Goal: Information Seeking & Learning: Check status

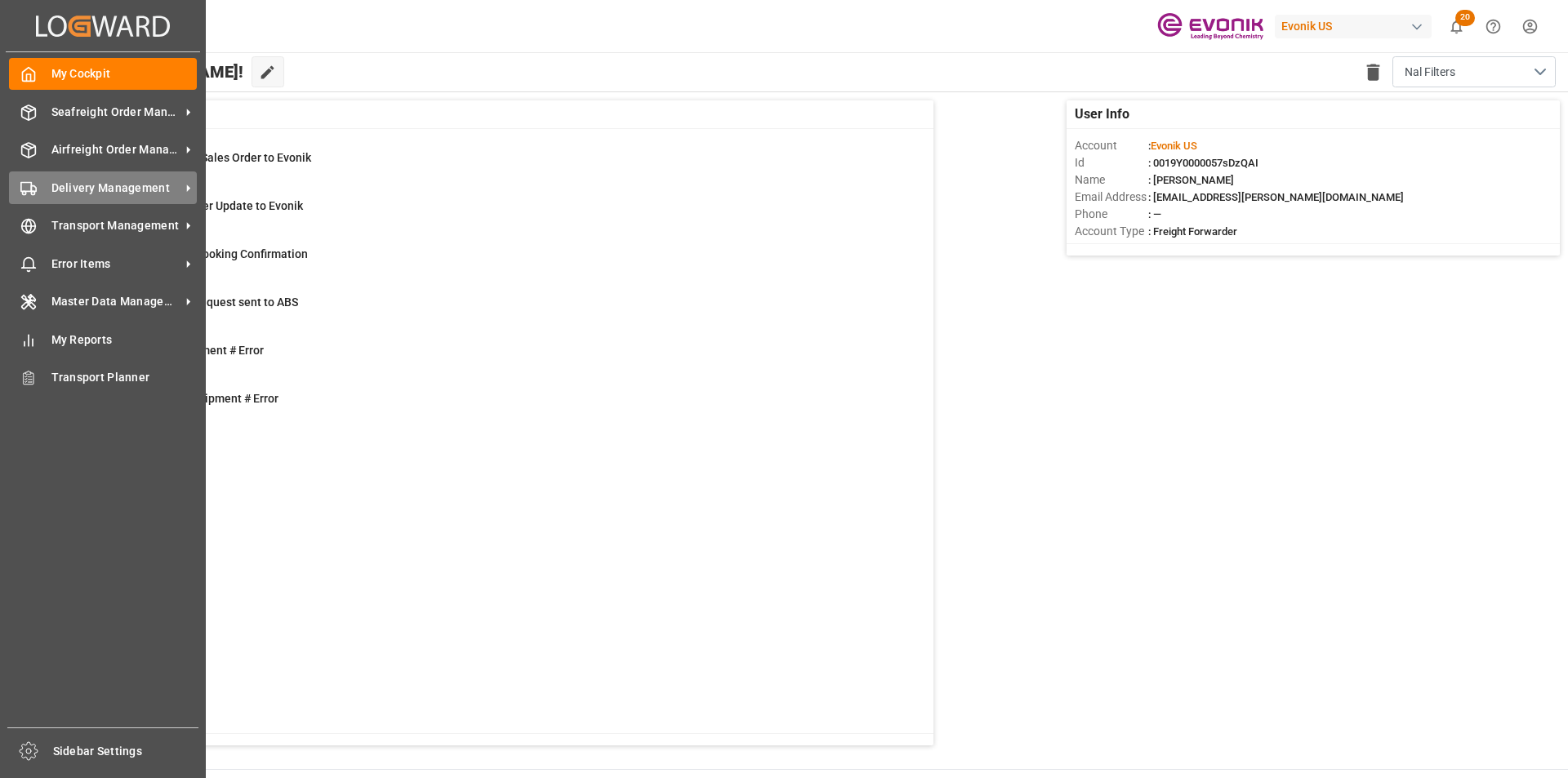
click at [113, 182] on span "Delivery Management" at bounding box center [116, 188] width 129 height 18
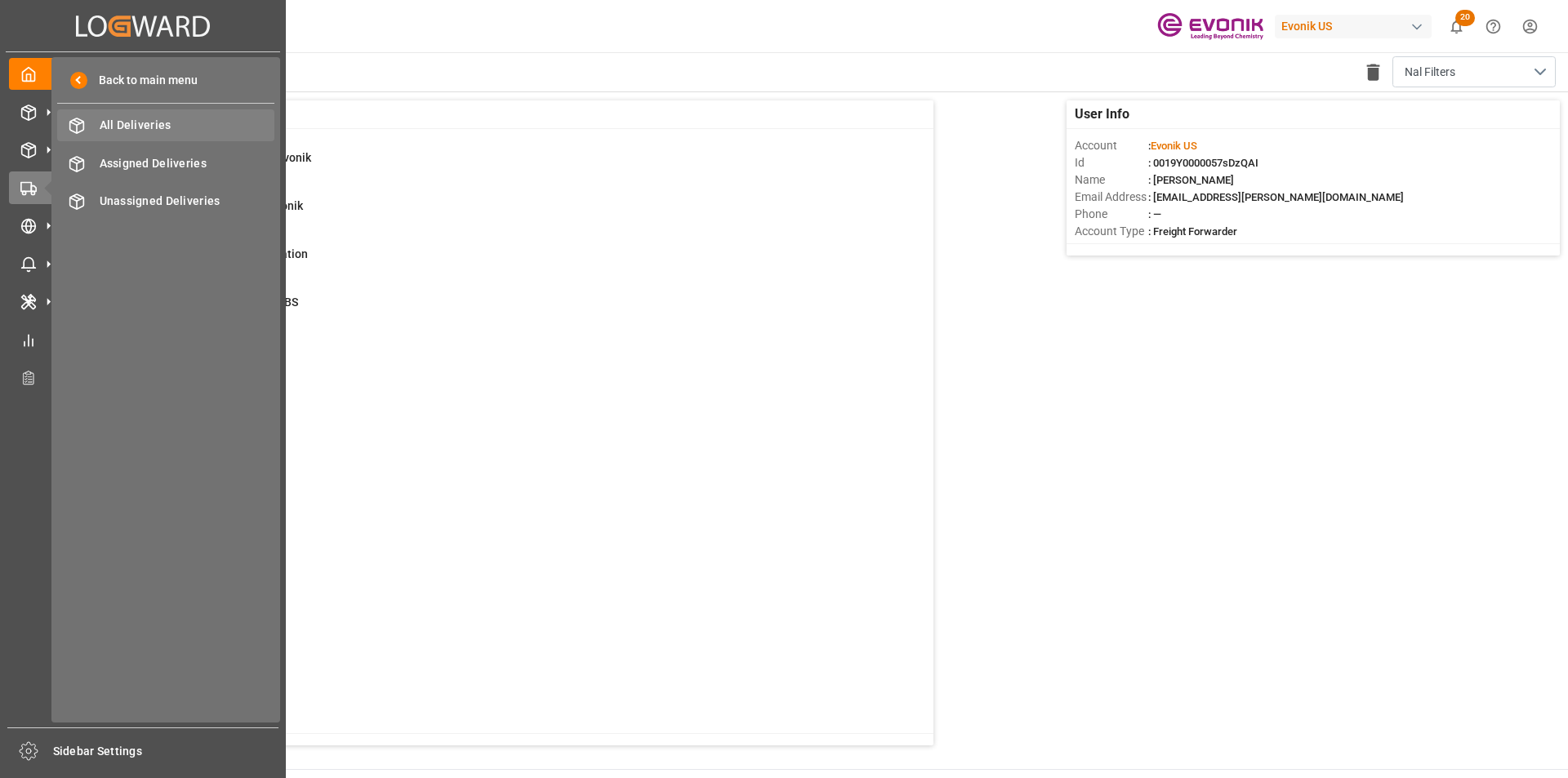
click at [205, 133] on span "All Deliveries" at bounding box center [188, 125] width 176 height 18
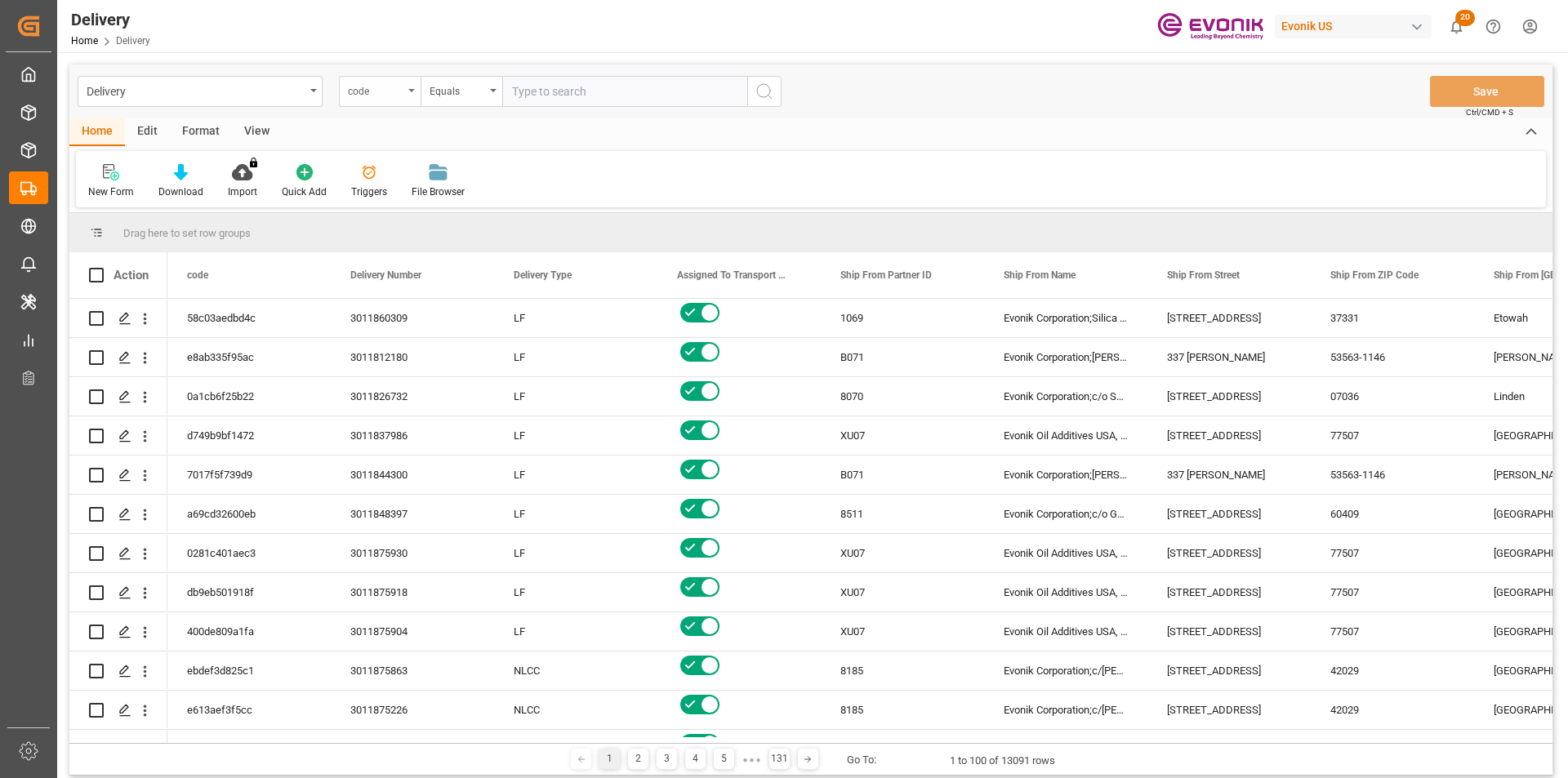
click at [399, 99] on div "code" at bounding box center [379, 92] width 81 height 31
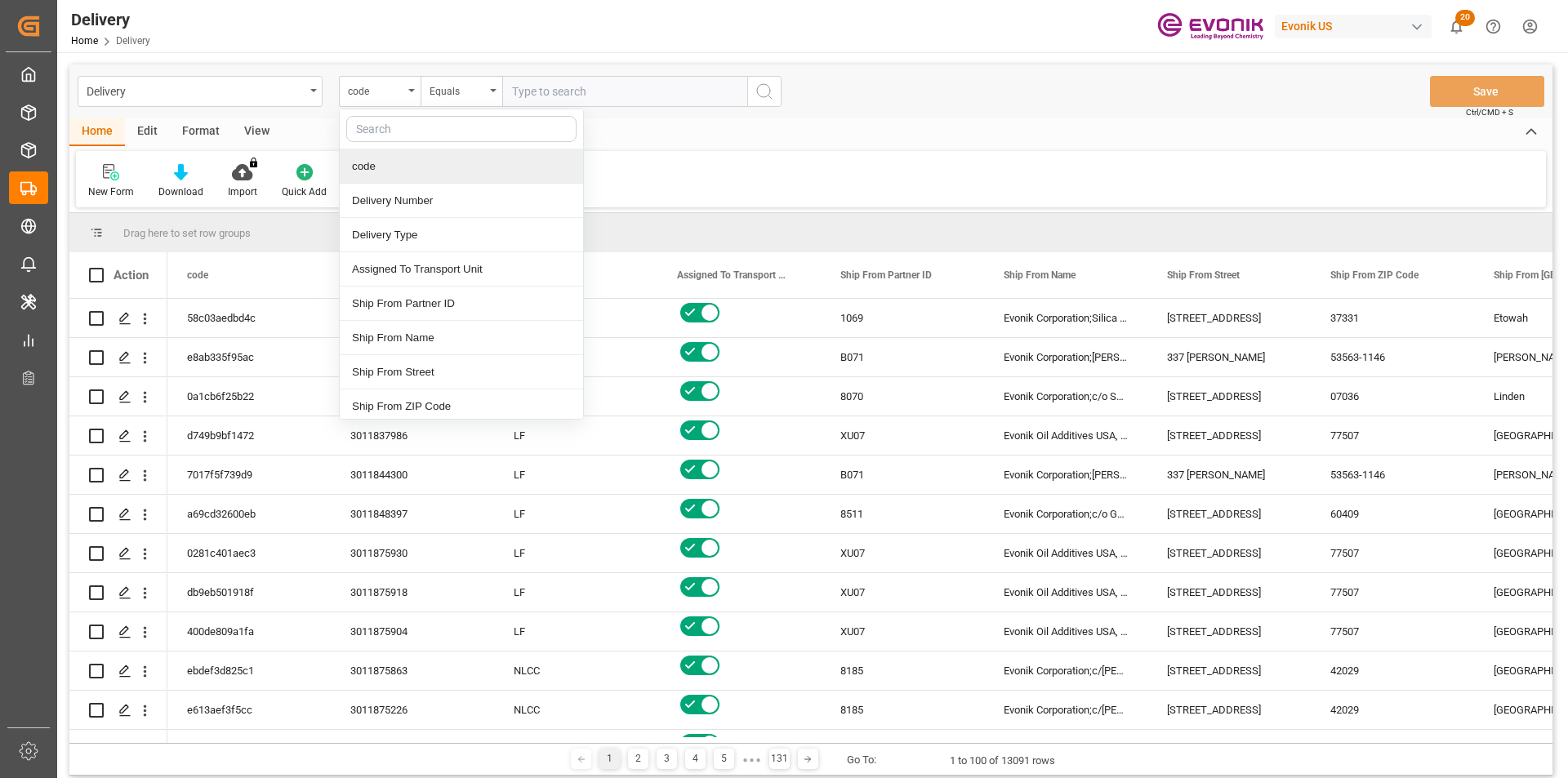
click at [389, 171] on div "code" at bounding box center [461, 167] width 243 height 34
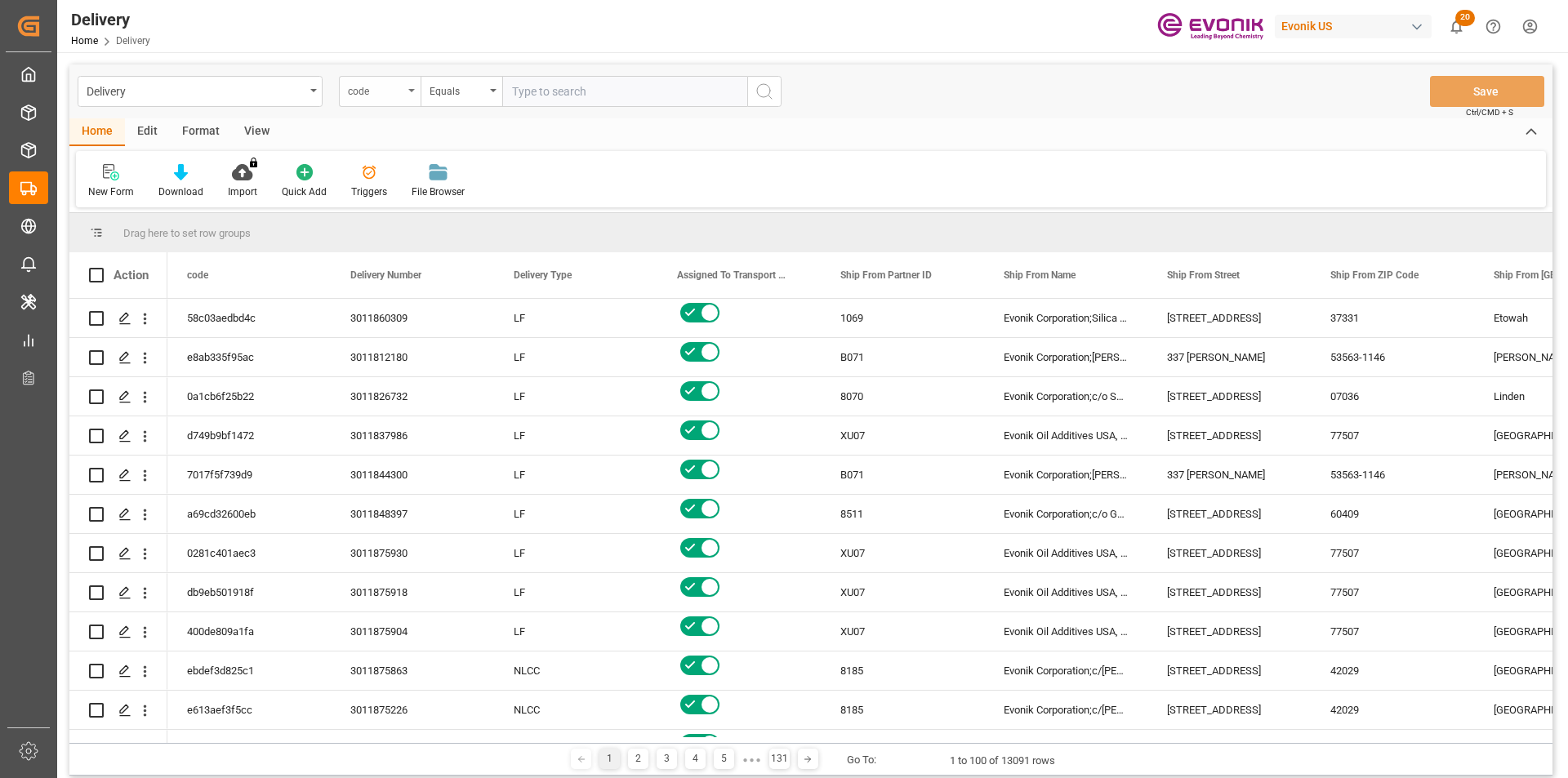
click at [396, 93] on div "code" at bounding box center [376, 89] width 56 height 19
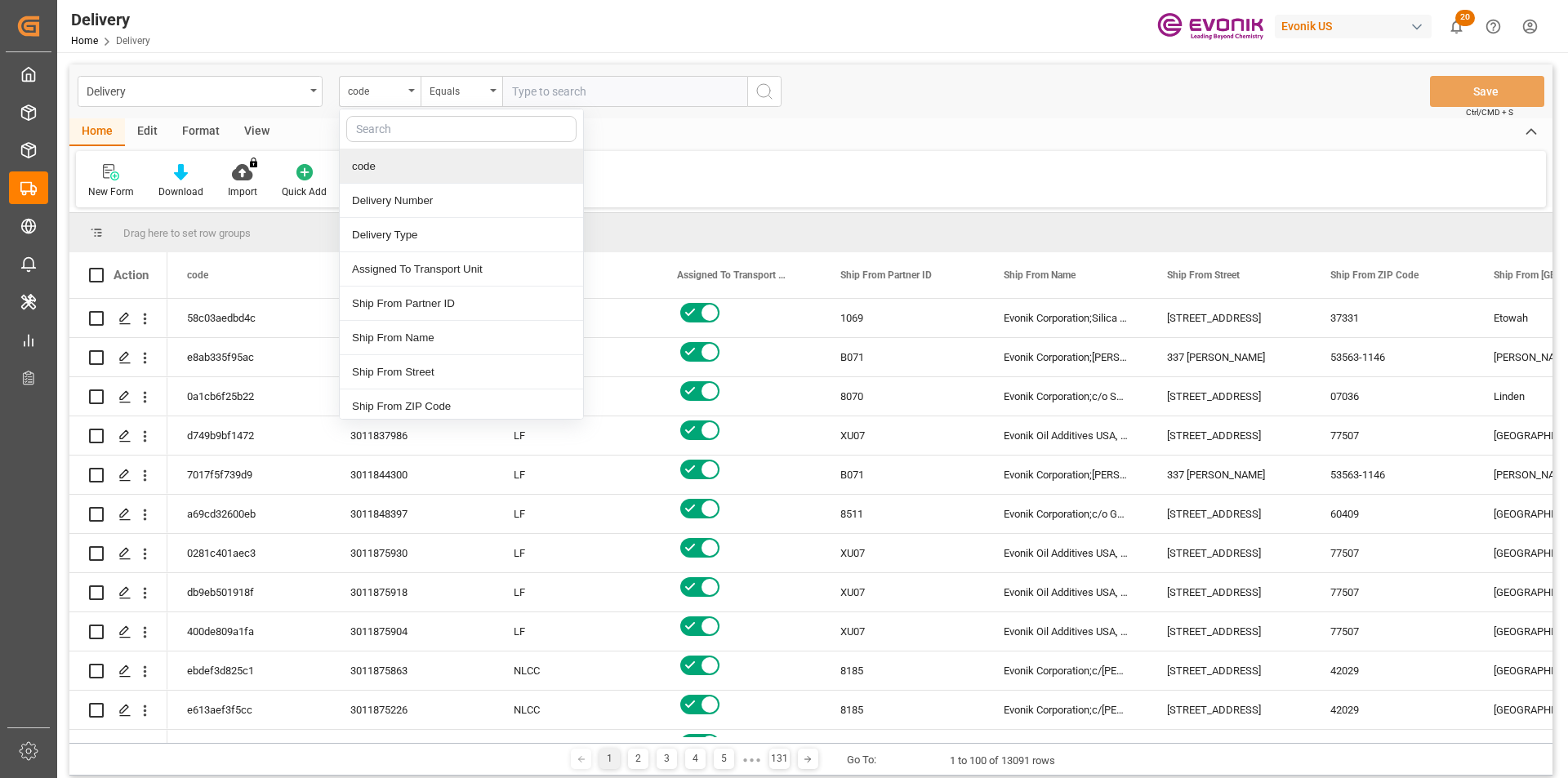
click at [372, 131] on input "text" at bounding box center [461, 129] width 230 height 26
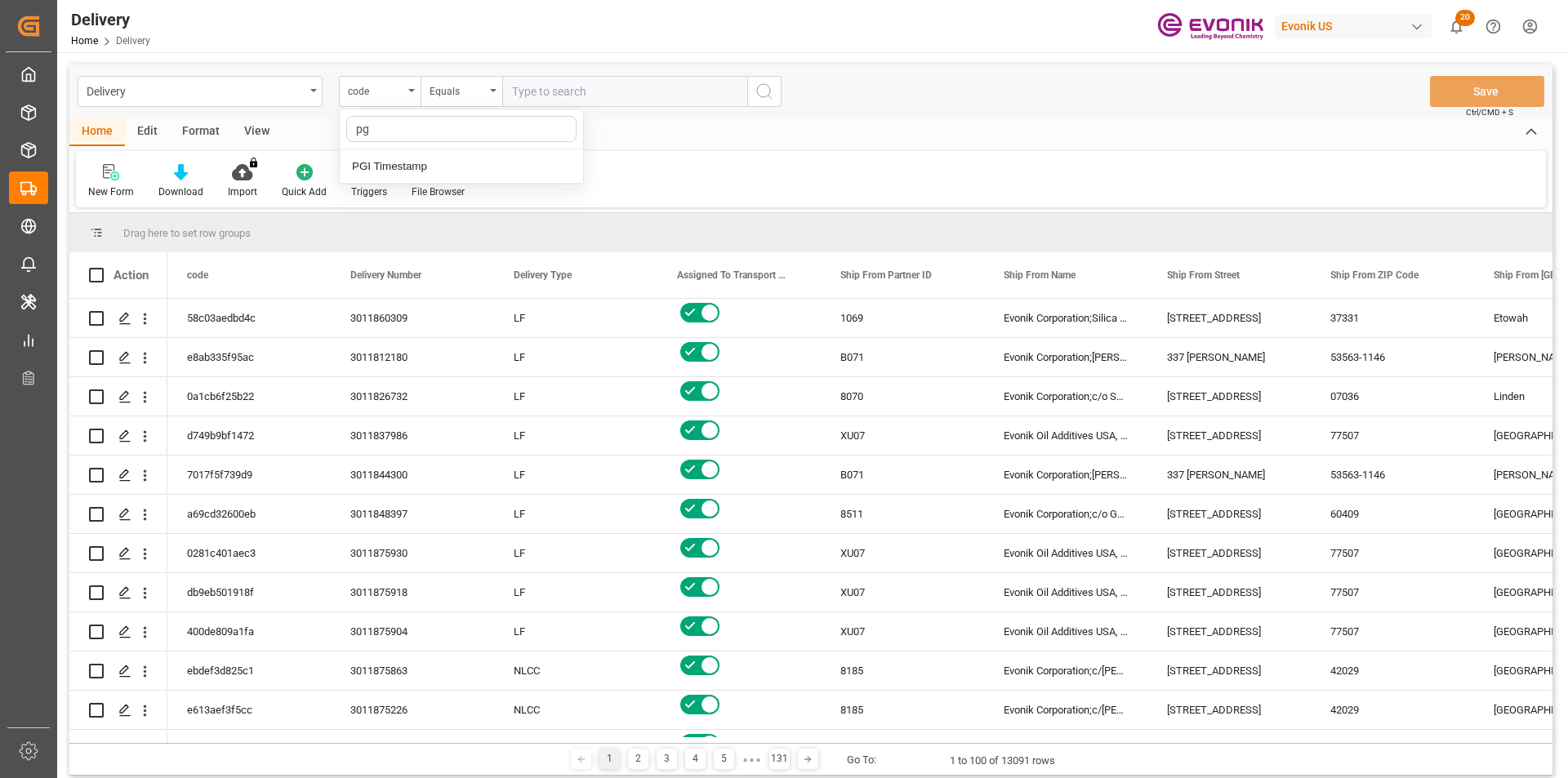
type input "pgi"
click at [401, 161] on div "PGI Timestamp" at bounding box center [461, 167] width 243 height 34
click at [463, 93] on div "Equals" at bounding box center [457, 89] width 56 height 19
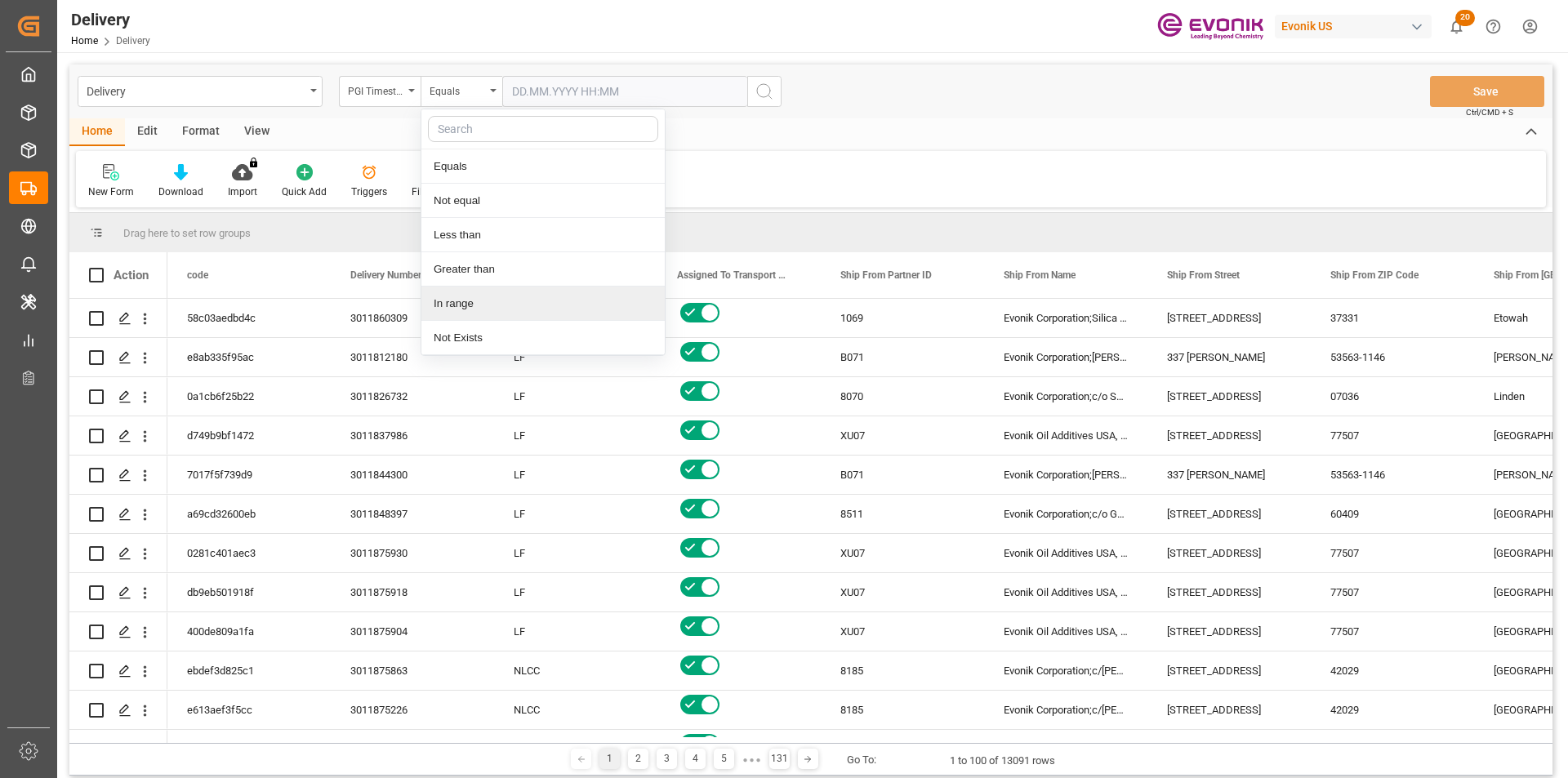
click at [508, 304] on div "In range" at bounding box center [542, 303] width 243 height 34
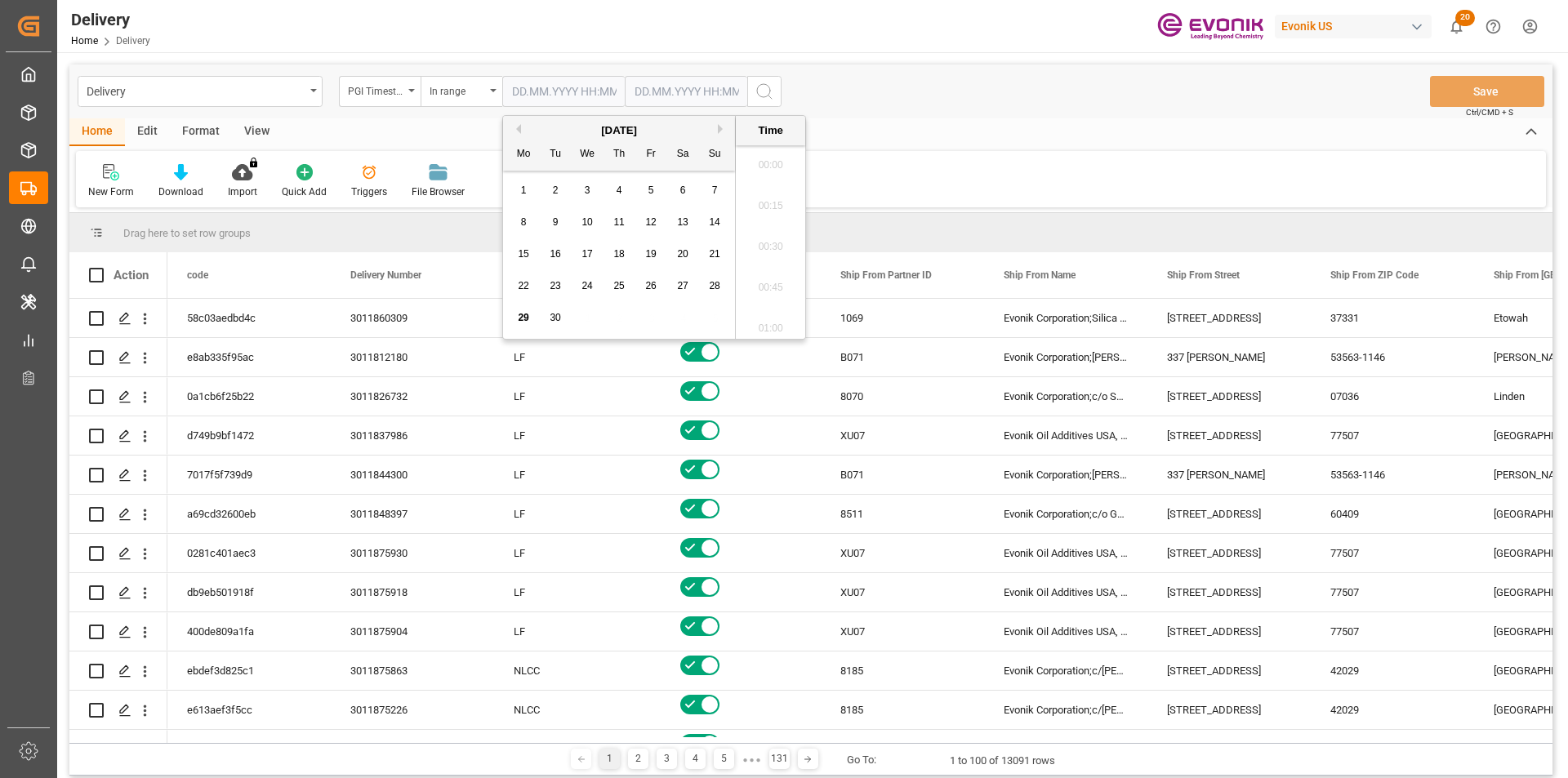
click at [592, 95] on input "text" at bounding box center [563, 92] width 122 height 31
click at [655, 289] on span "26" at bounding box center [649, 286] width 10 height 11
type input "26.09.2025 00:00"
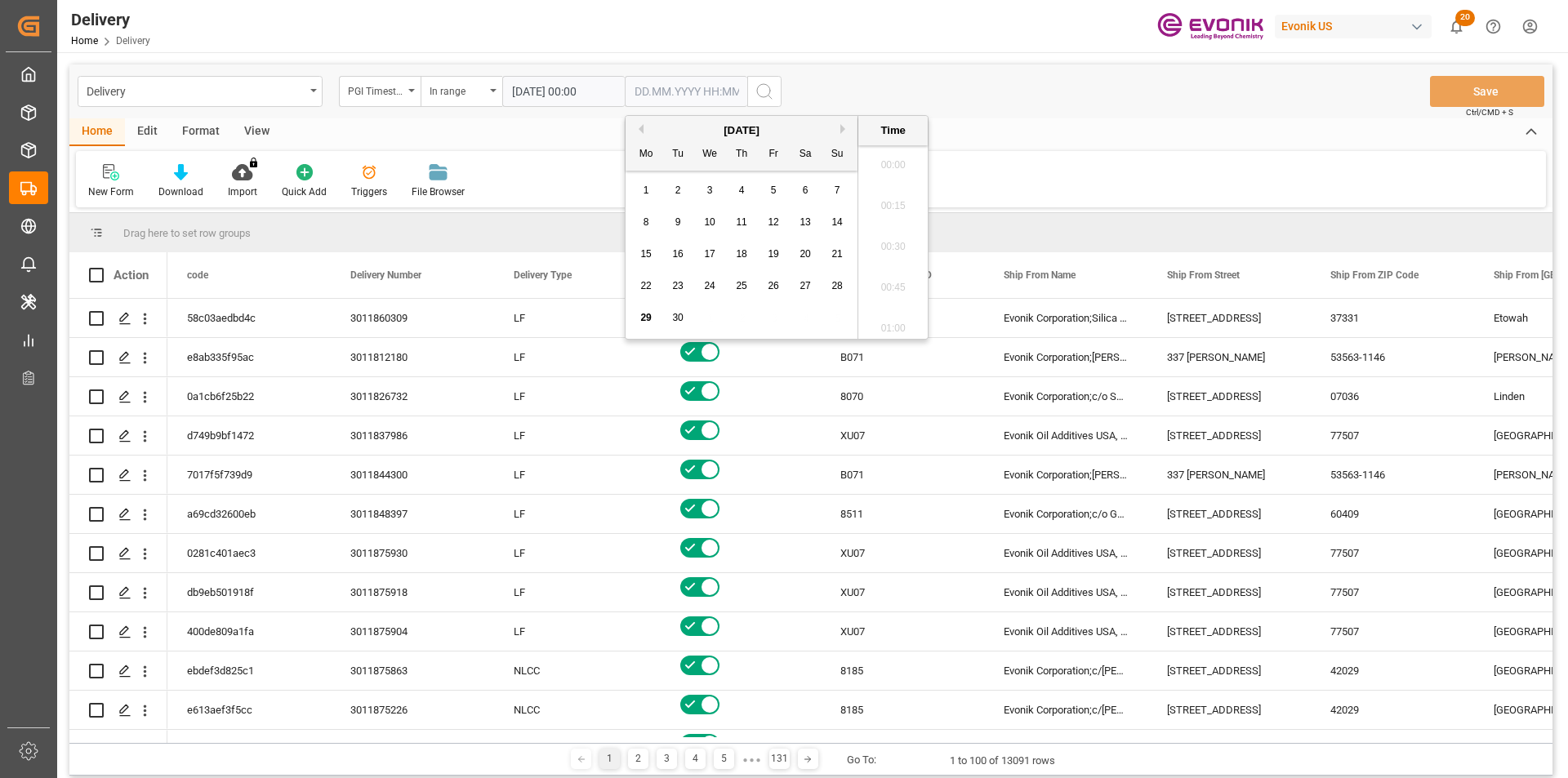
click at [674, 92] on input "text" at bounding box center [685, 92] width 122 height 31
click at [646, 320] on span "29" at bounding box center [645, 317] width 10 height 11
type input "29.09.2025 00:00"
click at [761, 93] on icon "search button" at bounding box center [763, 91] width 19 height 19
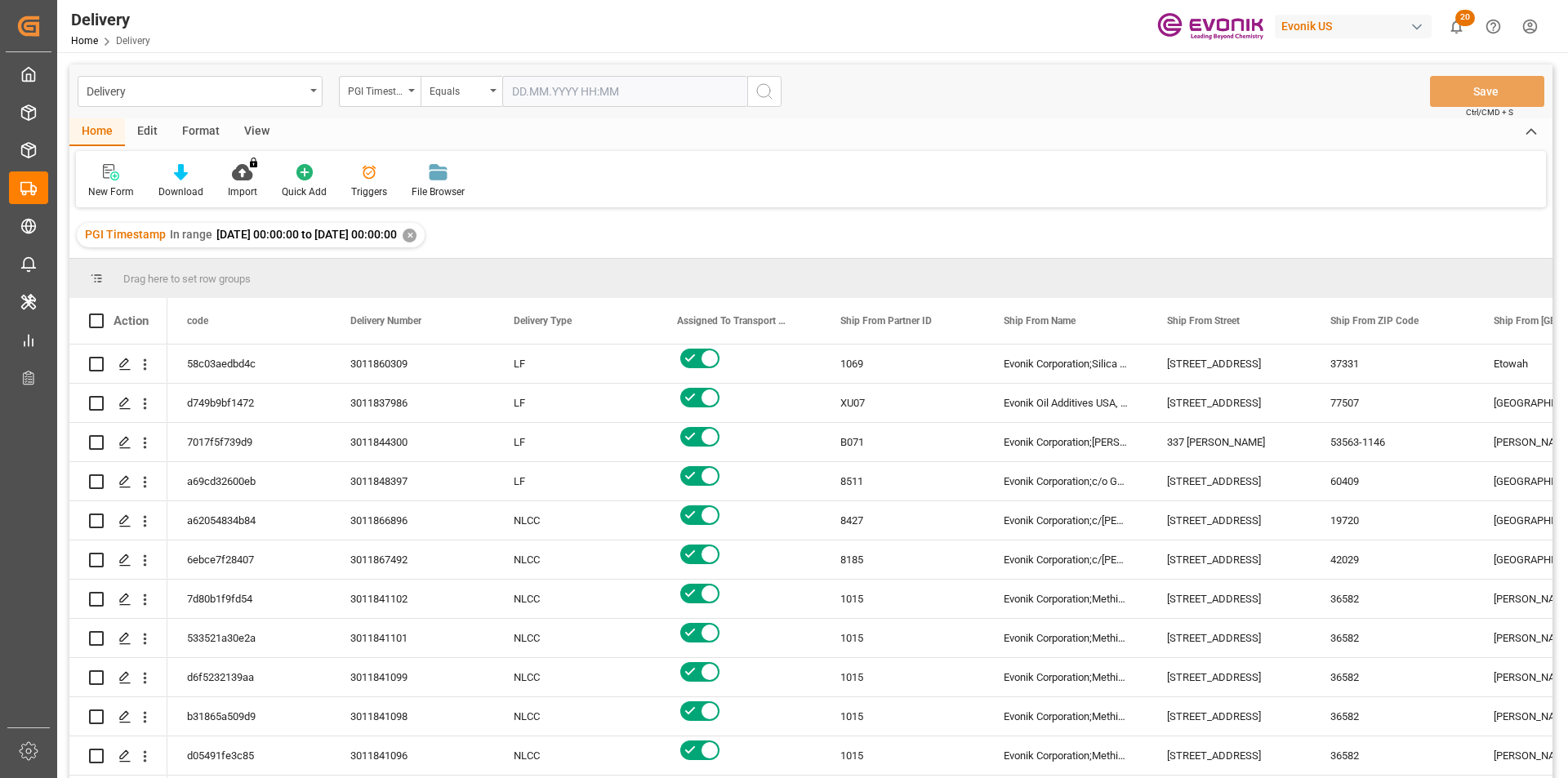
click at [261, 135] on div "View" at bounding box center [257, 132] width 50 height 28
click at [193, 180] on div at bounding box center [185, 172] width 81 height 18
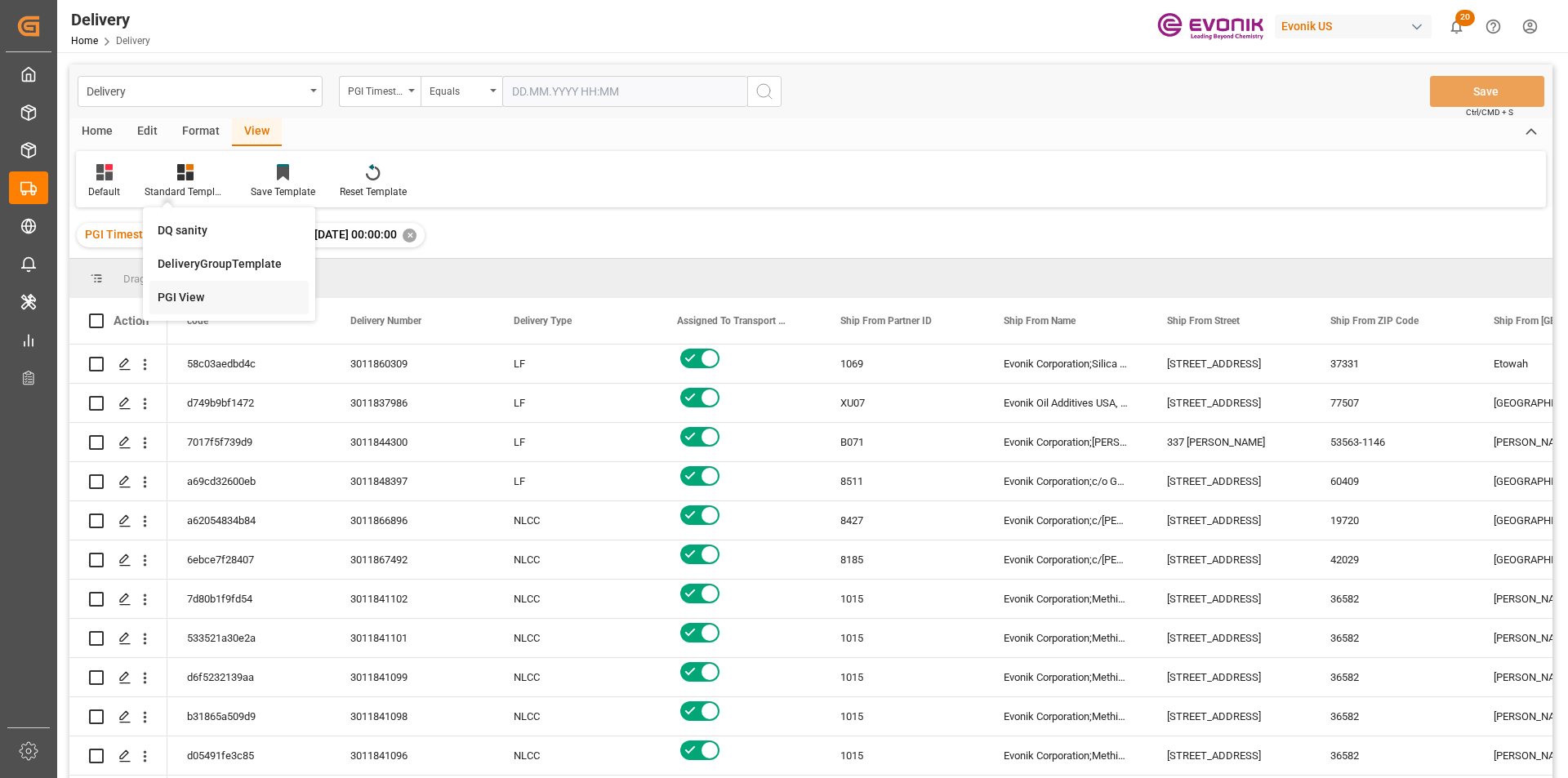
click at [186, 295] on div "PGI View" at bounding box center [228, 297] width 142 height 18
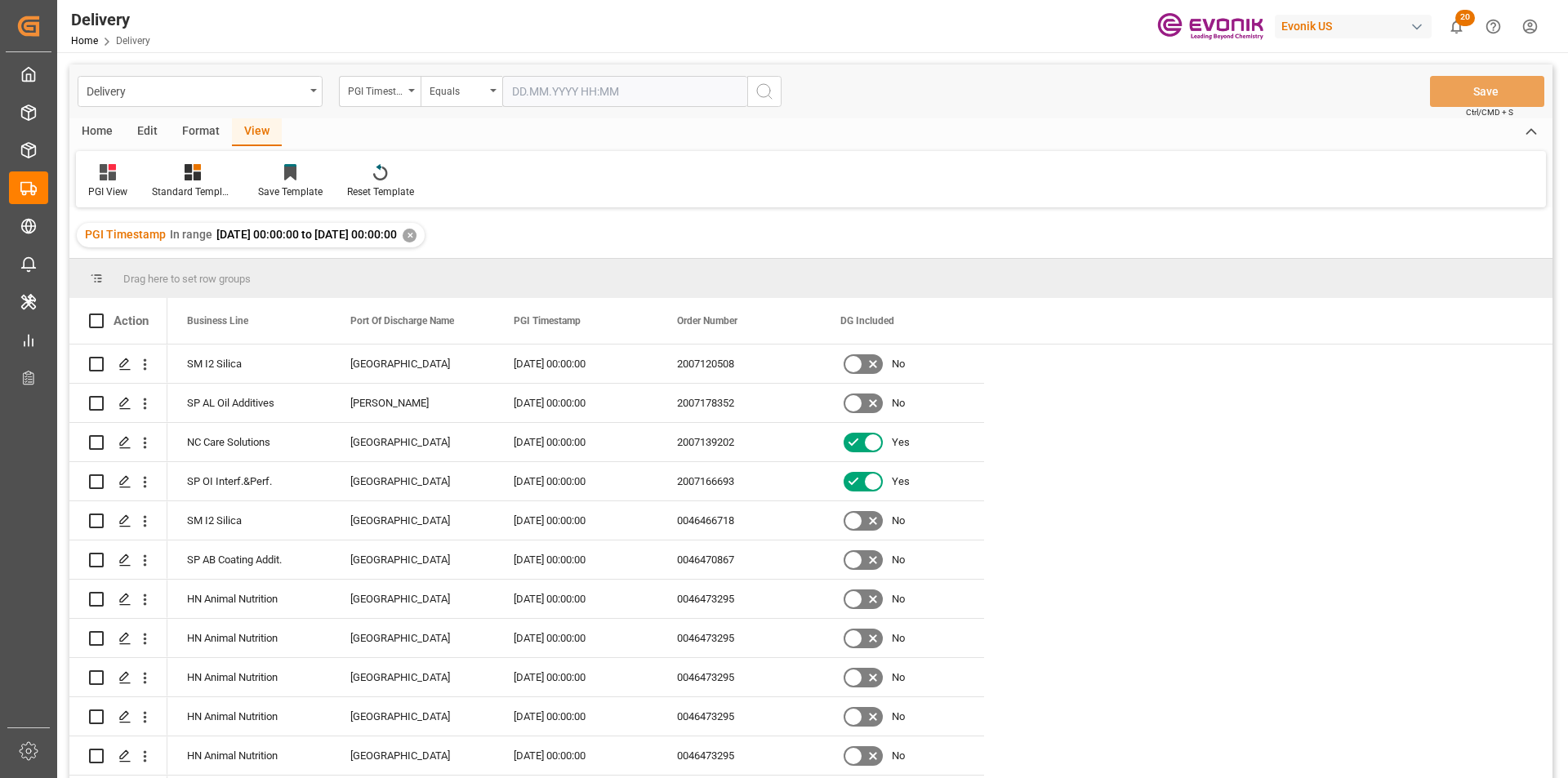
click at [93, 130] on div "Home" at bounding box center [97, 132] width 56 height 28
click at [179, 180] on icon at bounding box center [180, 172] width 14 height 17
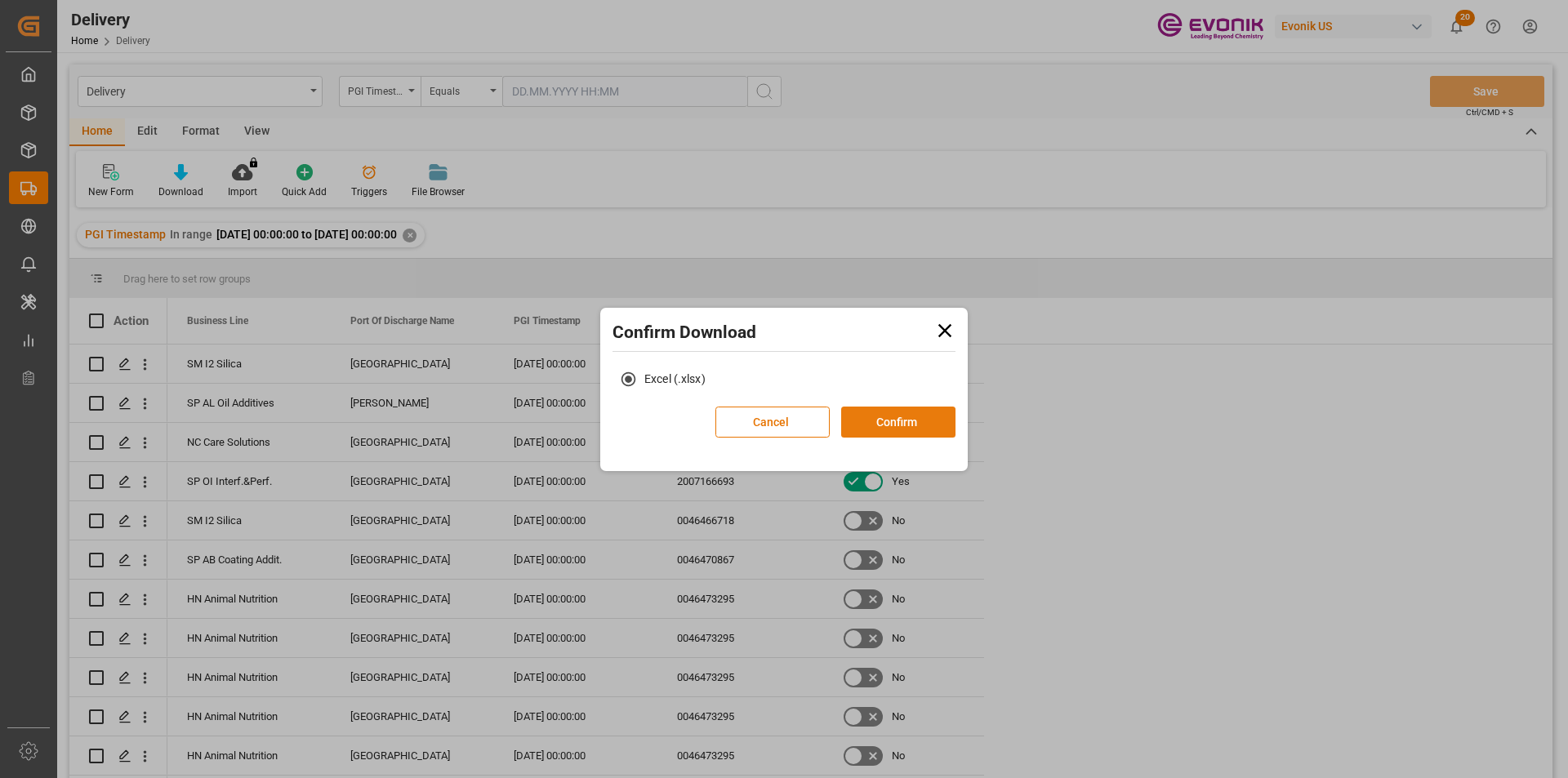
click at [902, 420] on button "Confirm" at bounding box center [898, 423] width 115 height 31
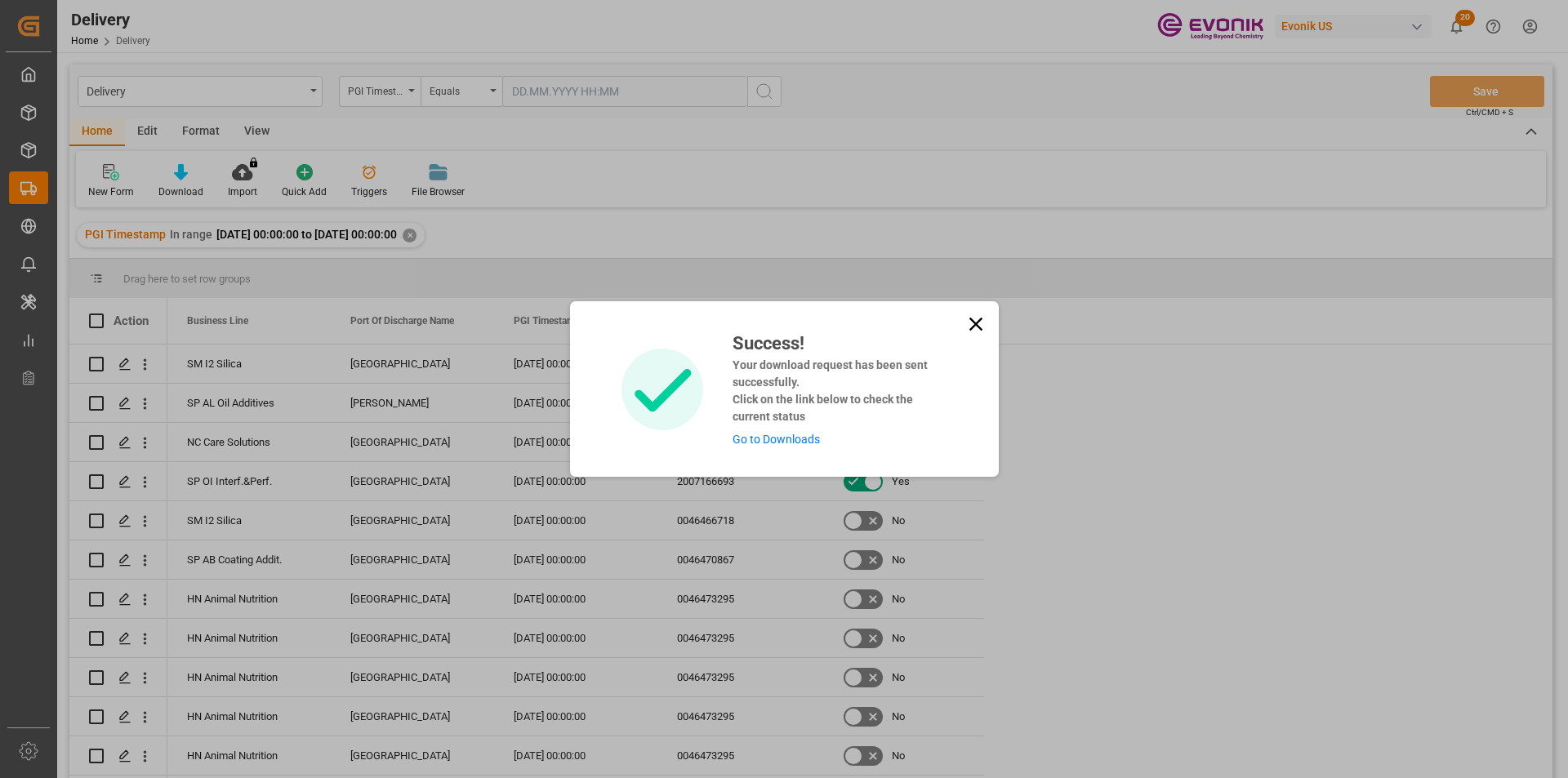
click at [808, 438] on link "Go to Downloads" at bounding box center [776, 439] width 87 height 13
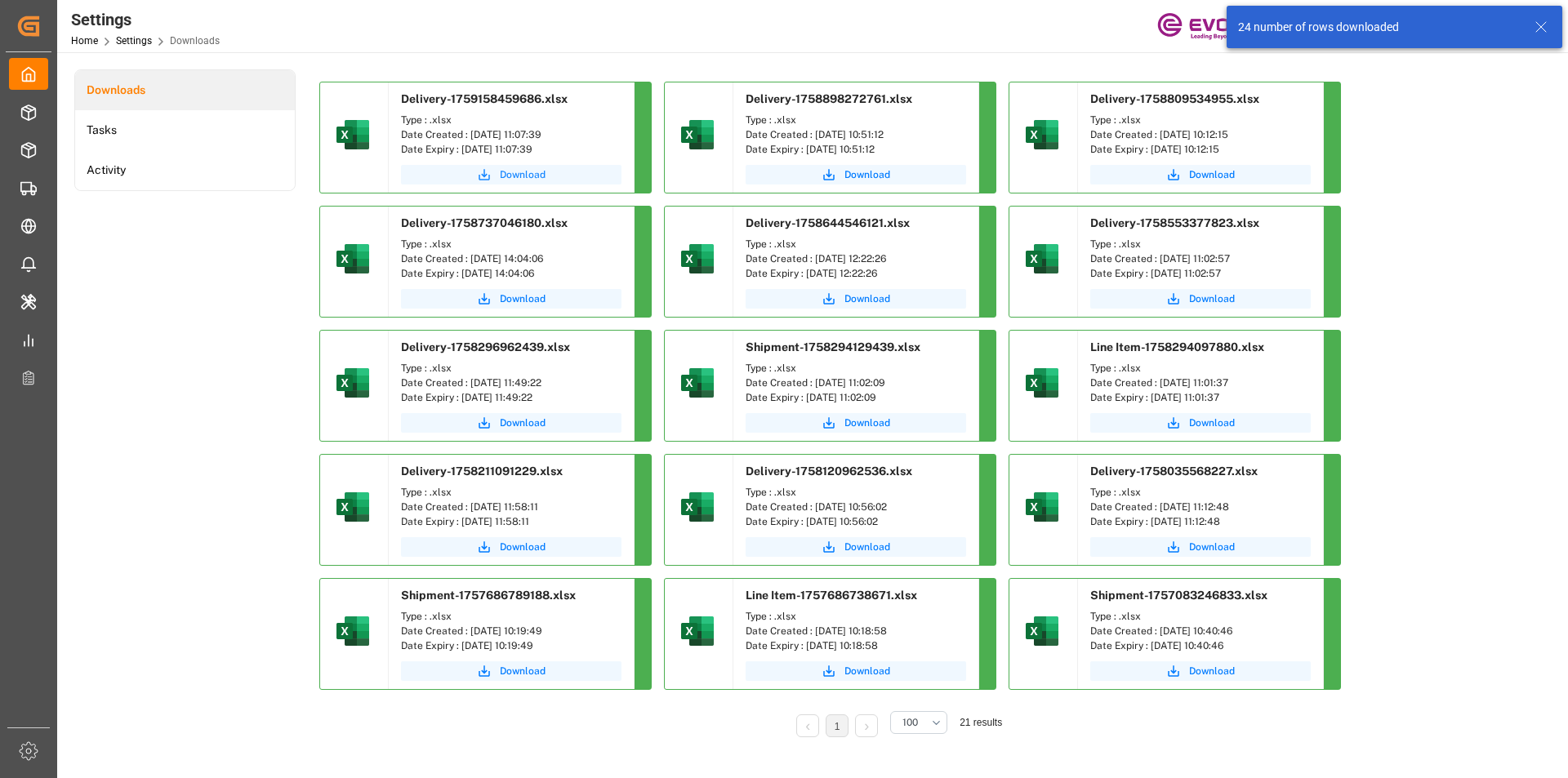
click at [512, 172] on span "Download" at bounding box center [522, 175] width 45 height 15
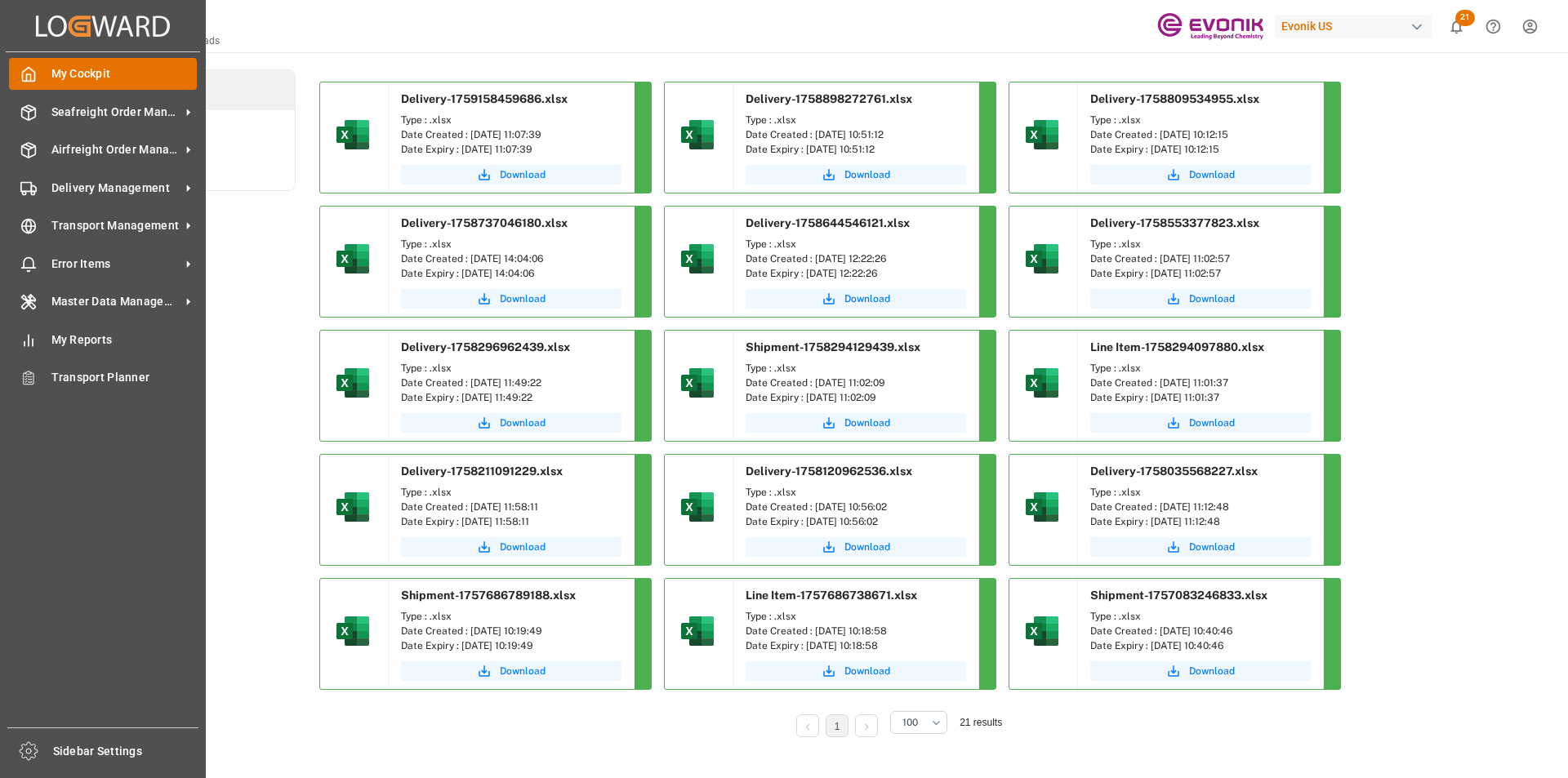
click at [63, 73] on span "My Cockpit" at bounding box center [125, 74] width 146 height 18
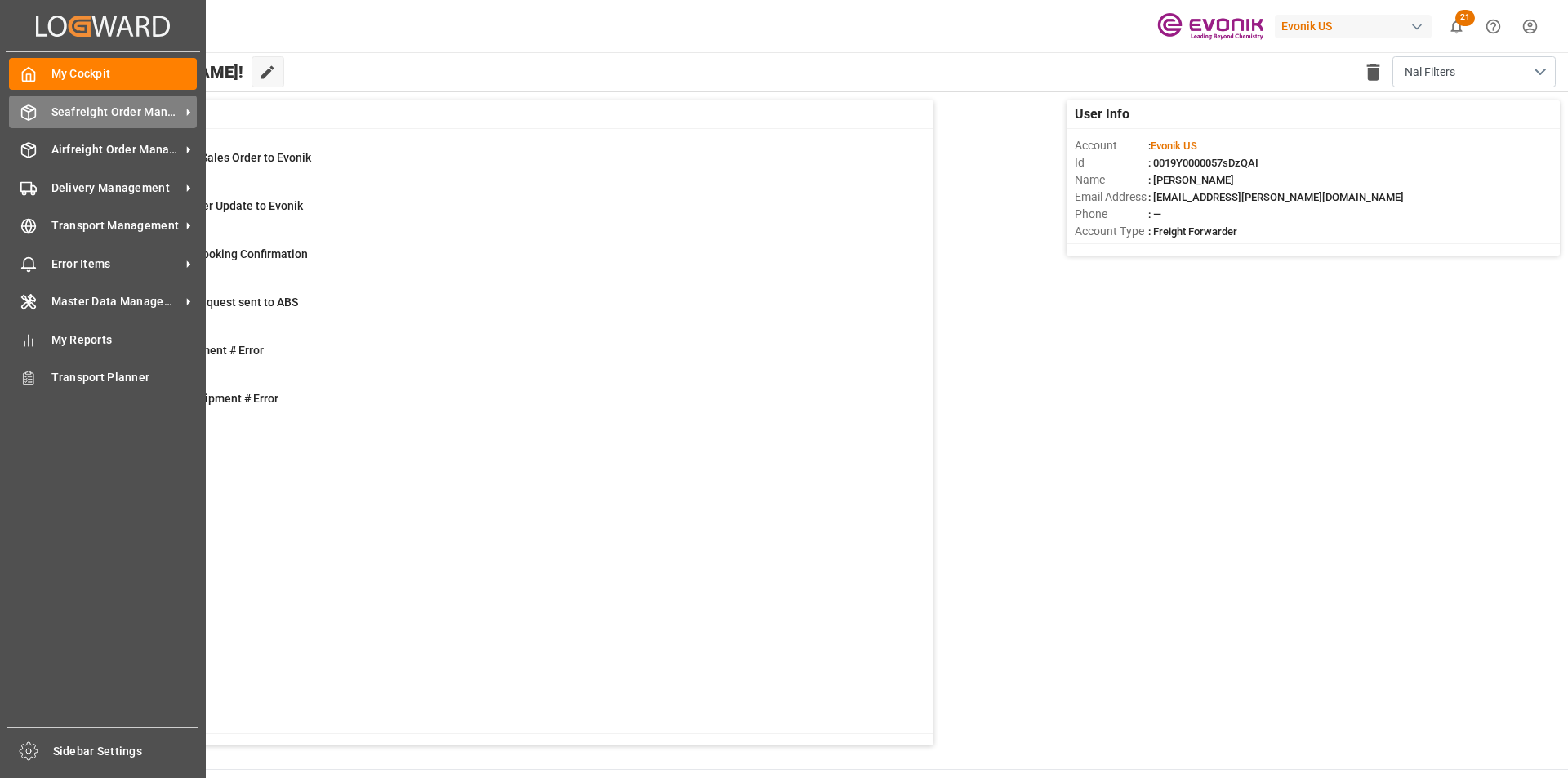
click at [35, 113] on icon at bounding box center [29, 113] width 14 height 15
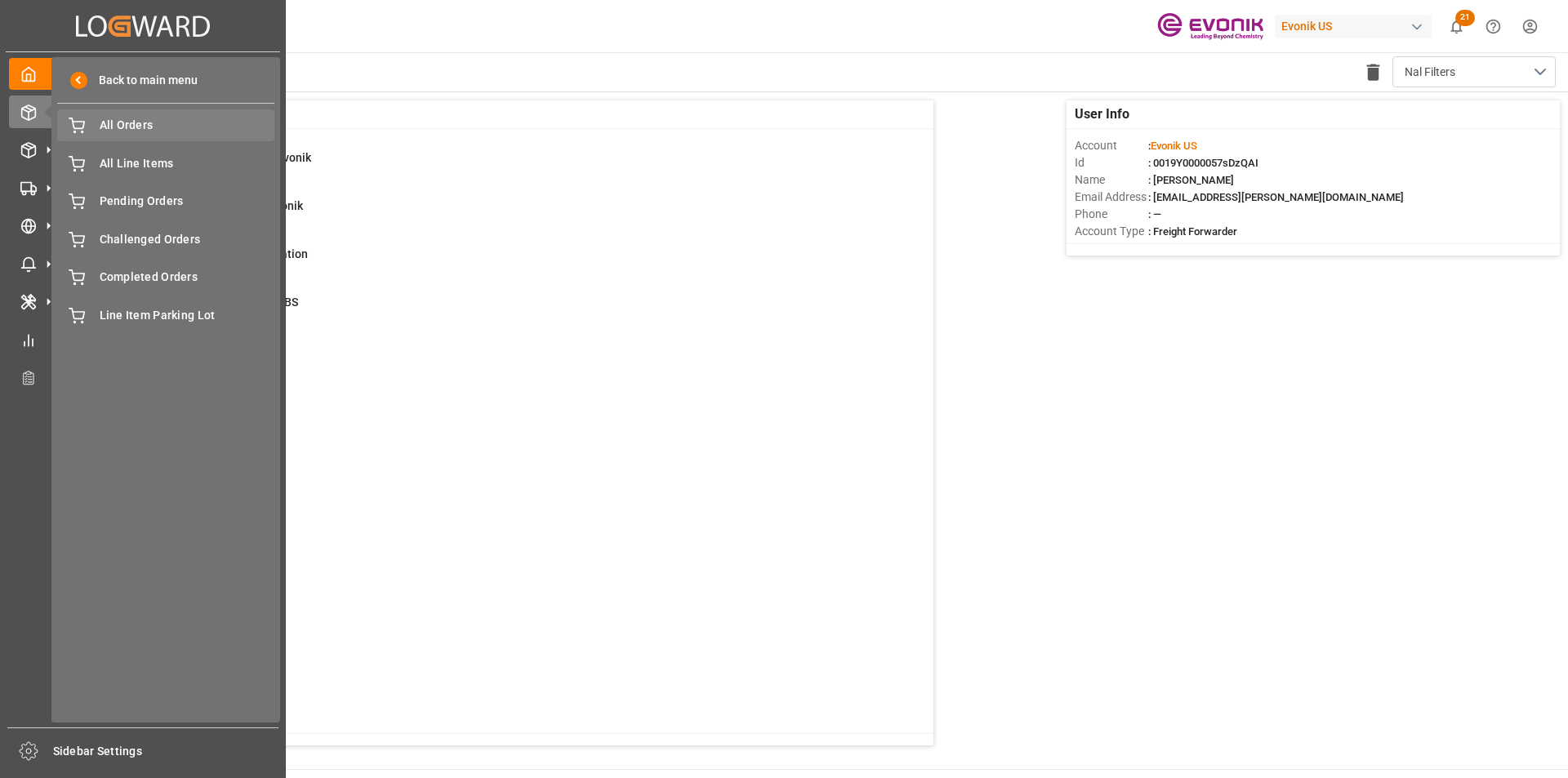
click at [136, 128] on span "All Orders" at bounding box center [188, 125] width 176 height 18
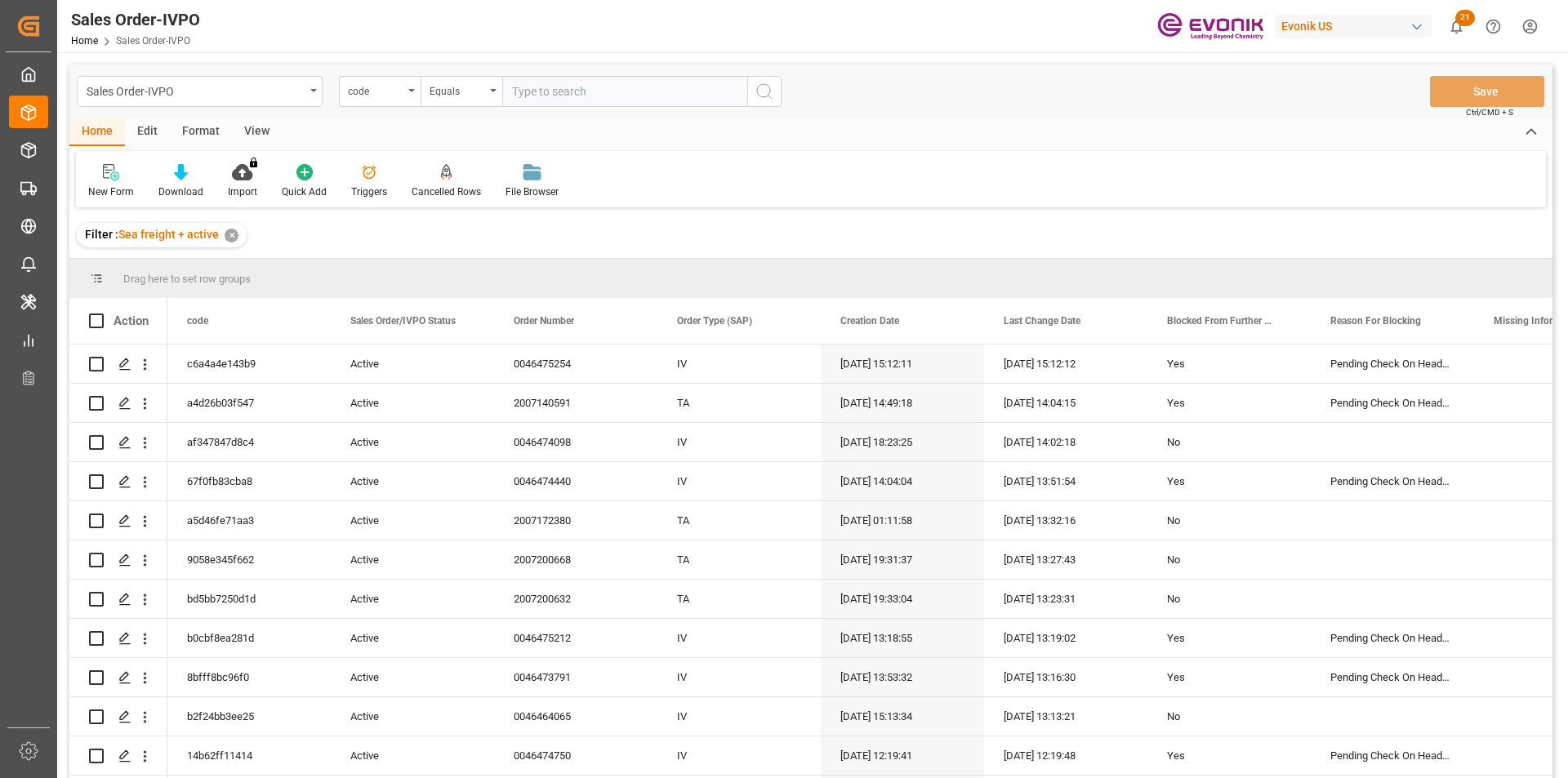
click at [386, 93] on div "code" at bounding box center [376, 89] width 56 height 19
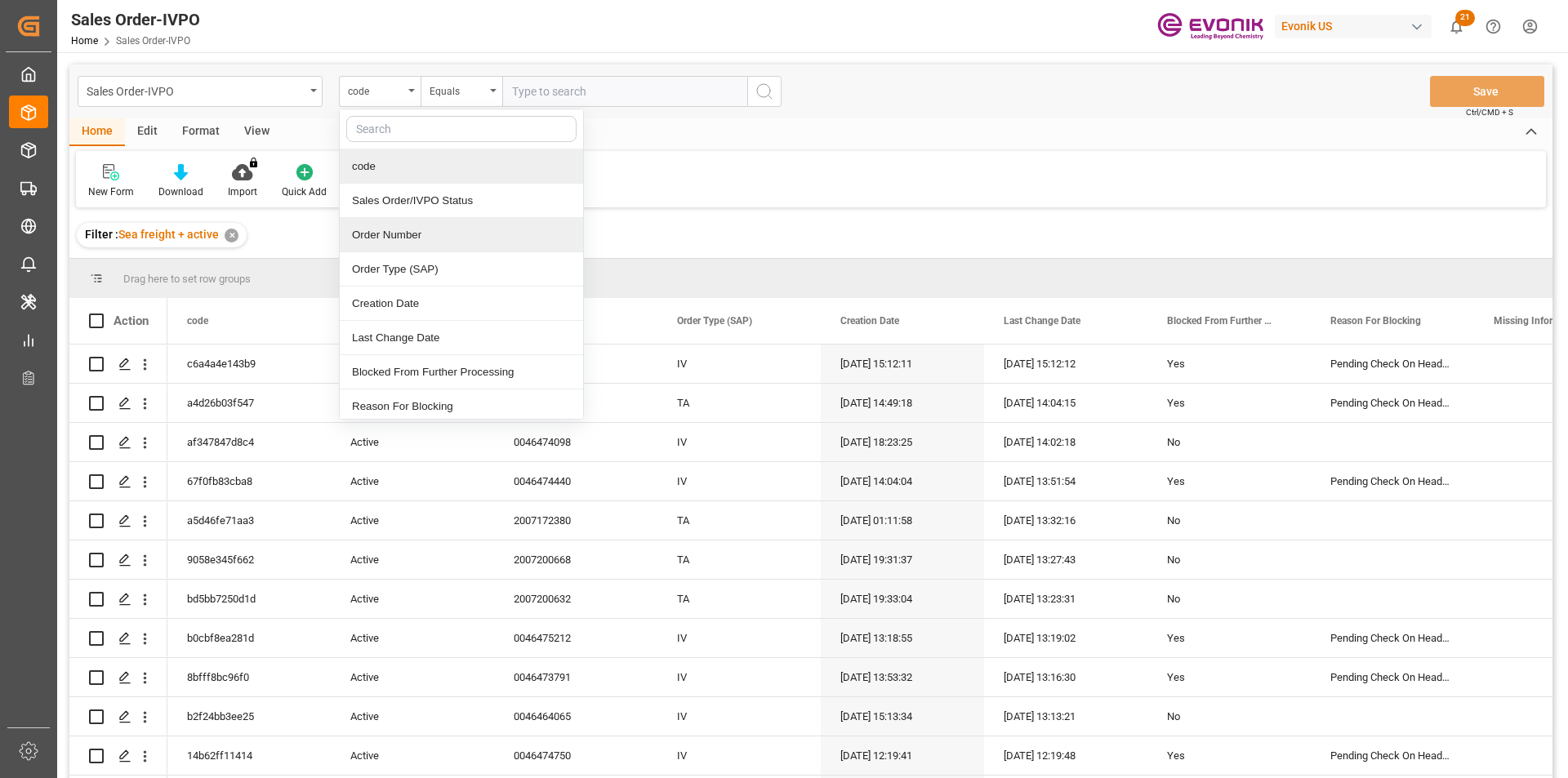
drag, startPoint x: 402, startPoint y: 234, endPoint x: 412, endPoint y: 233, distance: 10.0
click at [402, 235] on div "Order Number" at bounding box center [461, 235] width 243 height 34
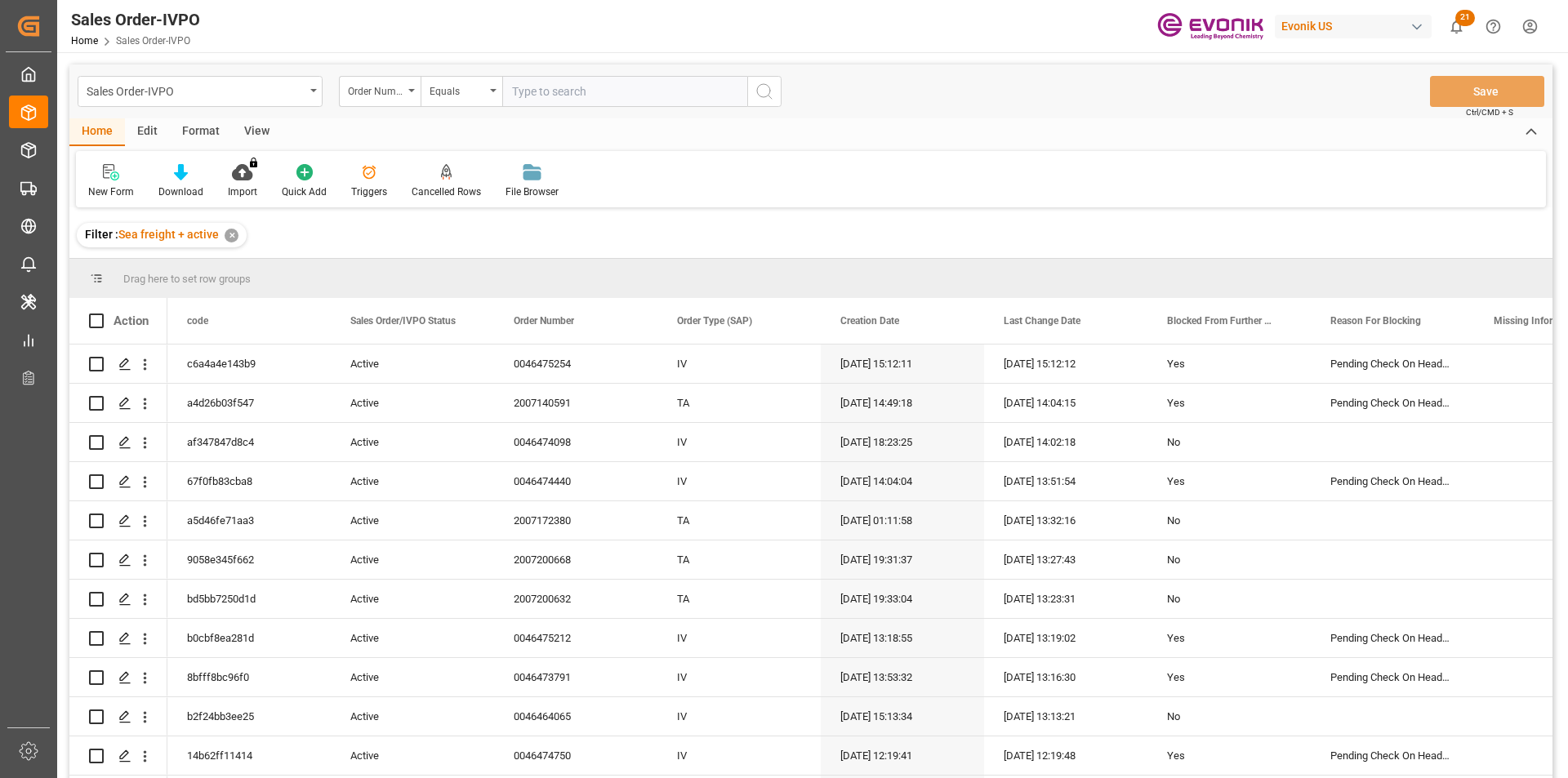
click at [564, 99] on input "text" at bounding box center [624, 92] width 245 height 31
paste input "2007184152"
type input "2007184152"
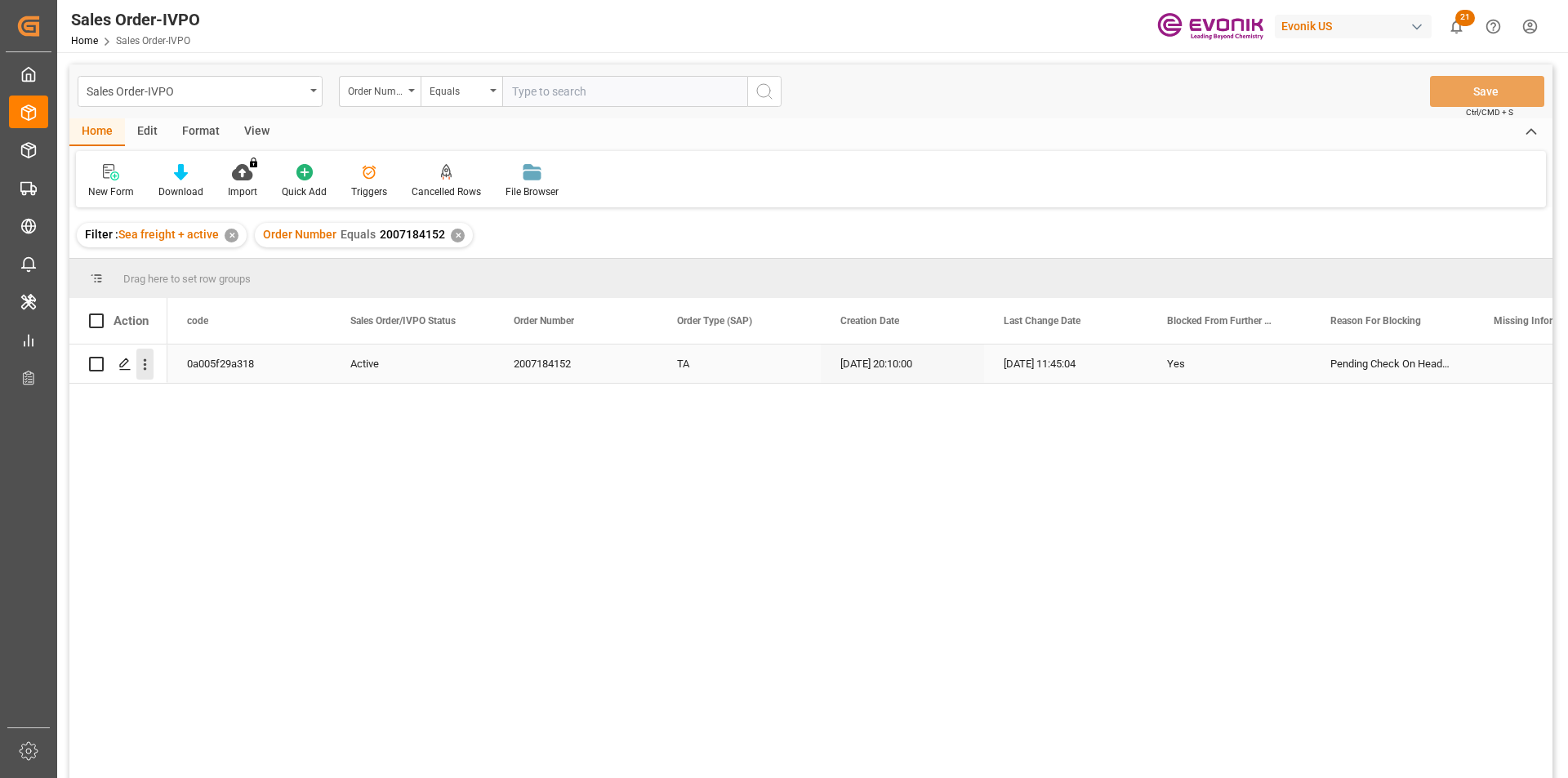
click at [139, 361] on icon "open menu" at bounding box center [144, 364] width 18 height 18
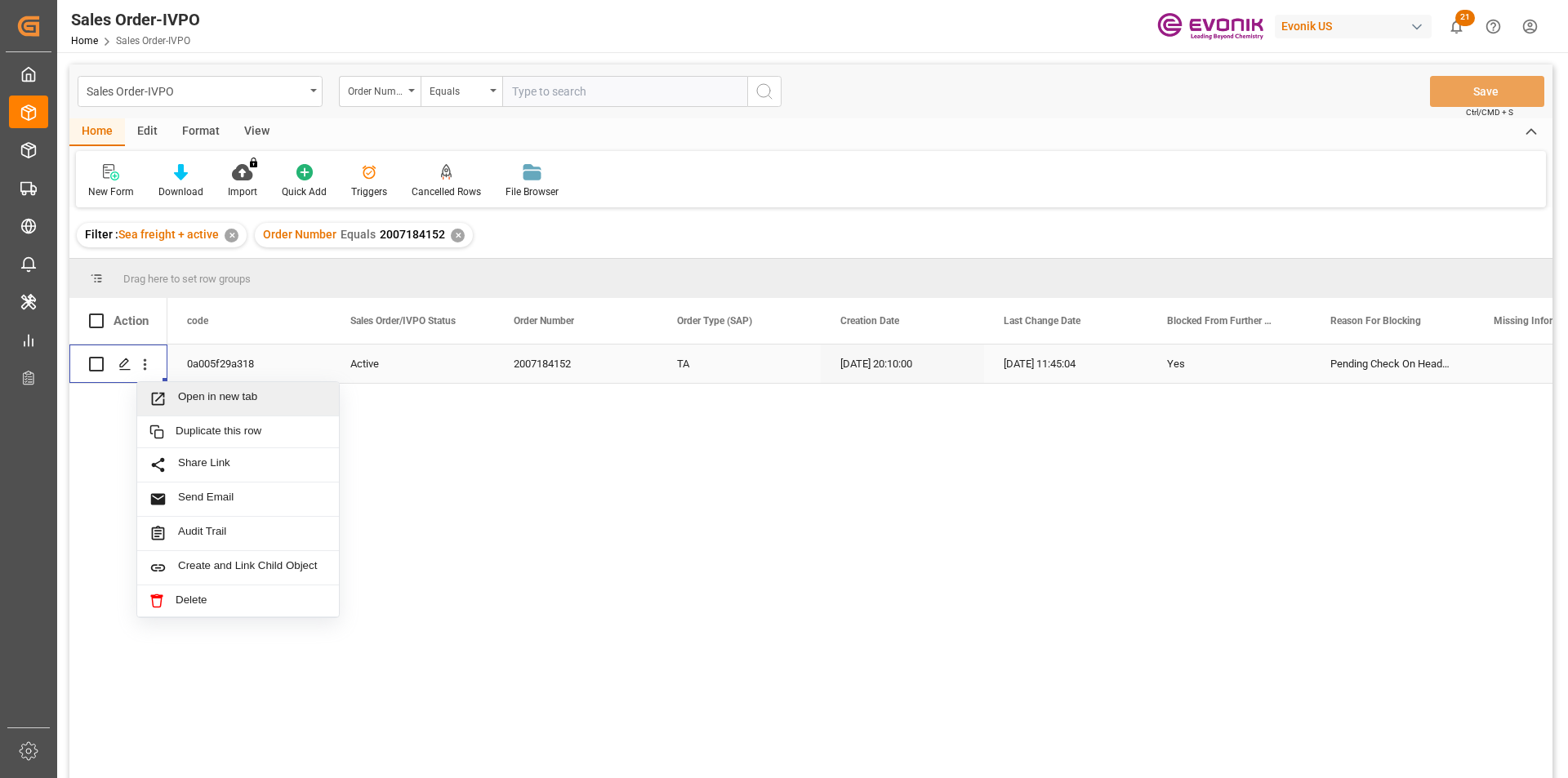
click at [232, 397] on span "Open in new tab" at bounding box center [252, 399] width 149 height 18
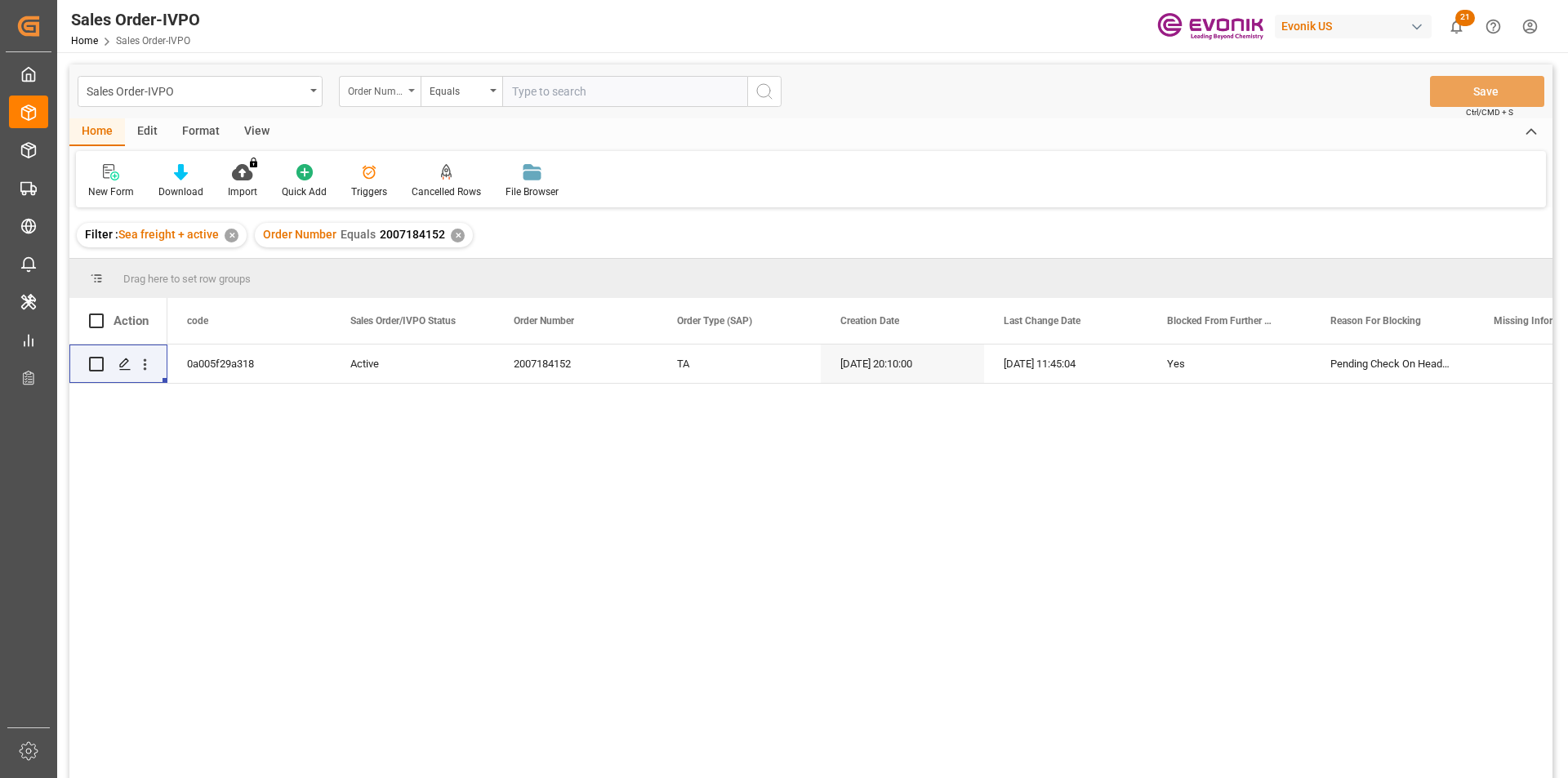
click at [386, 94] on div "Order Number" at bounding box center [376, 89] width 56 height 19
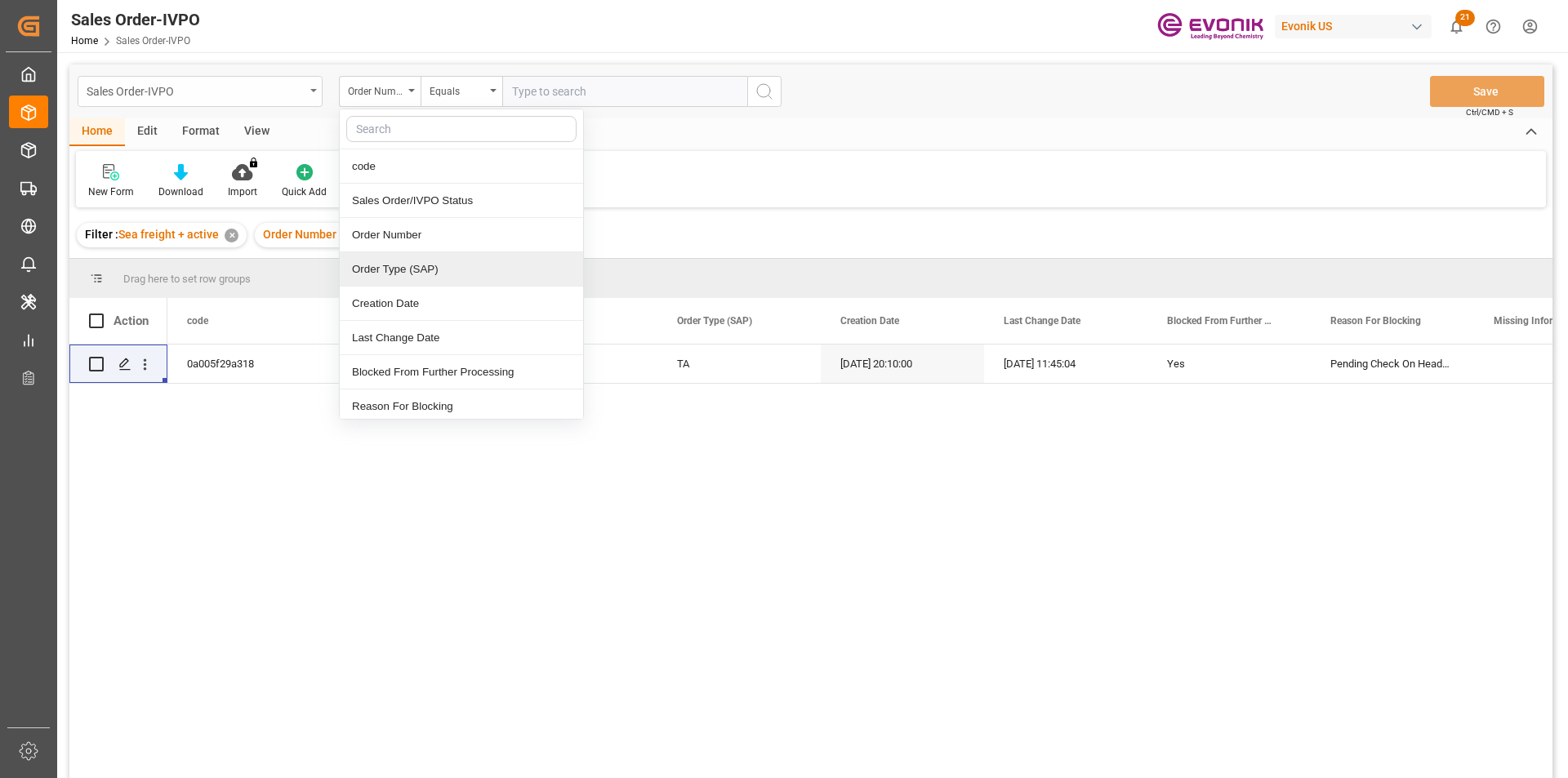
click at [222, 105] on div "Sales Order-IVPO" at bounding box center [200, 92] width 245 height 31
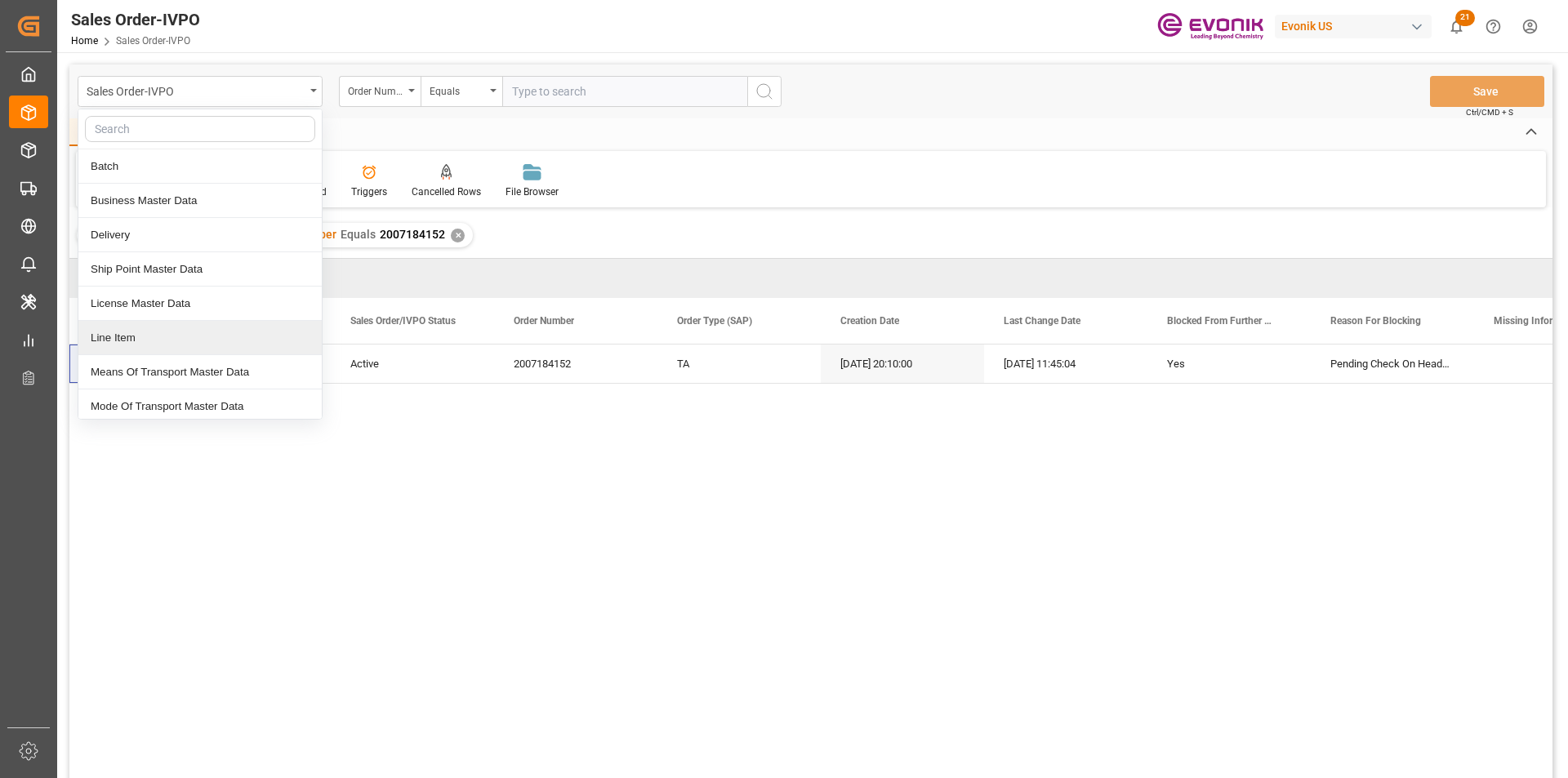
click at [161, 344] on div "Line Item" at bounding box center [200, 338] width 243 height 34
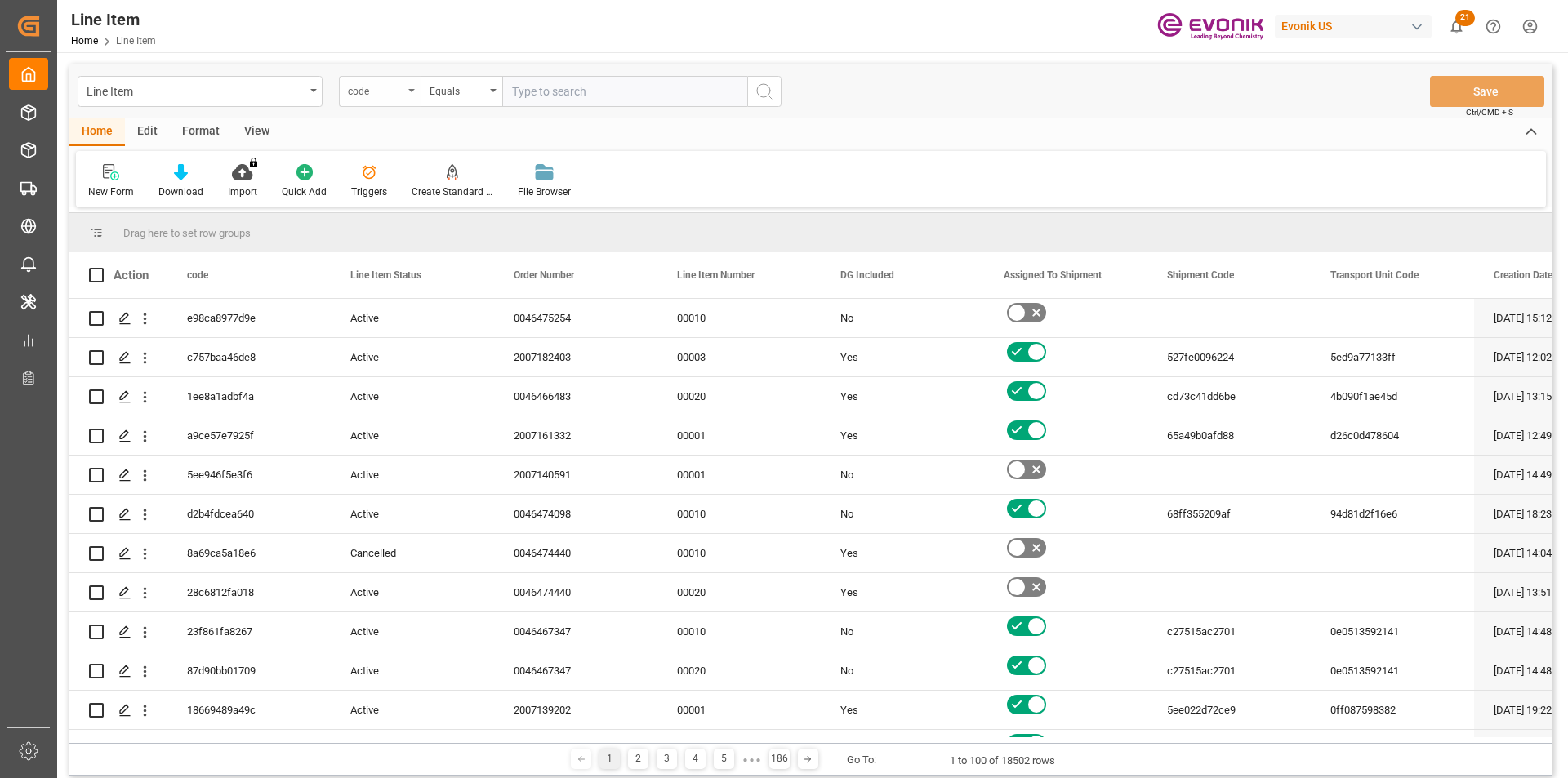
click at [408, 89] on icon "open menu" at bounding box center [411, 91] width 6 height 4
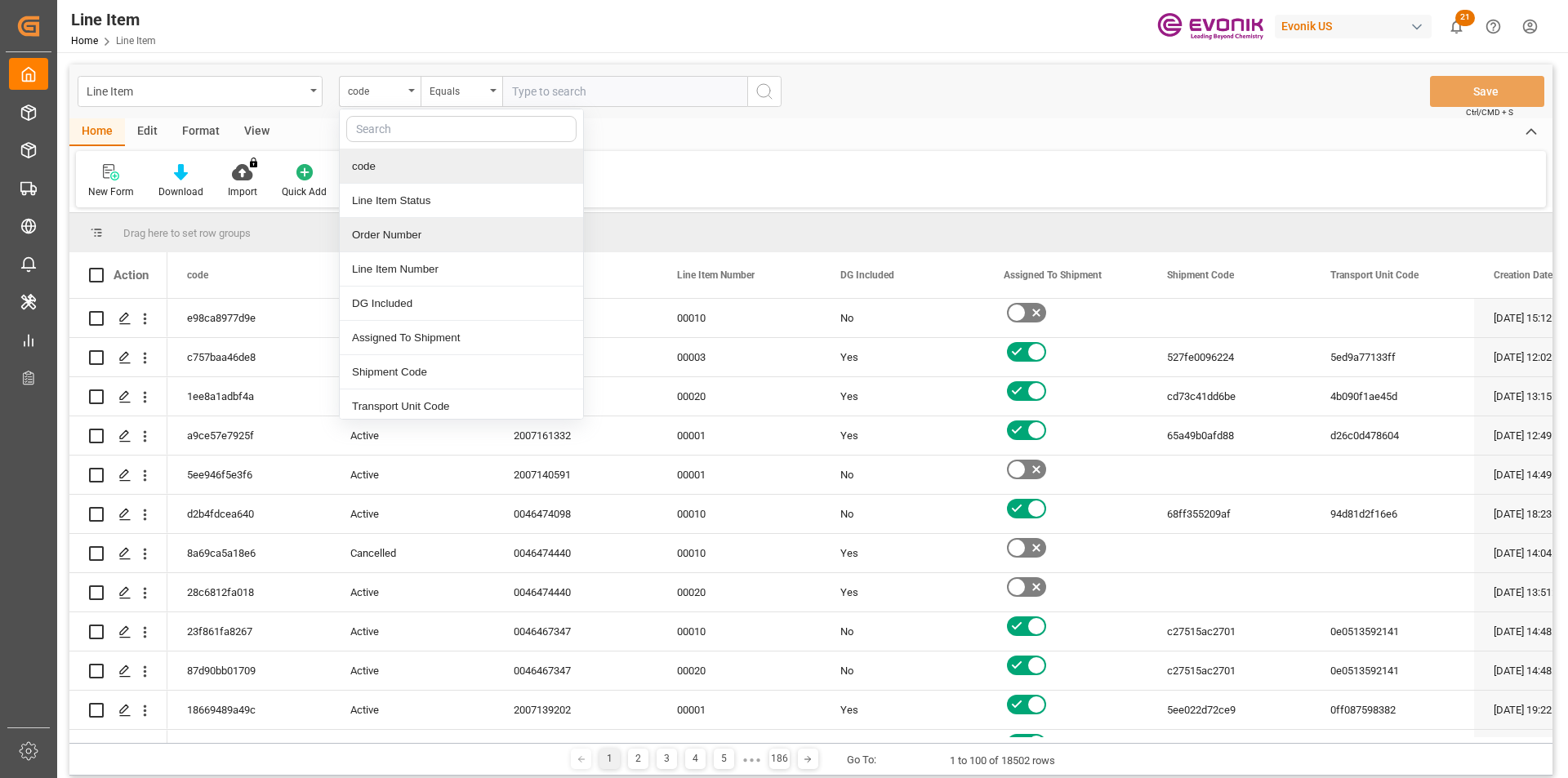
click at [393, 236] on div "Order Number" at bounding box center [461, 235] width 243 height 34
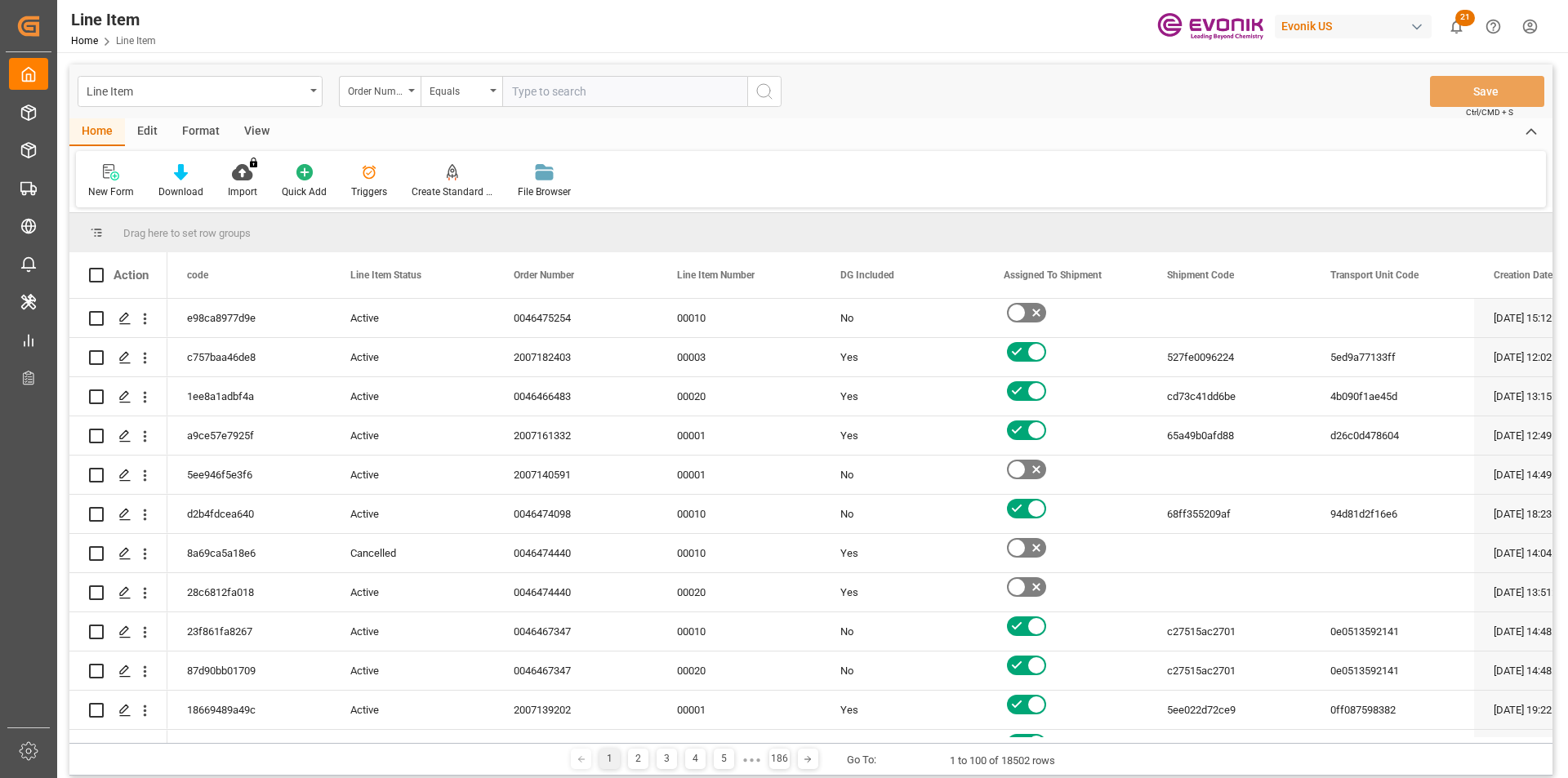
drag, startPoint x: 525, startPoint y: 93, endPoint x: 547, endPoint y: 93, distance: 22.0
click at [527, 92] on input "text" at bounding box center [624, 92] width 245 height 31
paste input "2007184152"
type input "2007184152"
click at [771, 96] on icon "search button" at bounding box center [763, 91] width 19 height 19
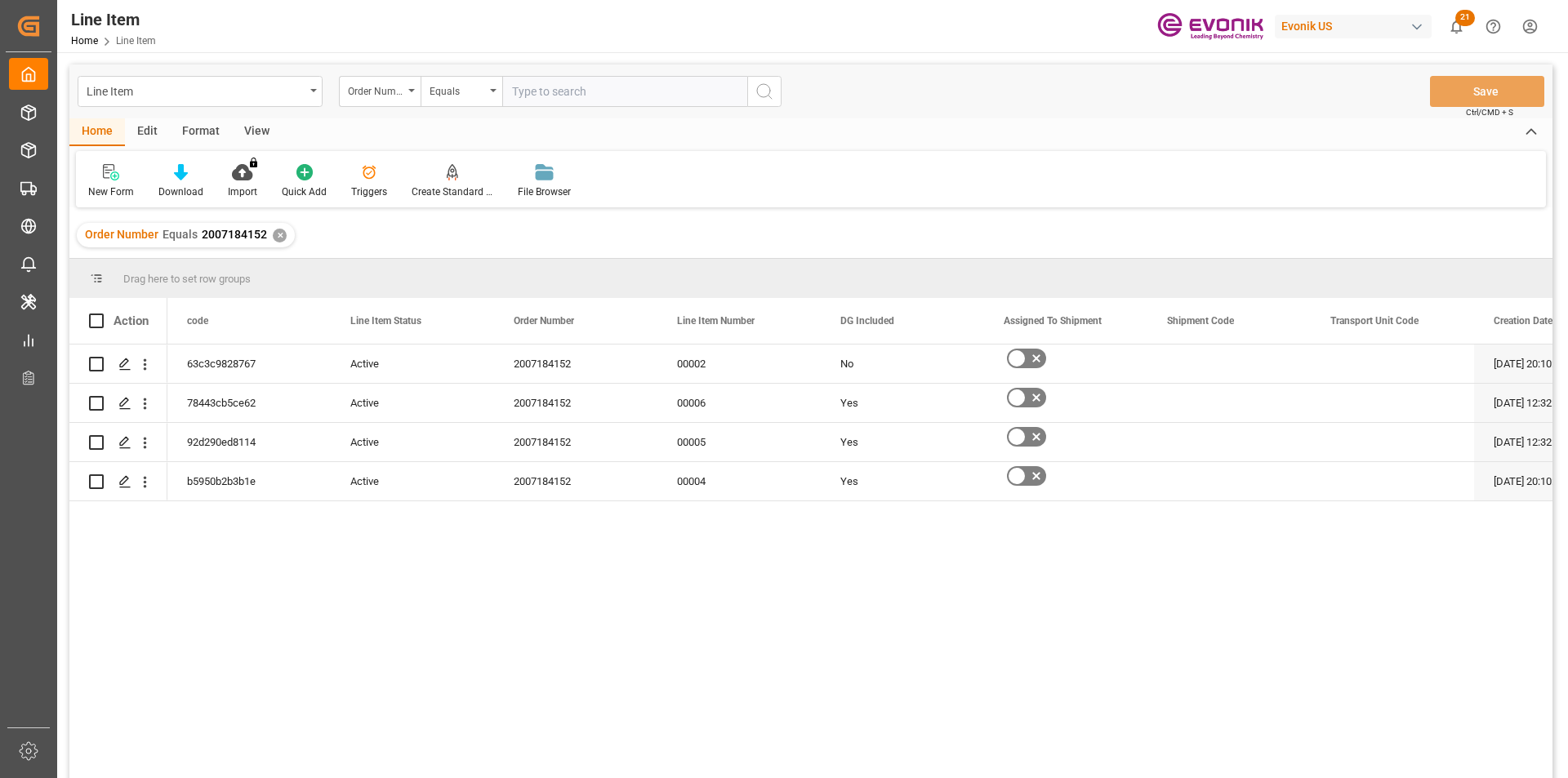
click at [255, 127] on div "View" at bounding box center [257, 132] width 50 height 28
click at [187, 177] on icon at bounding box center [186, 172] width 17 height 17
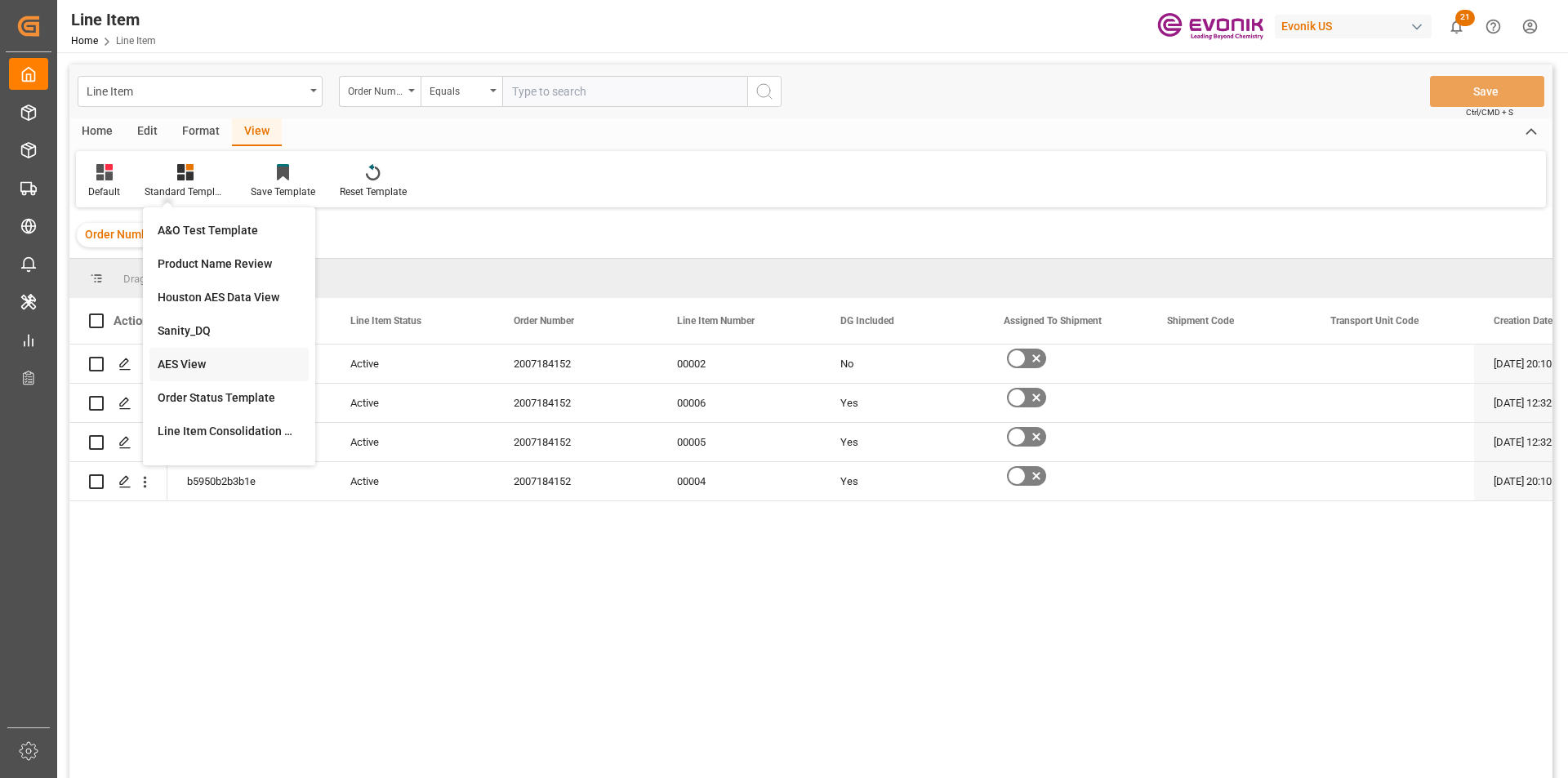
click at [212, 361] on div "AES View" at bounding box center [228, 364] width 142 height 18
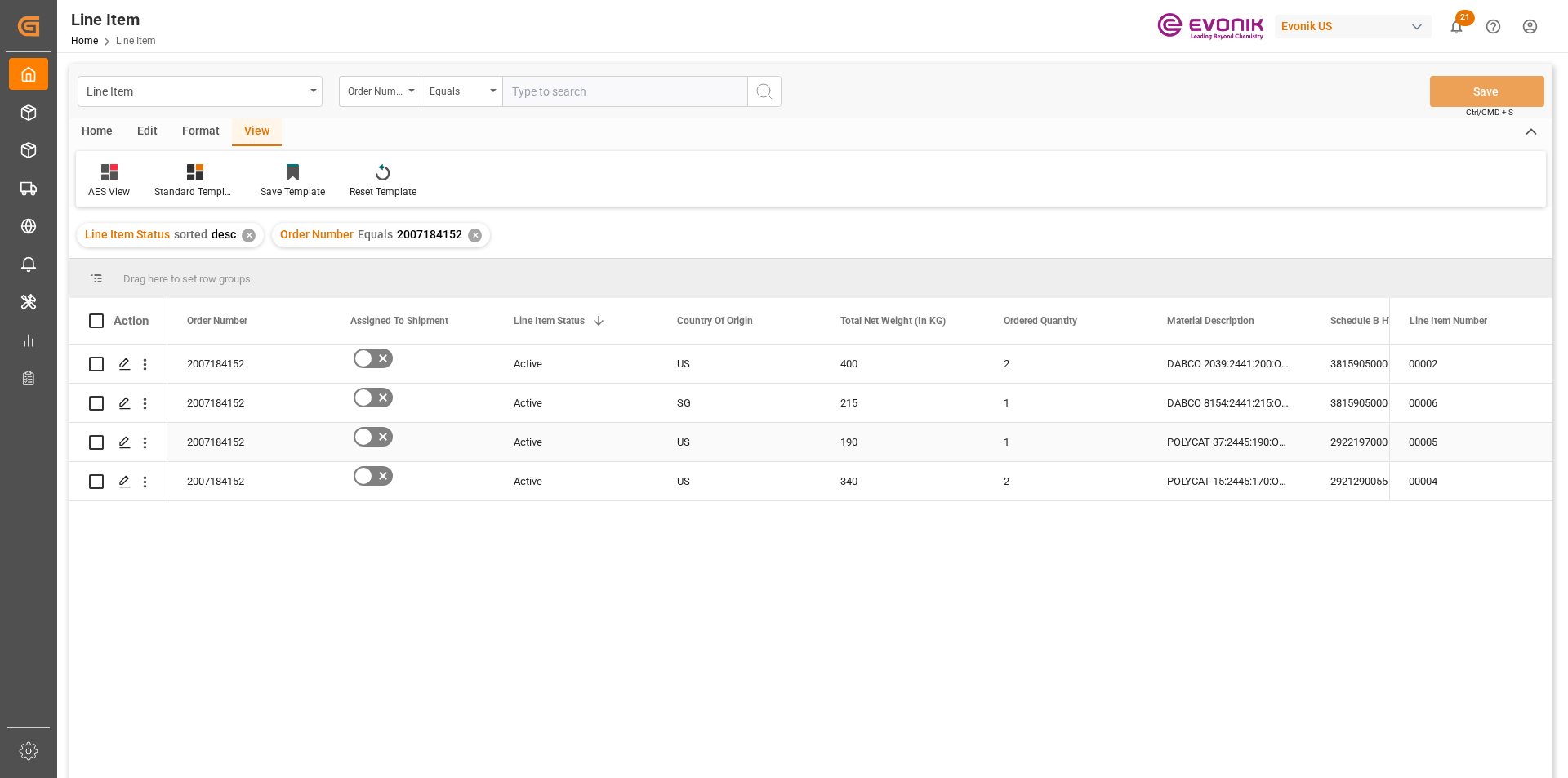
click at [227, 438] on div "2007184152" at bounding box center [249, 441] width 164 height 38
click at [315, 93] on div "Line Item" at bounding box center [200, 92] width 245 height 31
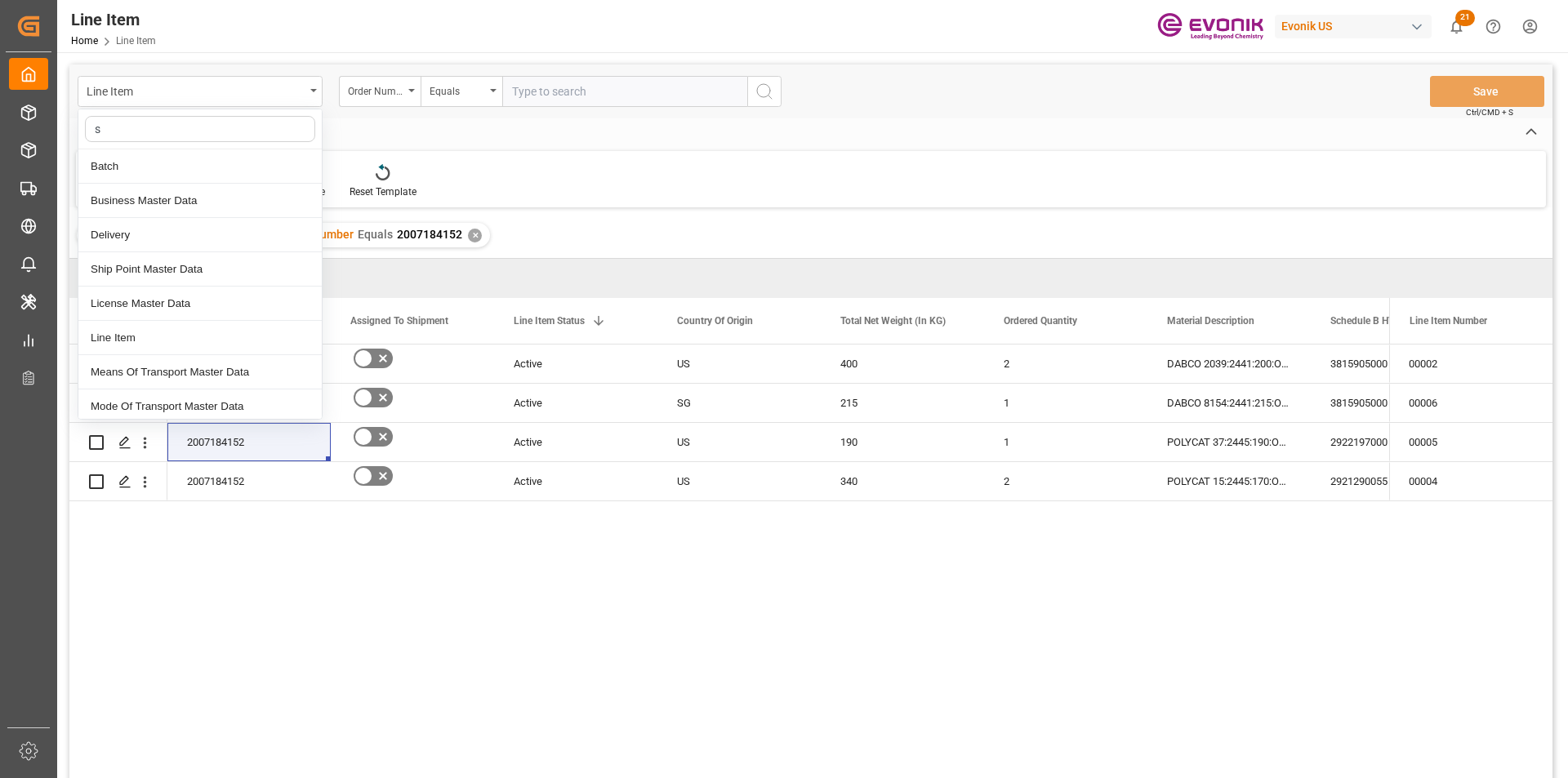
type input "sa"
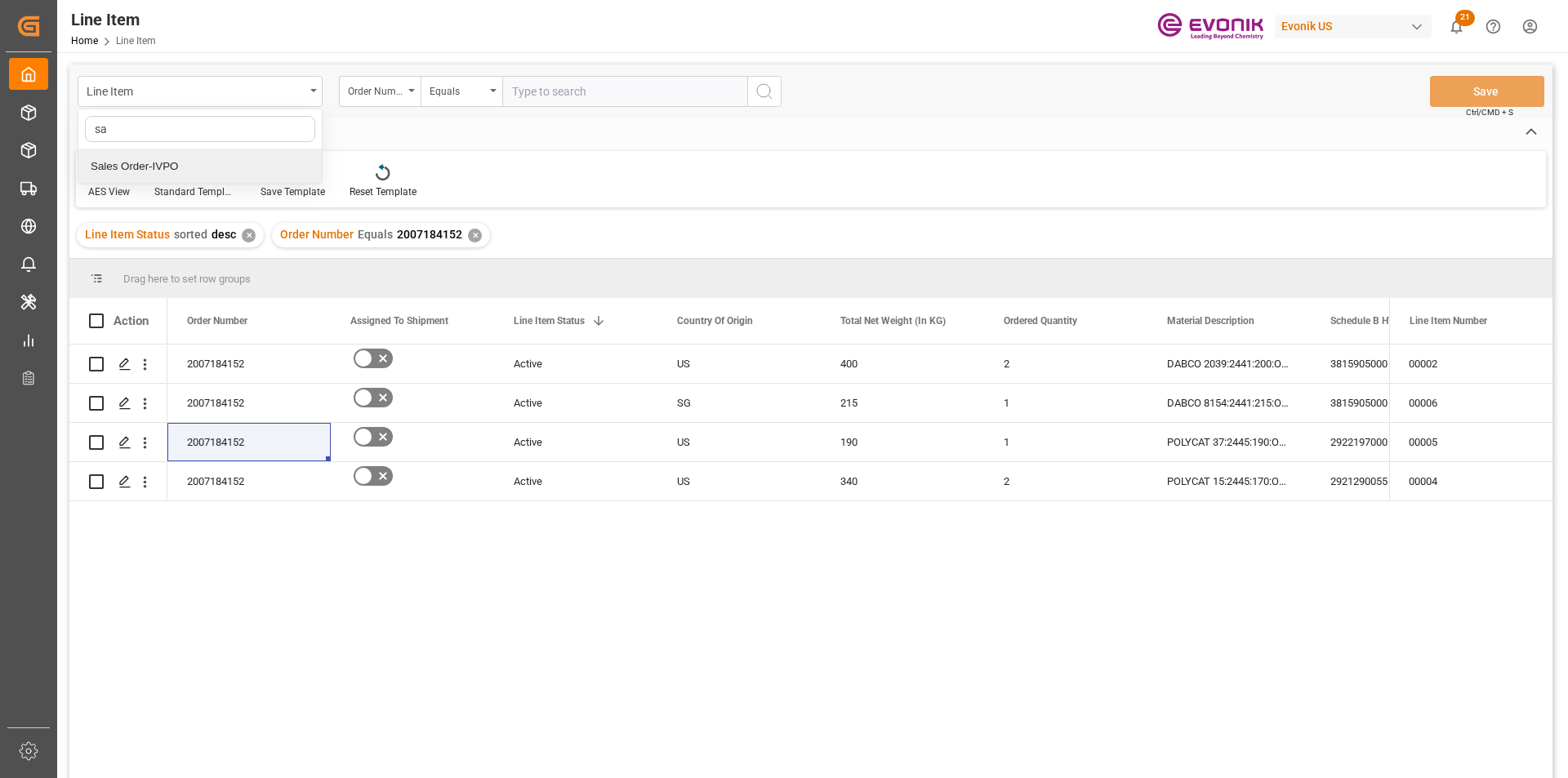
drag, startPoint x: 177, startPoint y: 170, endPoint x: 223, endPoint y: 167, distance: 46.1
click at [177, 170] on div "Sales Order-IVPO" at bounding box center [200, 167] width 243 height 34
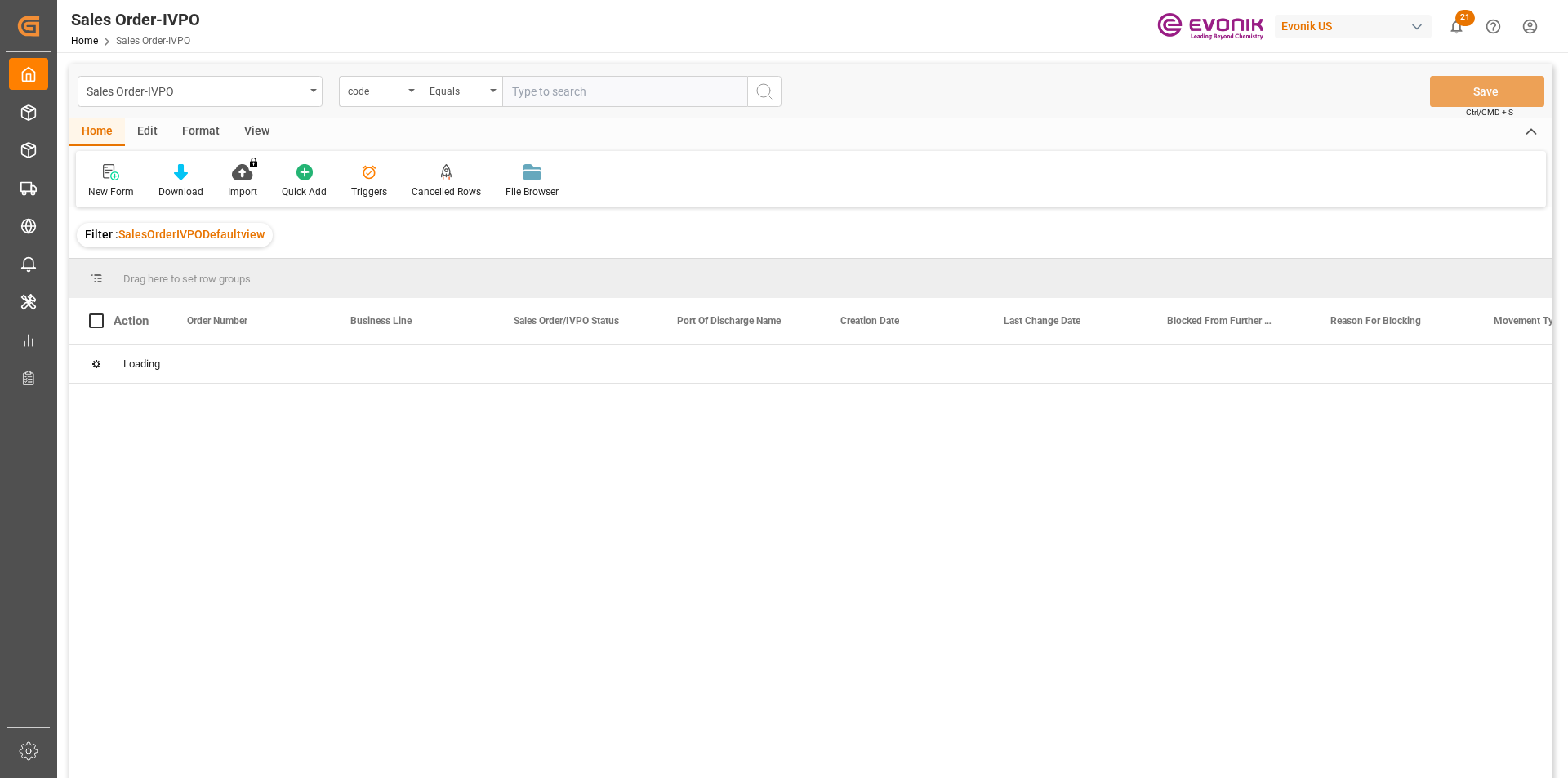
click at [365, 96] on div "code" at bounding box center [376, 89] width 56 height 19
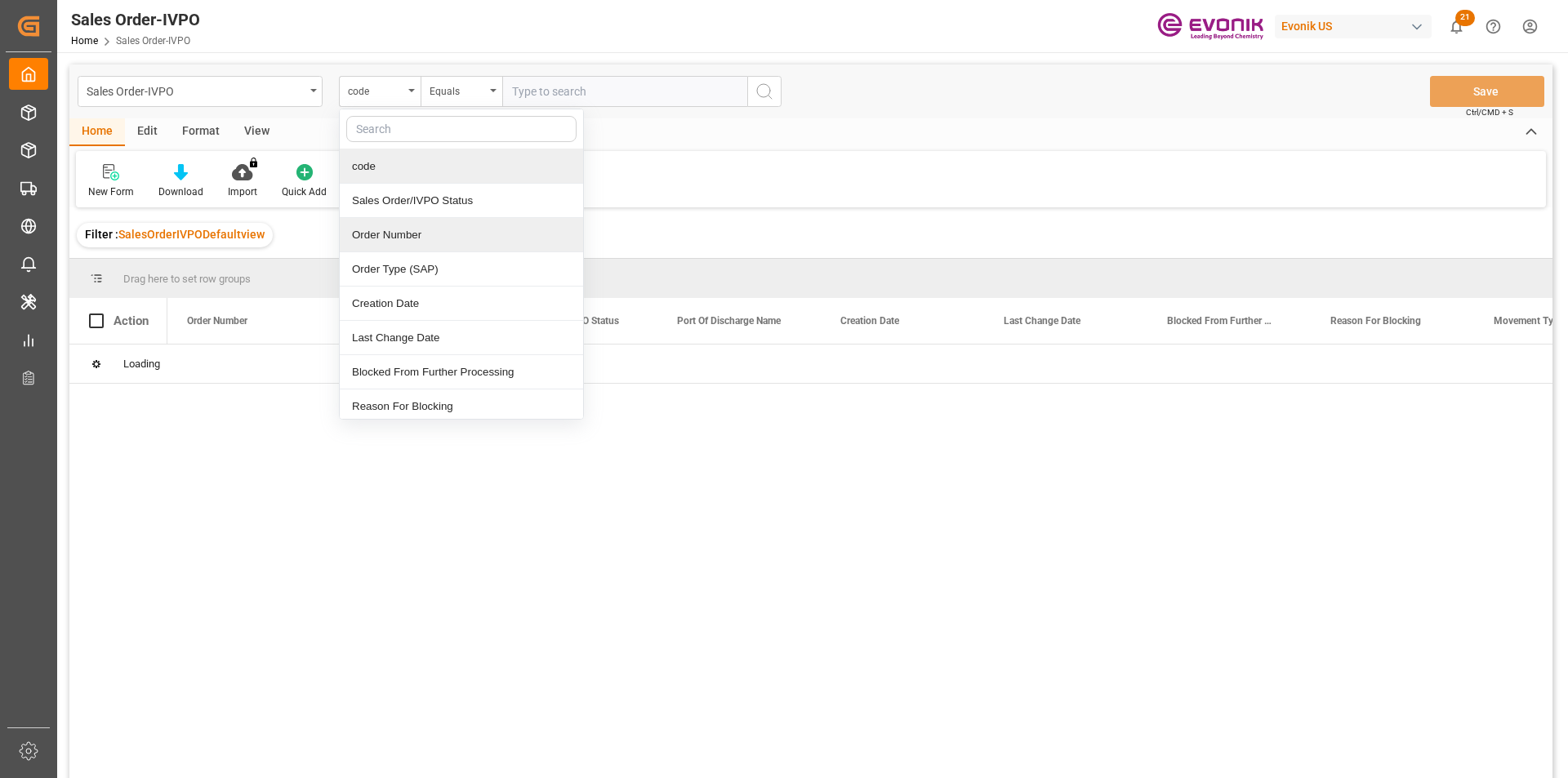
click at [417, 241] on div "Order Number" at bounding box center [461, 235] width 243 height 34
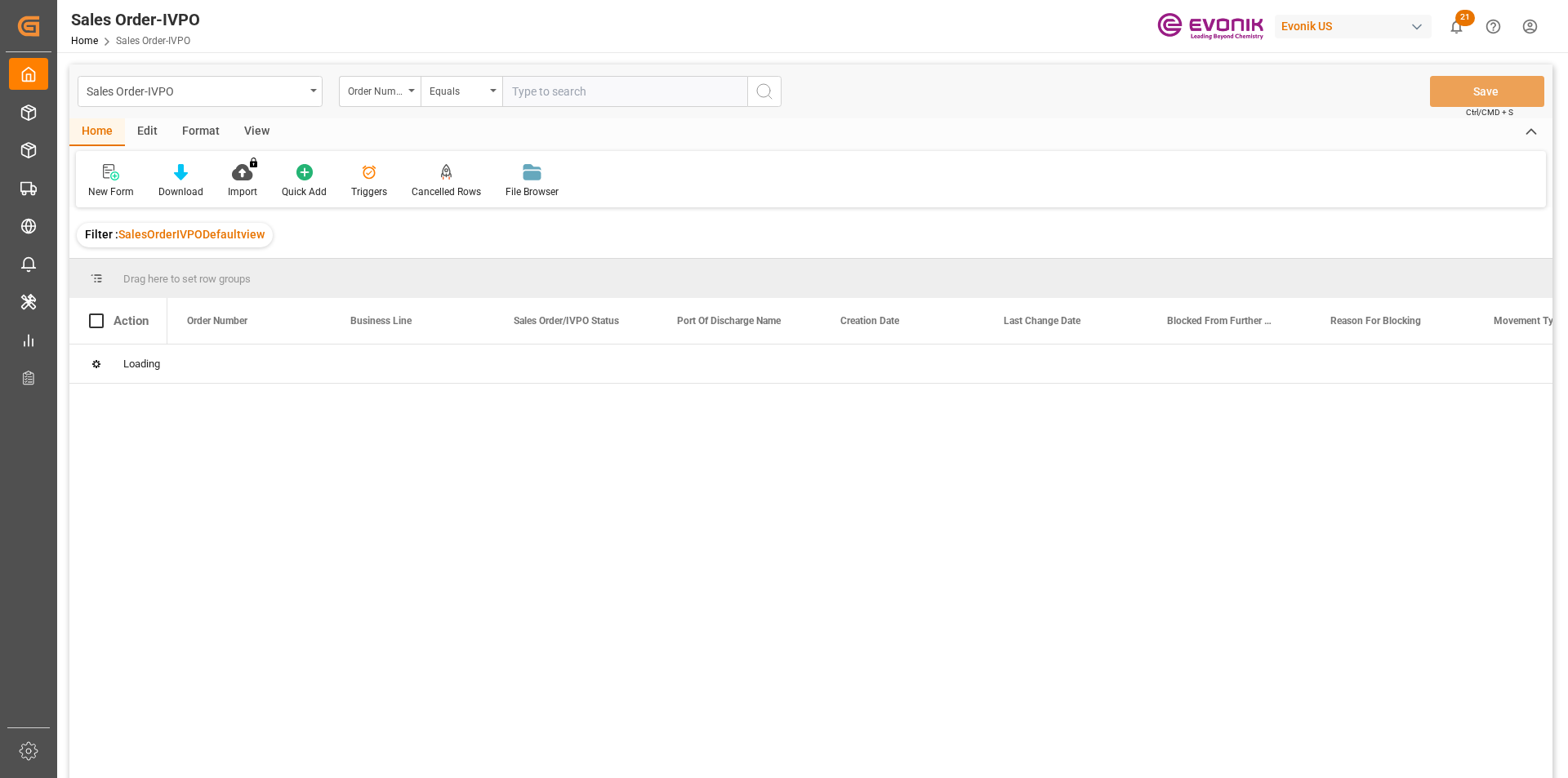
click at [555, 91] on input "text" at bounding box center [624, 92] width 245 height 31
paste input "0046474118"
type input "0046474118"
click at [142, 365] on icon "open menu" at bounding box center [144, 364] width 18 height 18
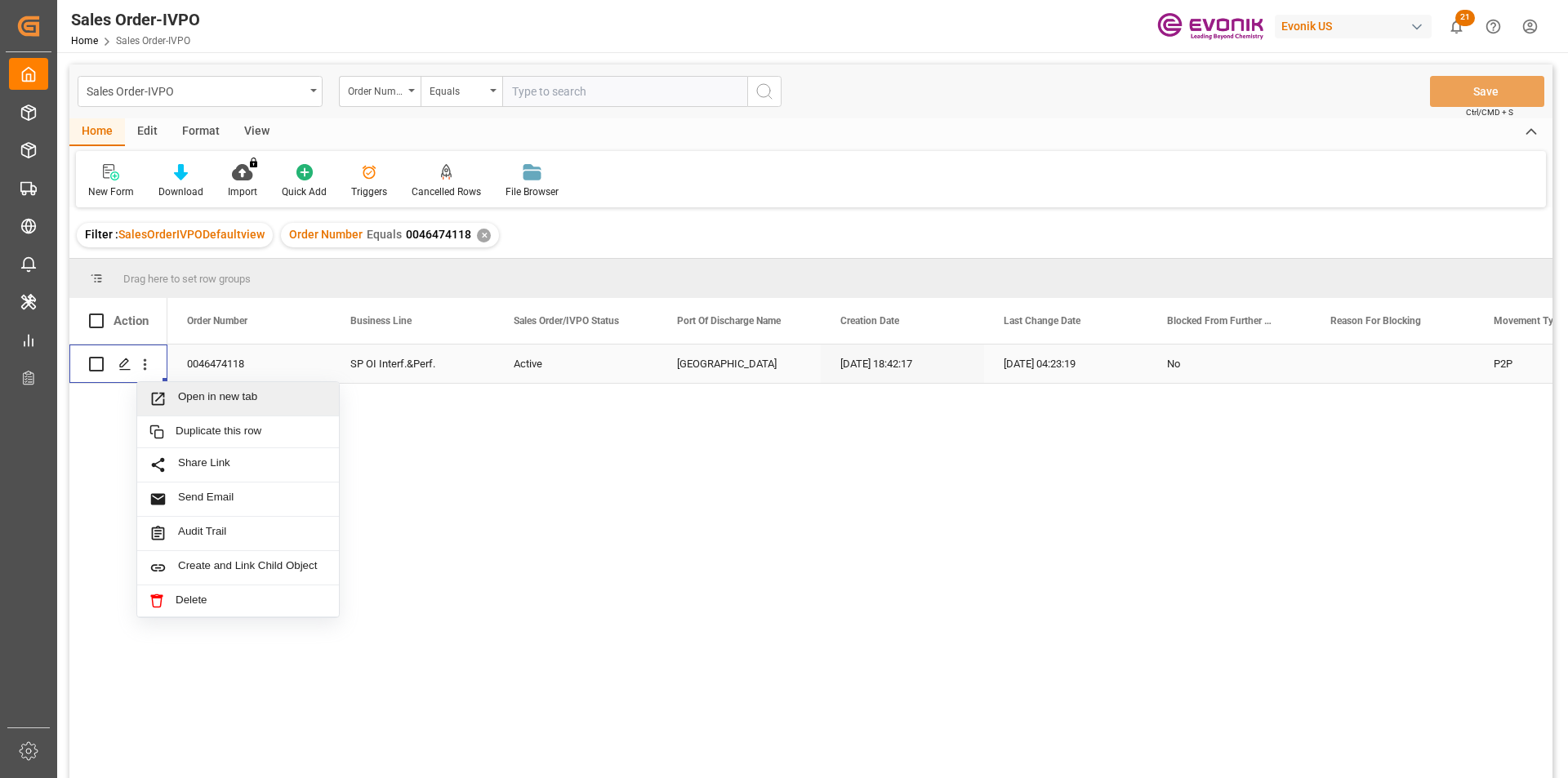
click at [184, 393] on span "Open in new tab" at bounding box center [252, 399] width 149 height 18
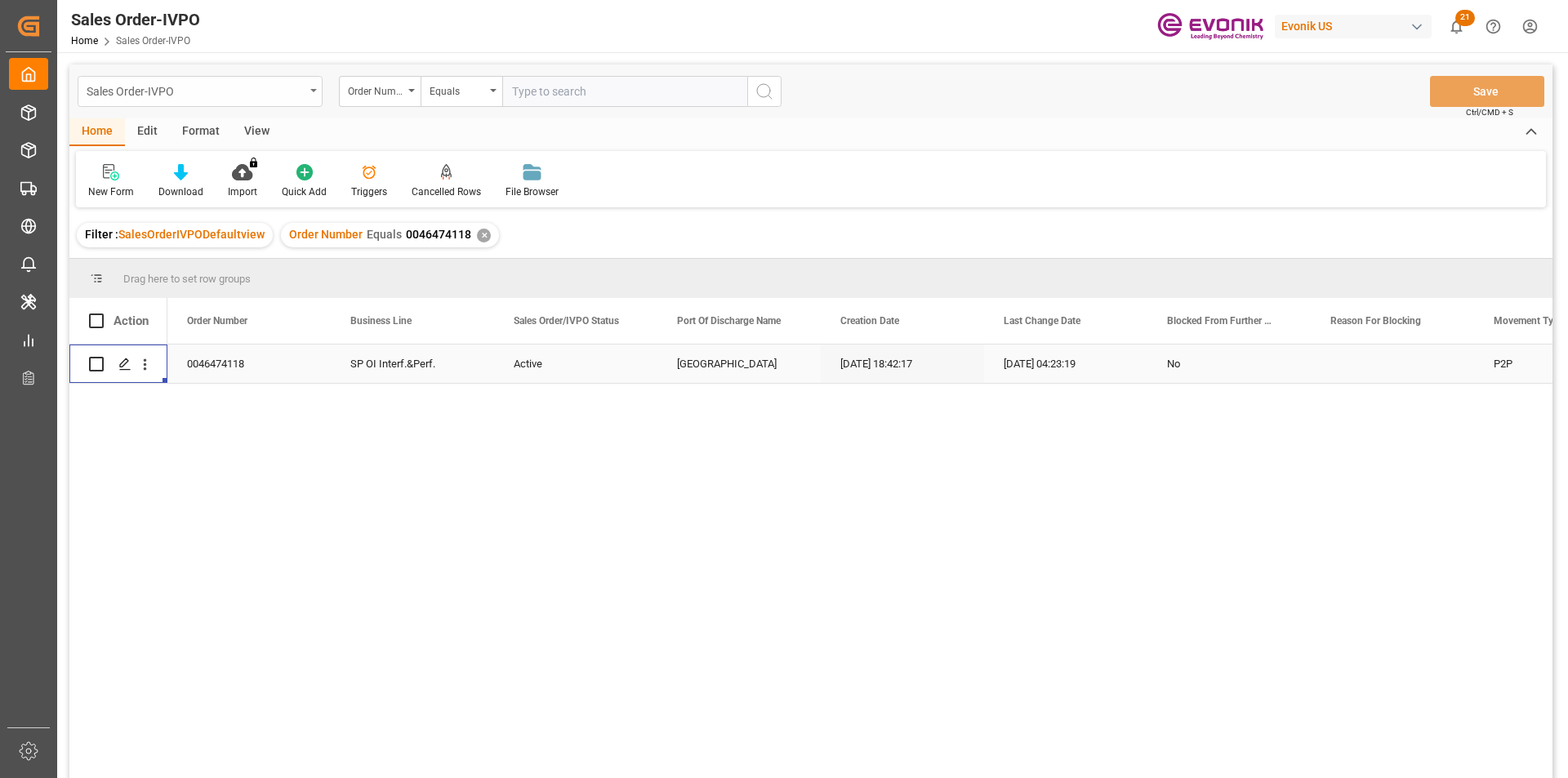
click at [285, 91] on div "Sales Order-IVPO" at bounding box center [196, 90] width 218 height 20
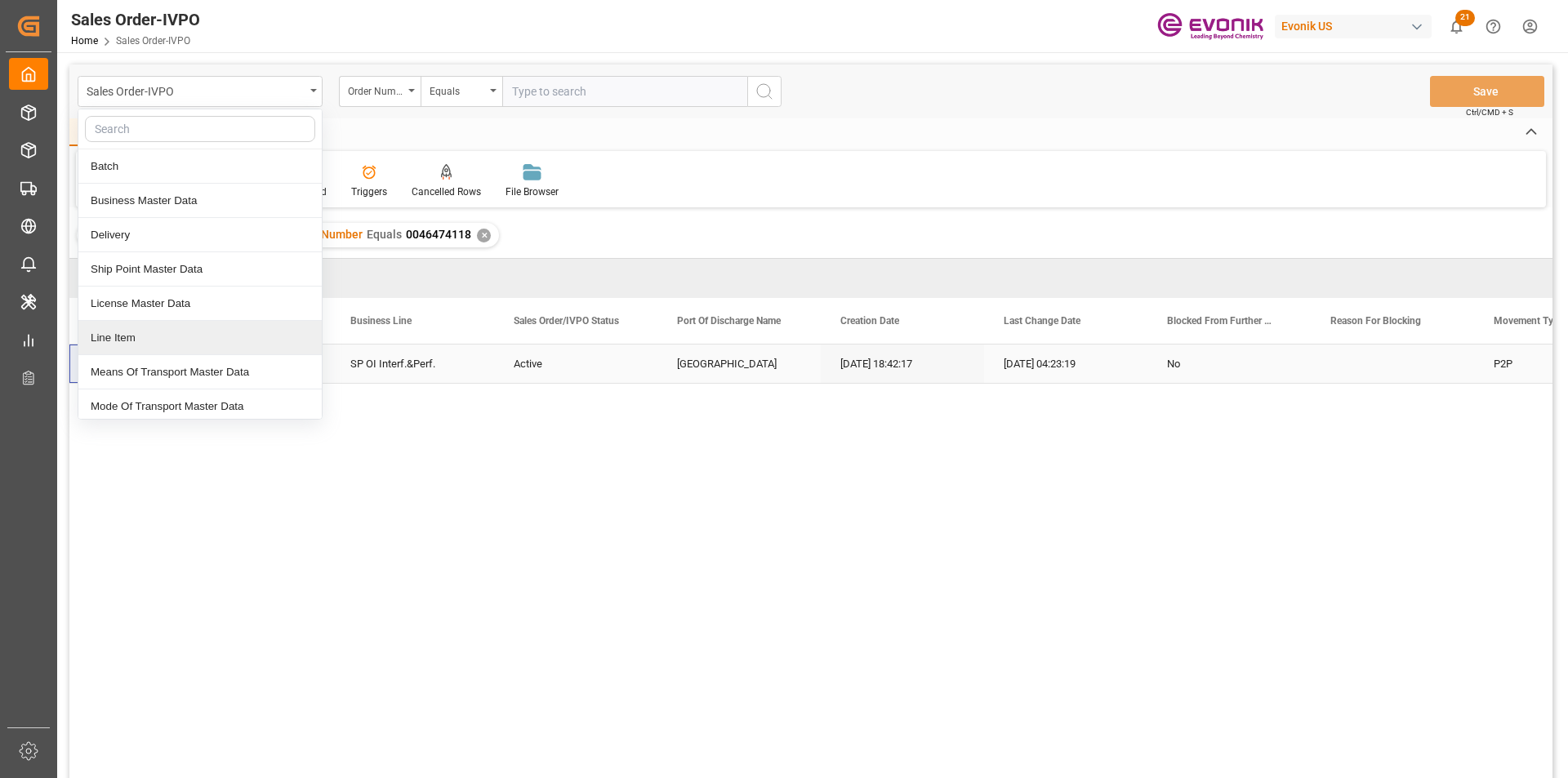
click at [152, 335] on div "Line Item" at bounding box center [200, 338] width 243 height 34
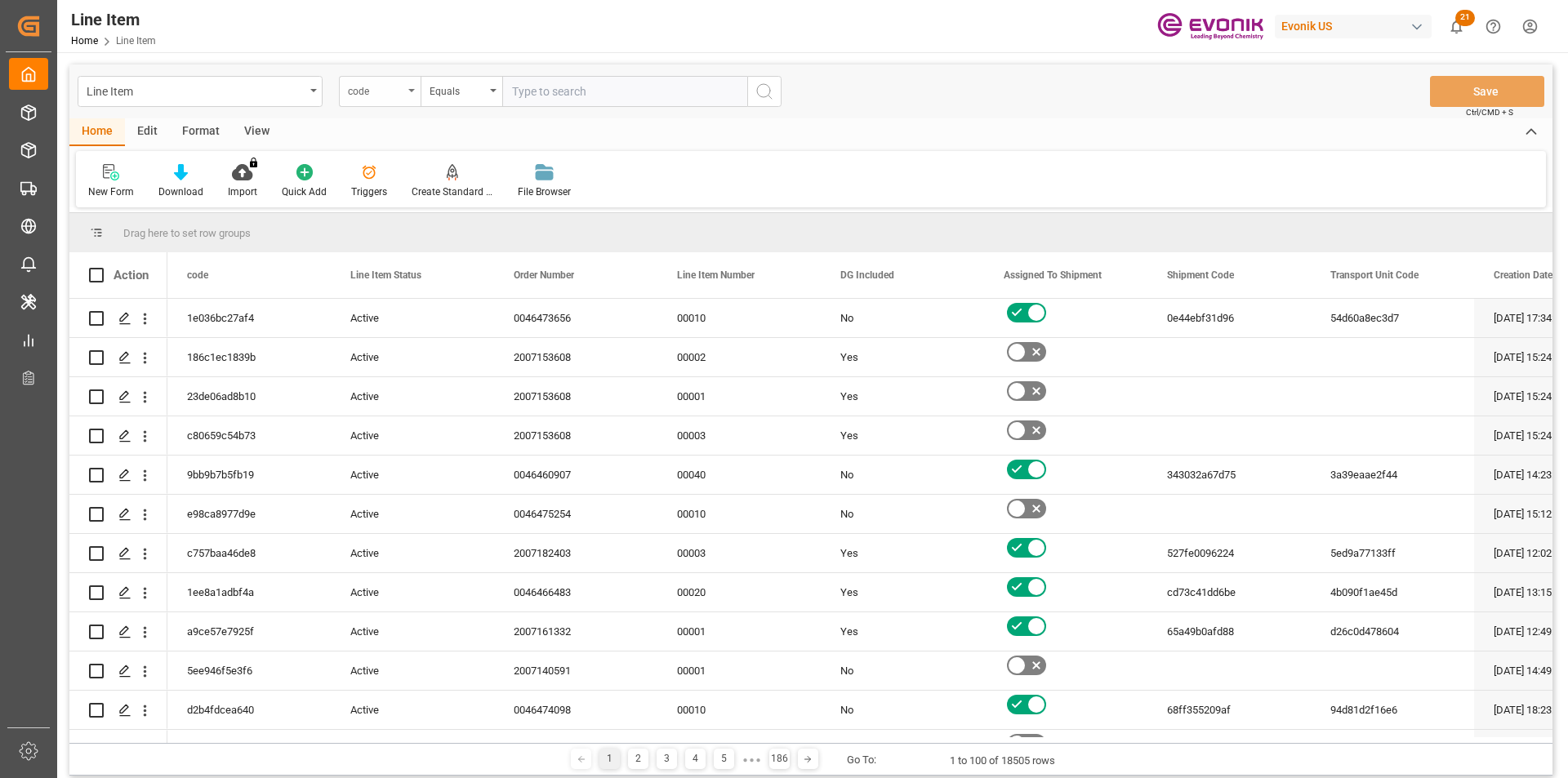
click at [402, 96] on div "code" at bounding box center [376, 89] width 56 height 19
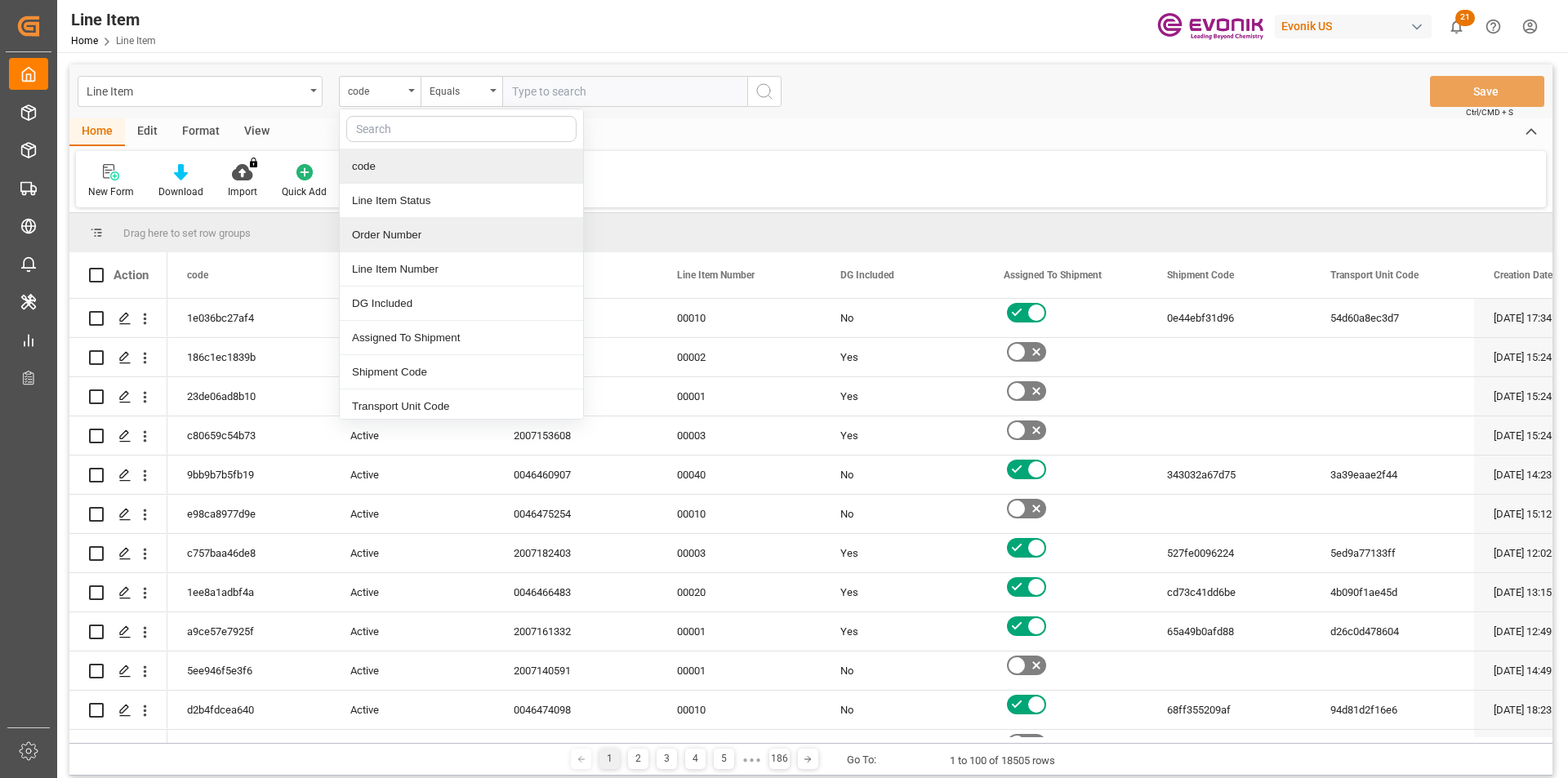
click at [378, 235] on div "Order Number" at bounding box center [461, 235] width 243 height 34
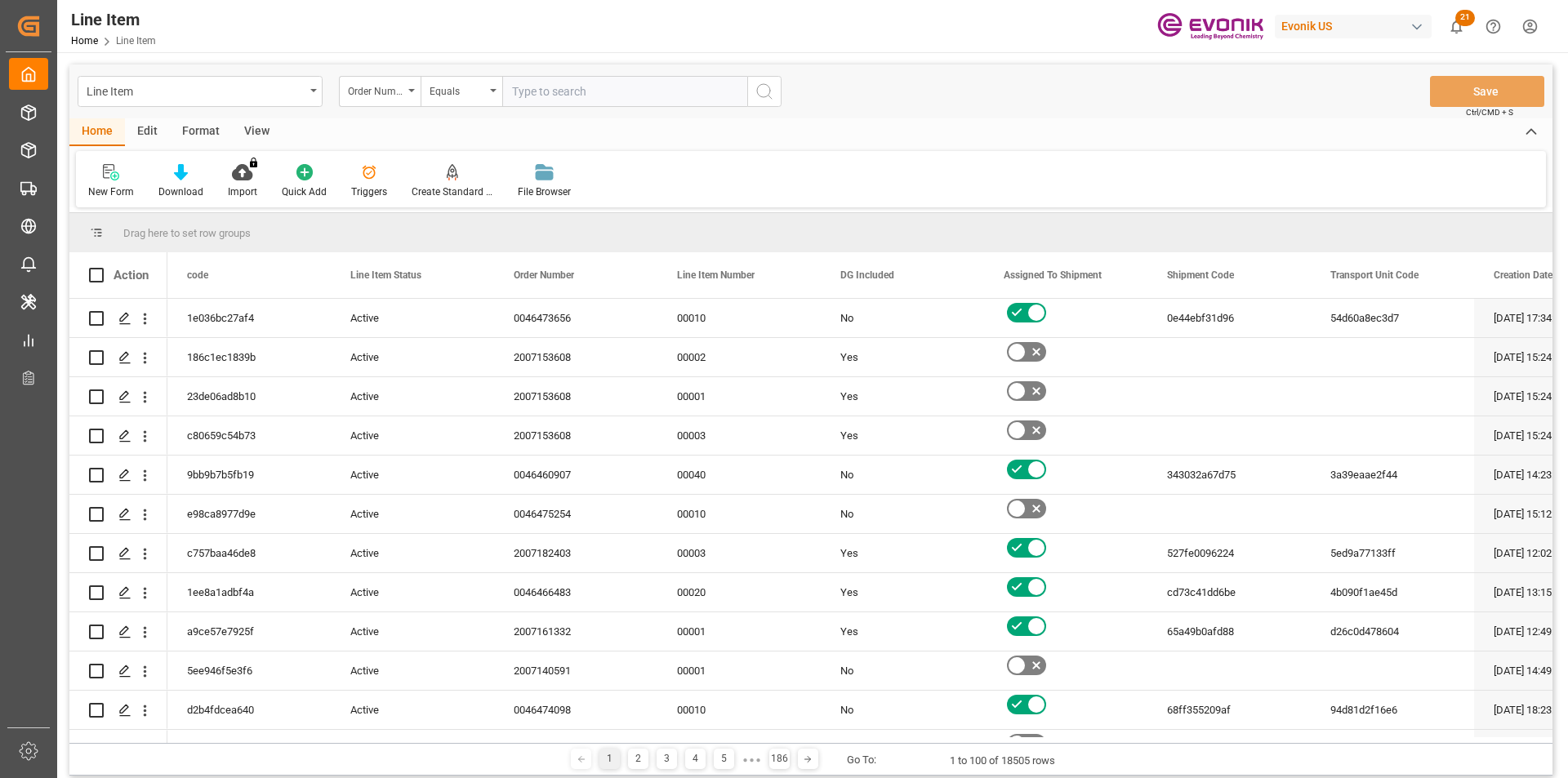
click at [526, 93] on input "text" at bounding box center [624, 92] width 245 height 31
paste input "0046474118"
type input "0046474118"
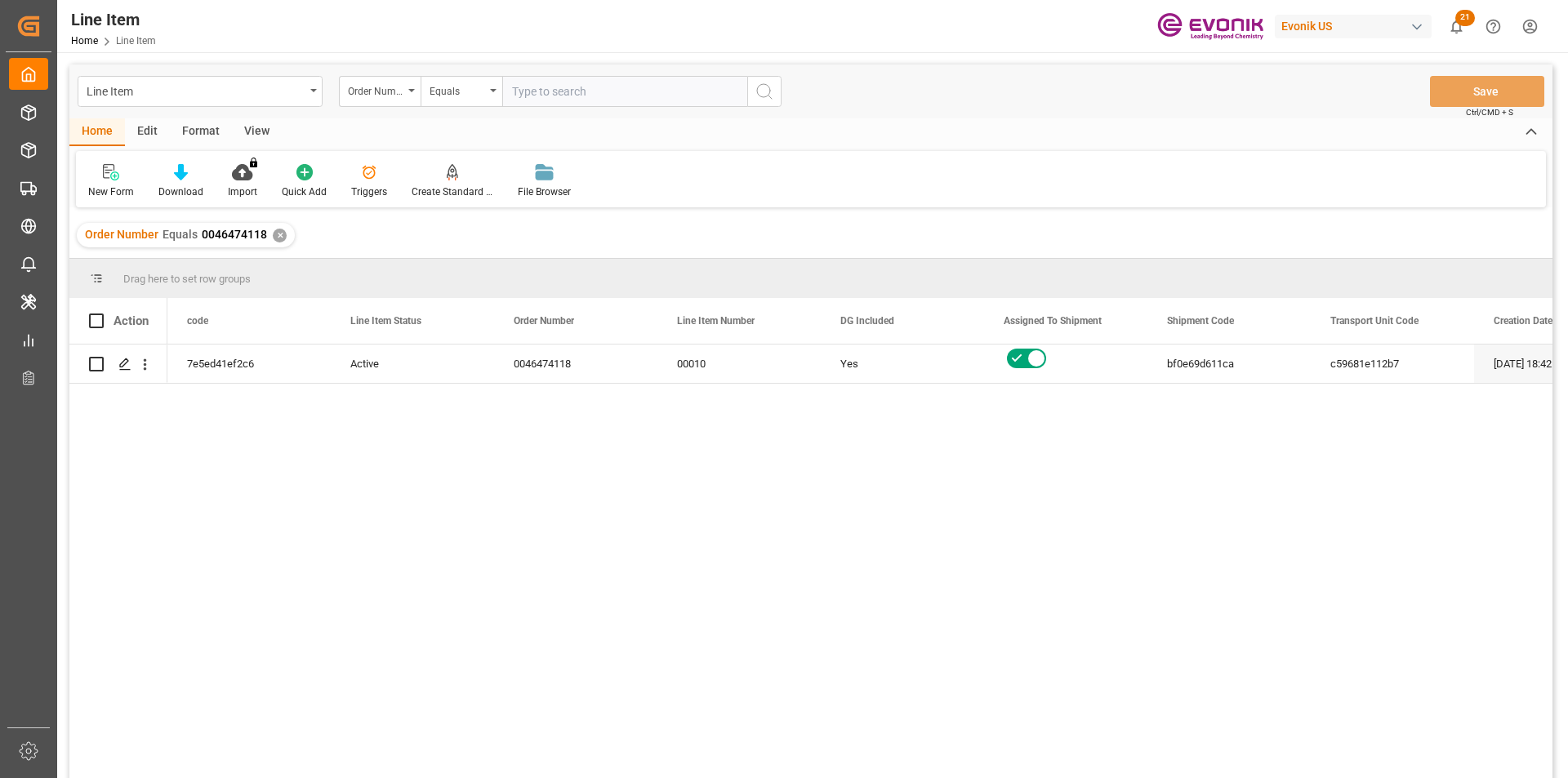
click at [247, 131] on div "View" at bounding box center [257, 132] width 50 height 28
click at [186, 121] on div "Format" at bounding box center [201, 132] width 62 height 28
click at [253, 128] on div "View" at bounding box center [257, 132] width 50 height 28
click at [171, 173] on div at bounding box center [185, 172] width 81 height 18
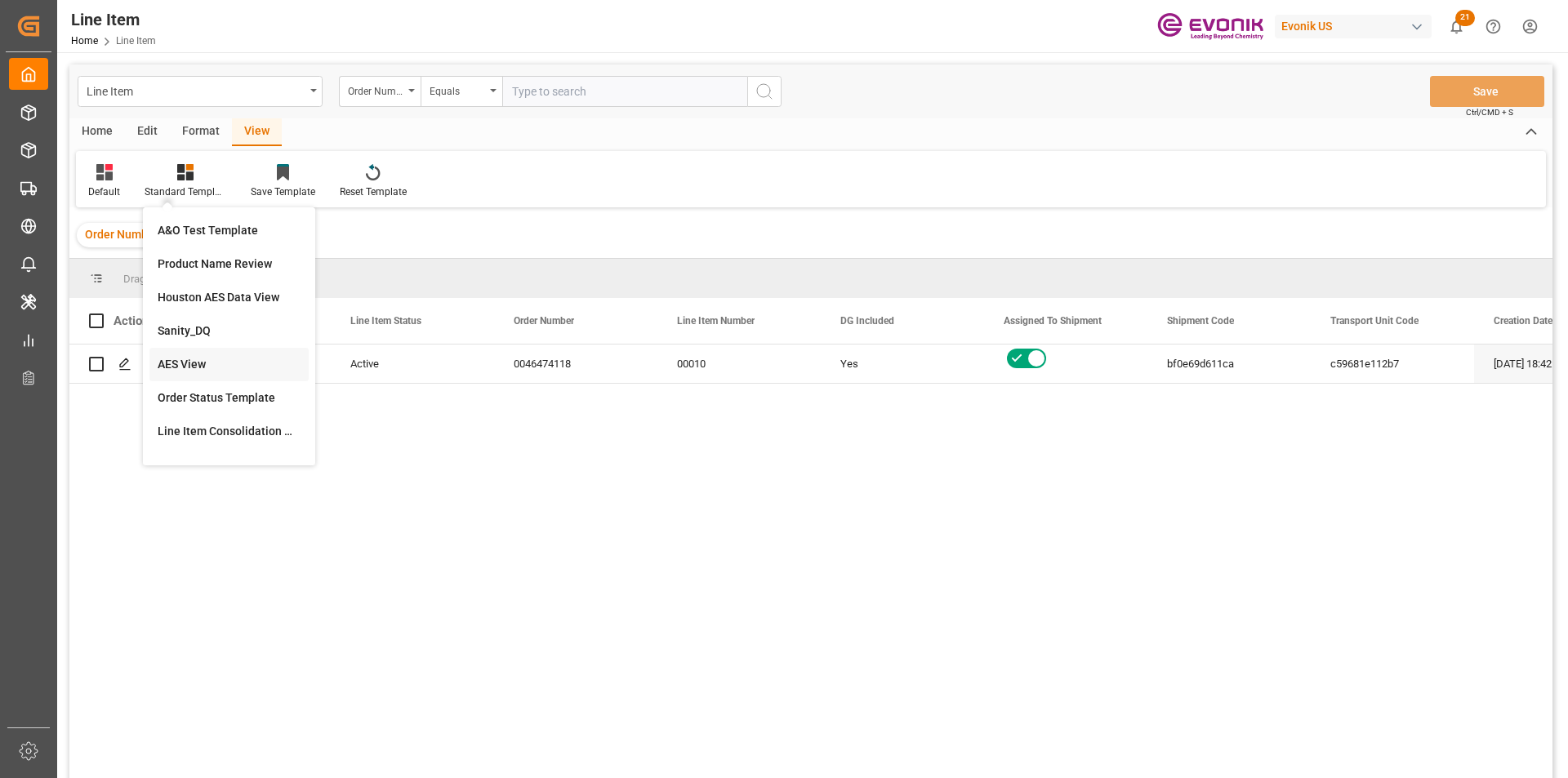
click at [197, 370] on div "AES View" at bounding box center [228, 364] width 142 height 18
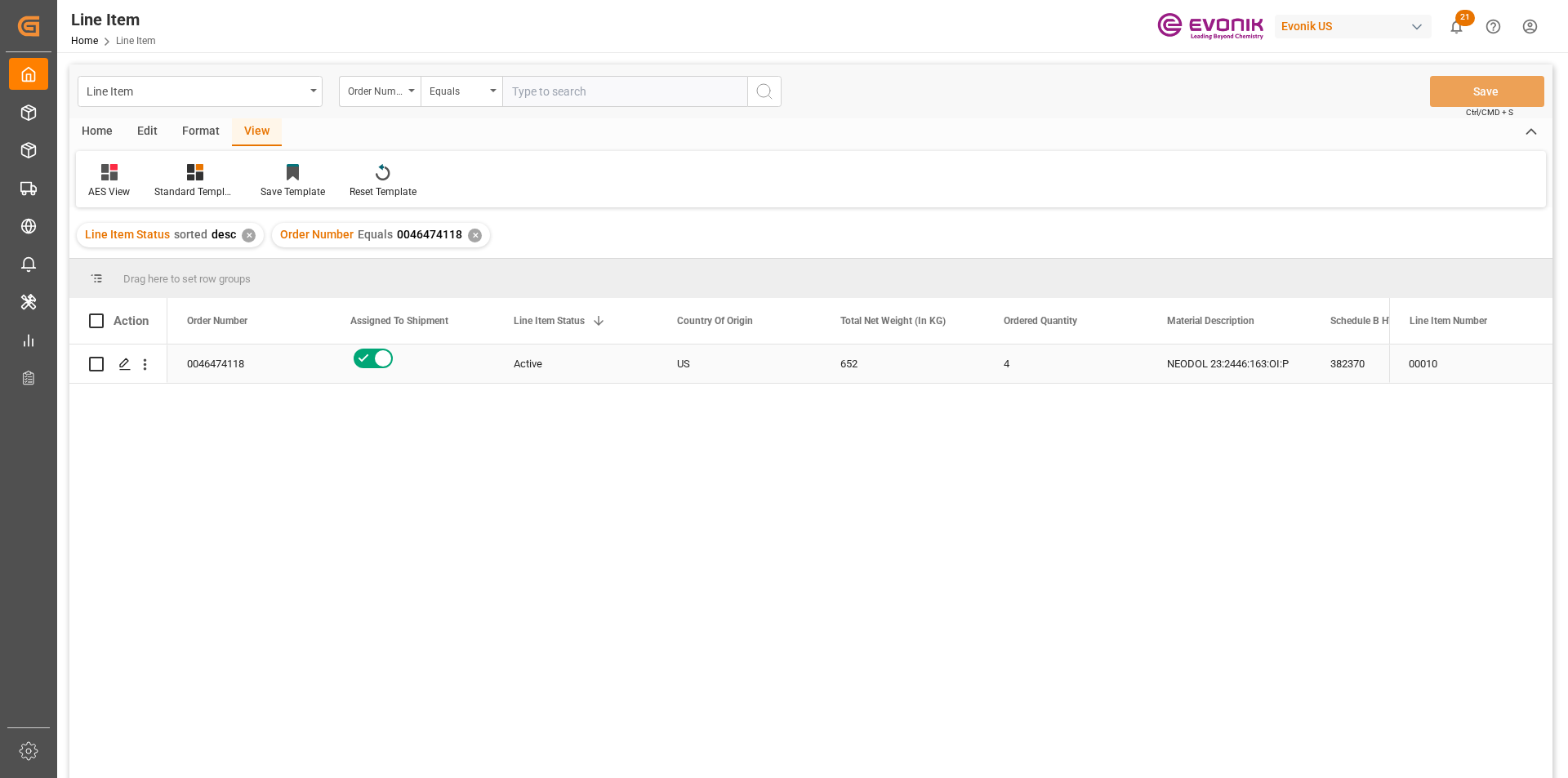
click at [1048, 364] on div "4" at bounding box center [1065, 363] width 164 height 38
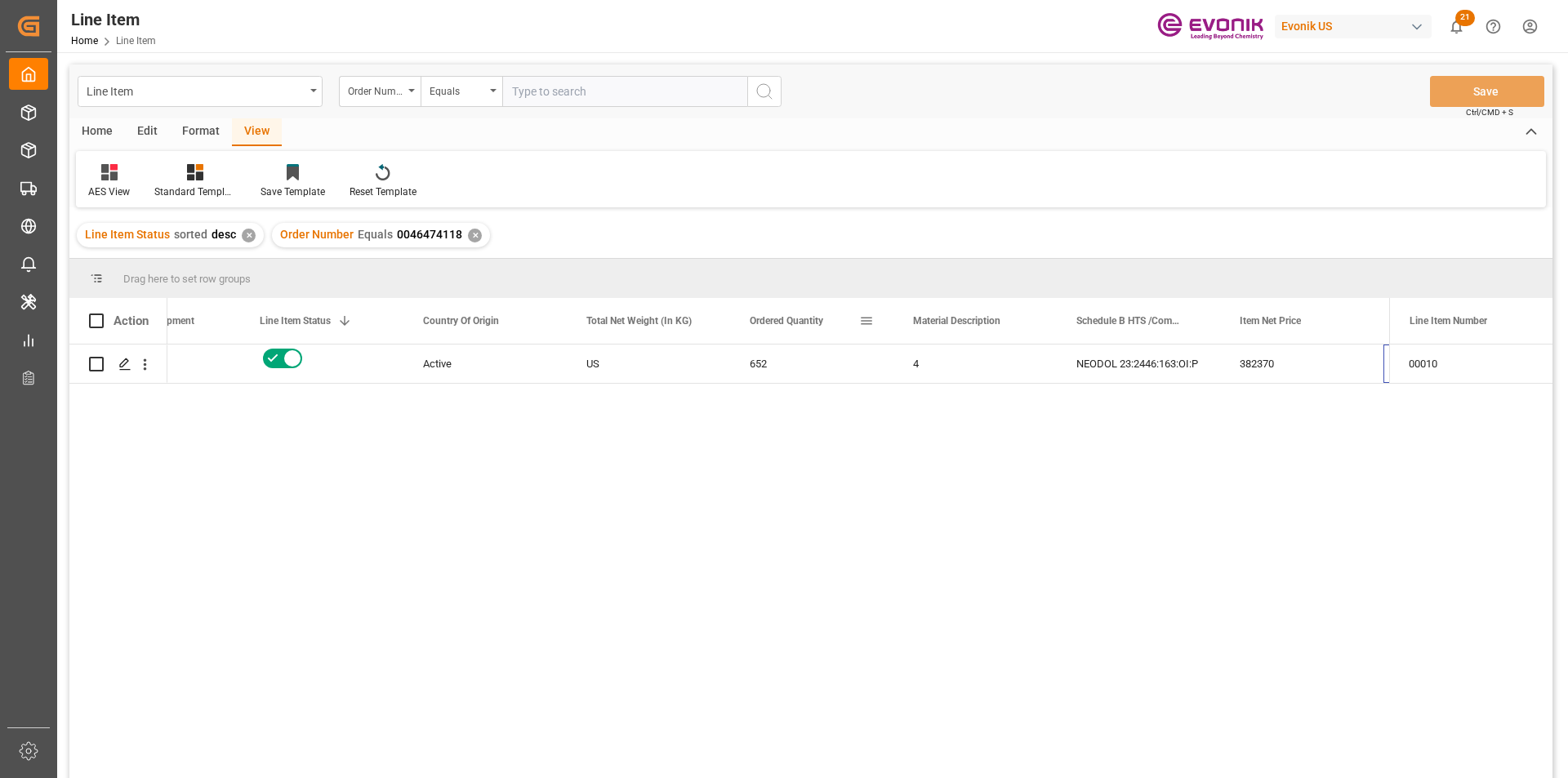
scroll to position [0, 417]
click at [937, 366] on div "382370" at bounding box center [975, 363] width 164 height 38
click at [1112, 368] on div "3546.88" at bounding box center [1138, 363] width 164 height 38
click at [481, 367] on div "652" at bounding box center [485, 363] width 164 height 38
click at [587, 360] on div "4" at bounding box center [648, 363] width 164 height 38
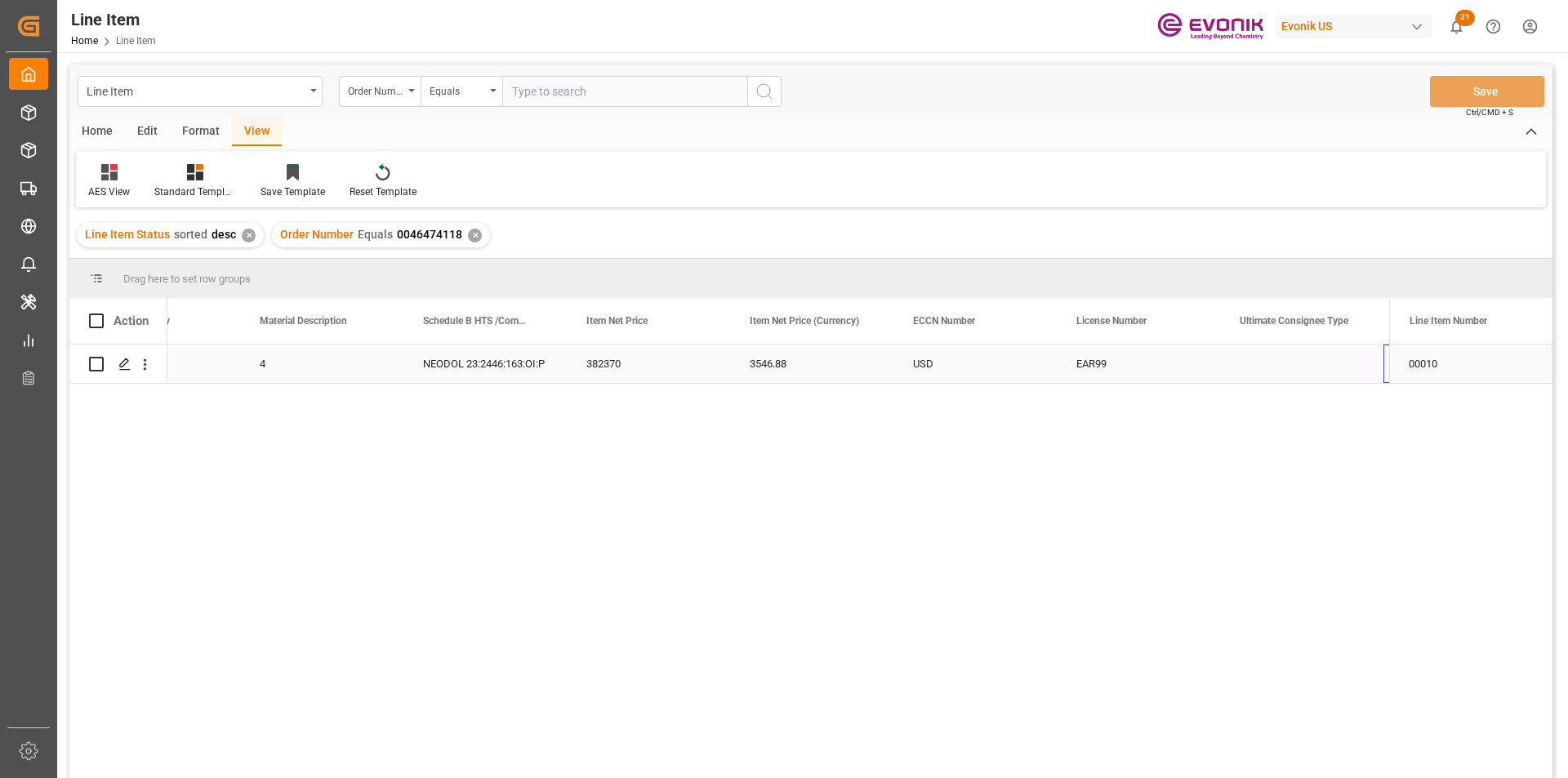
scroll to position [0, 1070]
click at [980, 380] on div "Press SPACE to select this row." at bounding box center [975, 363] width 164 height 38
click at [301, 98] on div "Line Item" at bounding box center [196, 90] width 218 height 20
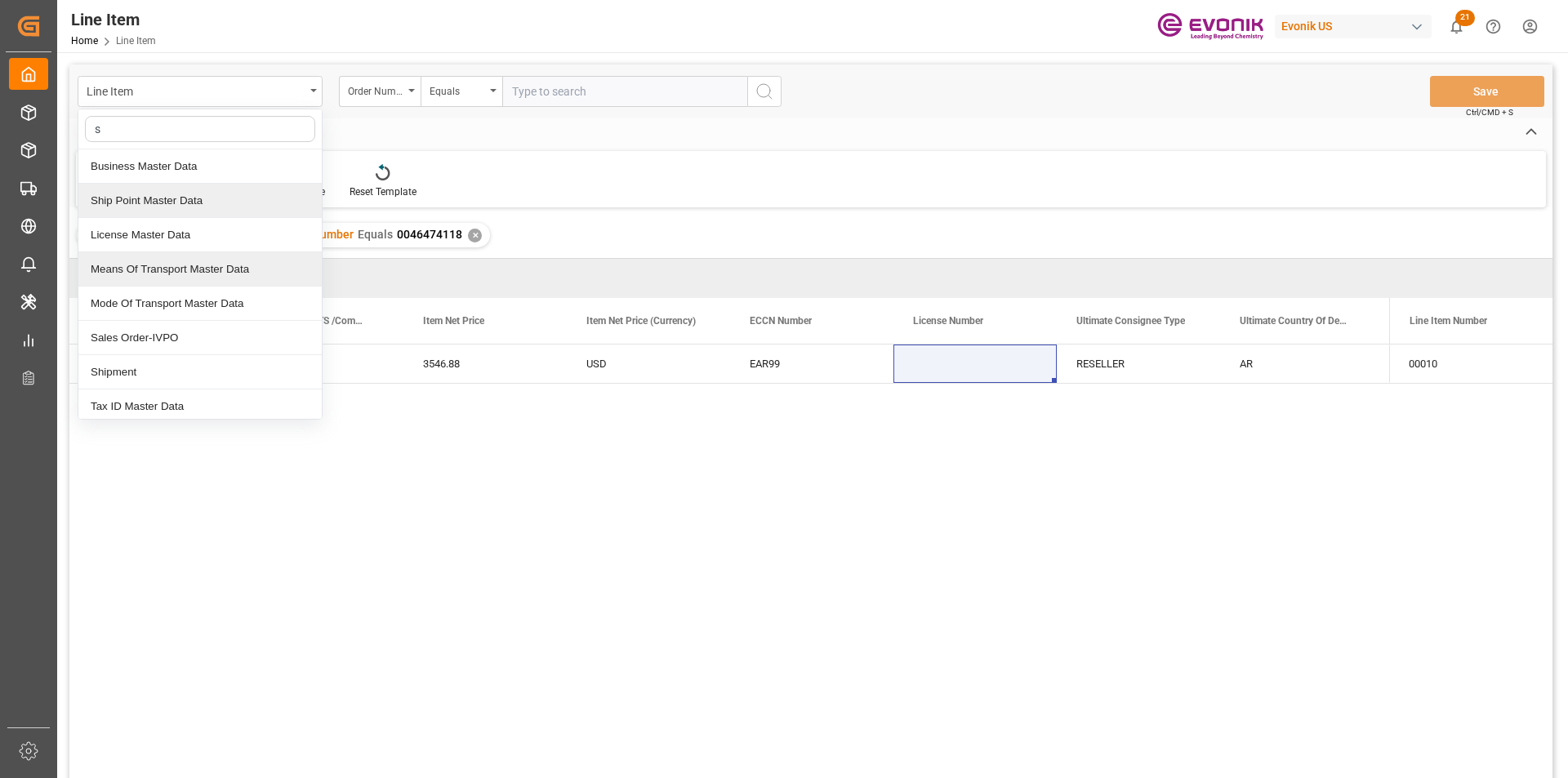
type input "sa"
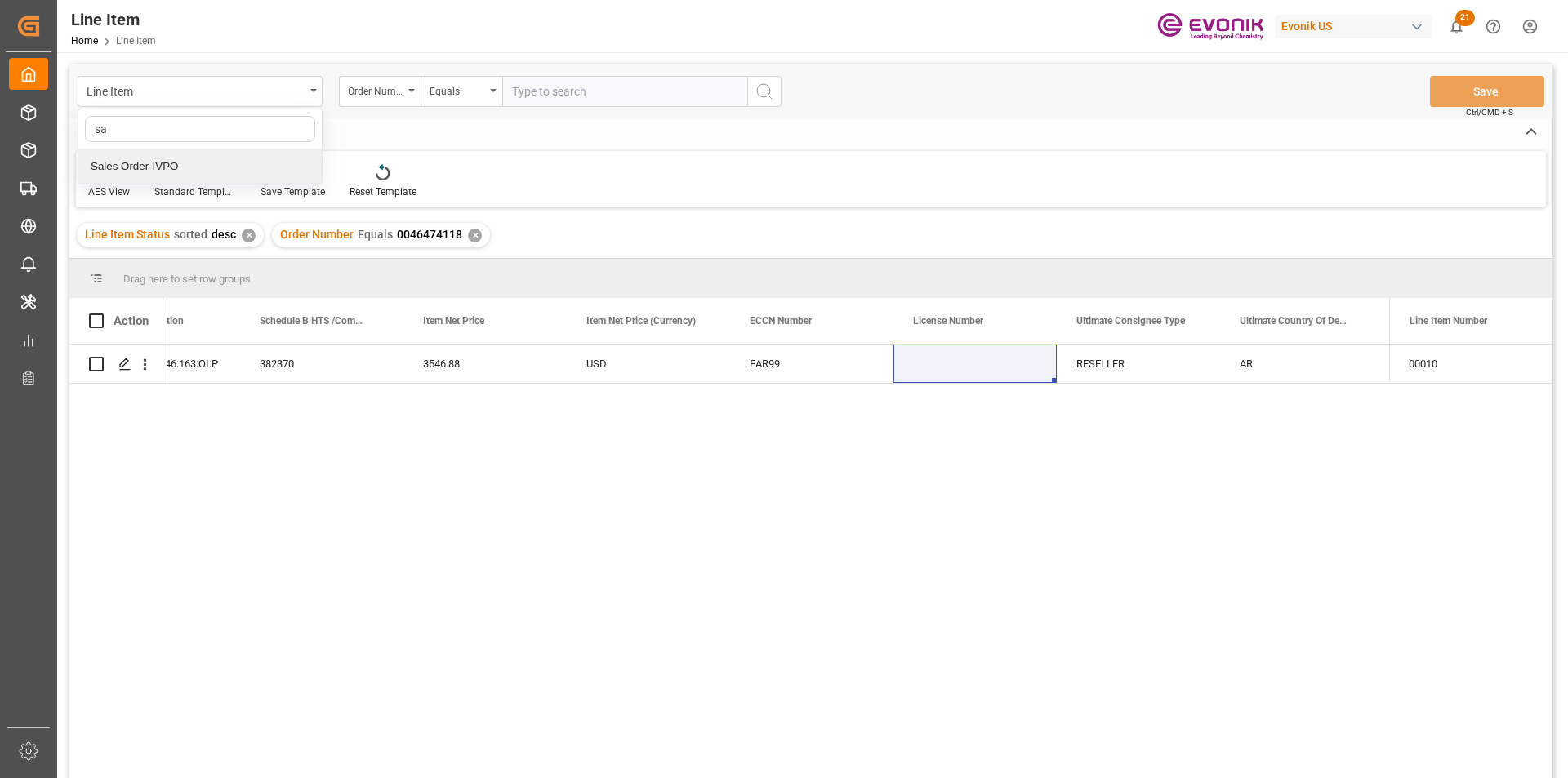
drag, startPoint x: 178, startPoint y: 165, endPoint x: 197, endPoint y: 157, distance: 20.6
click at [179, 164] on div "Sales Order-IVPO" at bounding box center [200, 167] width 243 height 34
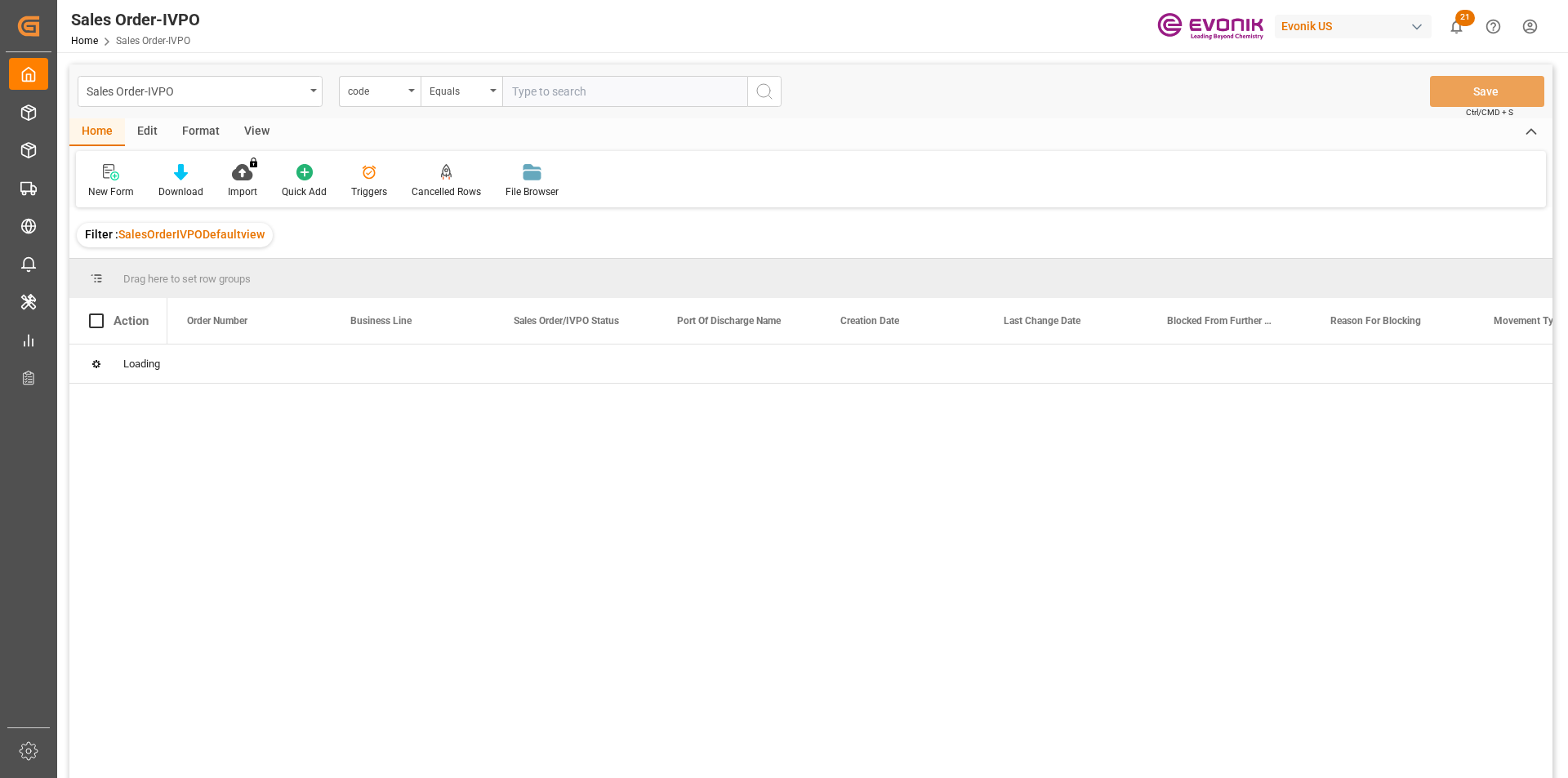
click at [395, 101] on div "code" at bounding box center [379, 92] width 81 height 31
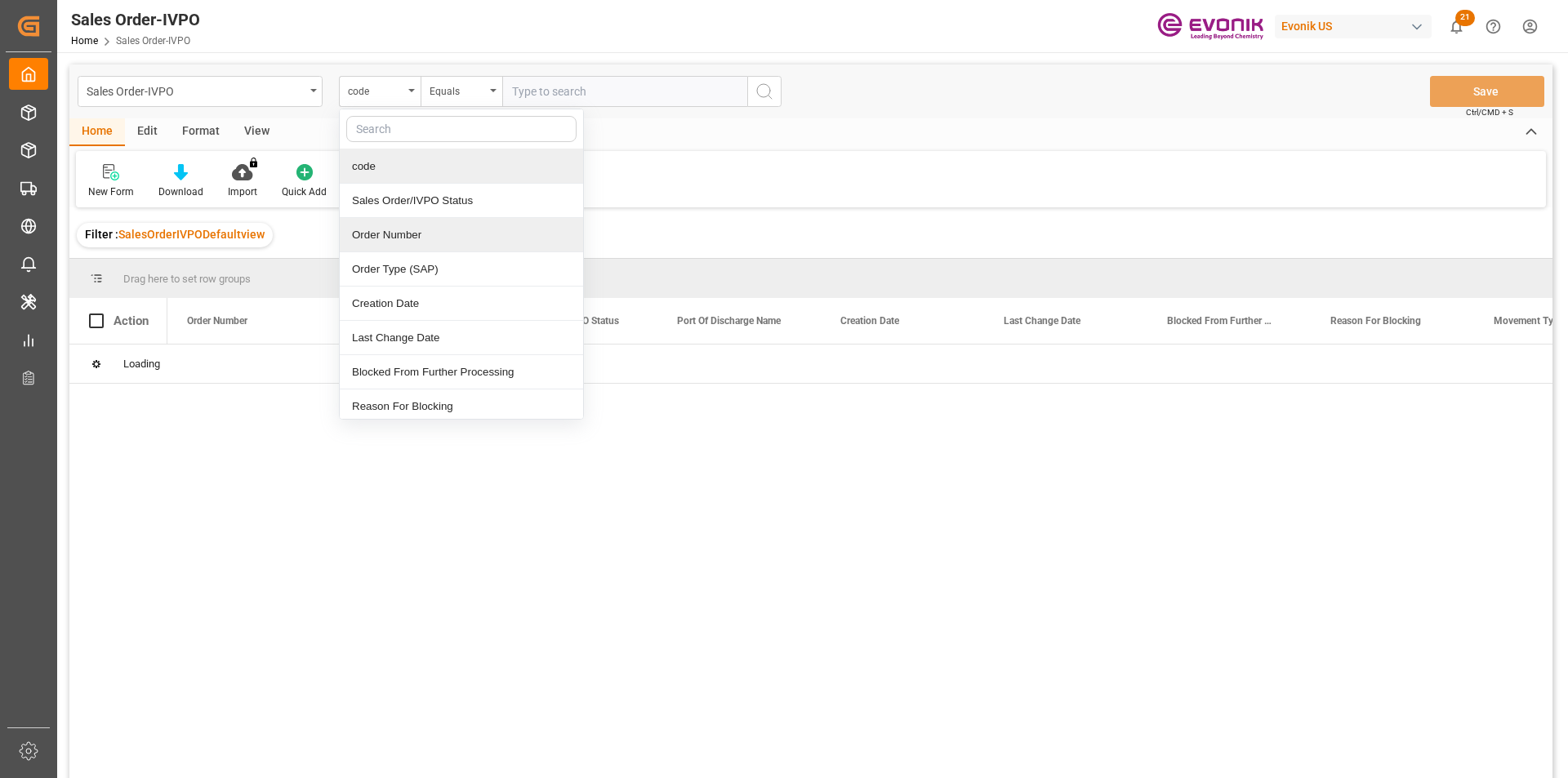
click at [407, 243] on div "Order Number" at bounding box center [461, 235] width 243 height 34
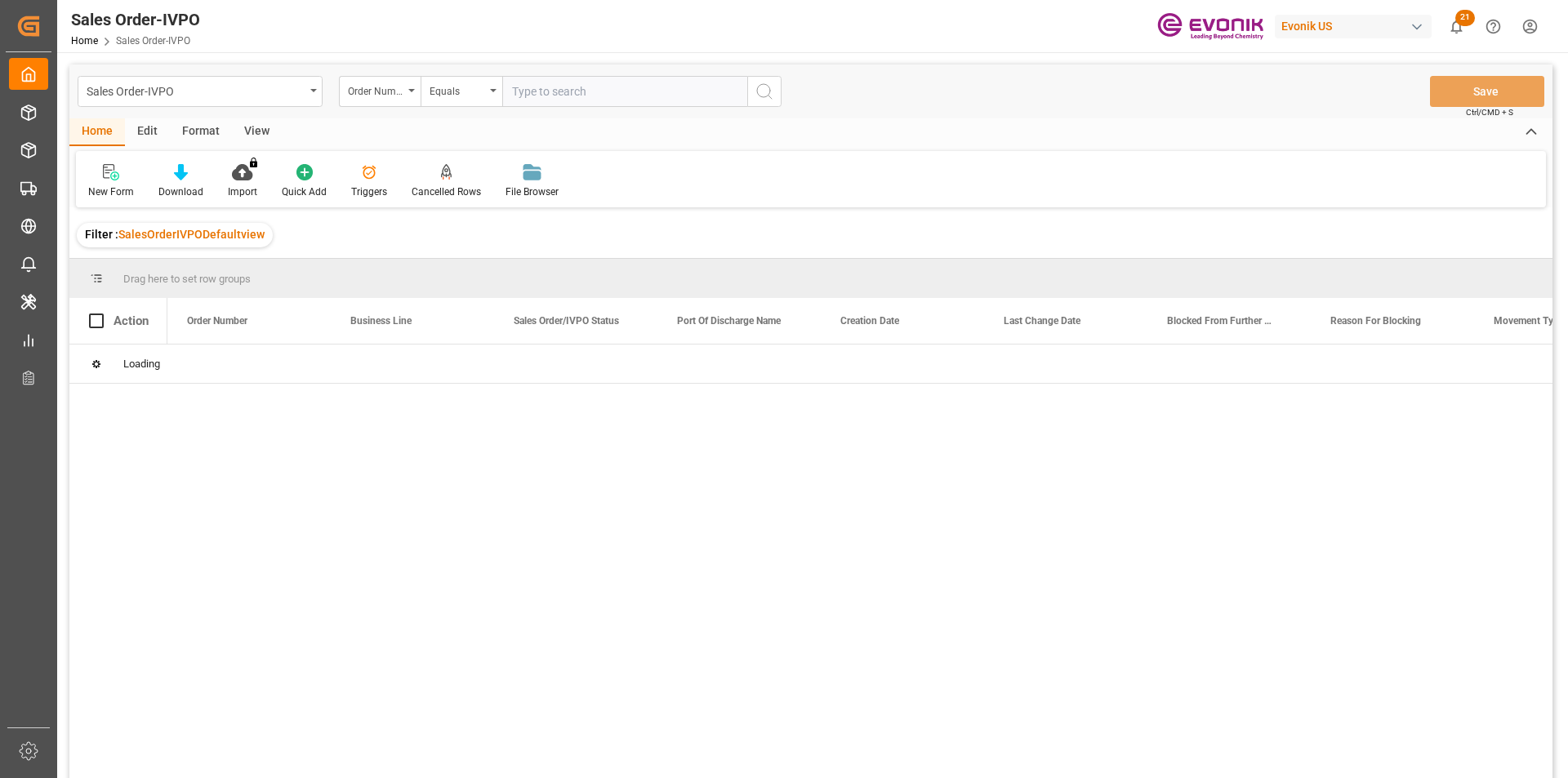
click at [562, 91] on input "text" at bounding box center [624, 92] width 245 height 31
paste input "0046474118"
type input "0046474118"
click at [140, 367] on icon "open menu" at bounding box center [144, 364] width 18 height 18
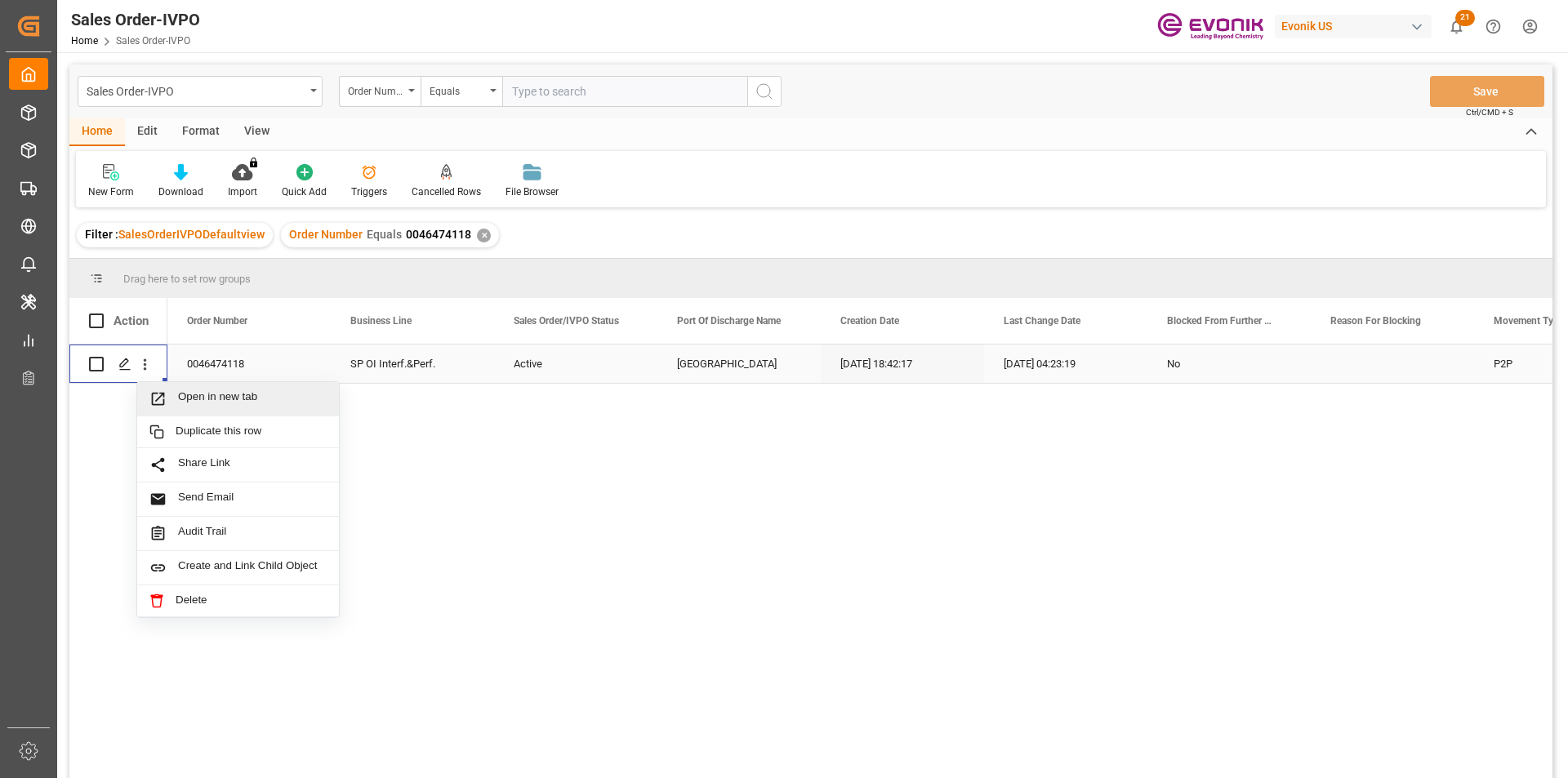
click at [240, 400] on span "Open in new tab" at bounding box center [252, 399] width 149 height 18
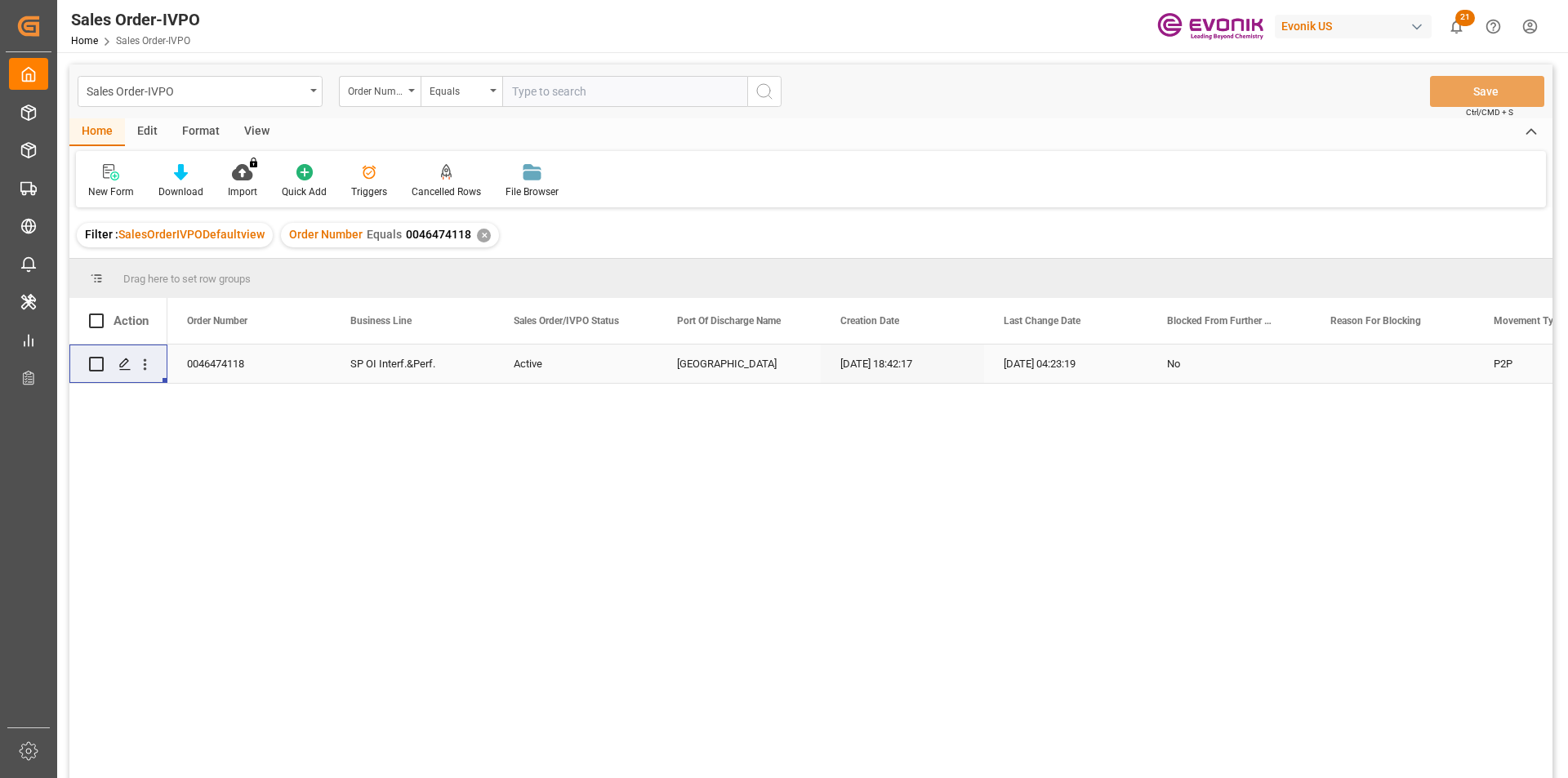
click at [478, 232] on div "✕" at bounding box center [483, 235] width 14 height 14
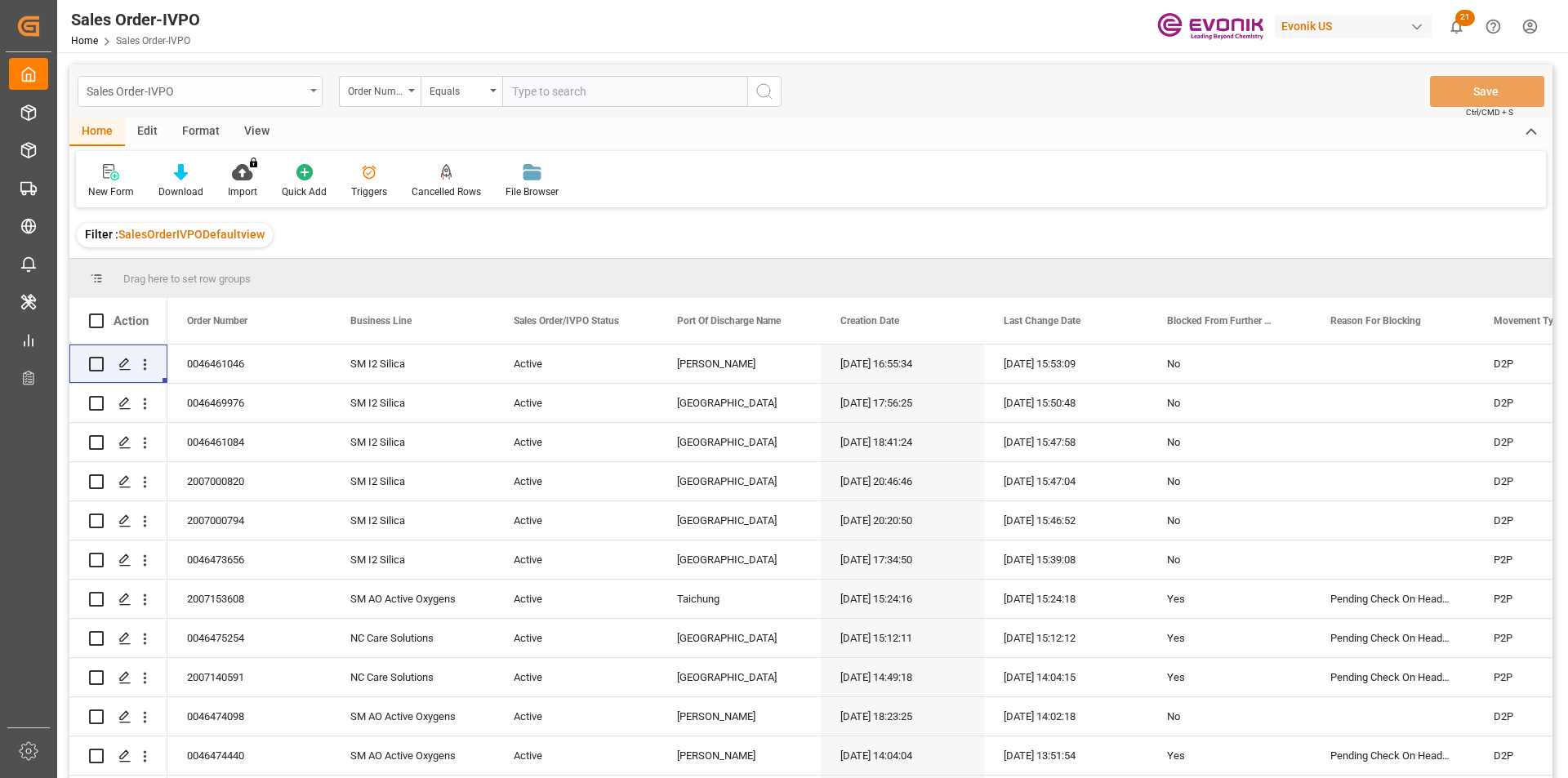
click at [309, 96] on div "Sales Order-IVPO" at bounding box center [200, 92] width 245 height 31
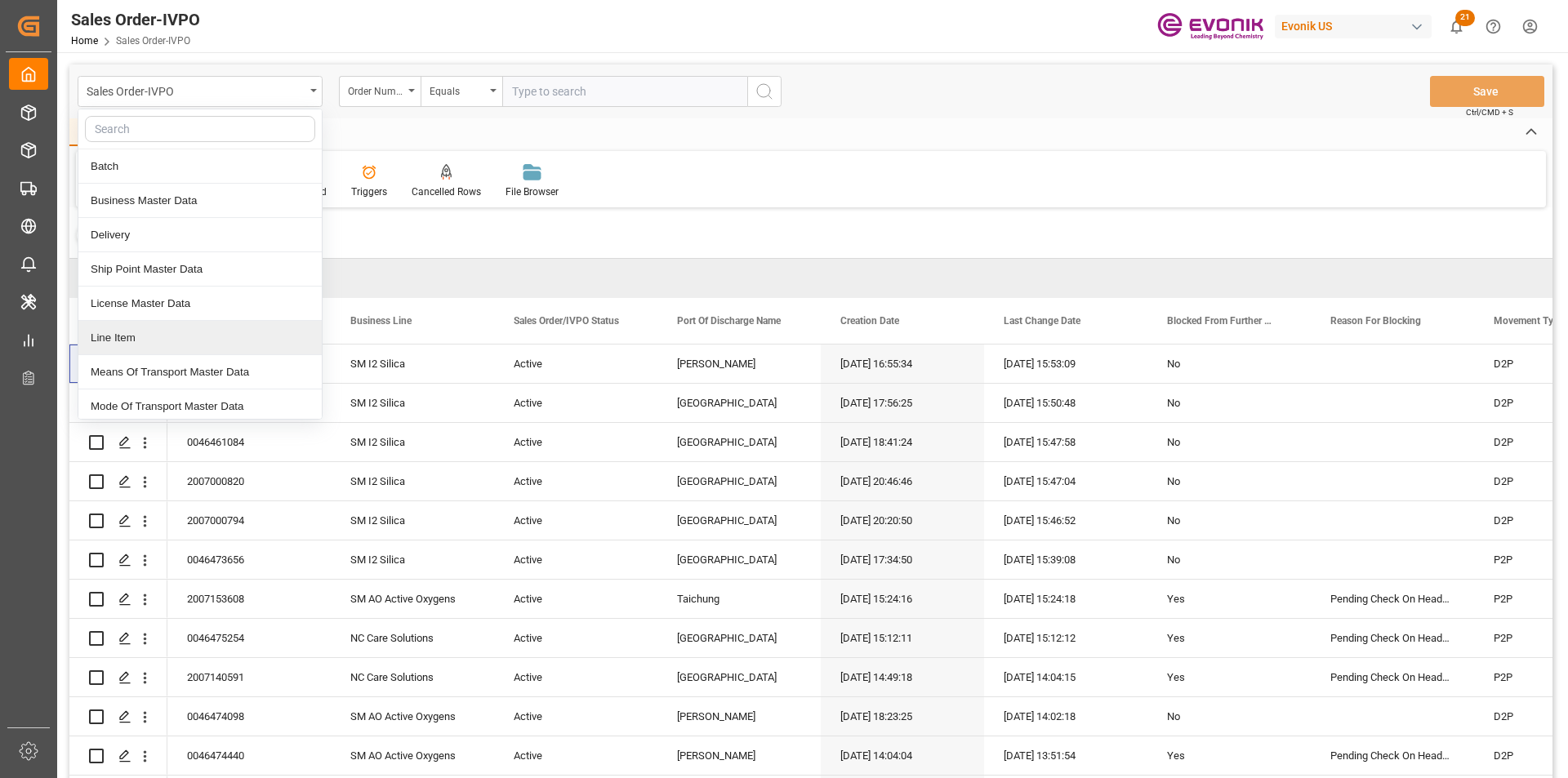
click at [174, 331] on div "Line Item" at bounding box center [200, 338] width 243 height 34
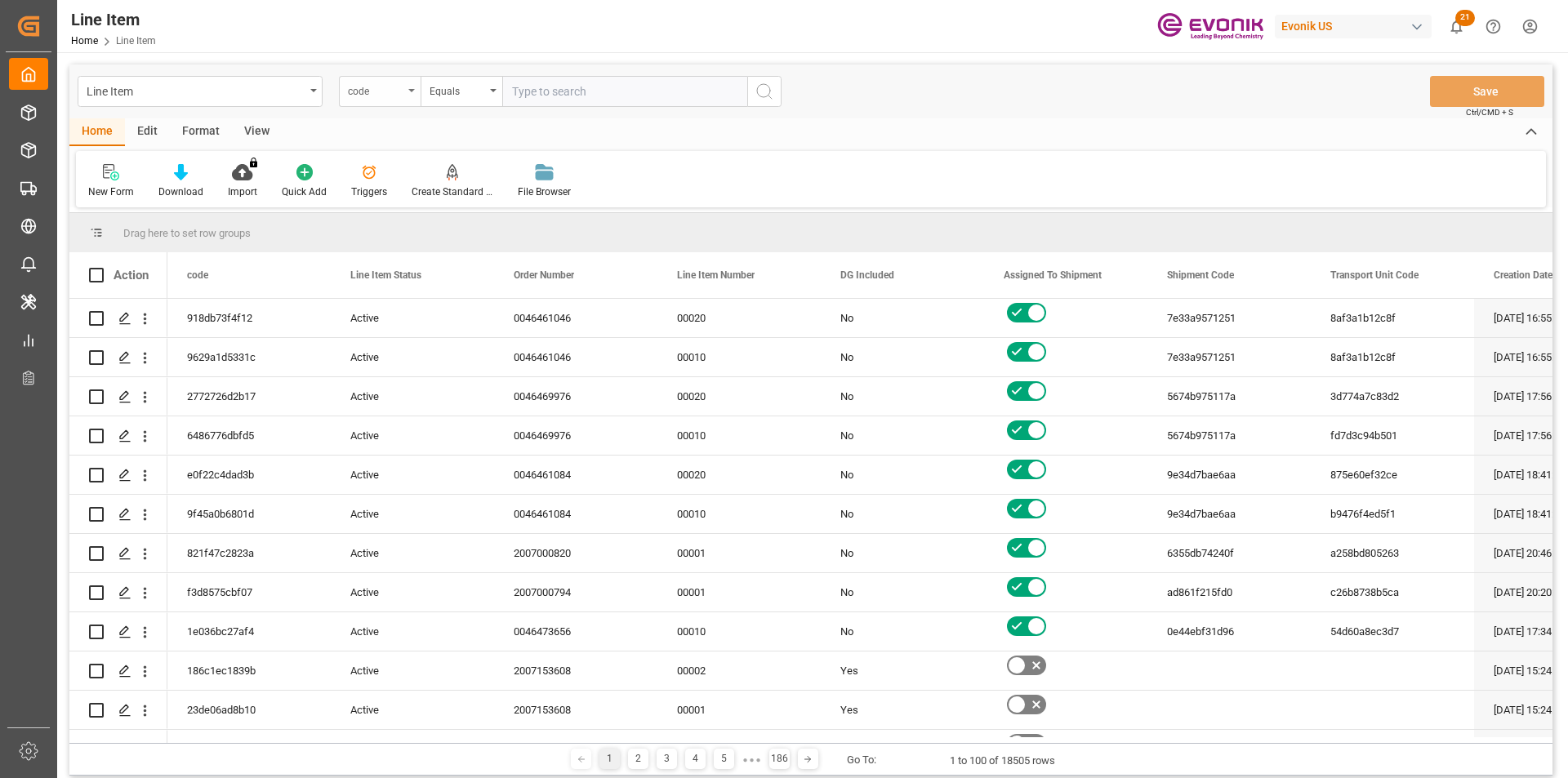
click at [415, 98] on div "code" at bounding box center [379, 92] width 81 height 31
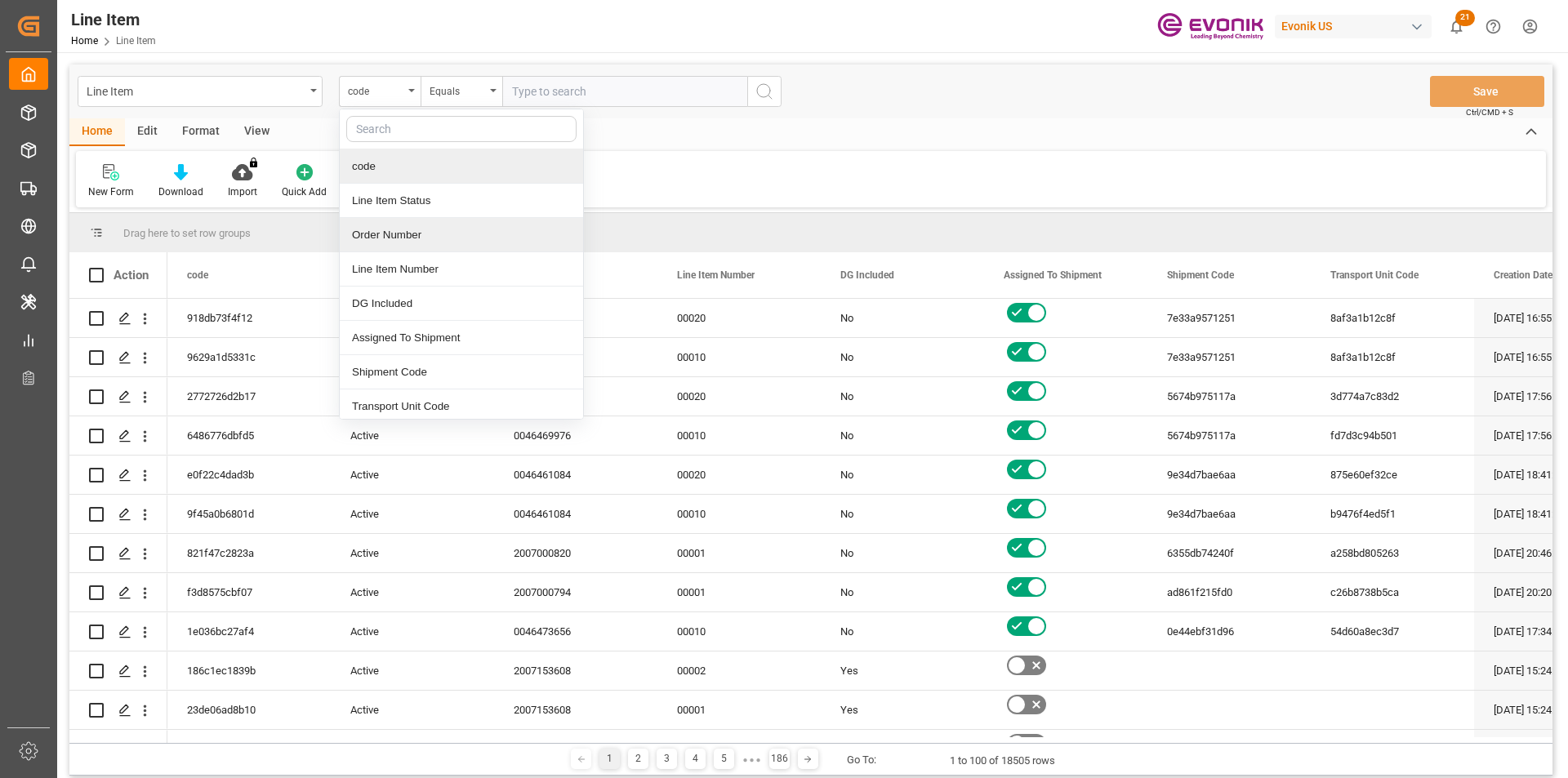
click at [411, 235] on div "Order Number" at bounding box center [461, 235] width 243 height 34
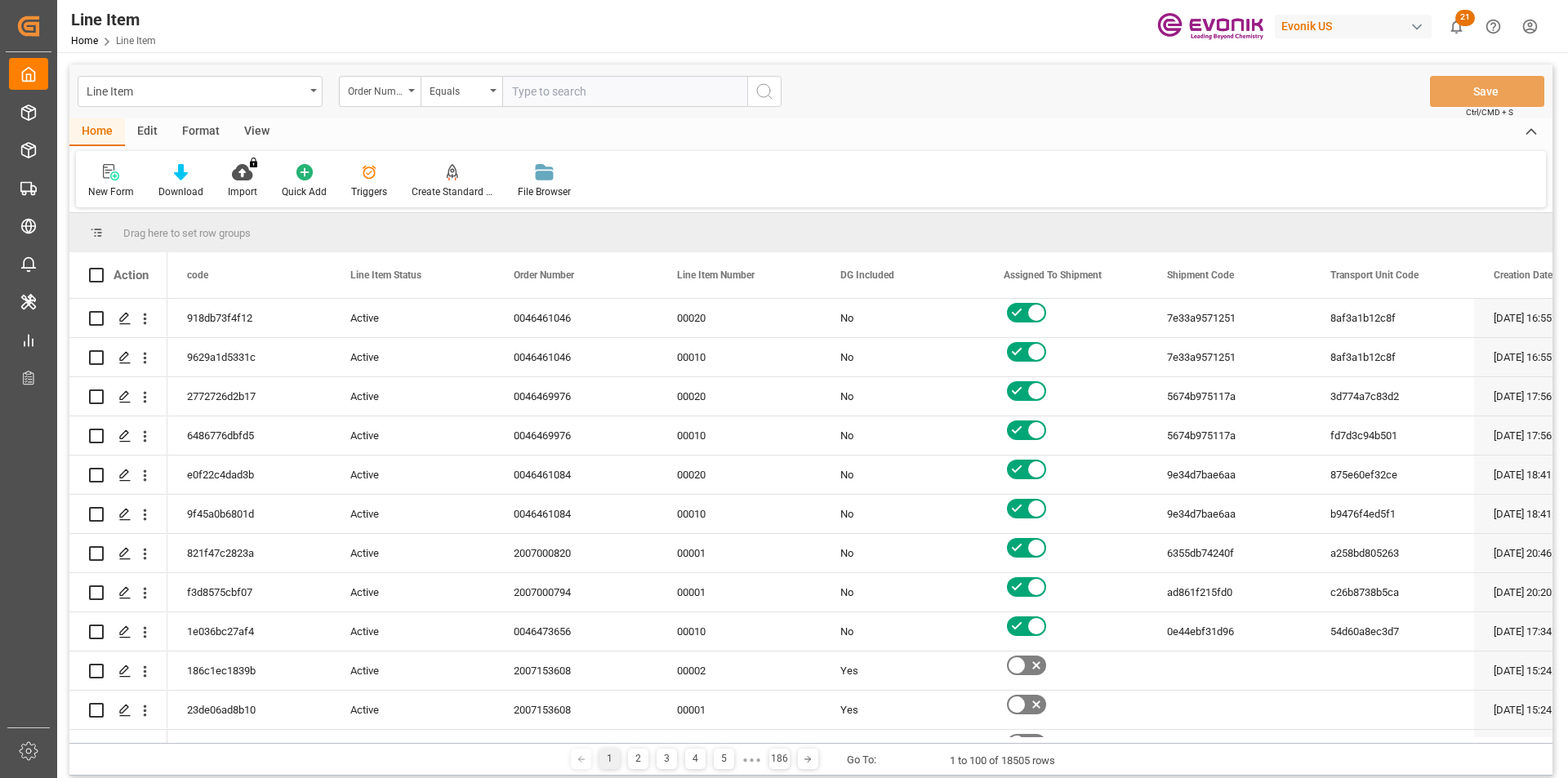
click at [581, 98] on input "text" at bounding box center [624, 92] width 245 height 31
paste input "2007193902"
type input "2007193902"
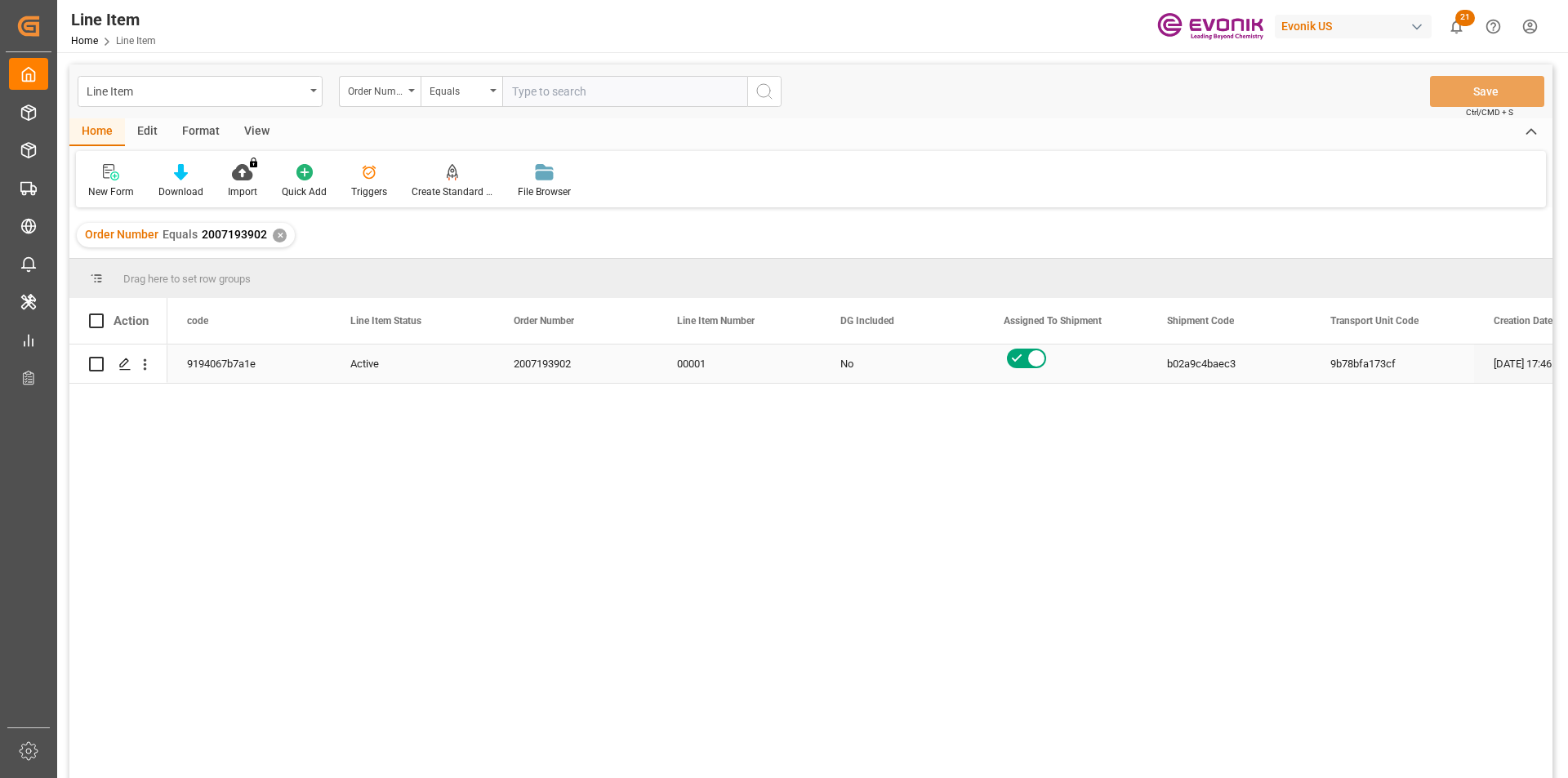
click at [362, 355] on div "Active" at bounding box center [413, 364] width 124 height 38
click at [256, 123] on div "View" at bounding box center [257, 132] width 50 height 28
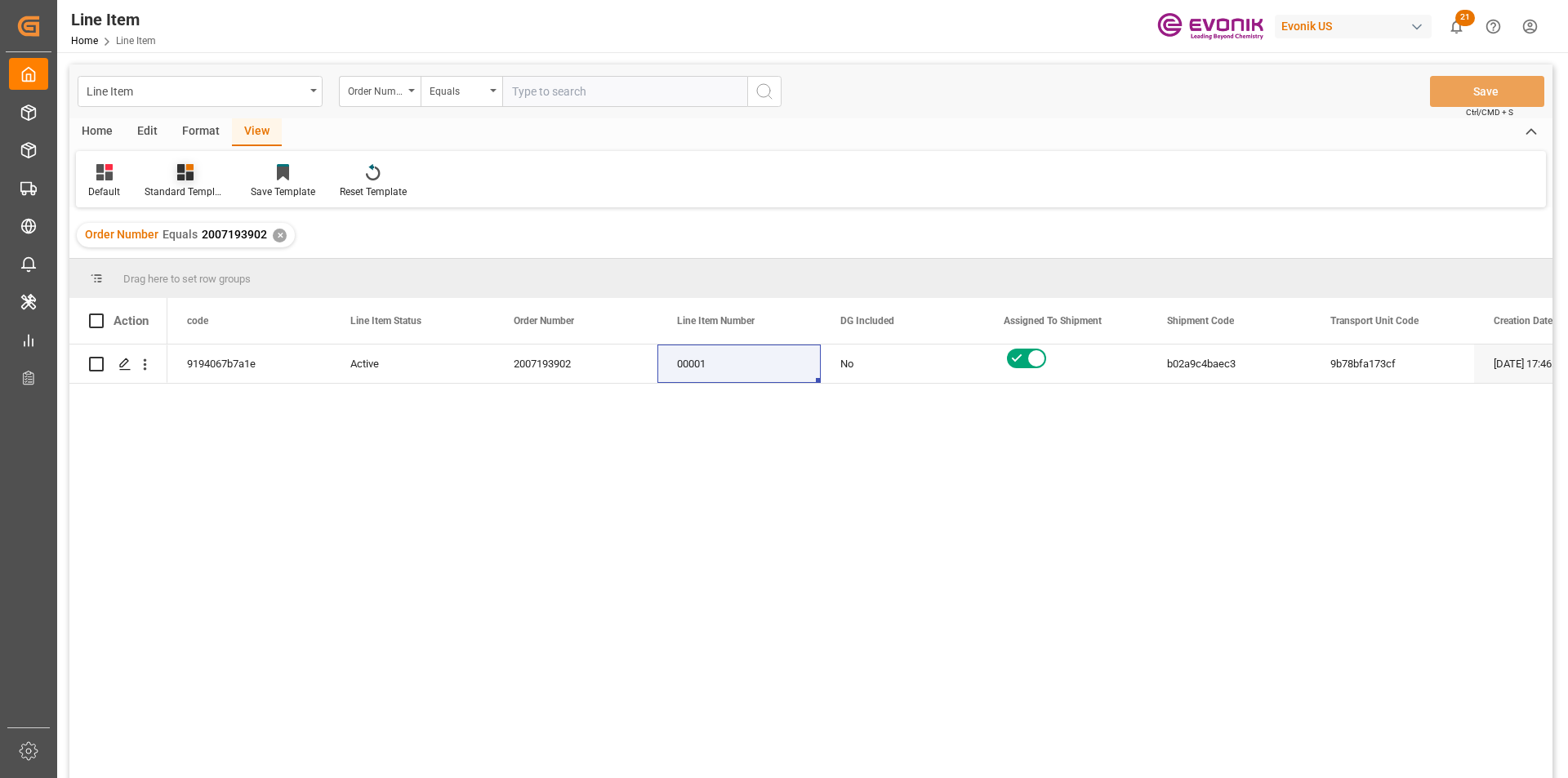
click at [185, 168] on icon at bounding box center [186, 172] width 17 height 17
click at [202, 364] on div "AES View" at bounding box center [228, 364] width 142 height 18
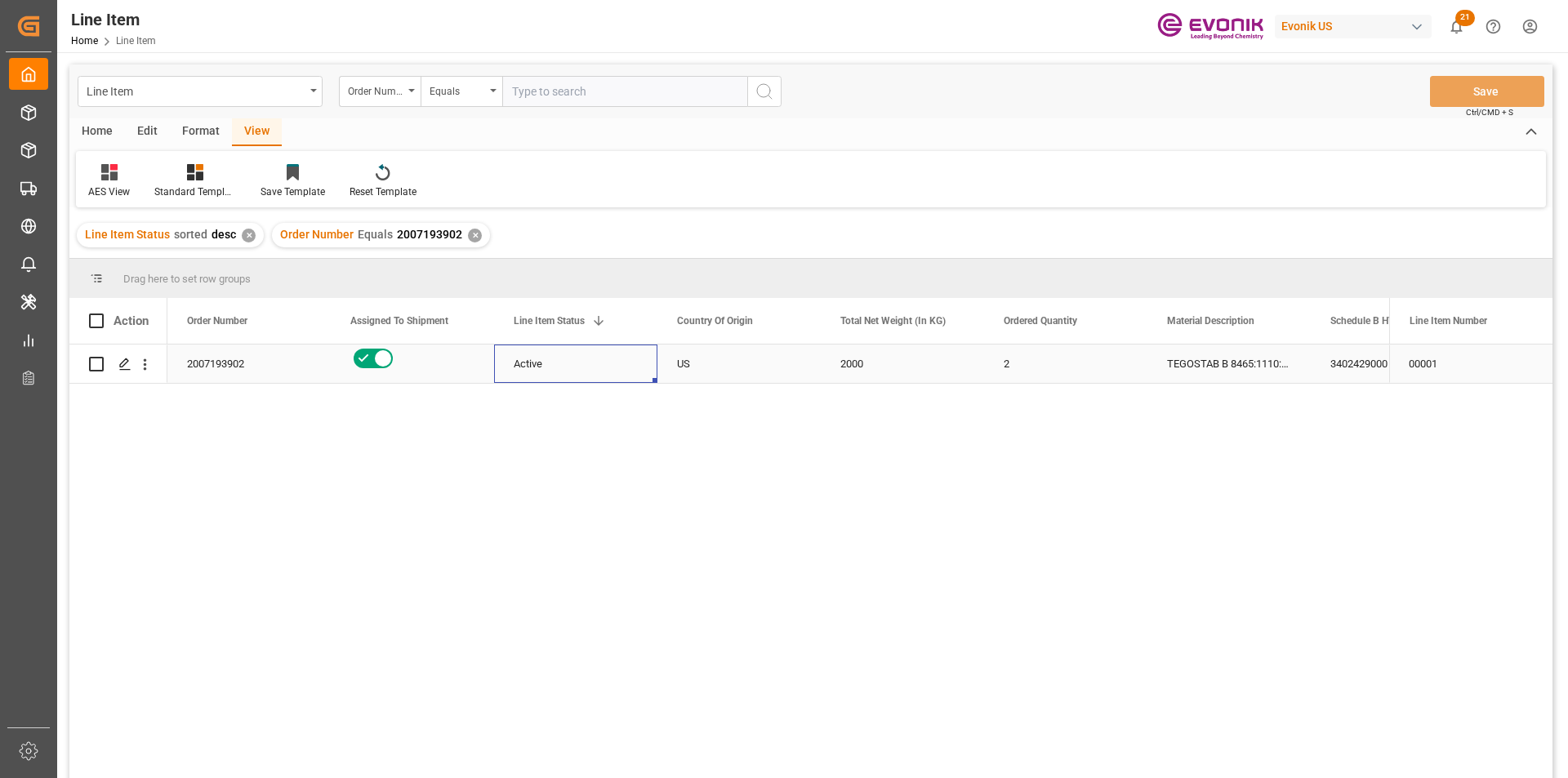
click at [522, 368] on div "Active" at bounding box center [575, 364] width 124 height 38
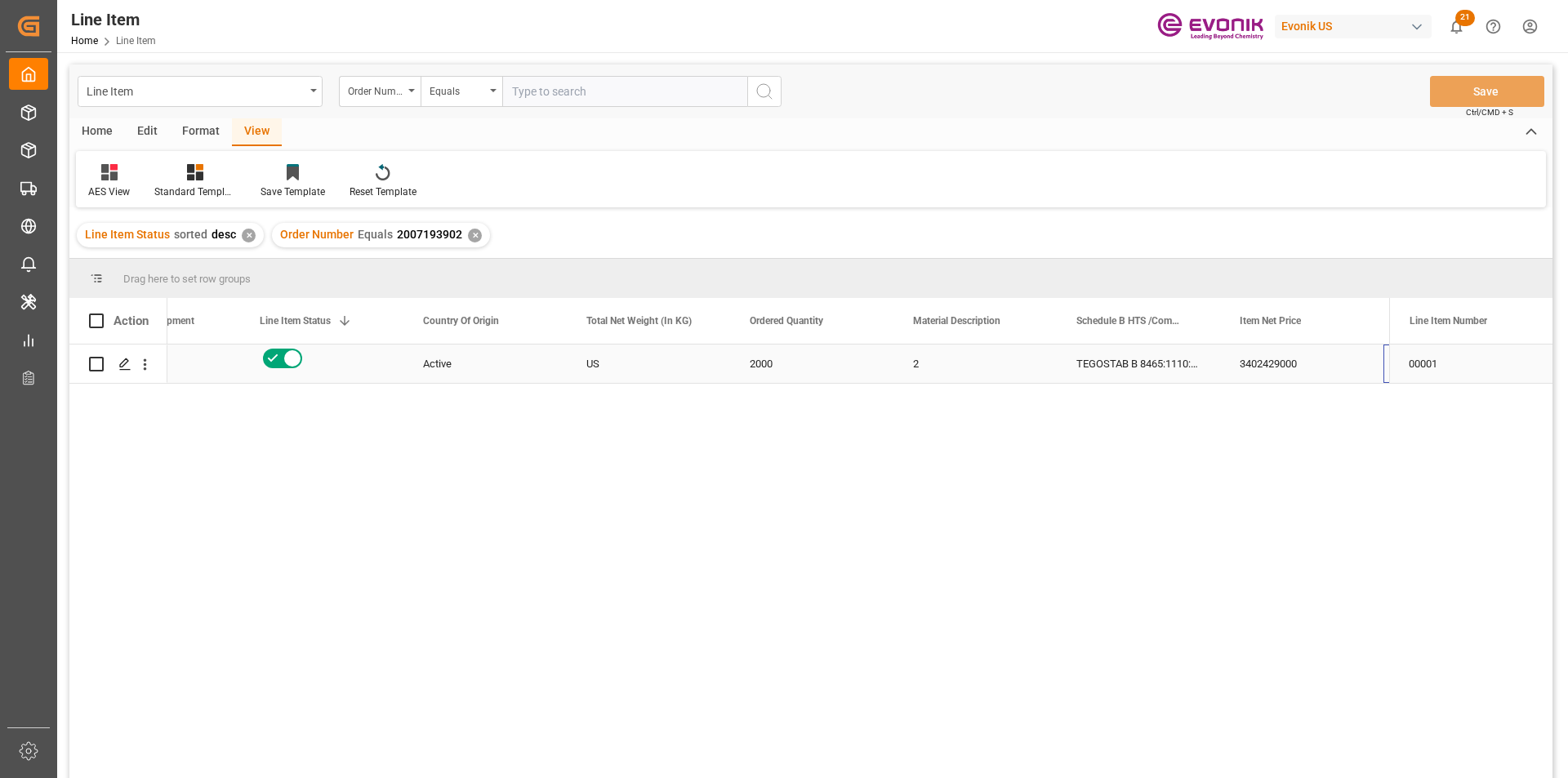
scroll to position [0, 253]
click at [627, 374] on div "2000" at bounding box center [648, 363] width 164 height 38
click at [1289, 364] on div "24160" at bounding box center [1302, 363] width 164 height 38
click at [1105, 364] on div "3402429000" at bounding box center [1138, 363] width 164 height 38
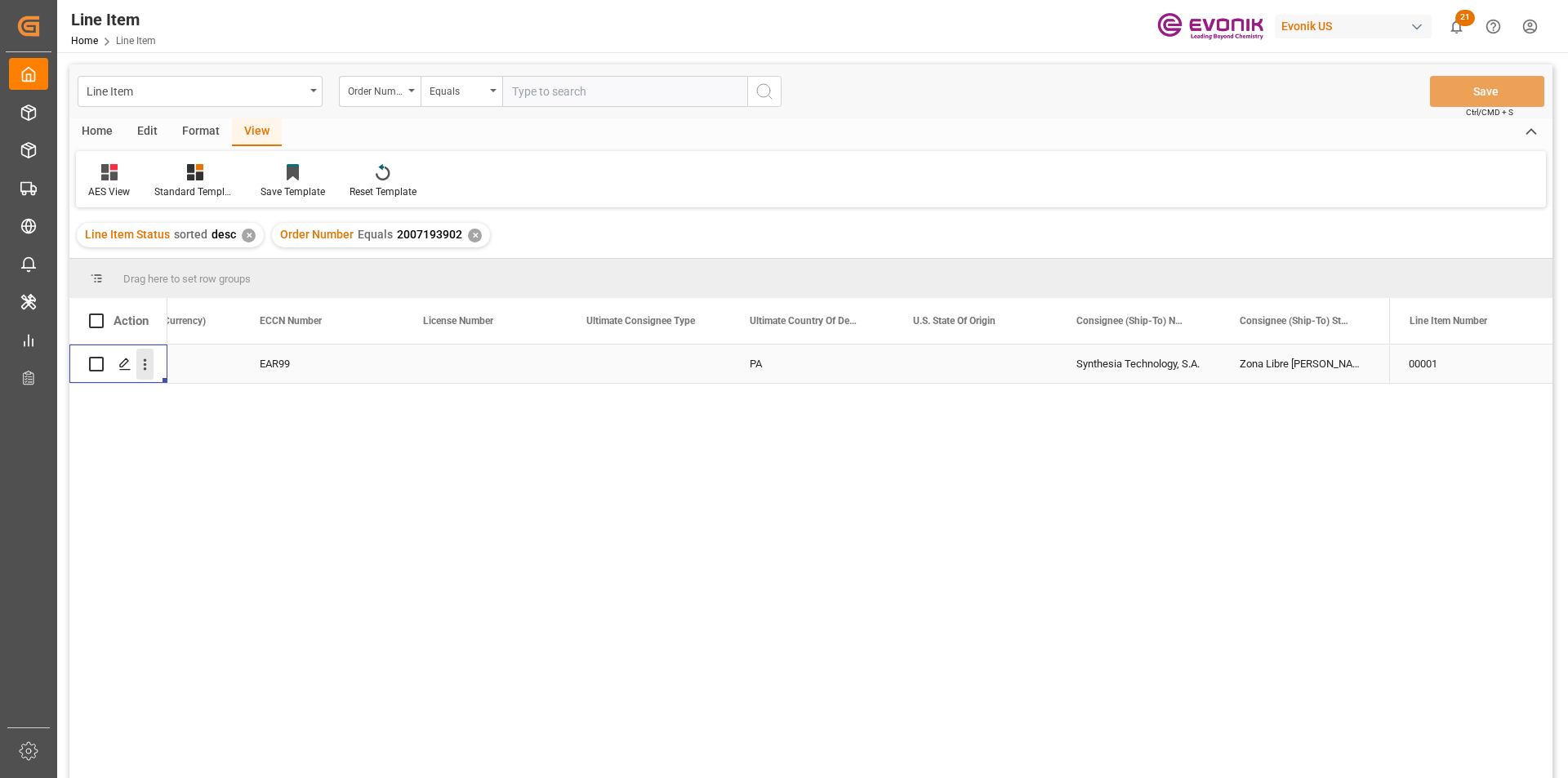
click at [142, 364] on icon "open menu" at bounding box center [144, 364] width 18 height 18
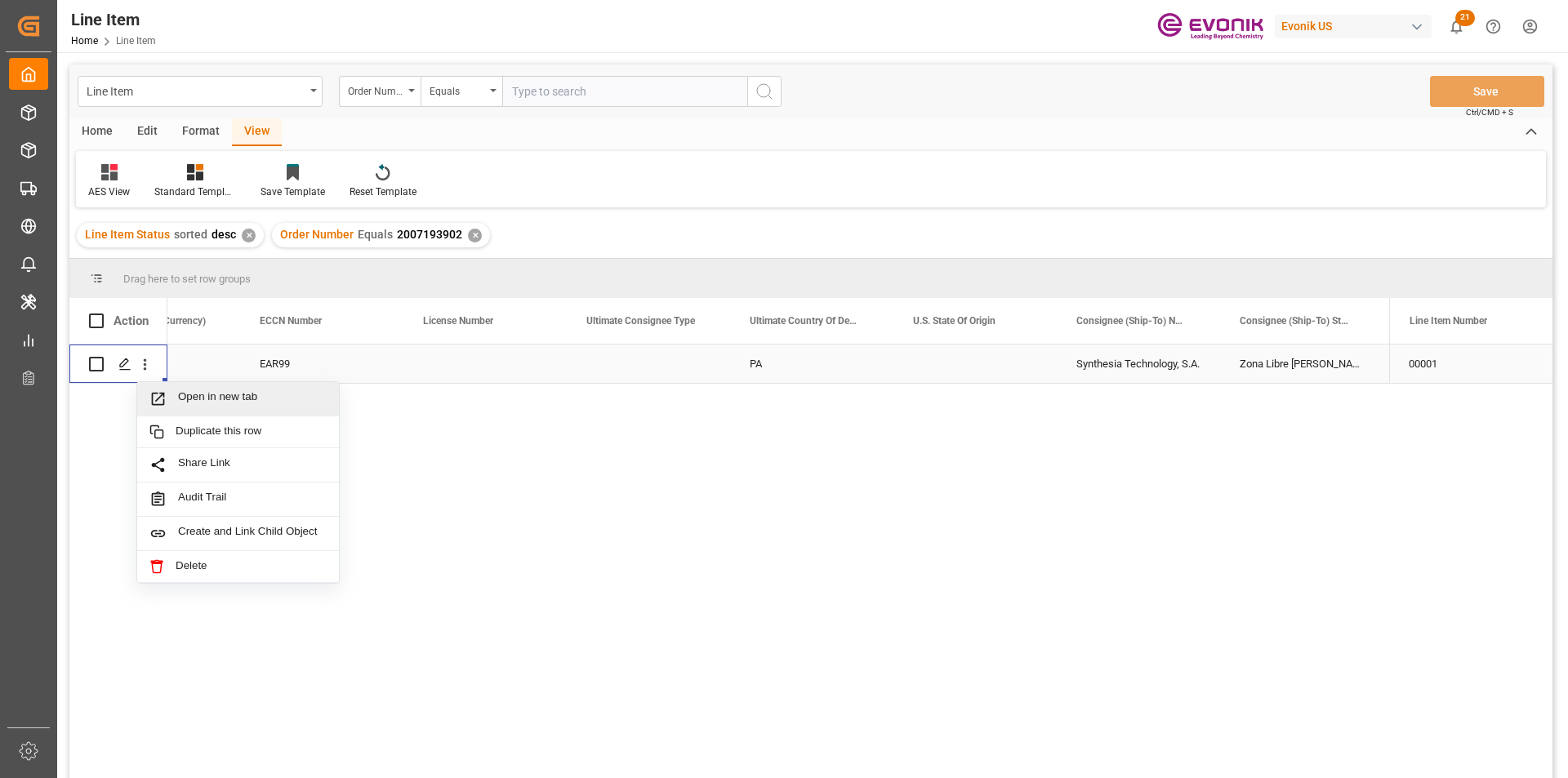
click at [222, 396] on span "Open in new tab" at bounding box center [252, 399] width 149 height 18
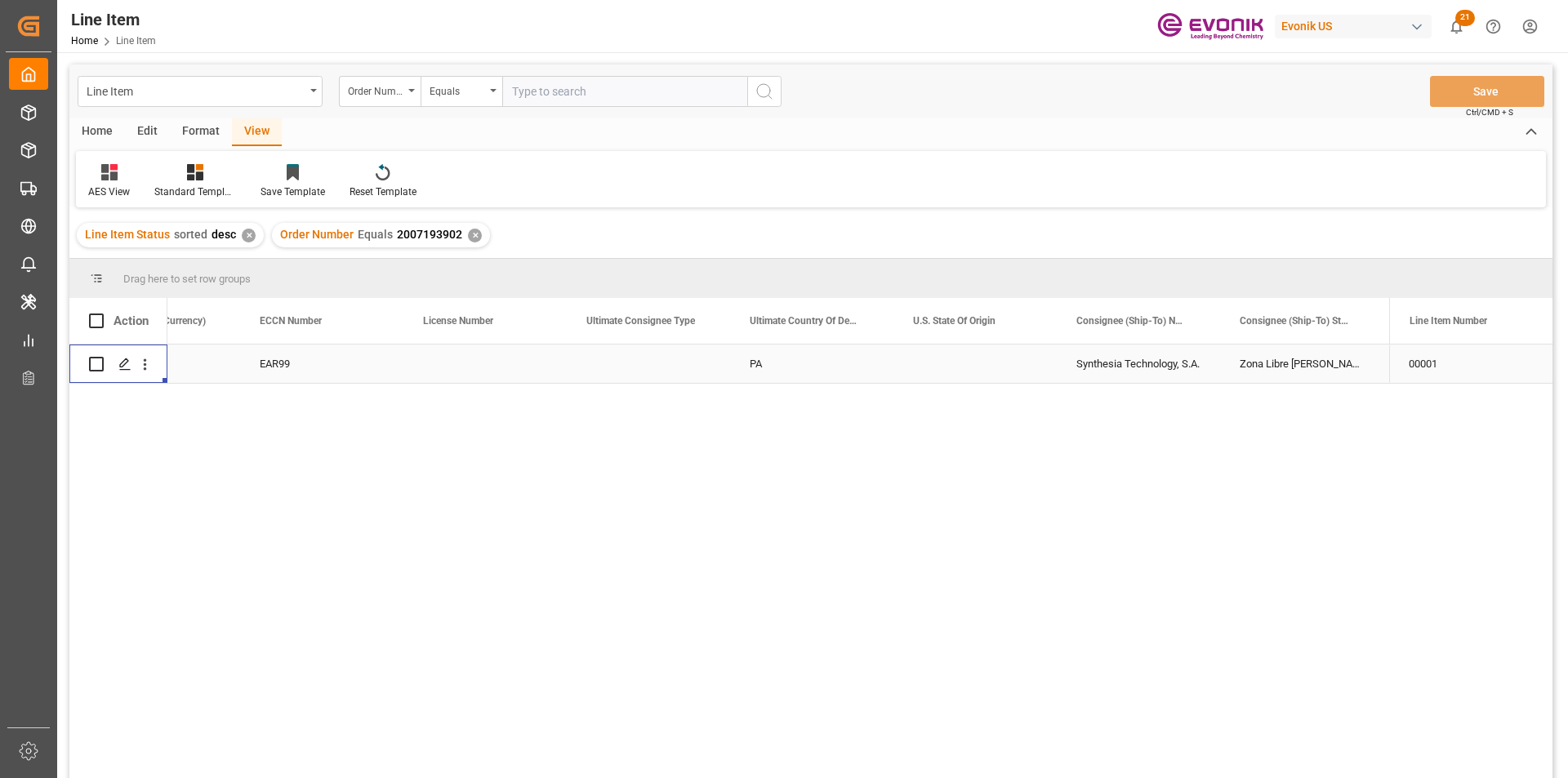
click at [1081, 377] on div "Synthesia Technology, S.A." at bounding box center [1138, 363] width 164 height 38
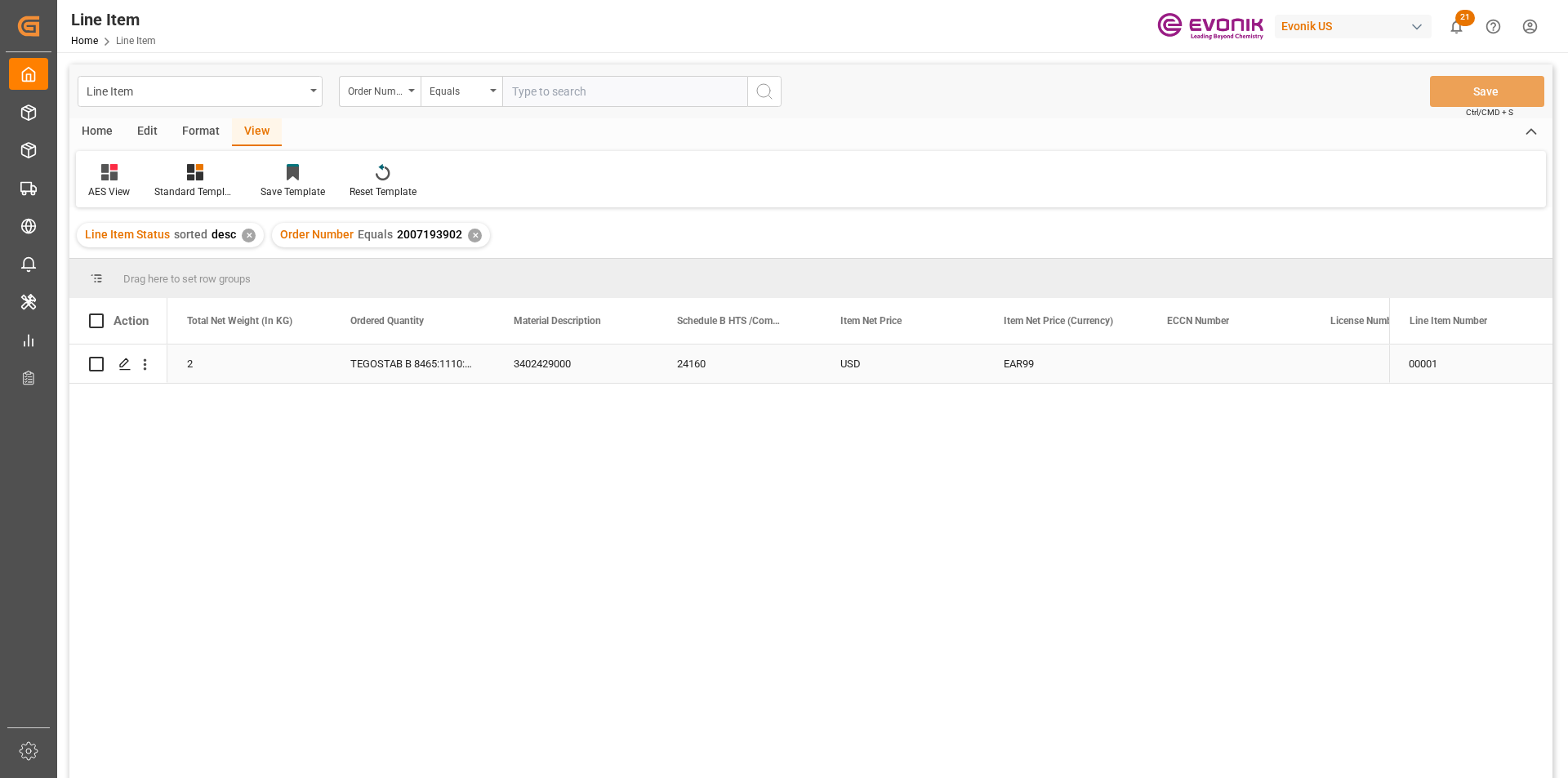
scroll to position [0, 653]
click at [190, 96] on div "Line Item" at bounding box center [196, 90] width 218 height 20
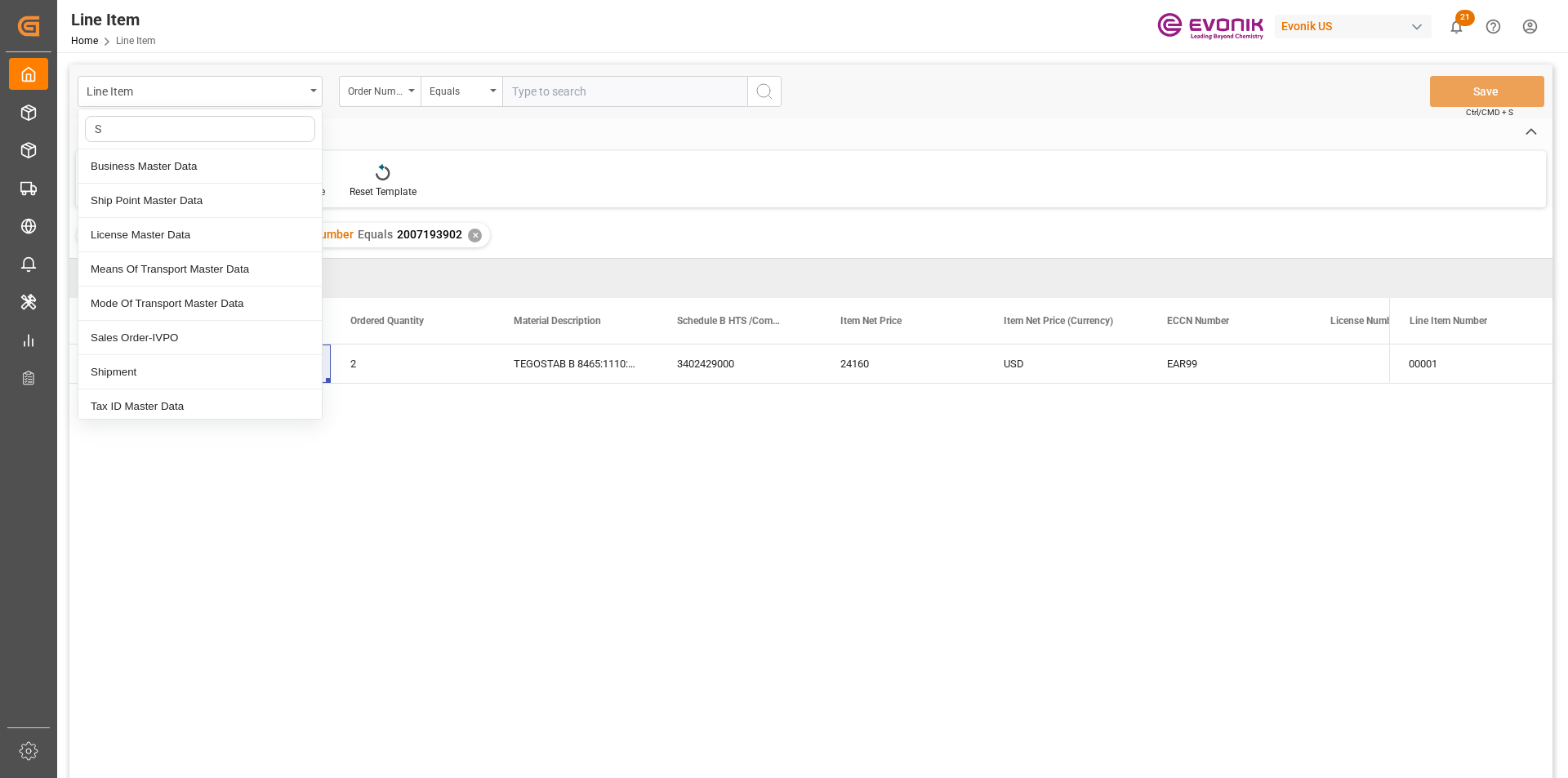
type input "SA"
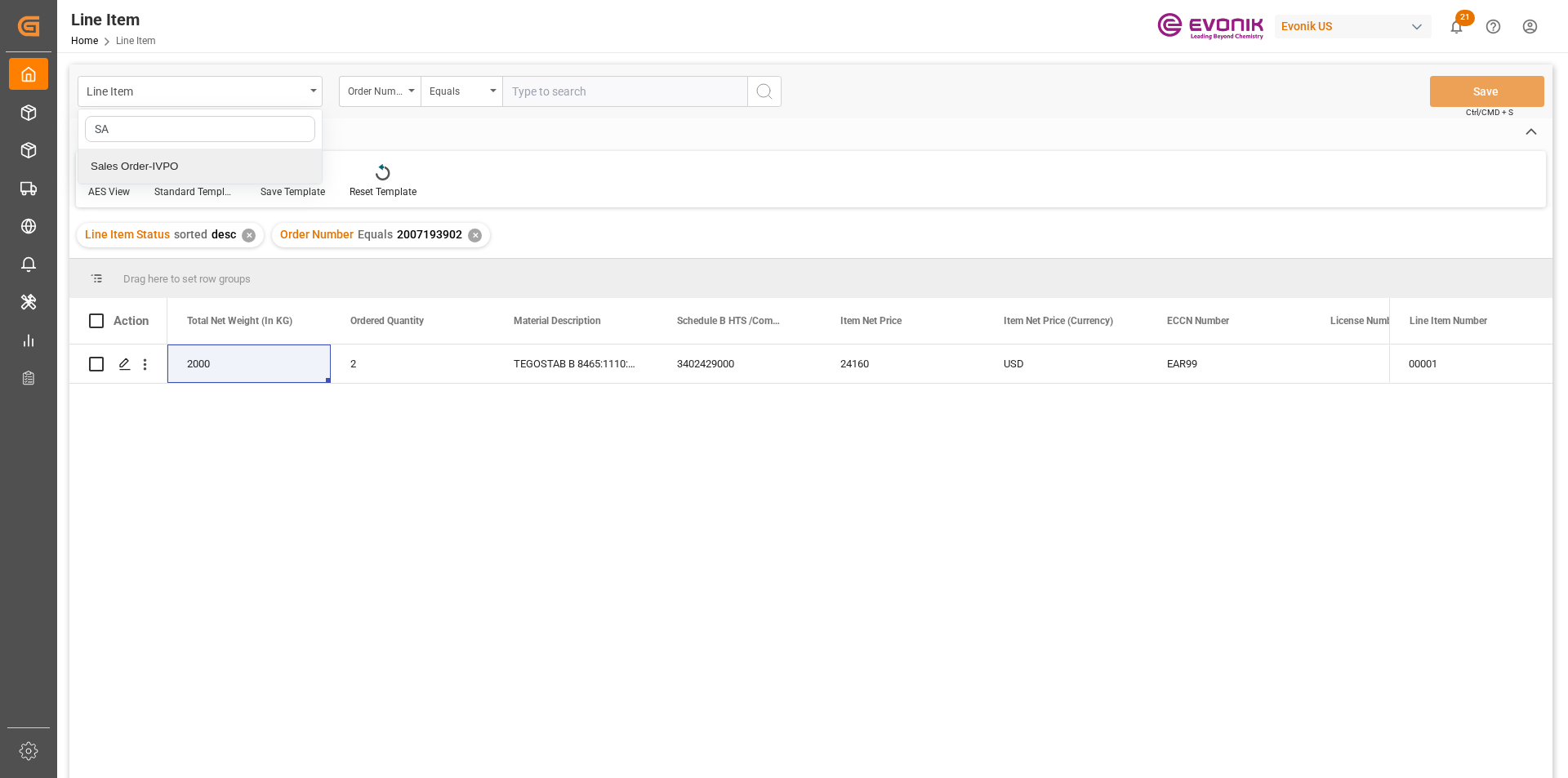
click at [174, 170] on div "Sales Order-IVPO" at bounding box center [200, 167] width 243 height 34
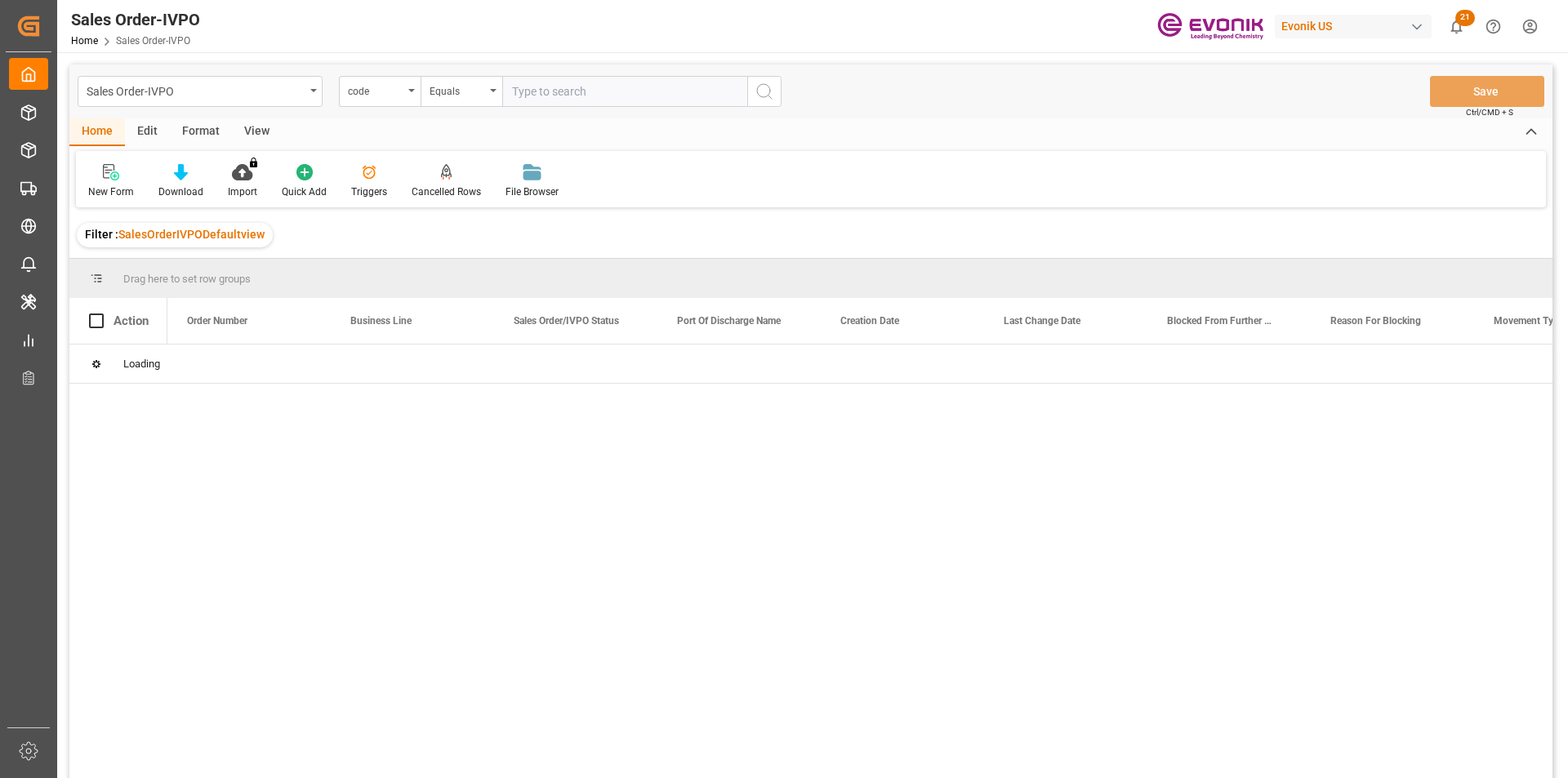
click at [405, 93] on div "code" at bounding box center [379, 92] width 81 height 31
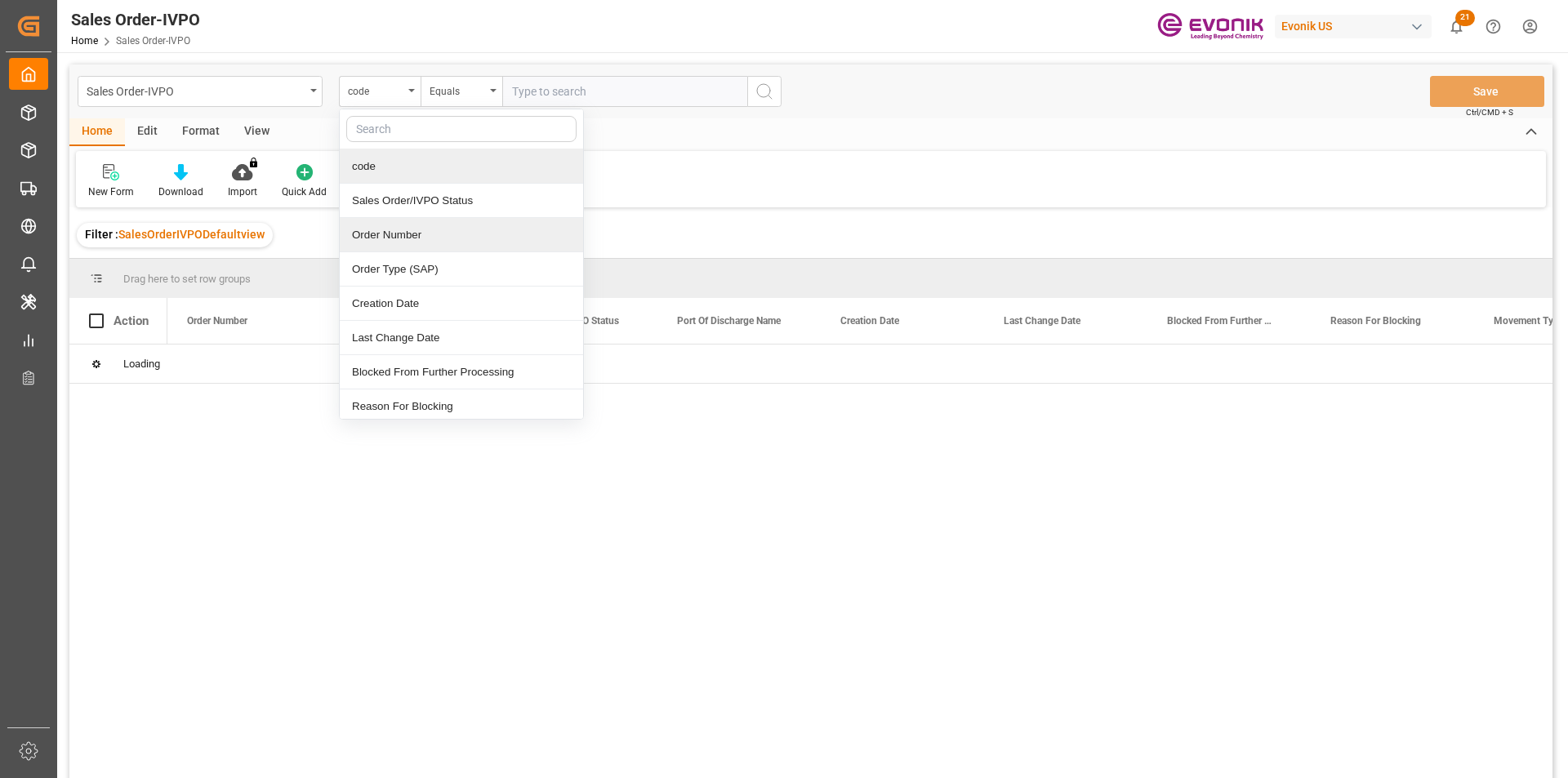
click at [402, 233] on div "Order Number" at bounding box center [461, 235] width 243 height 34
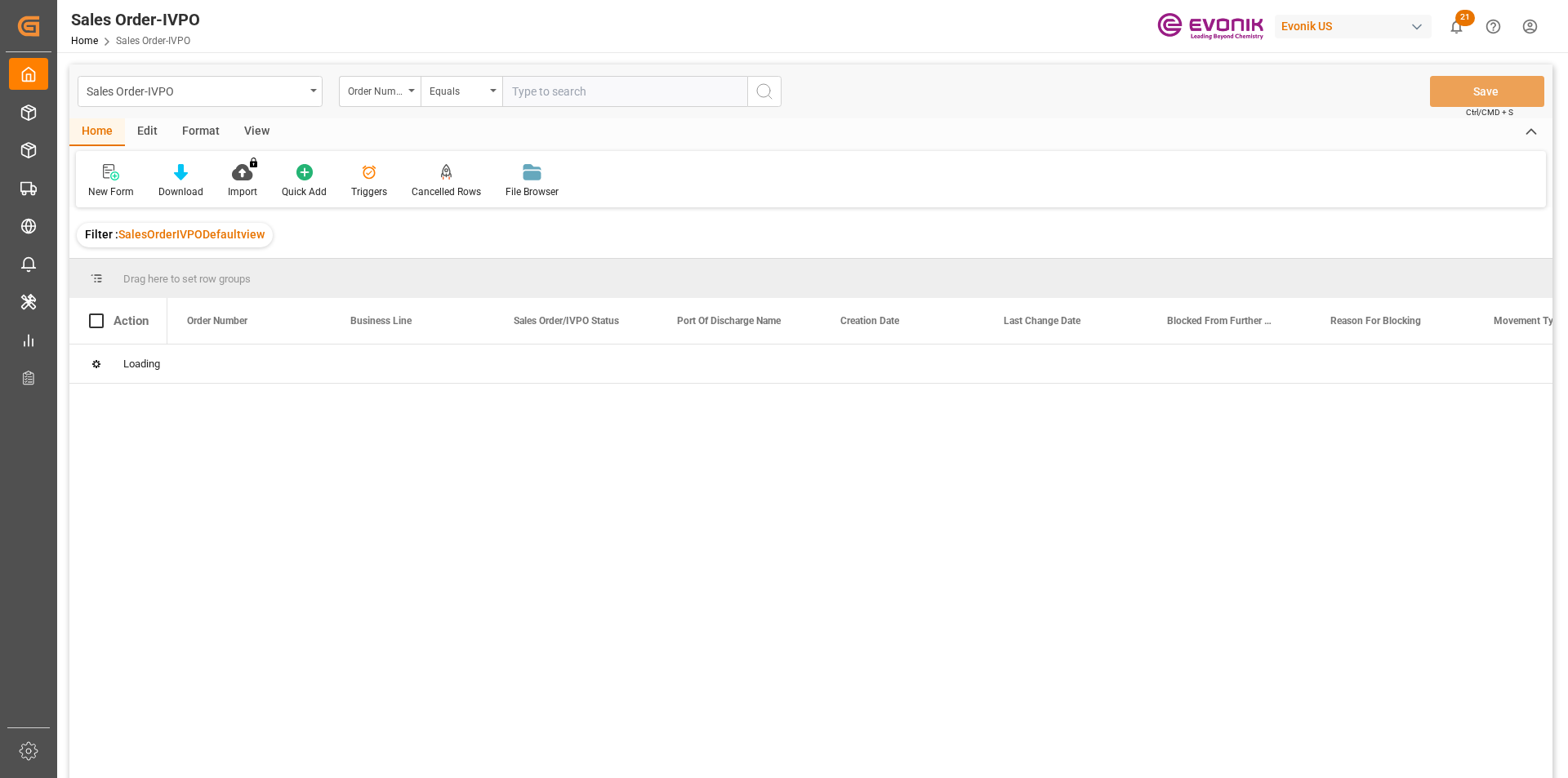
click at [557, 91] on input "text" at bounding box center [624, 92] width 245 height 31
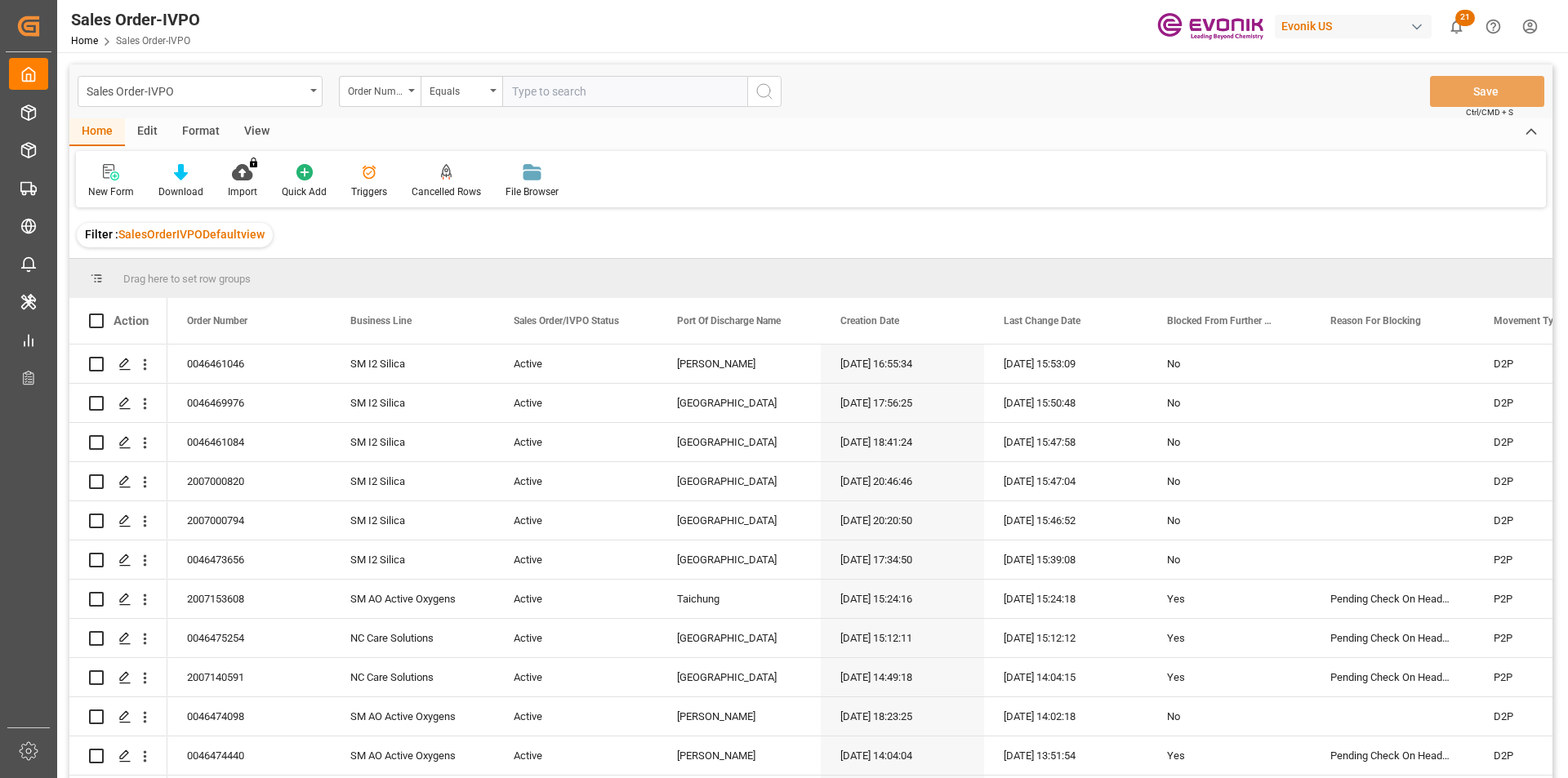
click at [533, 94] on input "text" at bounding box center [624, 92] width 245 height 31
type input "2007193902"
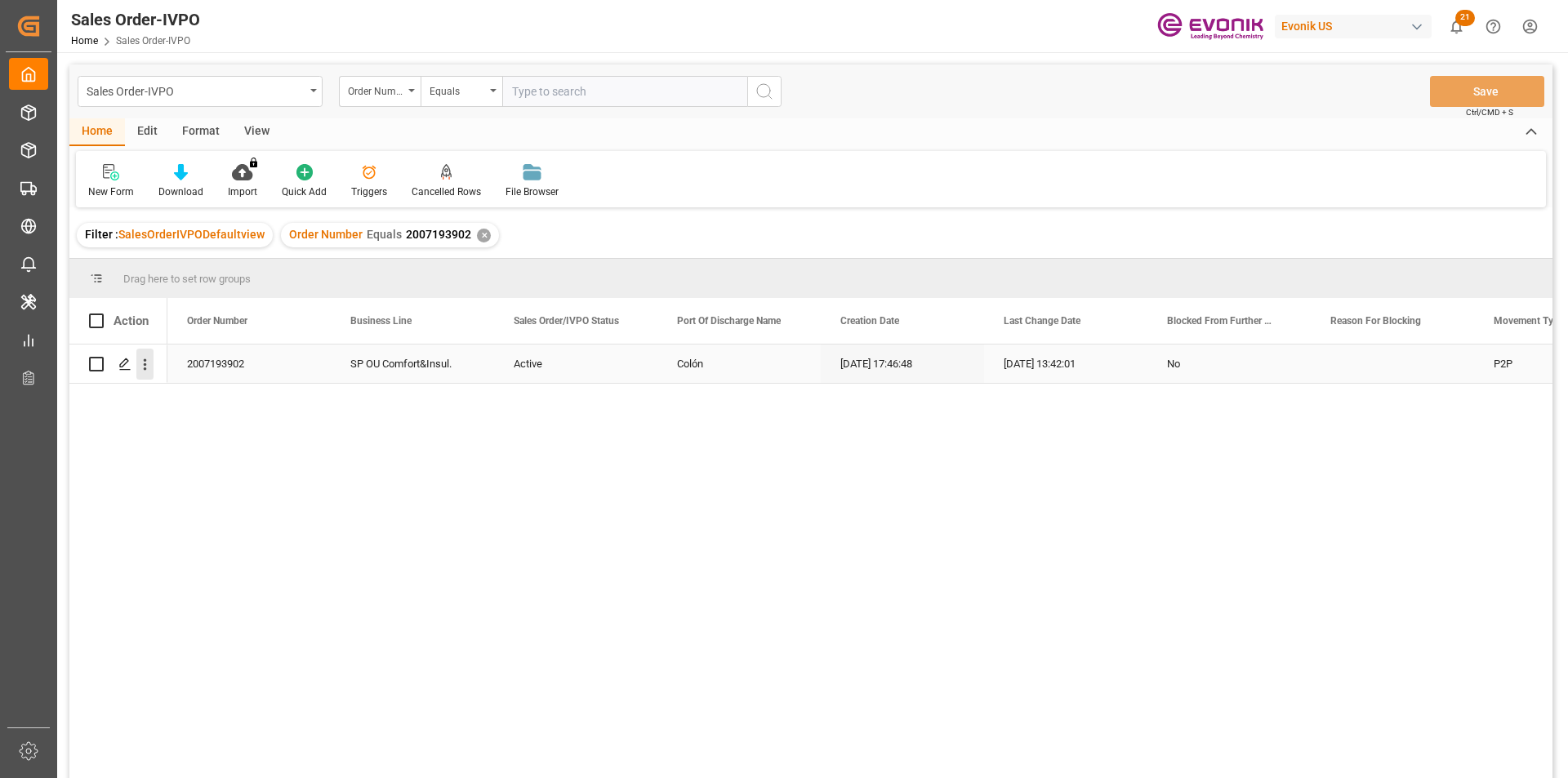
click at [150, 372] on icon "open menu" at bounding box center [144, 364] width 18 height 18
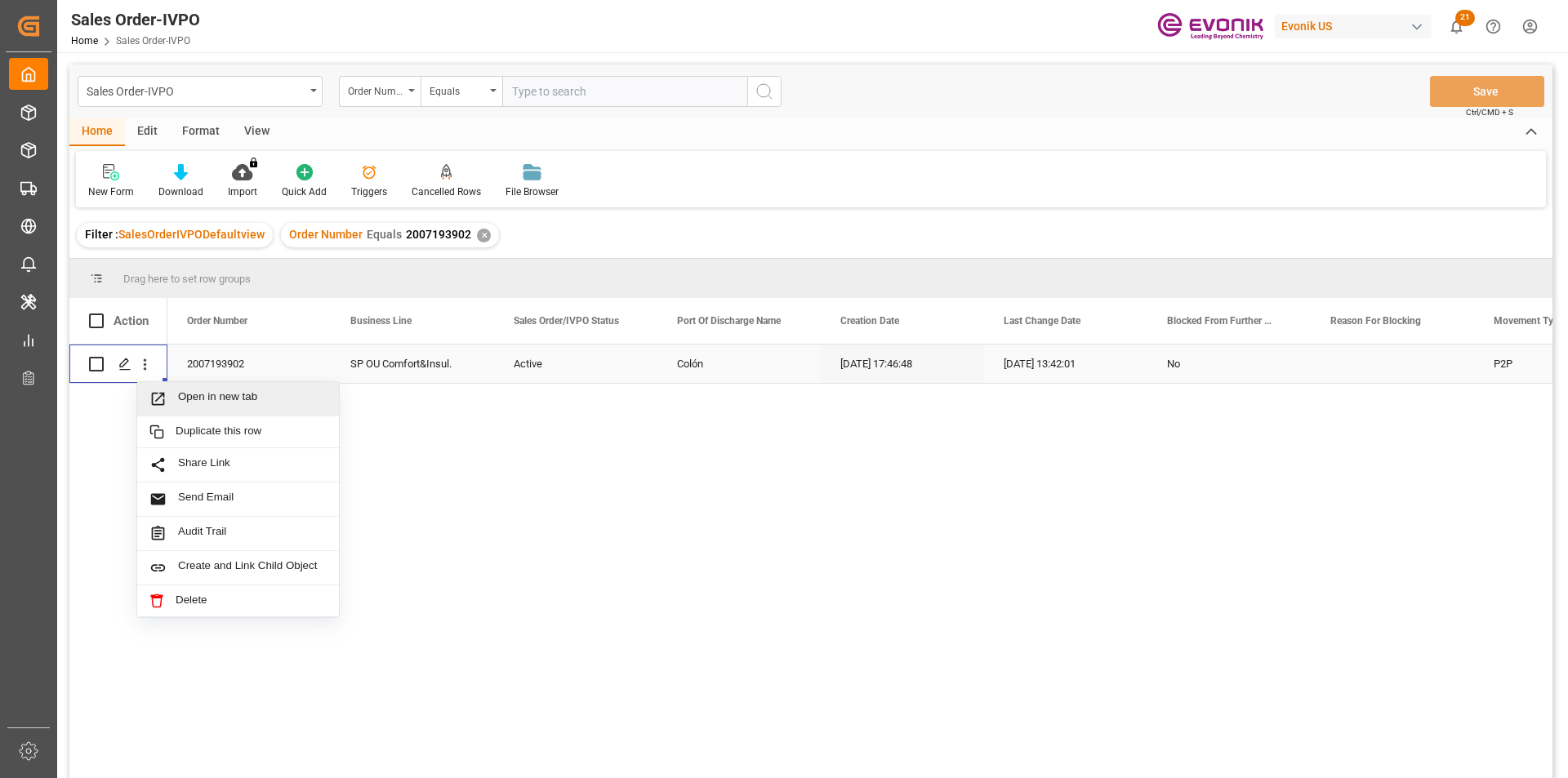
click at [221, 397] on span "Open in new tab" at bounding box center [252, 399] width 149 height 18
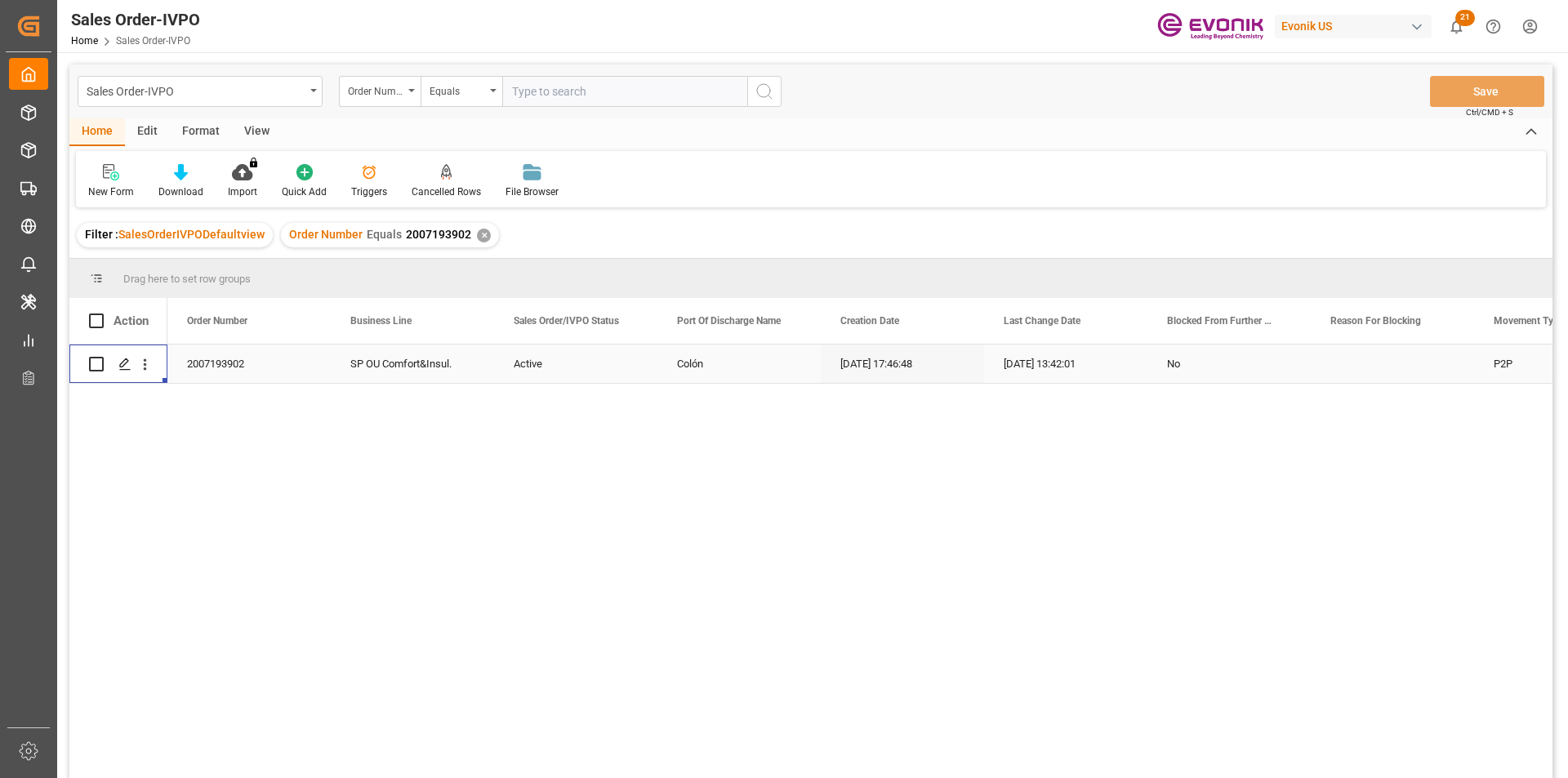
click at [476, 235] on div "✕" at bounding box center [483, 235] width 14 height 14
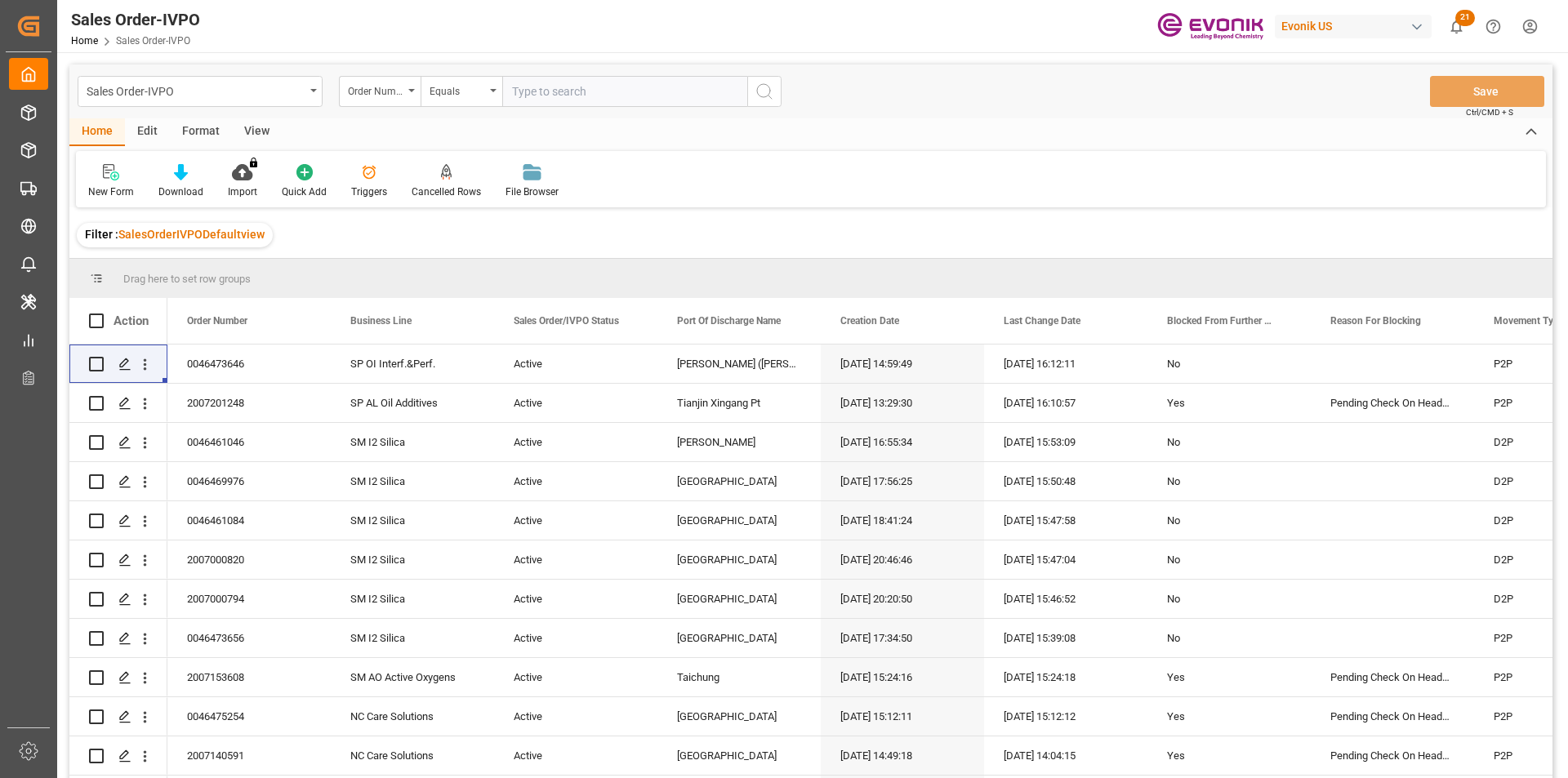
click at [539, 99] on input "text" at bounding box center [624, 92] width 245 height 31
paste input "0046473696"
type input "0046473696"
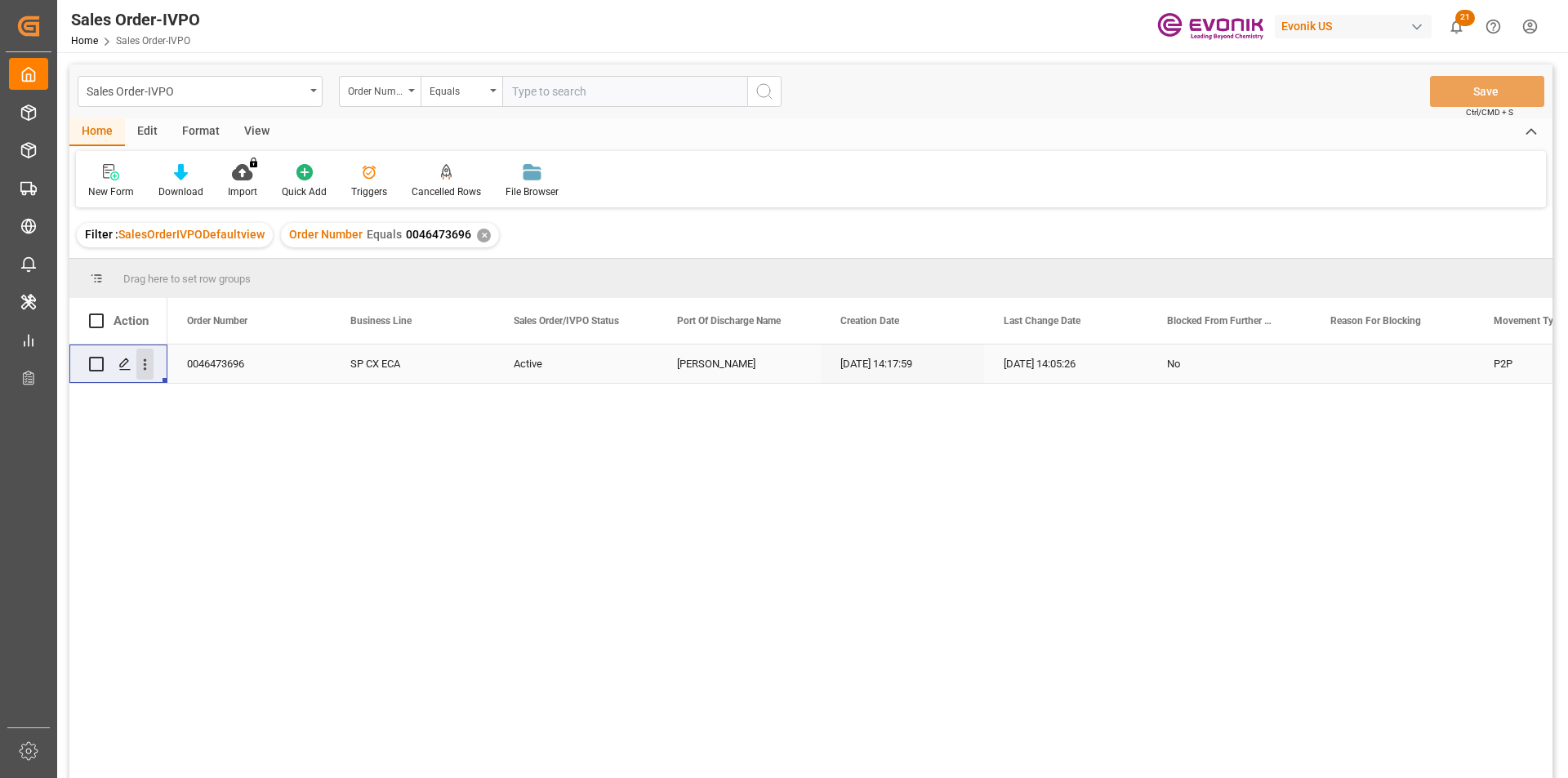
click at [150, 364] on icon "open menu" at bounding box center [144, 364] width 18 height 18
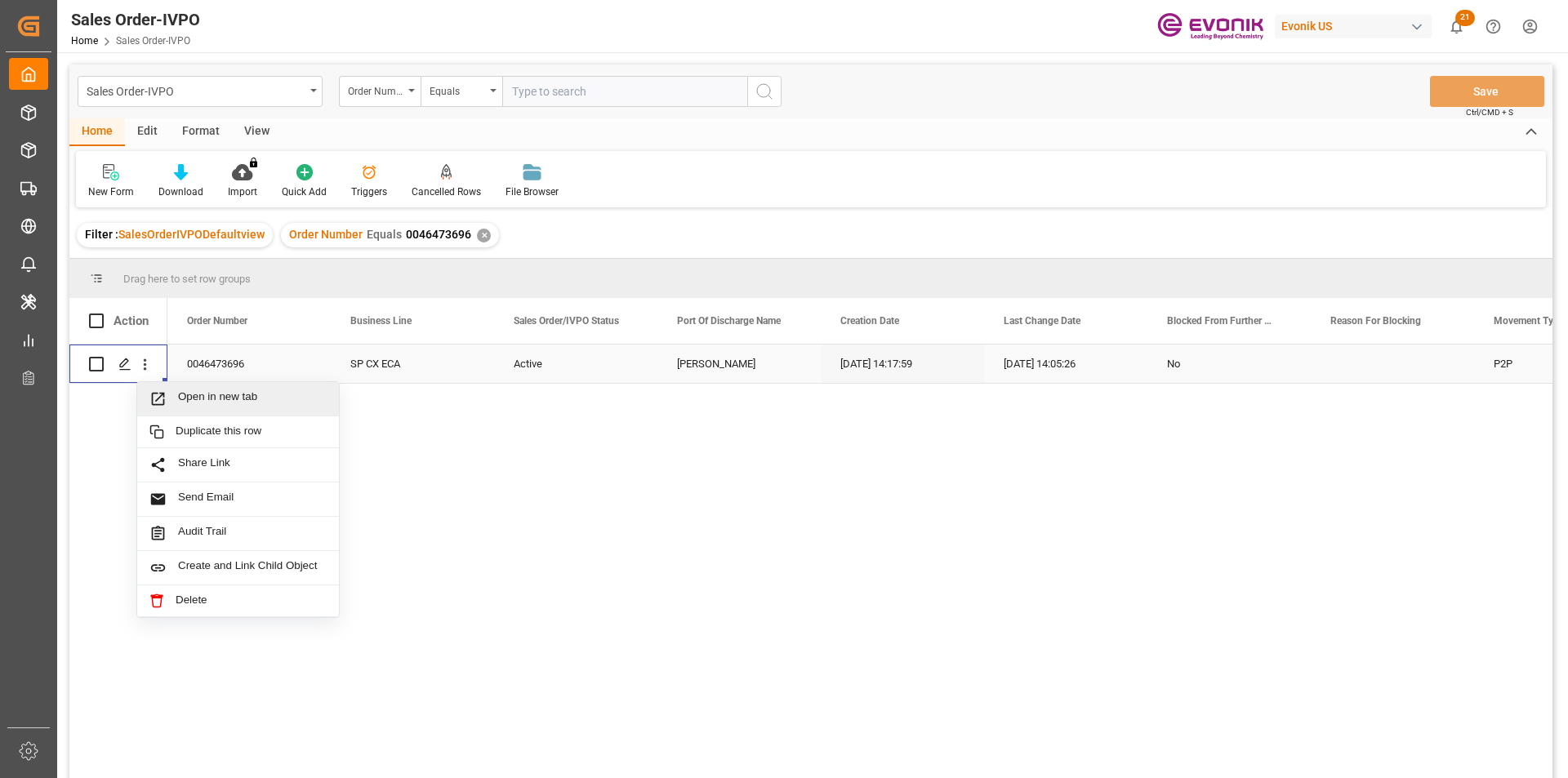
click at [192, 396] on span "Open in new tab" at bounding box center [252, 399] width 149 height 18
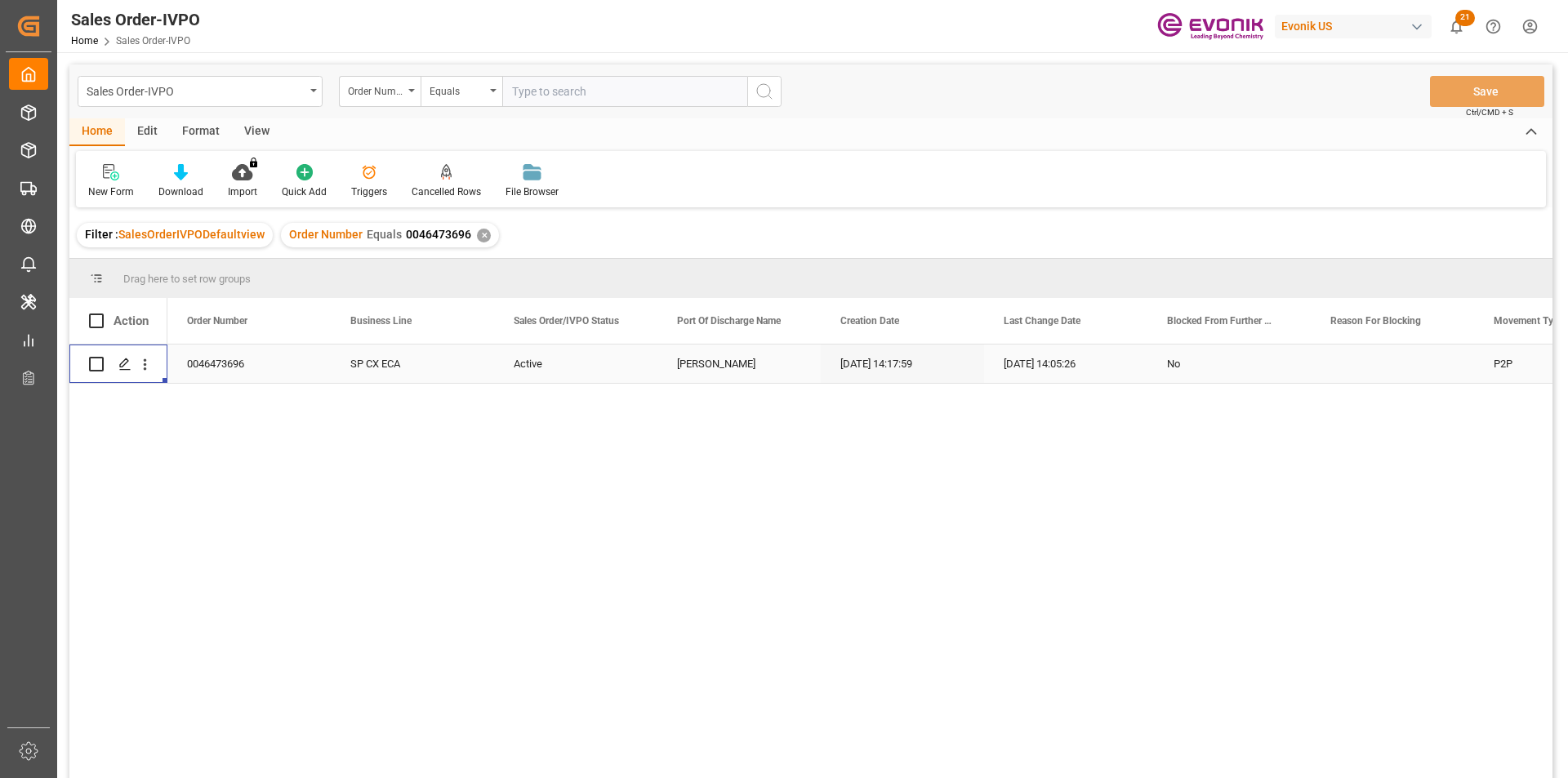
click at [476, 238] on div "✕" at bounding box center [483, 235] width 14 height 14
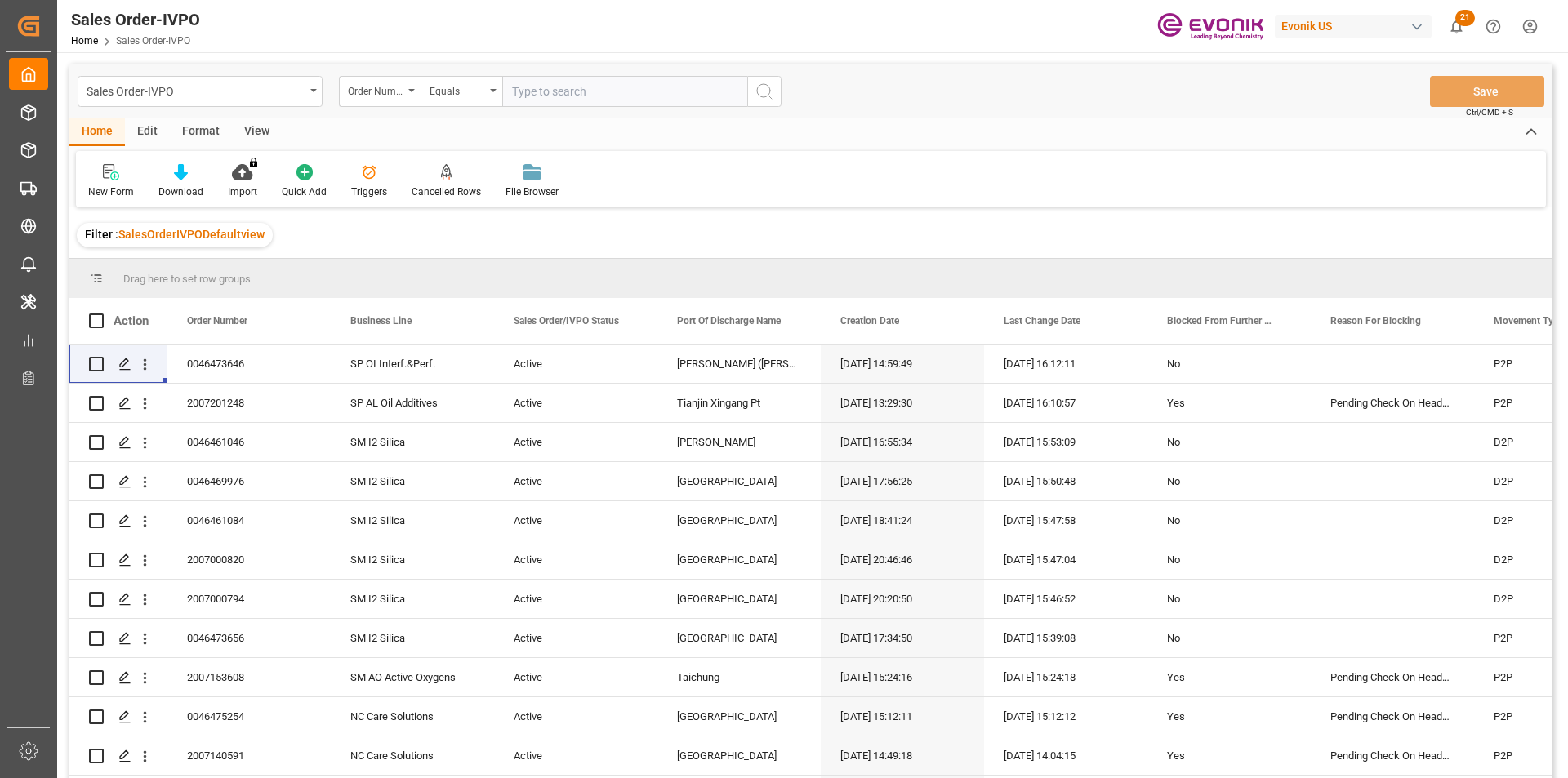
click at [570, 87] on input "text" at bounding box center [624, 92] width 245 height 31
paste input "0046469218"
type input "0046469218"
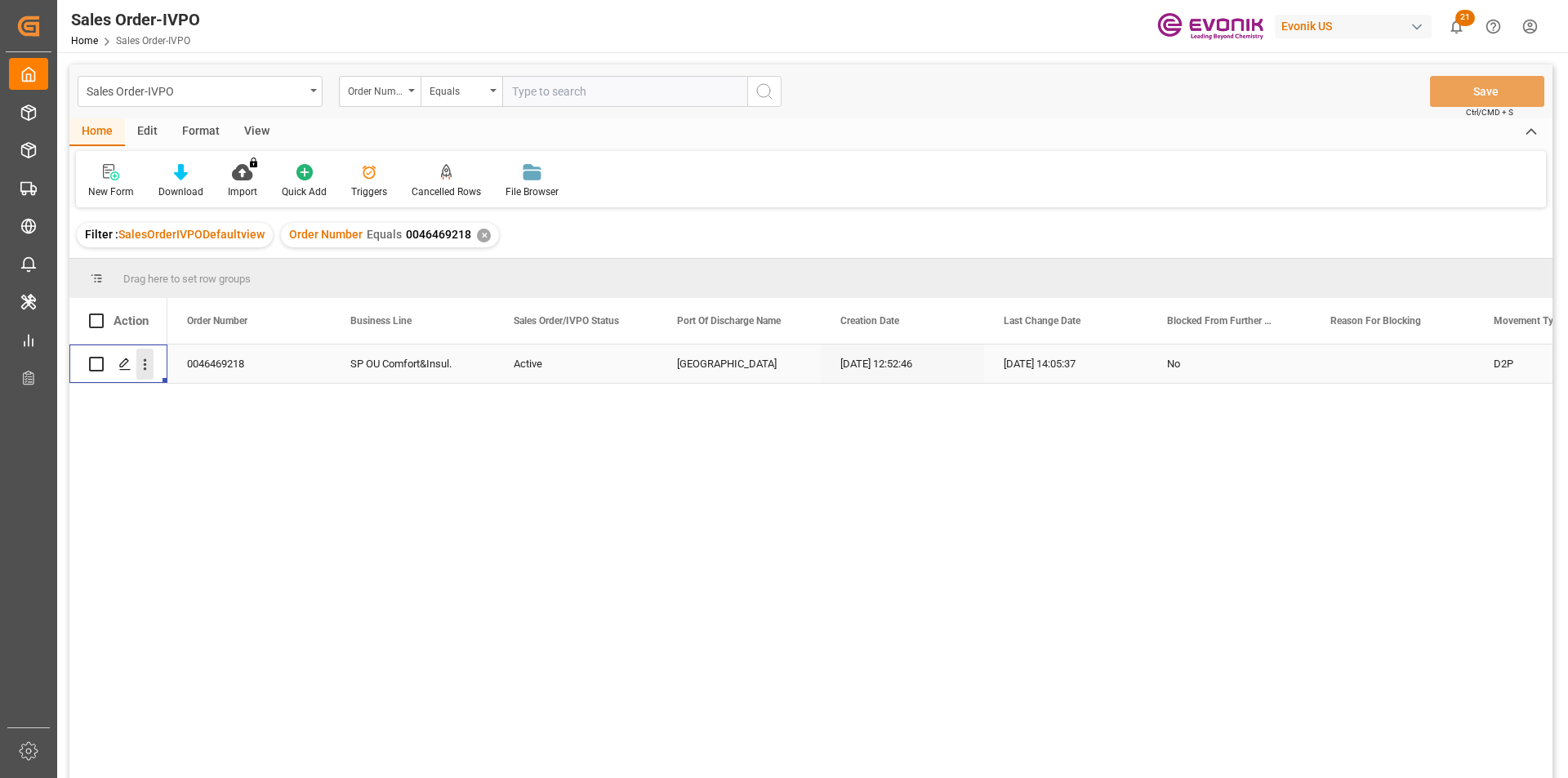
click at [142, 364] on icon "open menu" at bounding box center [144, 364] width 18 height 18
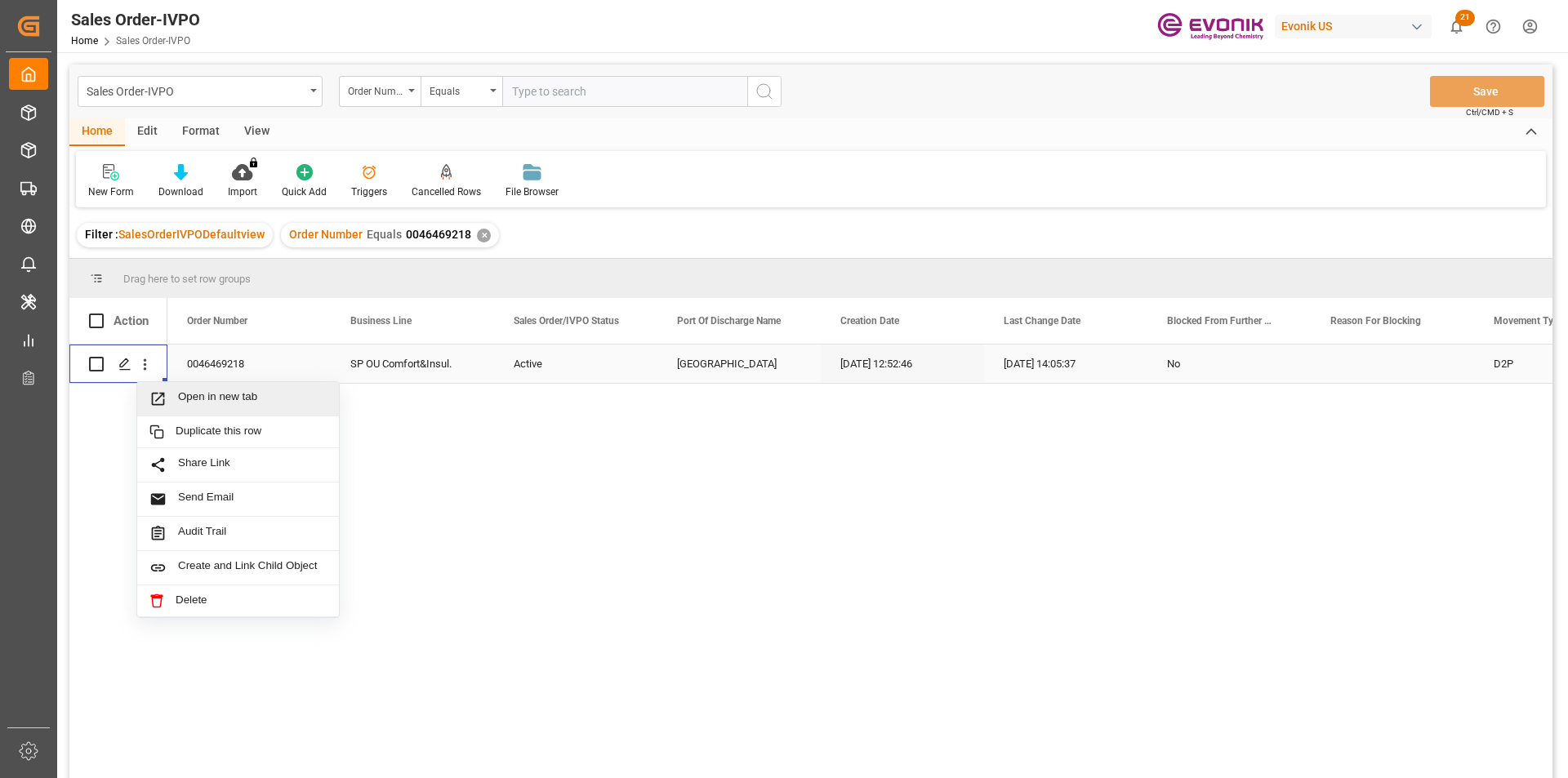
click at [238, 394] on span "Open in new tab" at bounding box center [252, 399] width 149 height 18
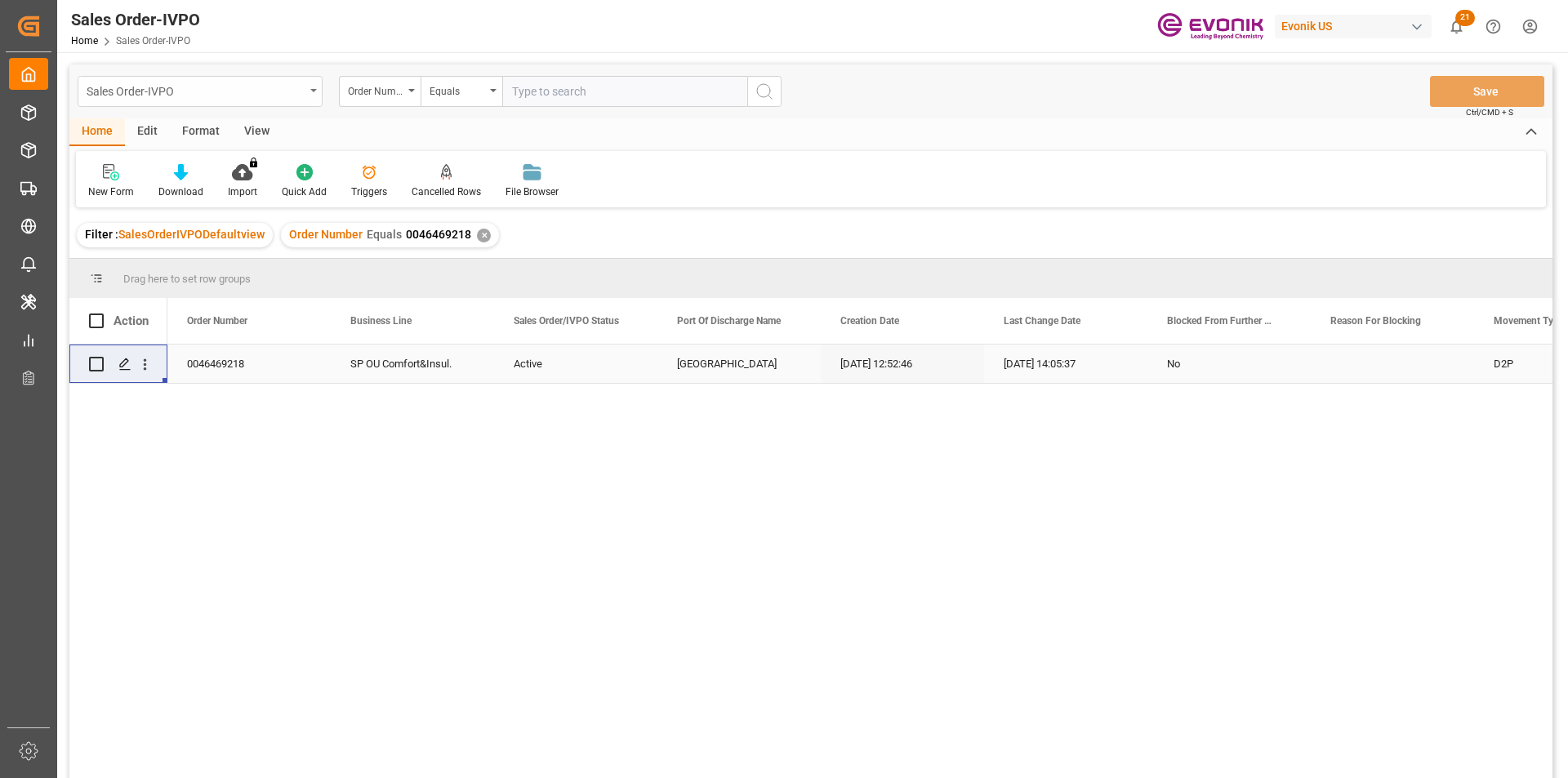
click at [294, 101] on div "Sales Order-IVPO" at bounding box center [200, 92] width 245 height 31
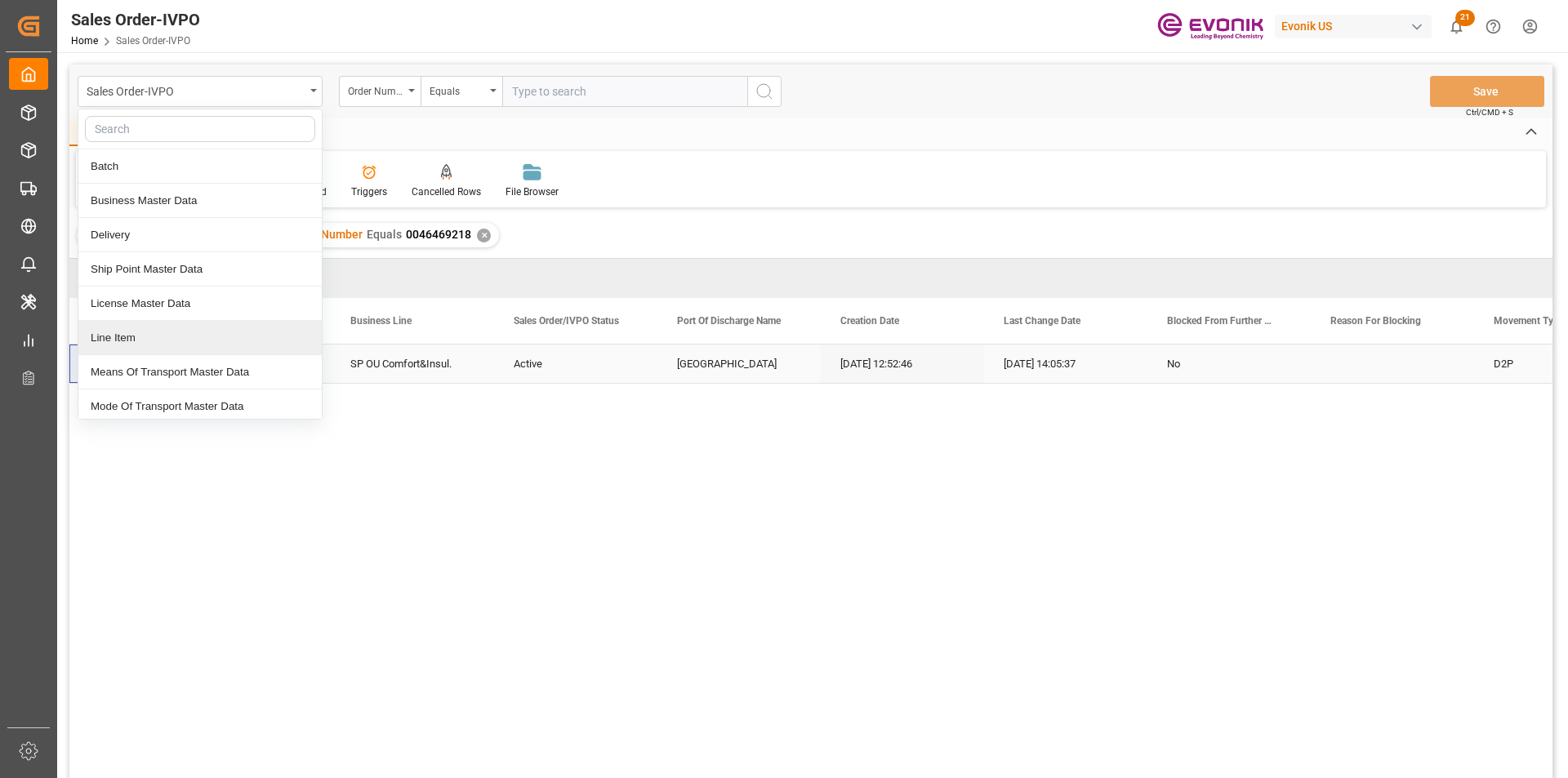
click at [164, 333] on div "Line Item" at bounding box center [200, 338] width 243 height 34
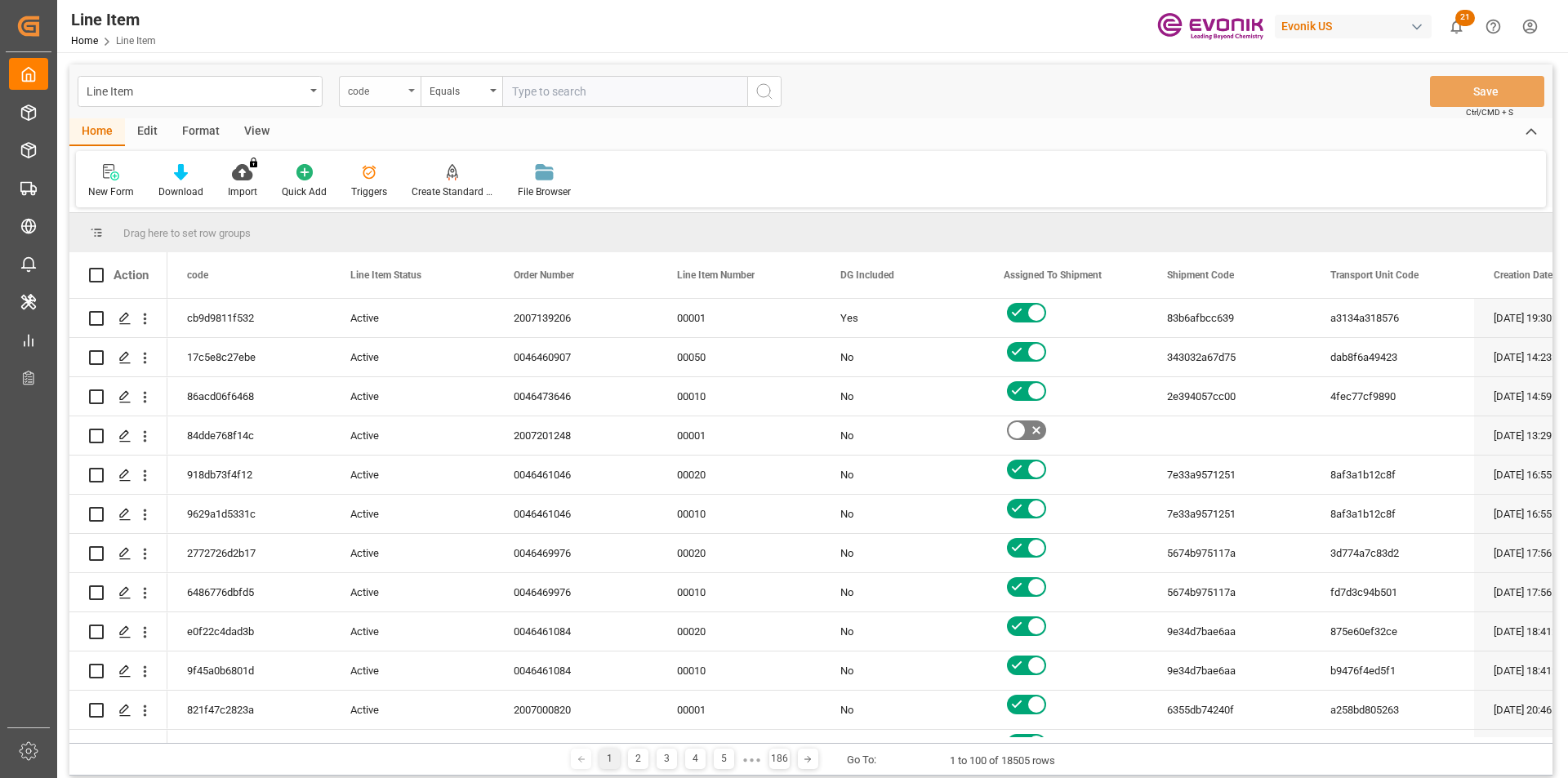
click at [401, 103] on div "code" at bounding box center [379, 92] width 81 height 31
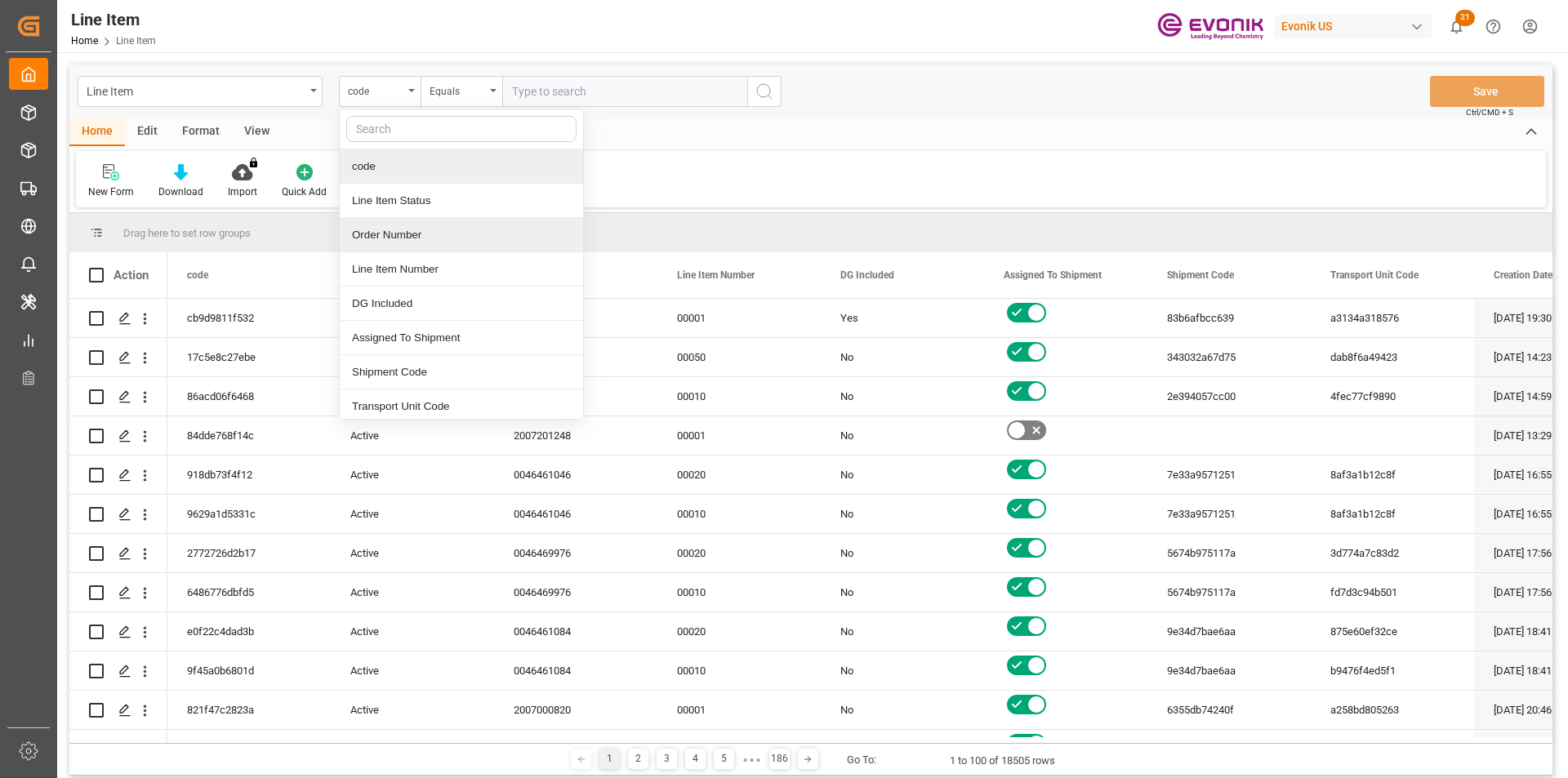
click at [408, 237] on div "Order Number" at bounding box center [461, 235] width 243 height 34
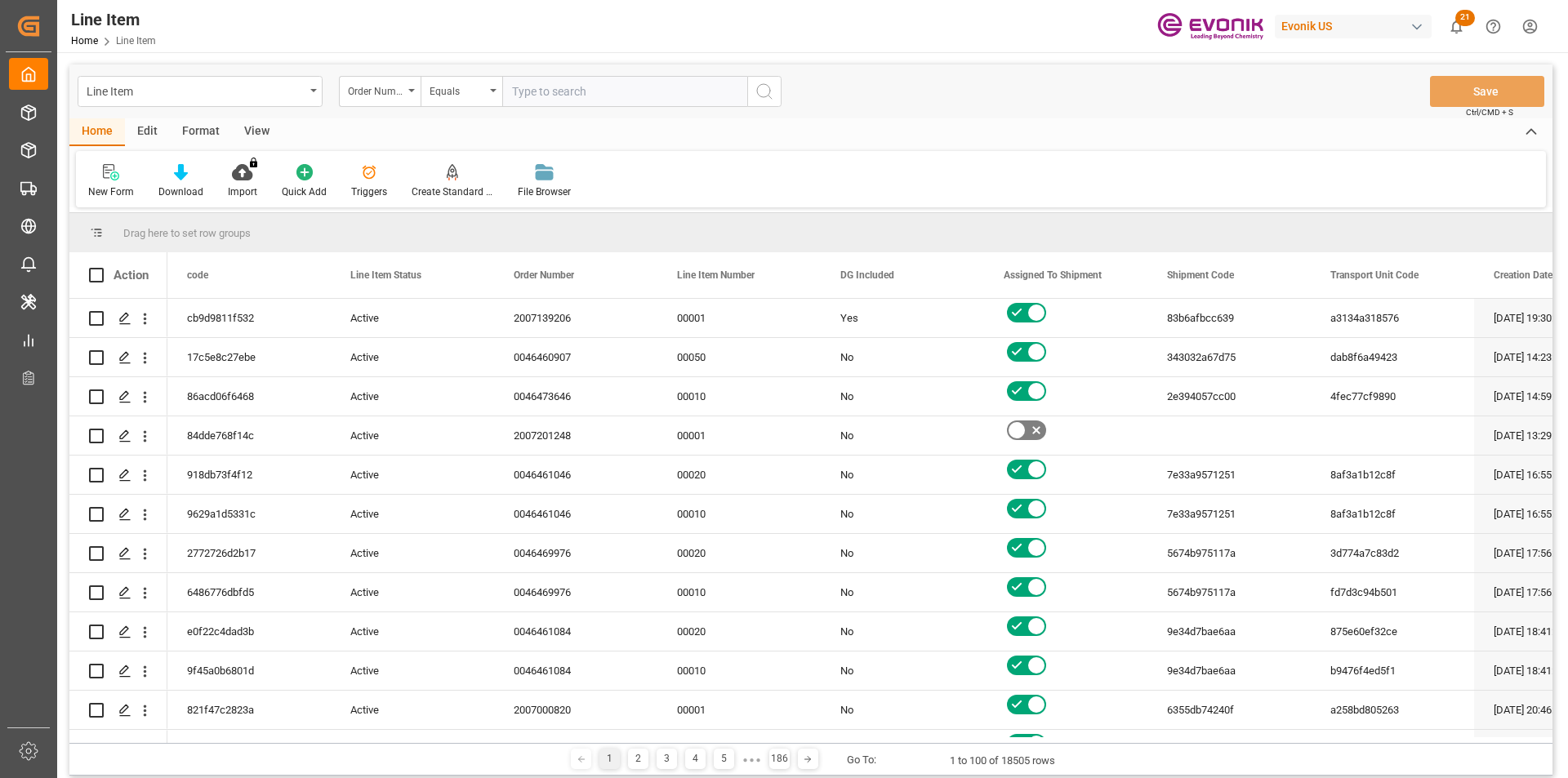
click at [570, 80] on input "text" at bounding box center [624, 92] width 245 height 31
paste input "0046469218"
type input "0046469218"
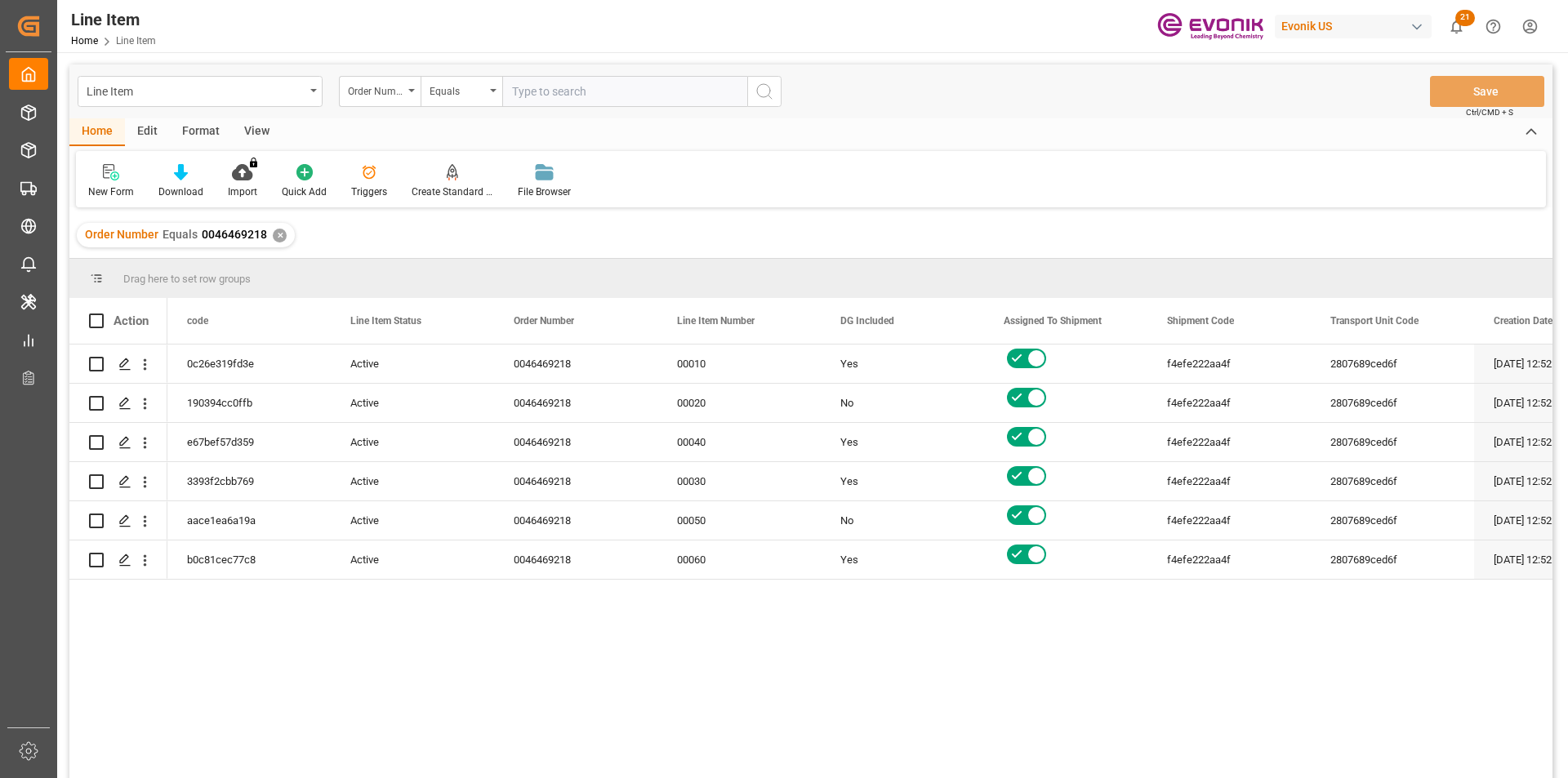
click at [248, 137] on div "View" at bounding box center [257, 132] width 50 height 28
click at [191, 176] on icon at bounding box center [186, 172] width 17 height 17
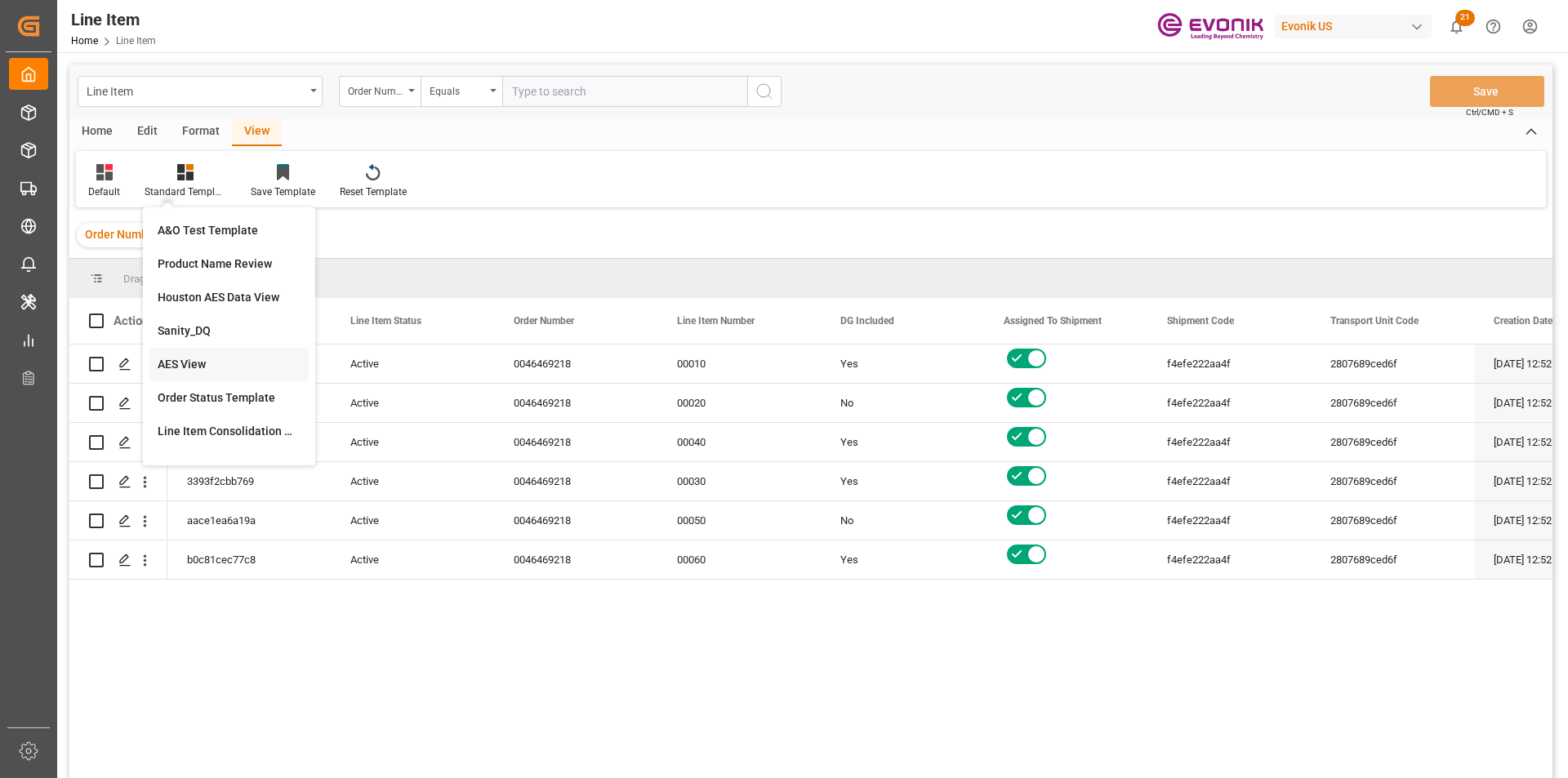
click at [204, 366] on div "AES View" at bounding box center [228, 364] width 142 height 18
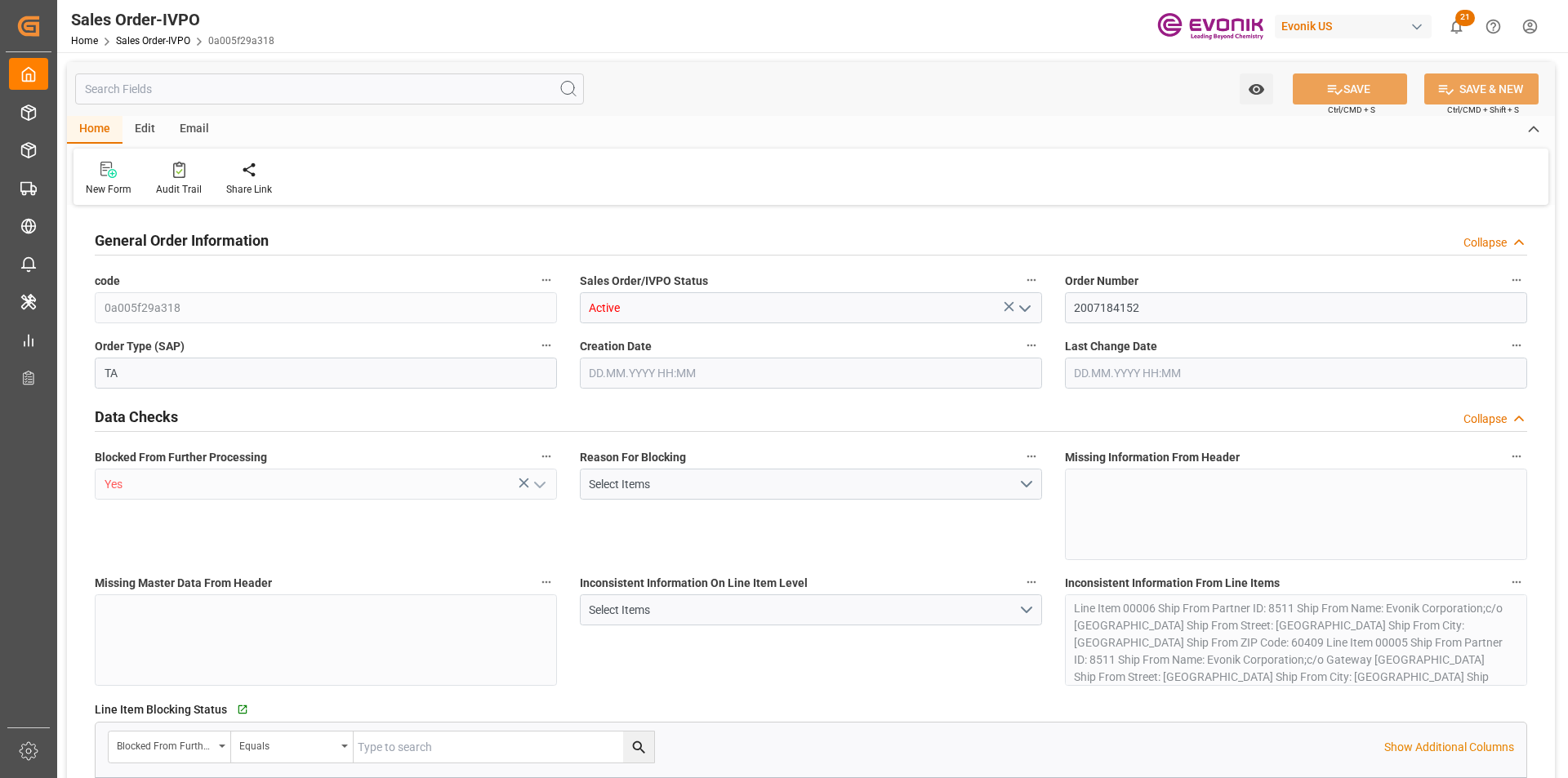
type input "PAPTY"
type input "0"
type input "1"
type input "1319.8"
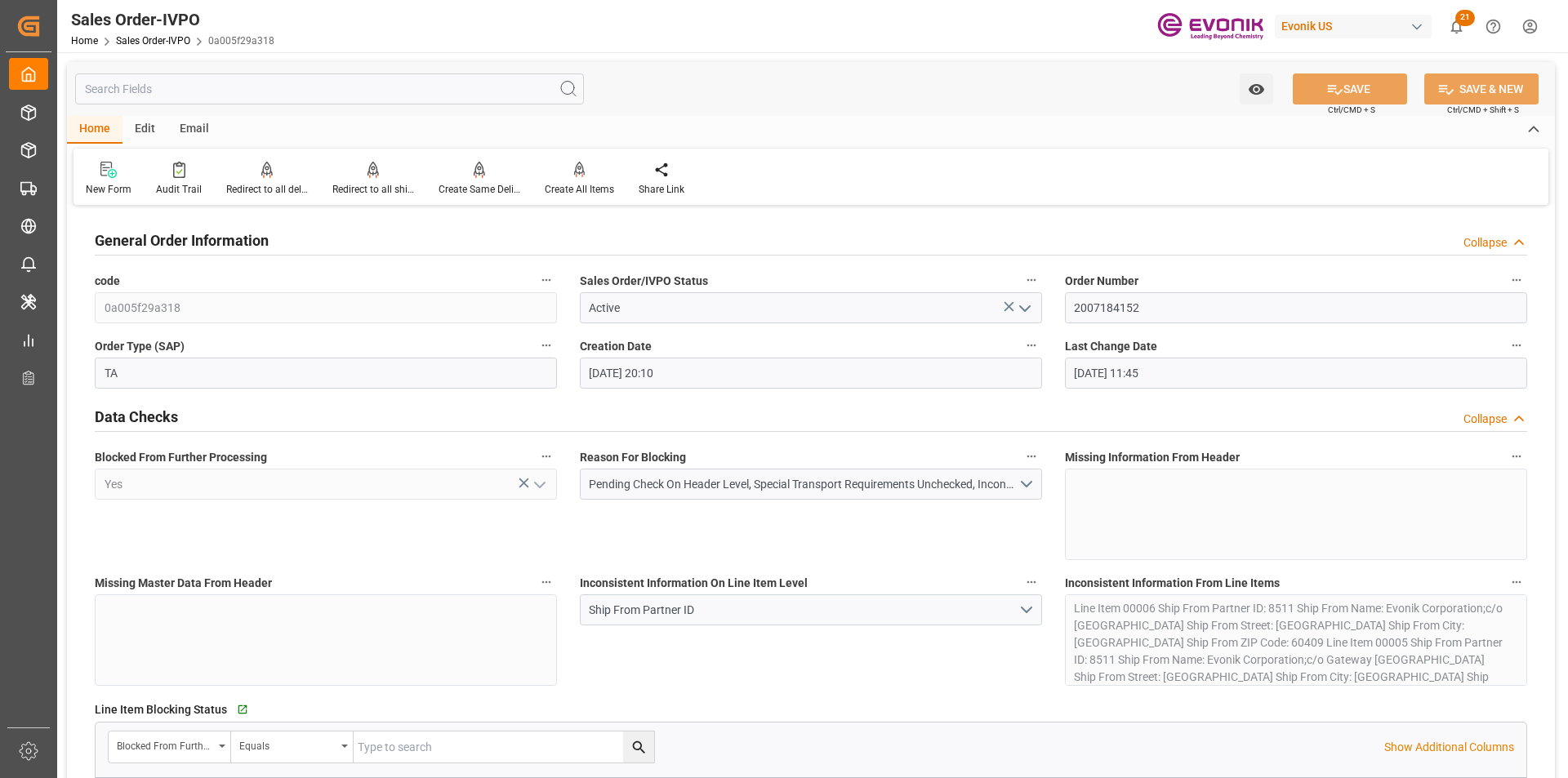
type input "22.09.2025 20:10"
type input "[DATE] 11:45"
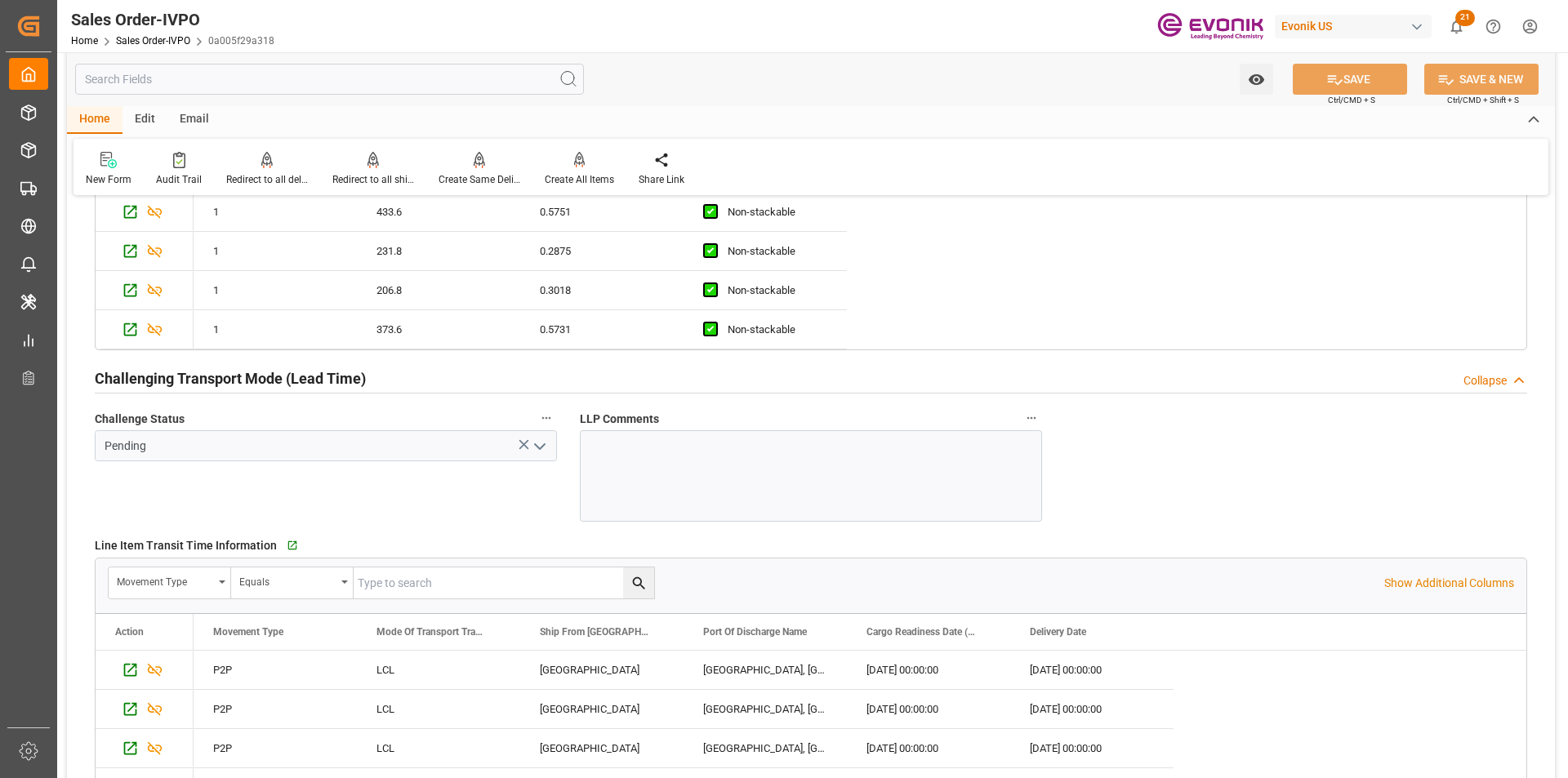
scroll to position [3020, 0]
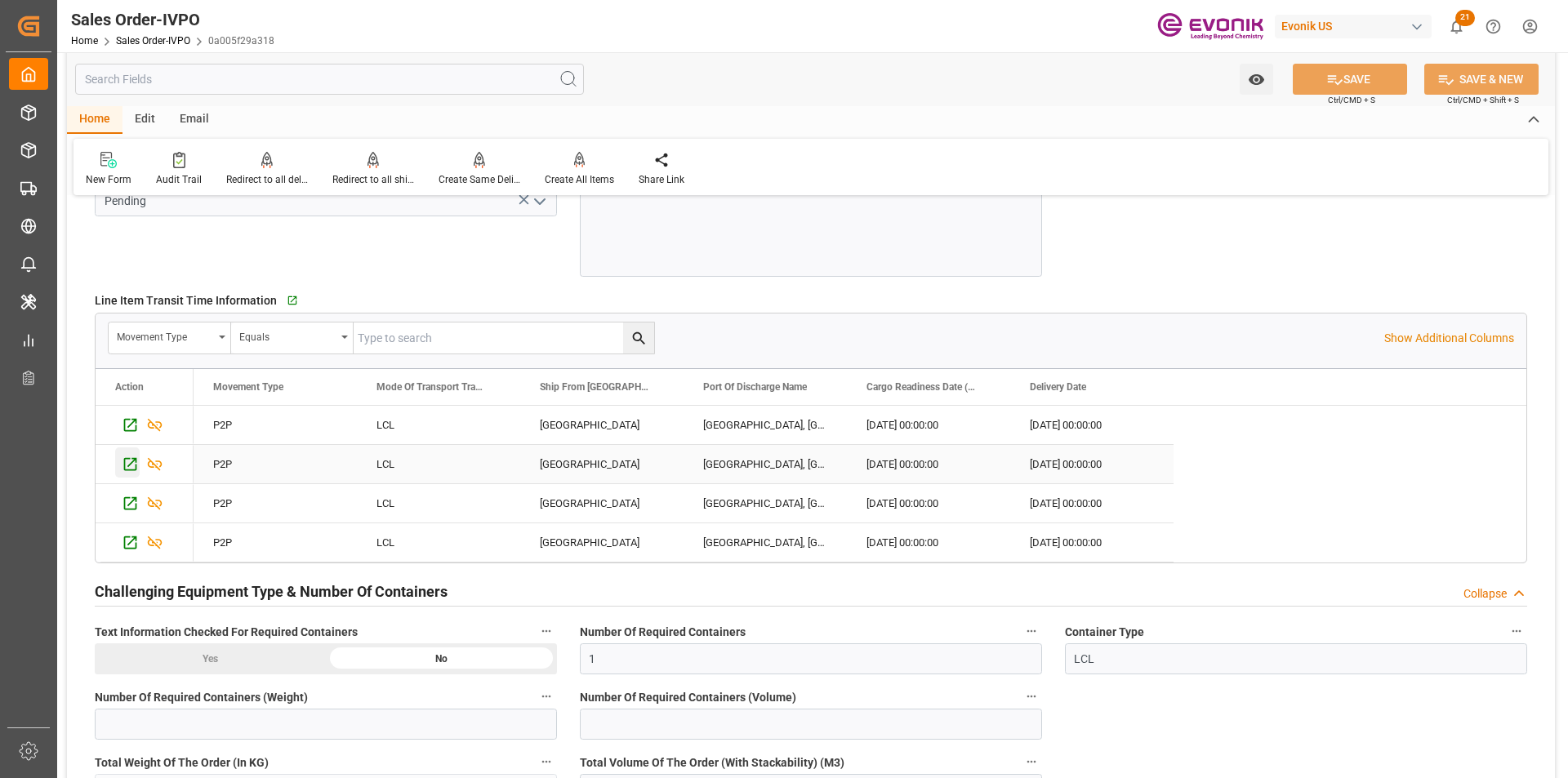
click at [124, 465] on icon "Press SPACE to select this row." at bounding box center [130, 464] width 13 height 13
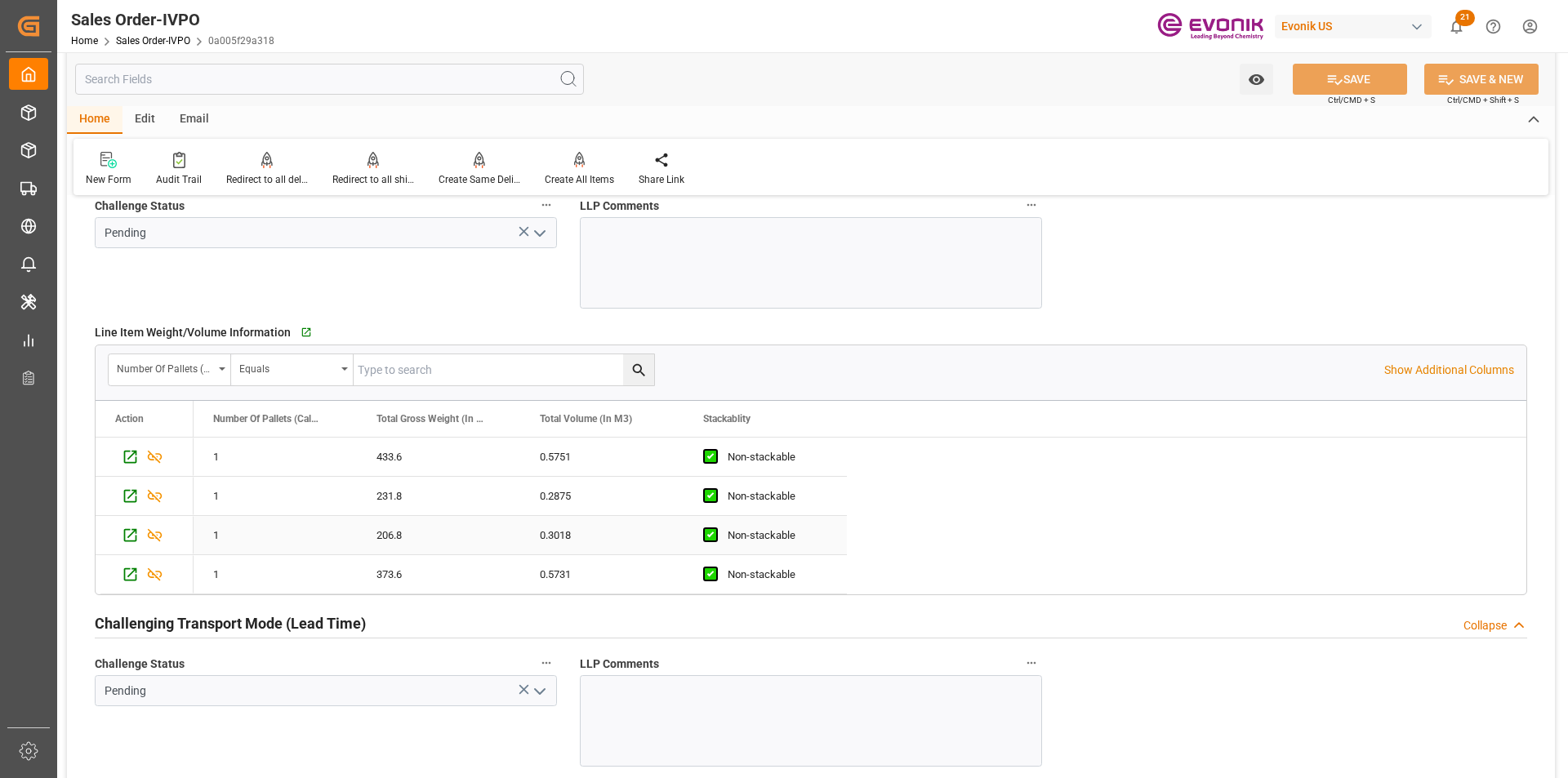
scroll to position [3103, 0]
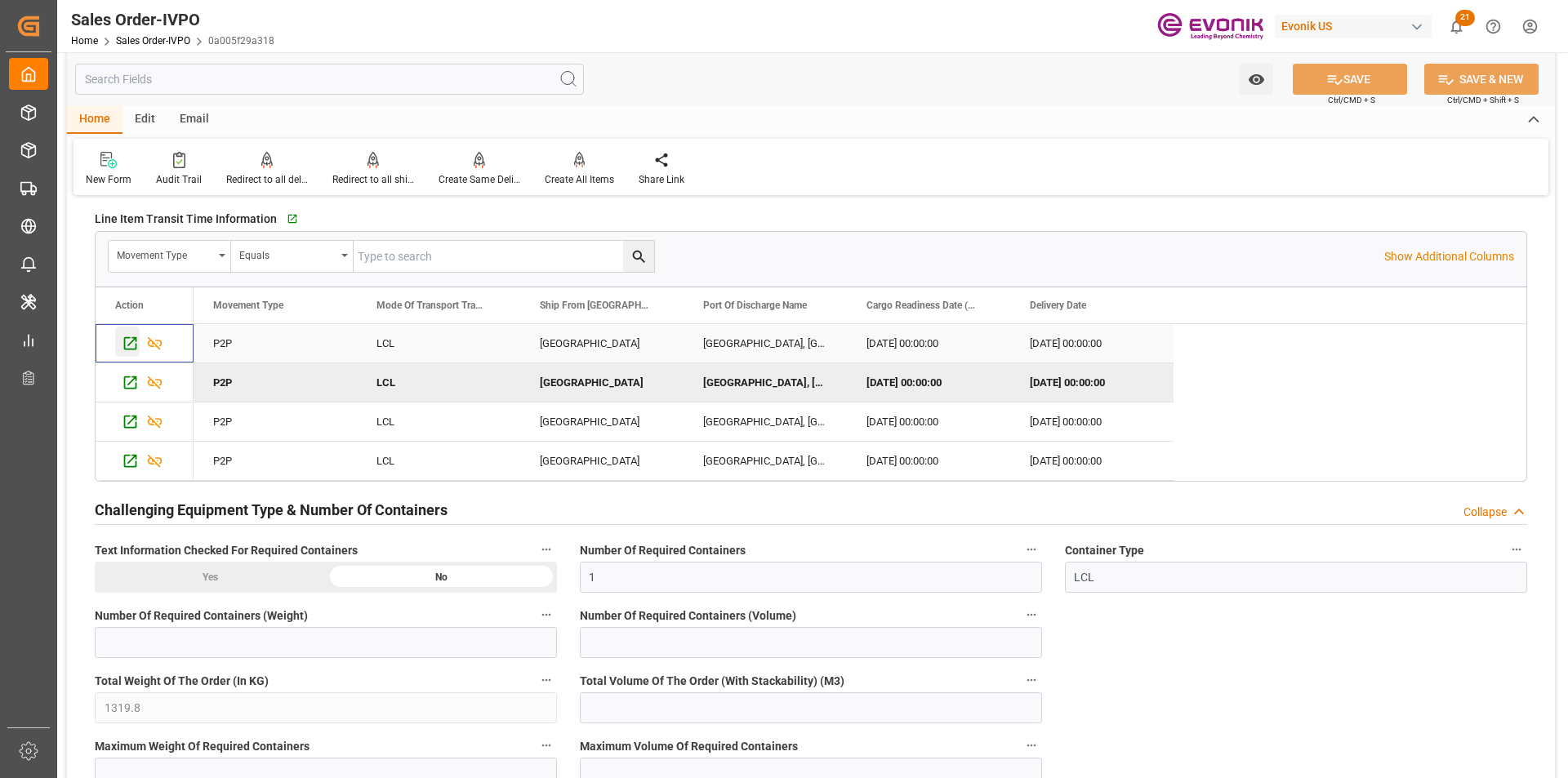
click at [133, 348] on icon "Press SPACE to select this row." at bounding box center [130, 343] width 18 height 18
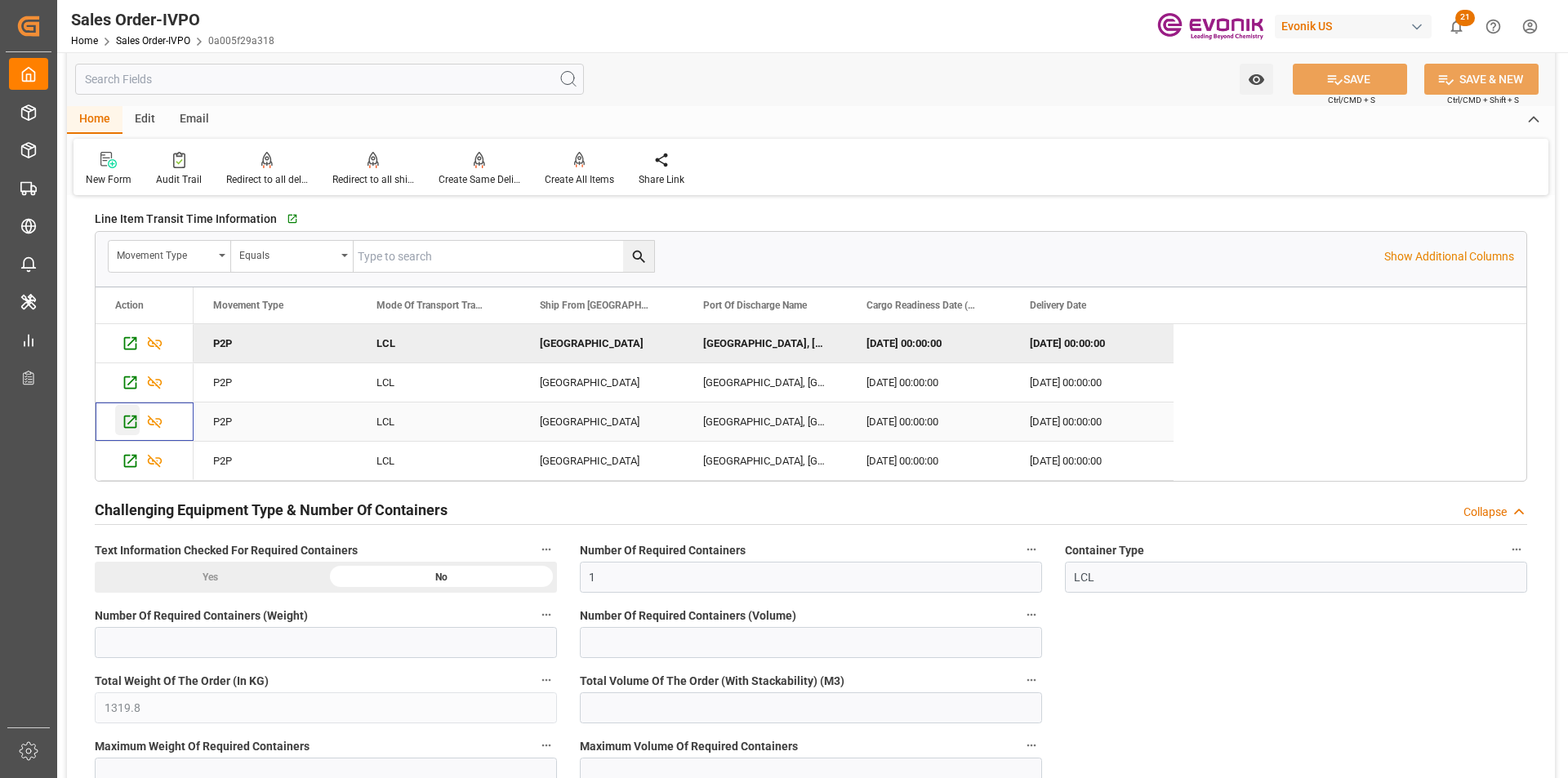
click at [132, 424] on icon "Press SPACE to select this row." at bounding box center [130, 422] width 18 height 18
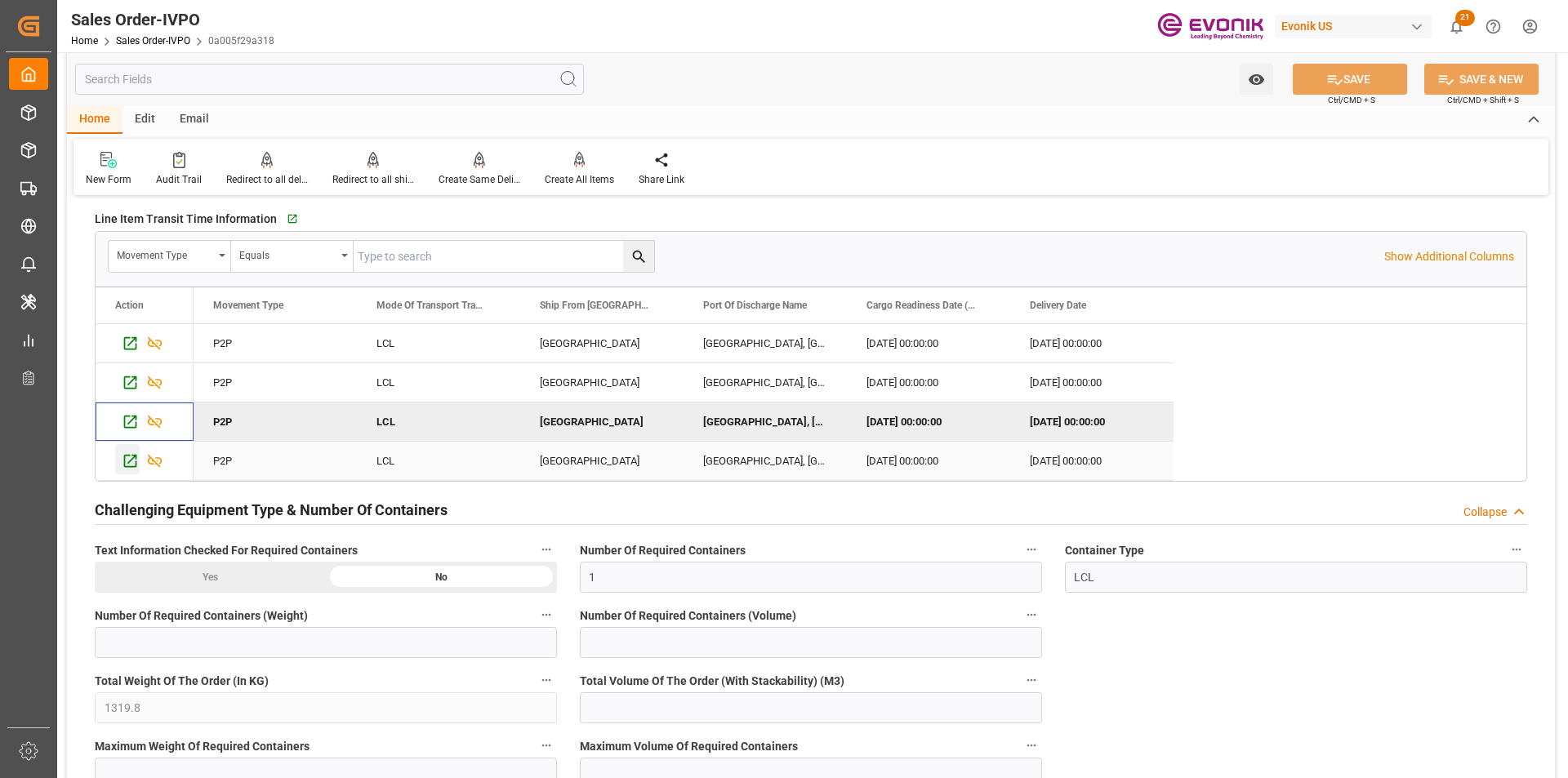
click at [130, 463] on icon "Press SPACE to select this row." at bounding box center [130, 461] width 18 height 18
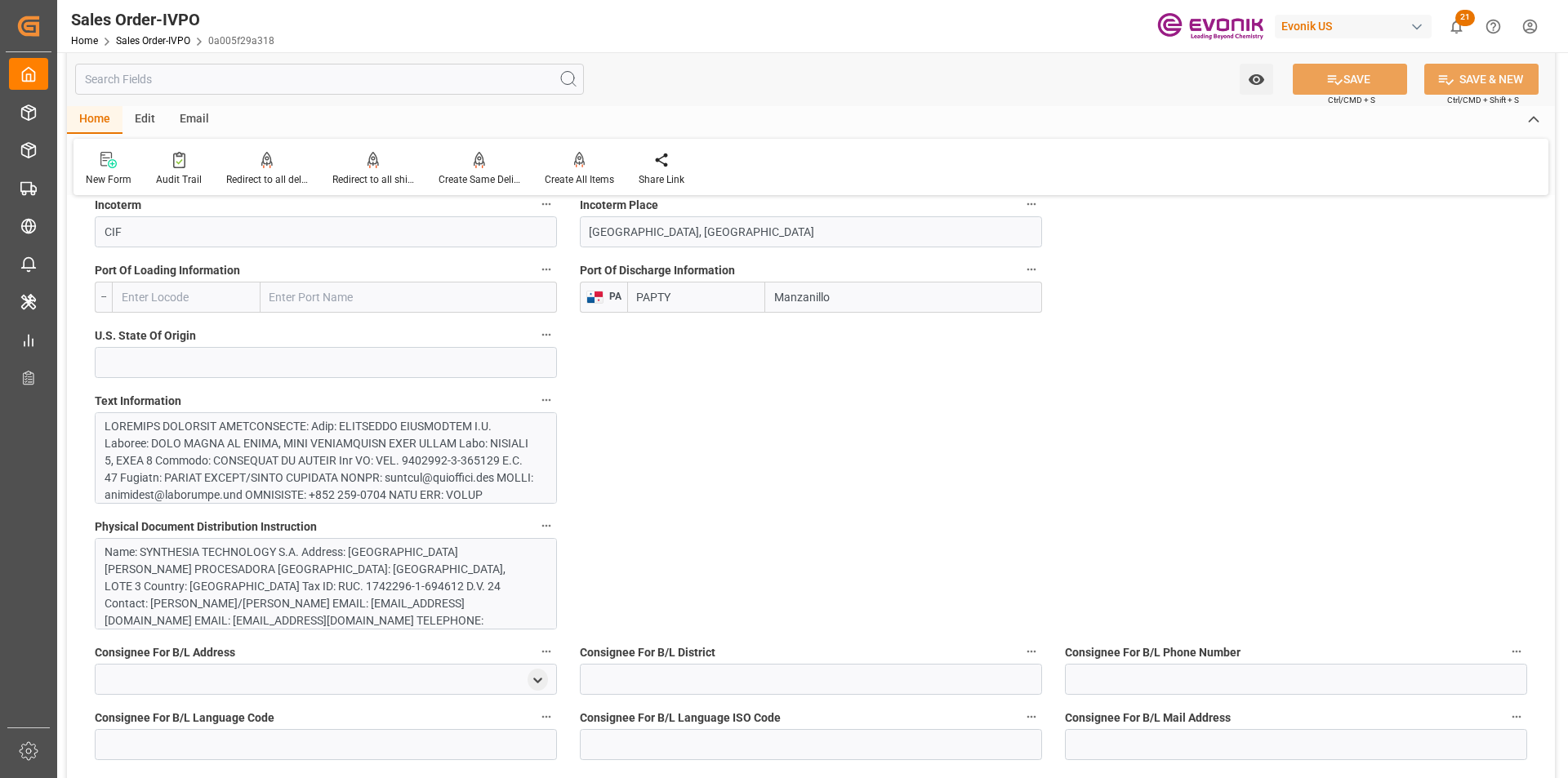
scroll to position [735, 0]
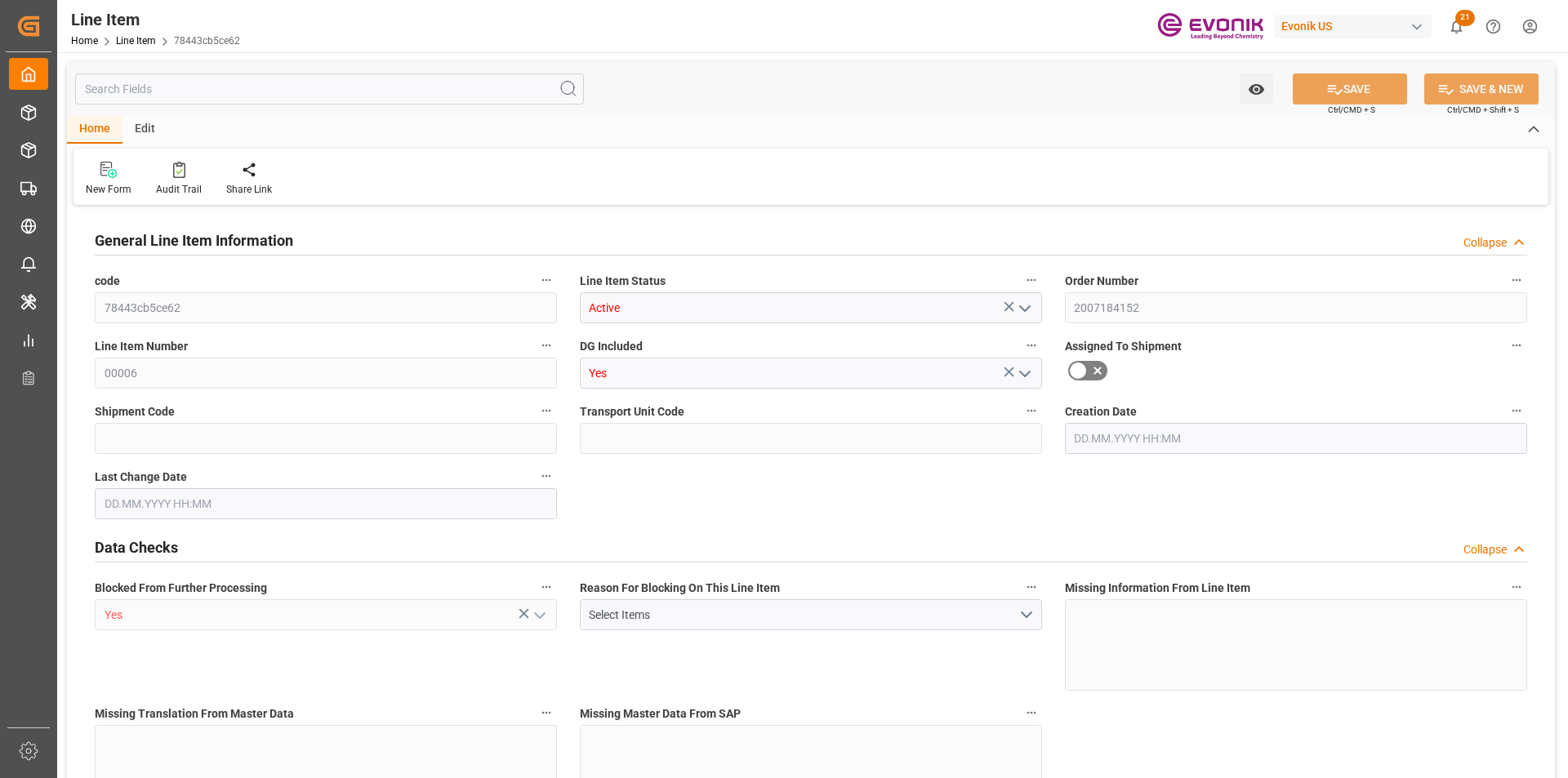
type input "1"
type input "231.8"
type input "215"
type input "0.2875"
type input "1"
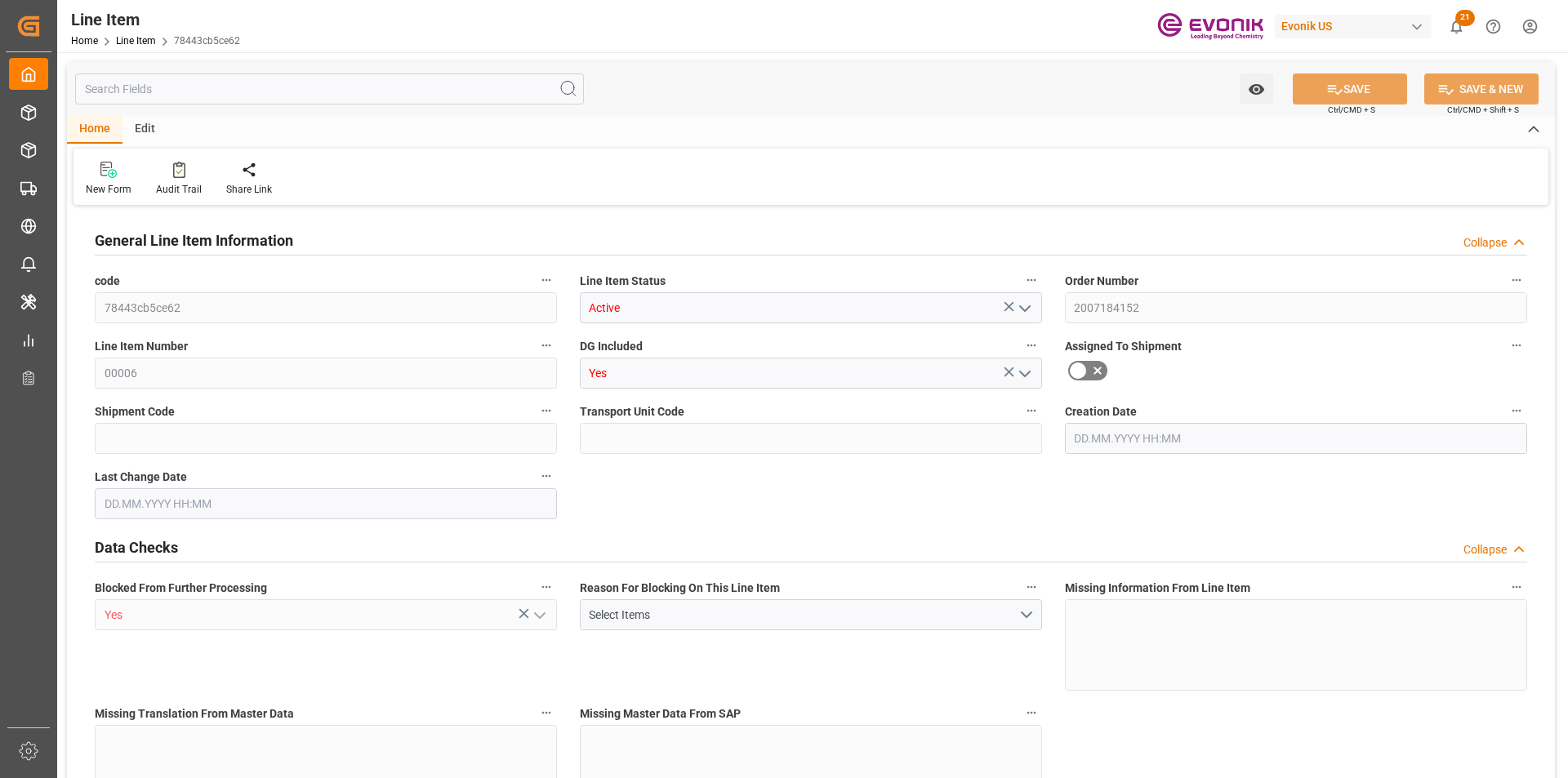
type input "4454.8"
type input "1"
type input "231.8"
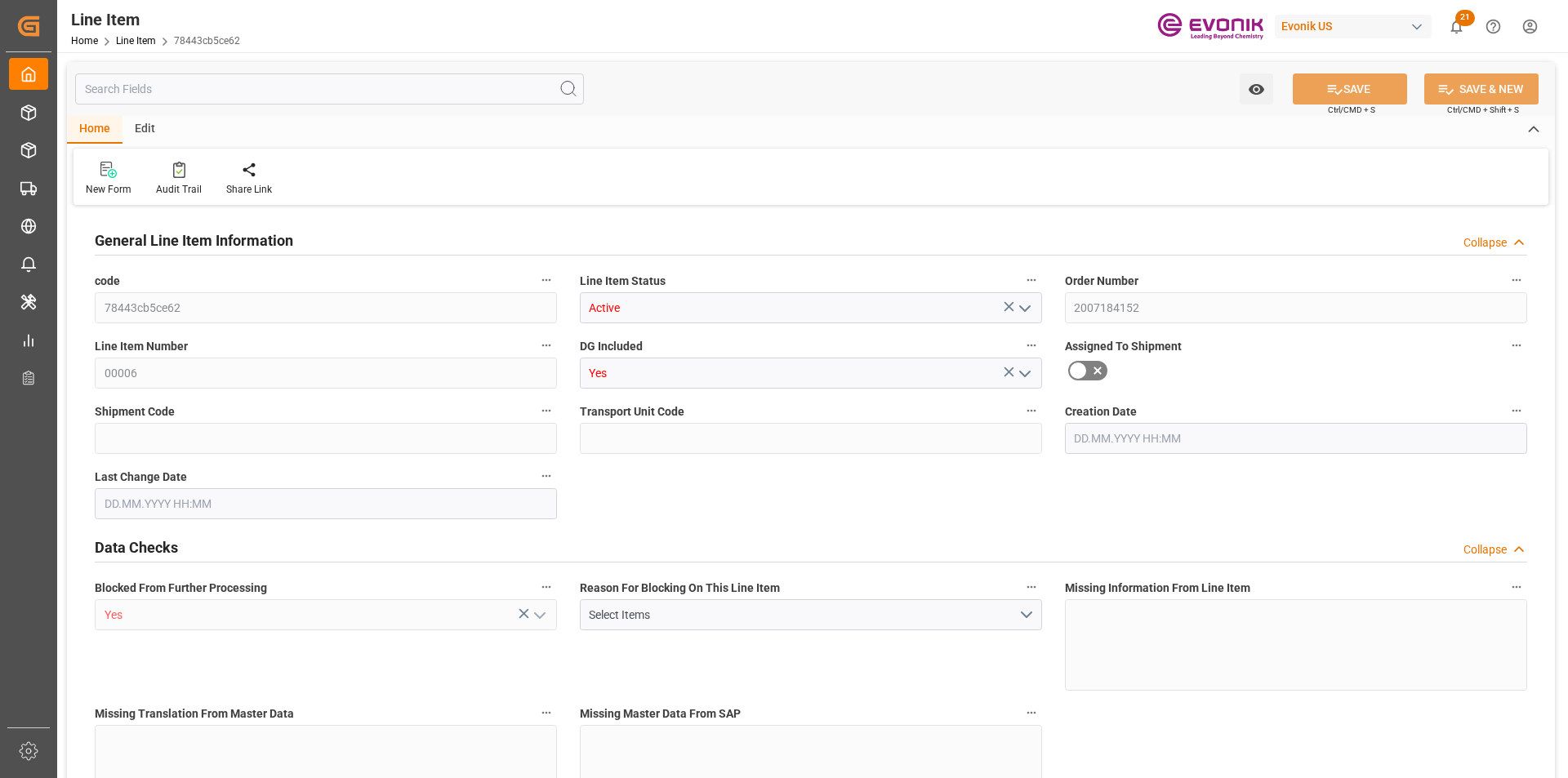
type input "248.8"
type input "215"
type input "0.2875"
type input "287.537"
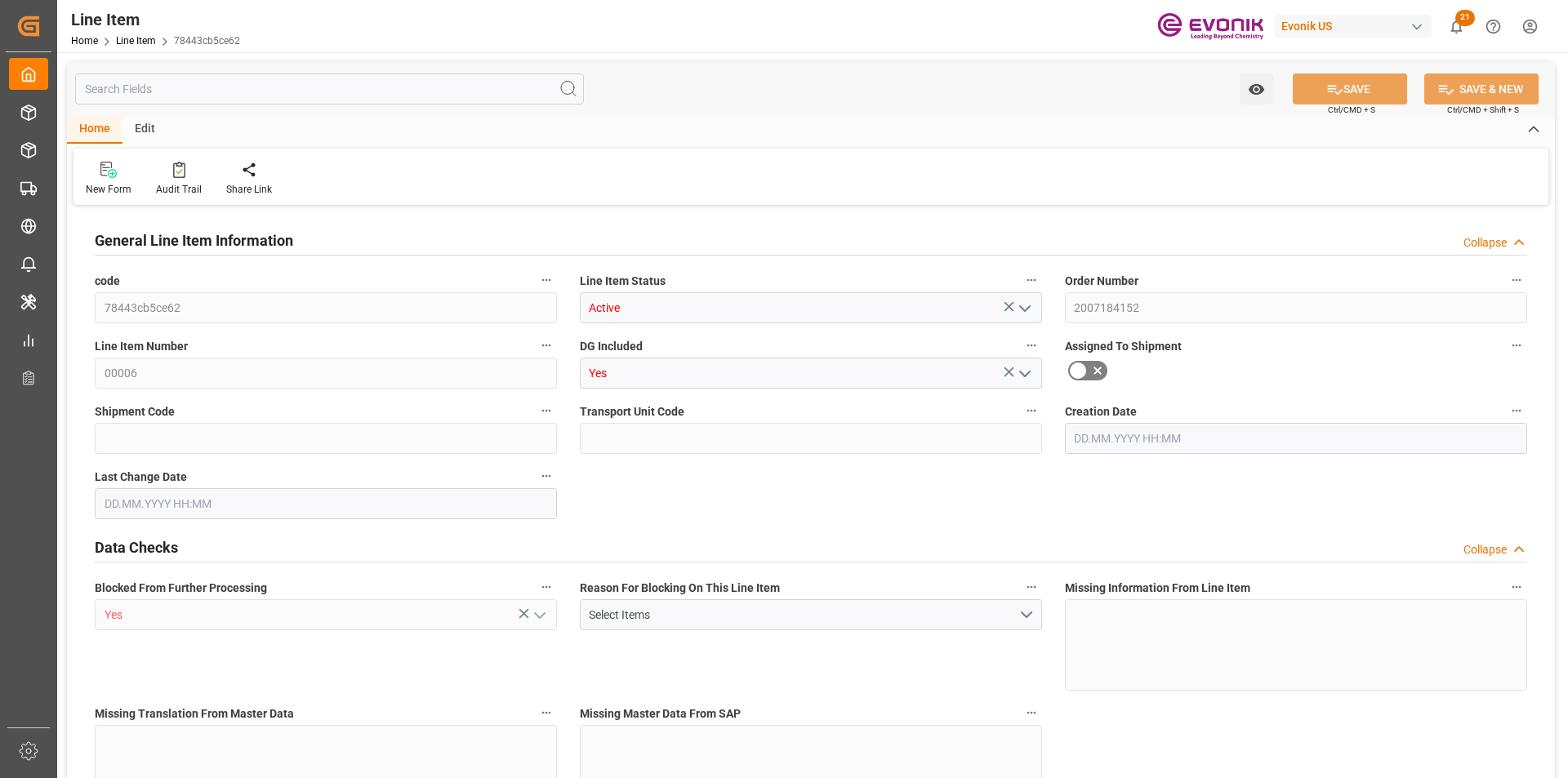
type input "0"
type input "[DATE] 12:32"
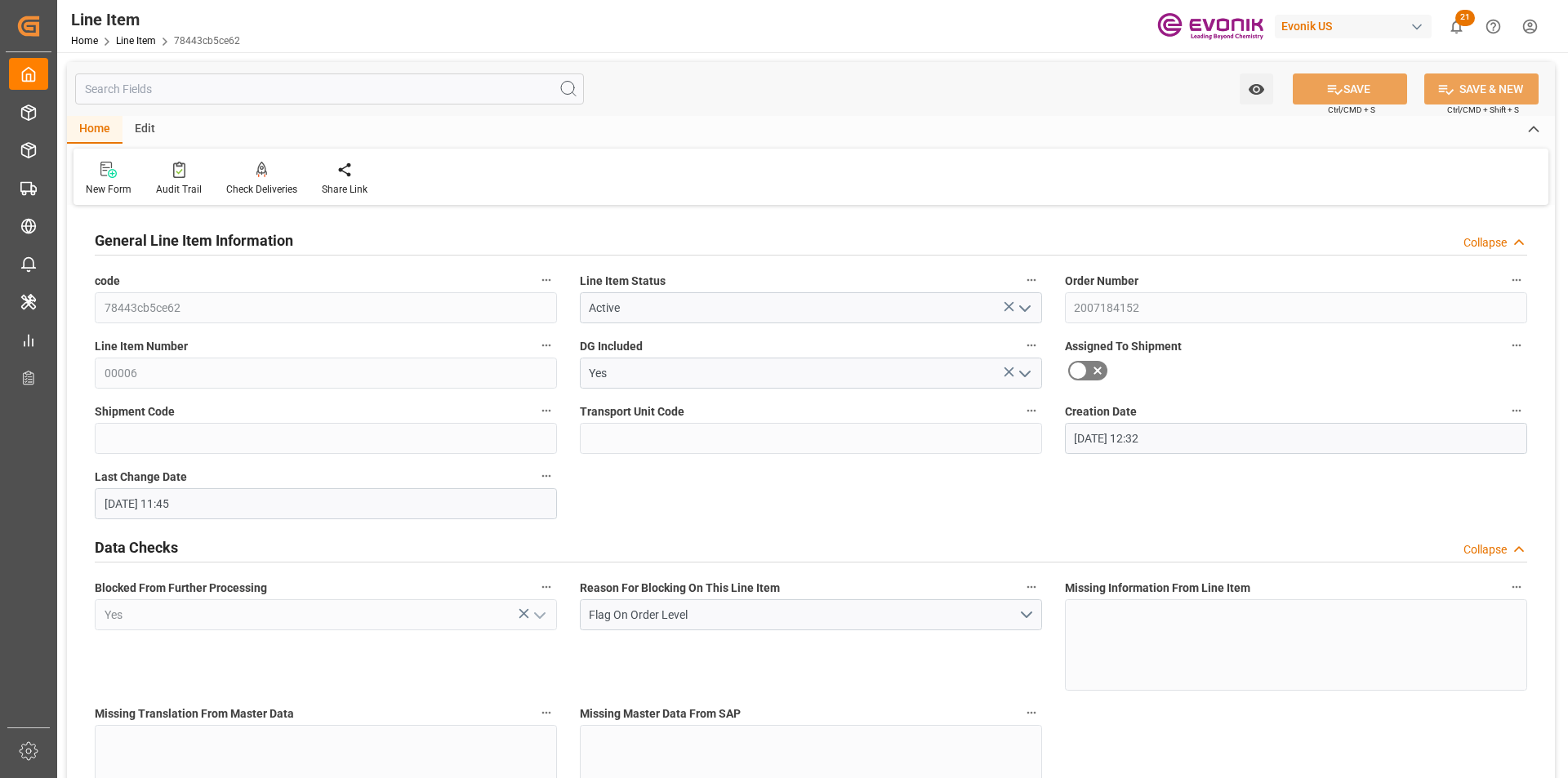
type input "[DATE] 11:45"
type input "[DATE]"
type input "1"
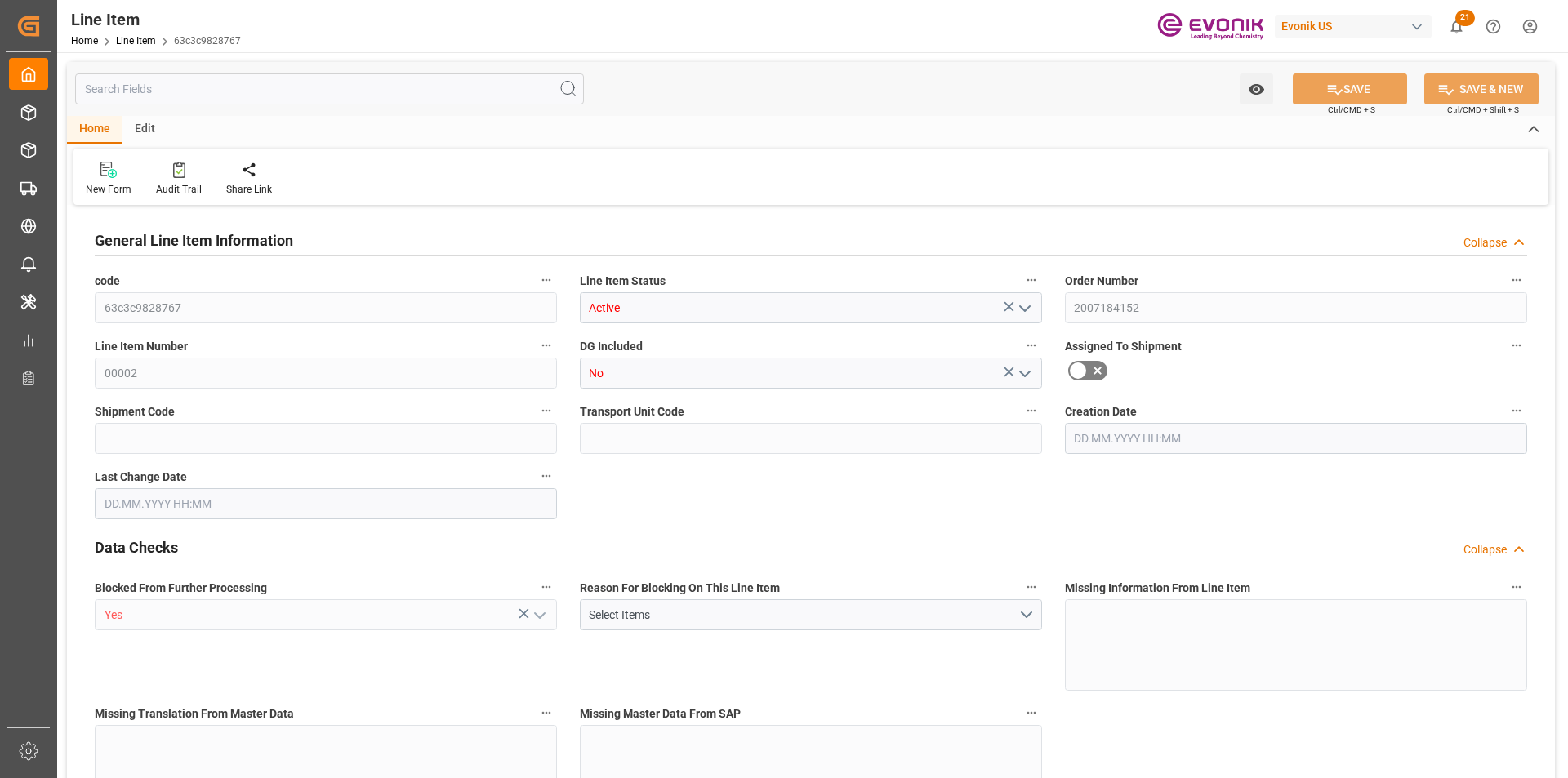
type input "433.6"
type input "400"
type input "0.5751"
type input "2"
type input "5868"
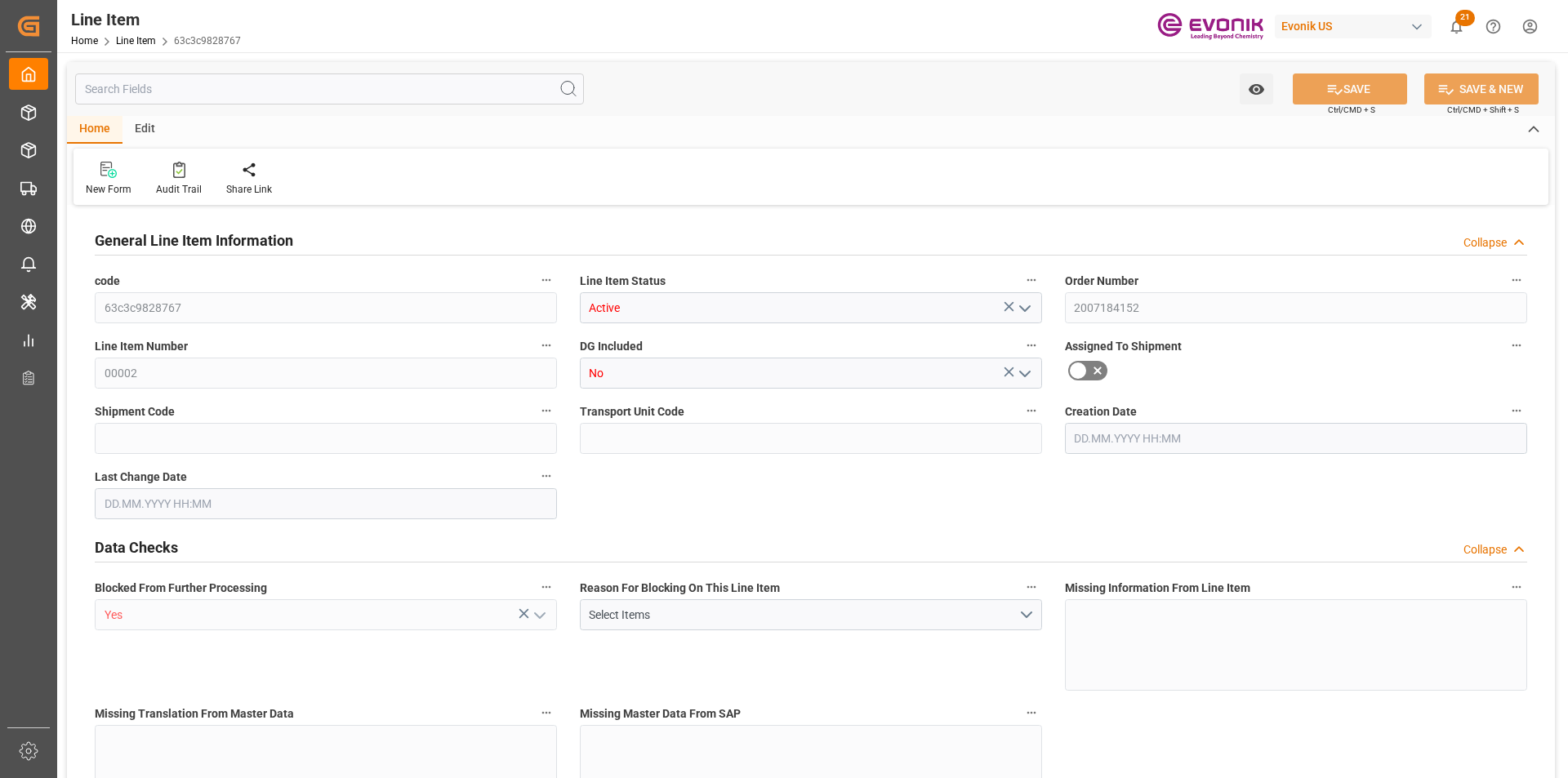
type input "2"
type input "433.6"
type input "453.6"
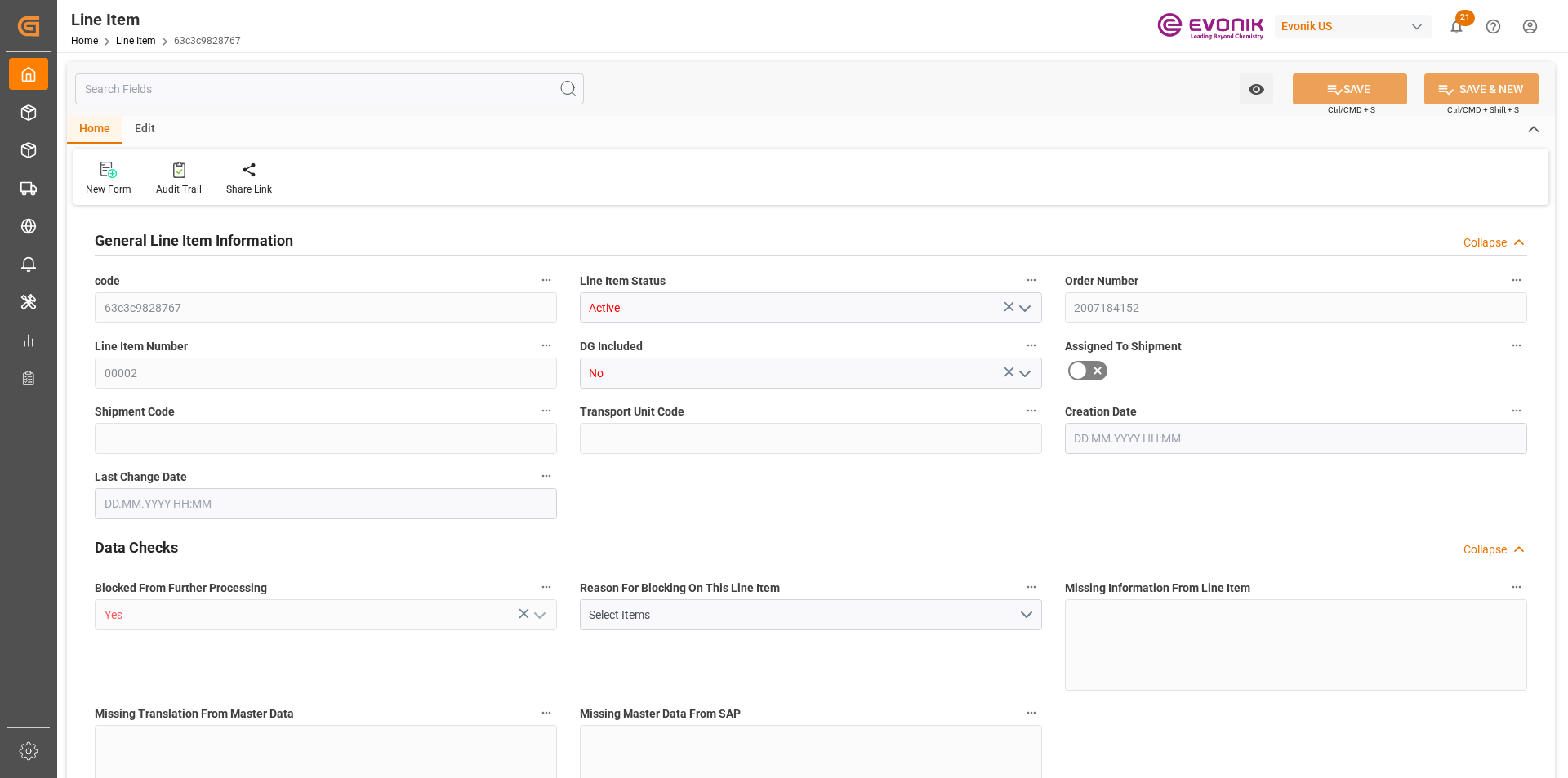
type input "400"
type input "0.5751"
type input "575.074"
type input "0"
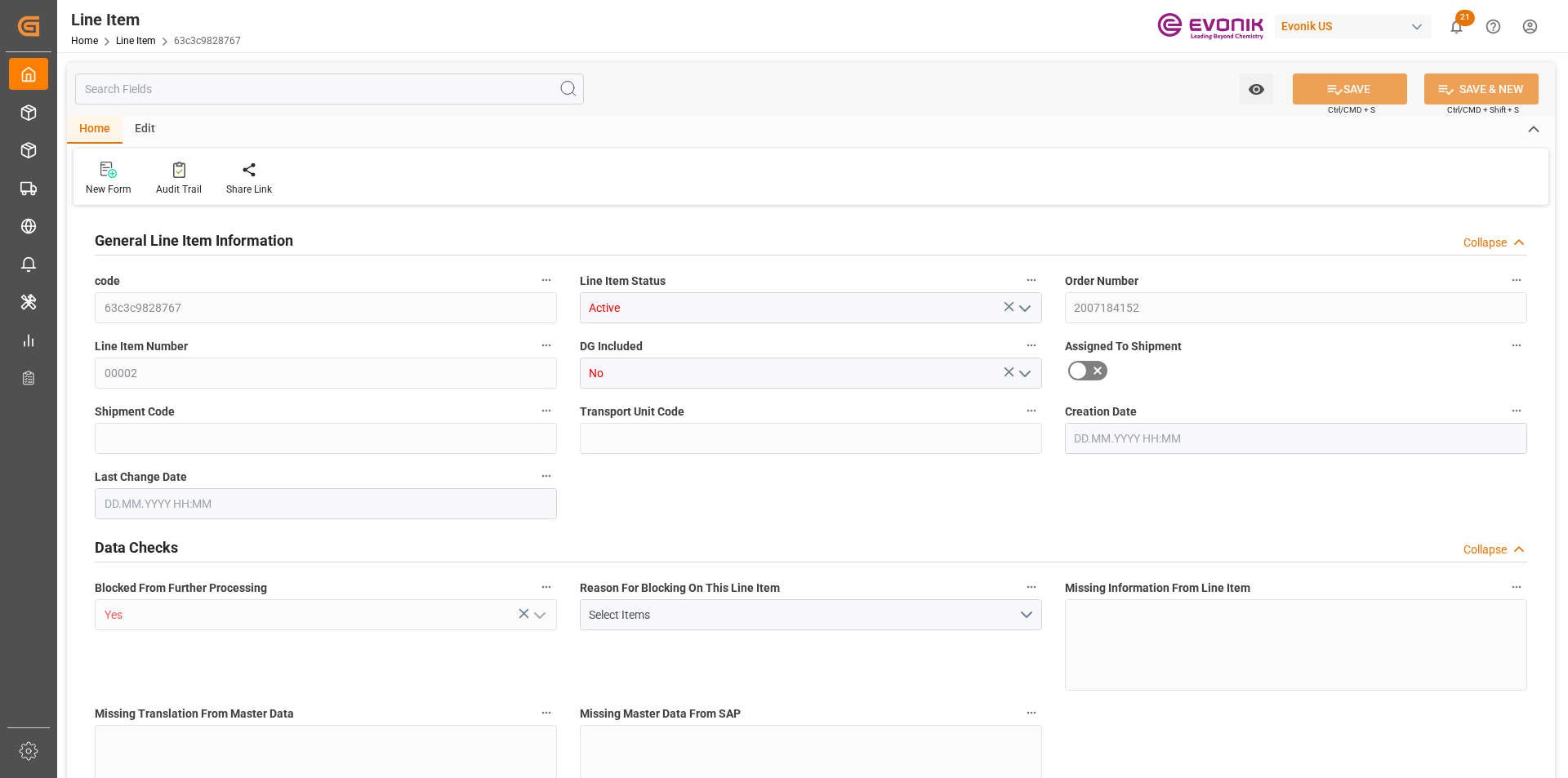
type input "0"
type input "22.09.2025 20:10"
type input "[DATE] 11:45"
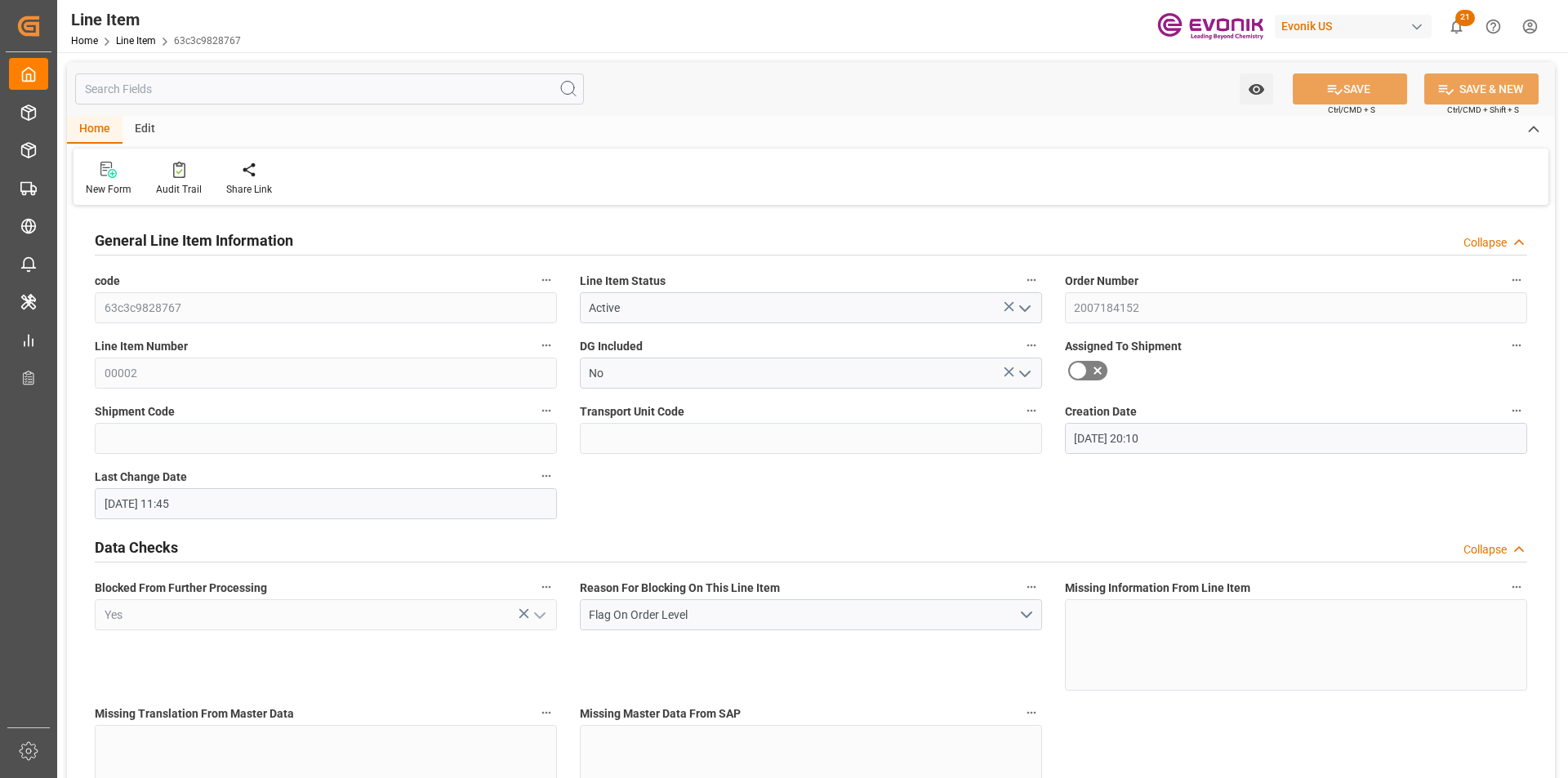
type input "[DATE]"
type input "1"
type input "206.8"
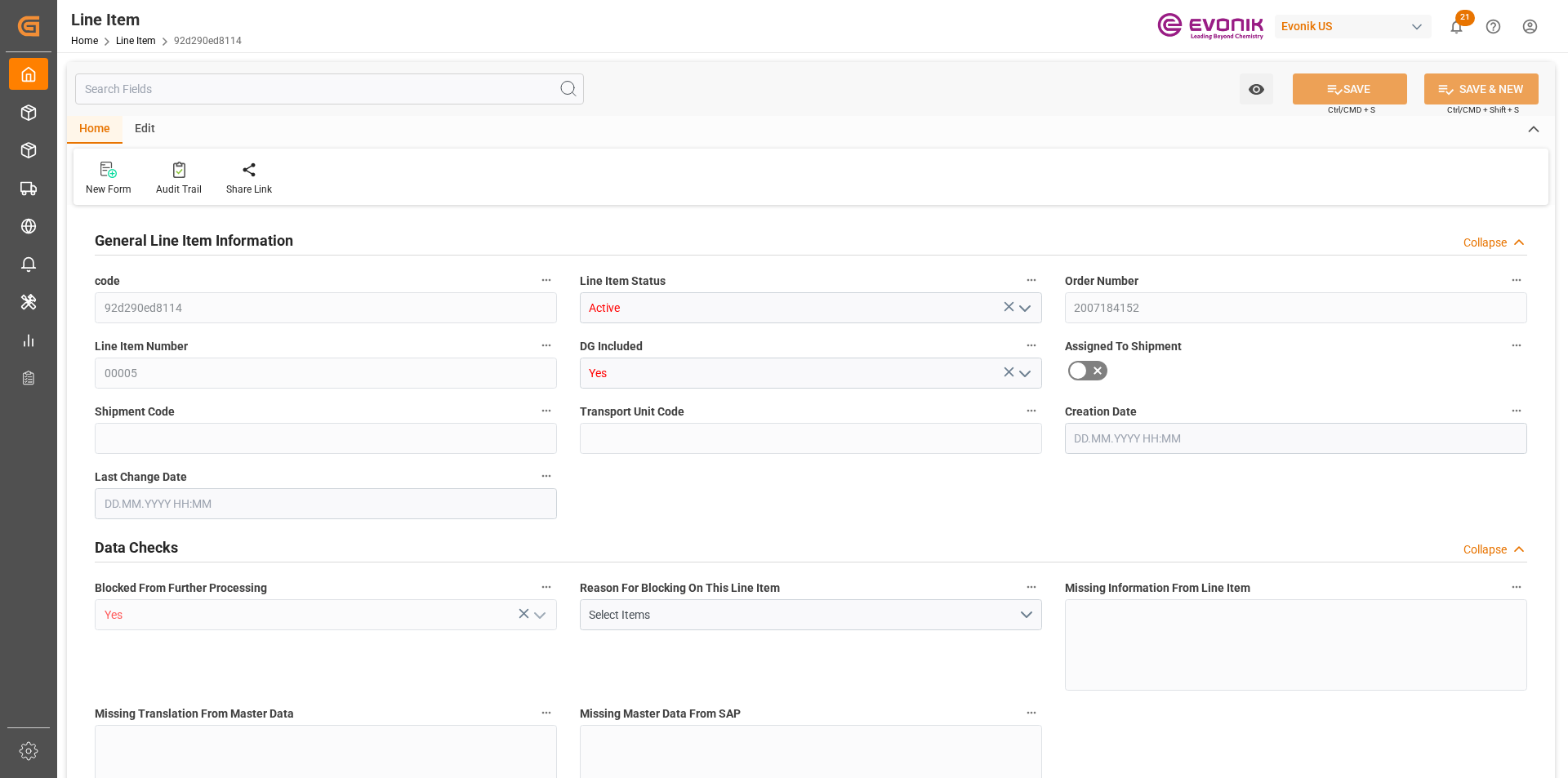
type input "190"
type input "0.3018"
type input "1"
type input "2084.3"
type input "1"
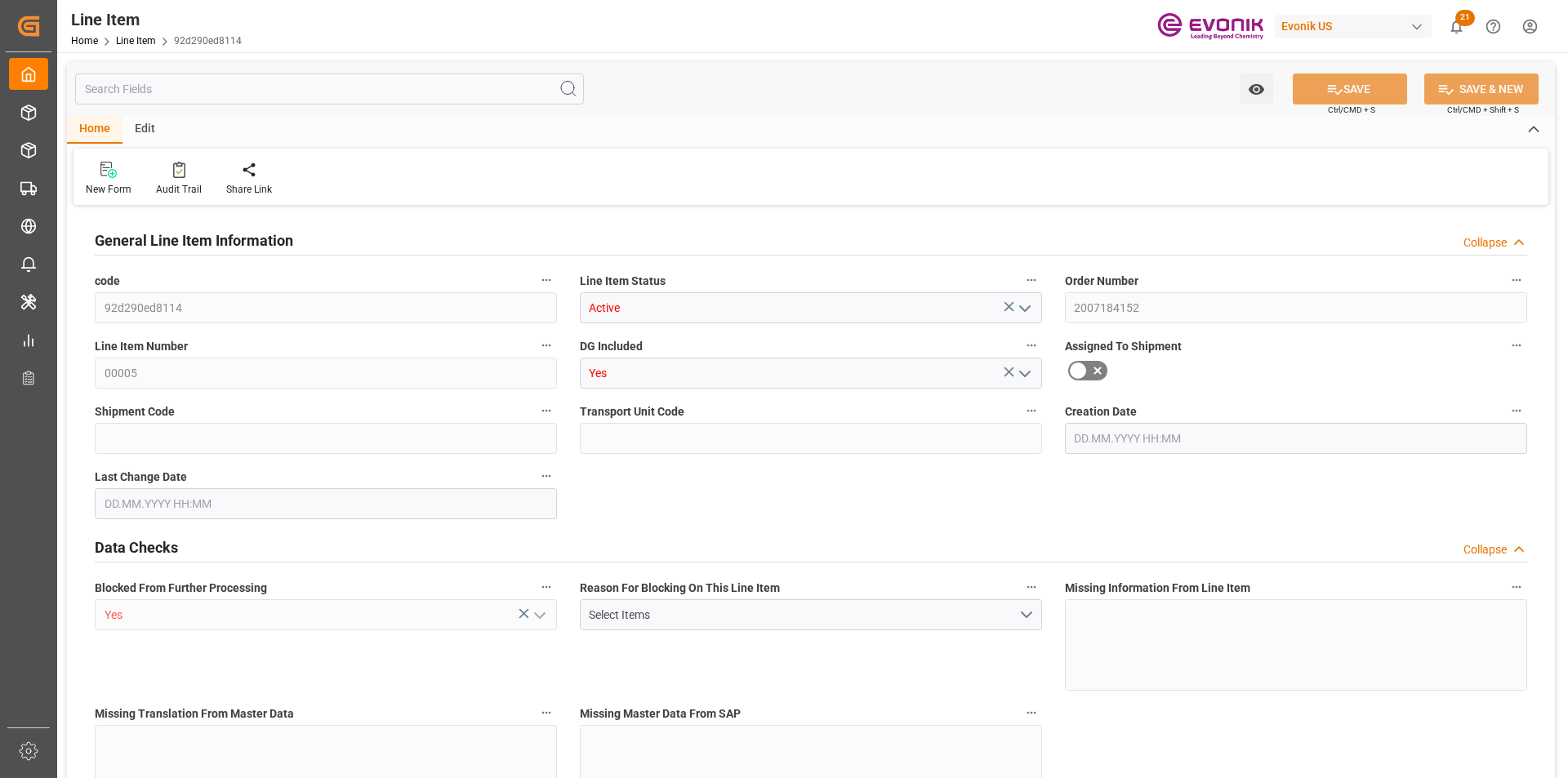
type input "1"
type input "206.8"
type input "223.8"
type input "190"
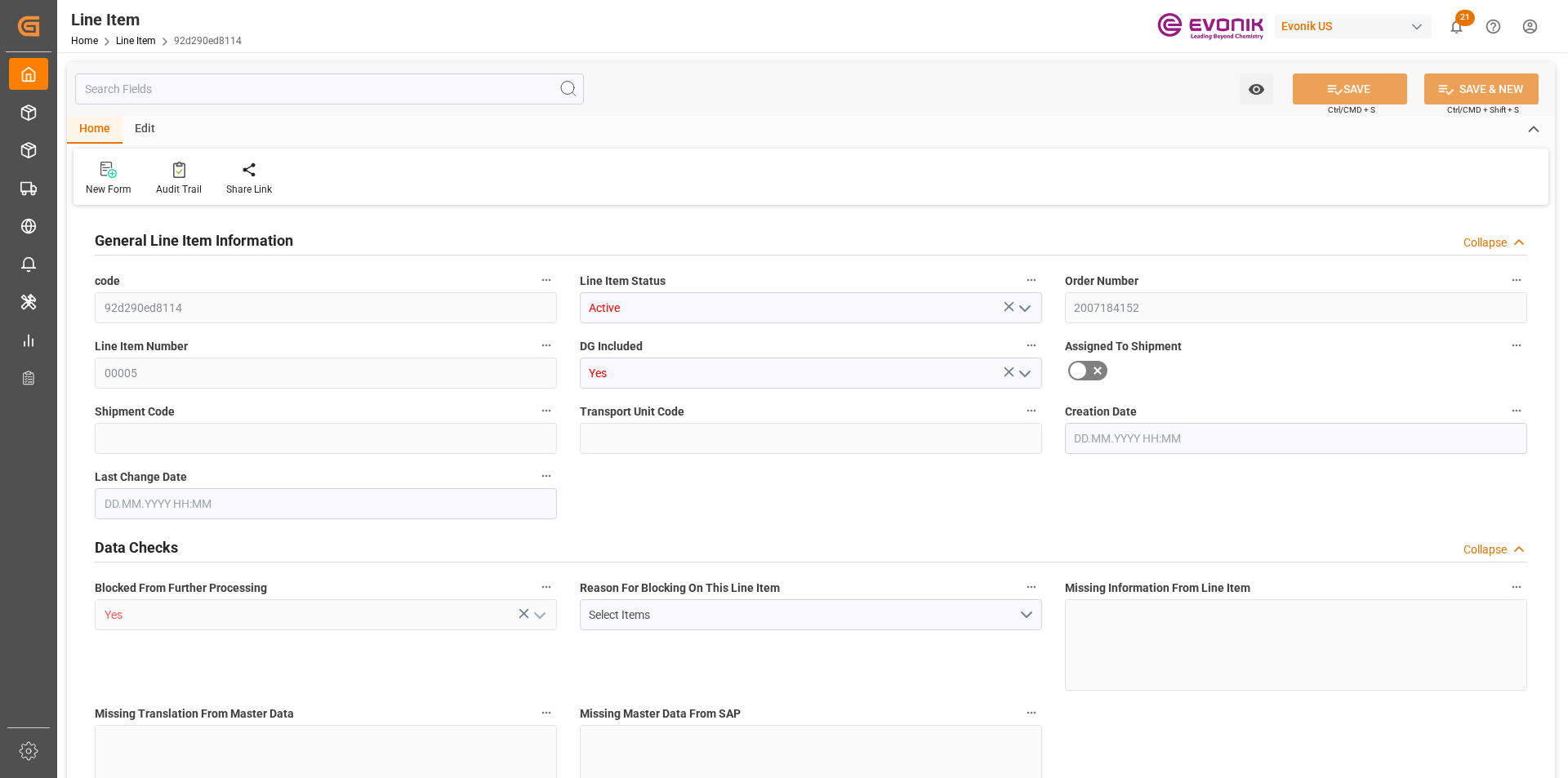
type input "190"
type input "0.3018"
type input "301.842"
type input "0"
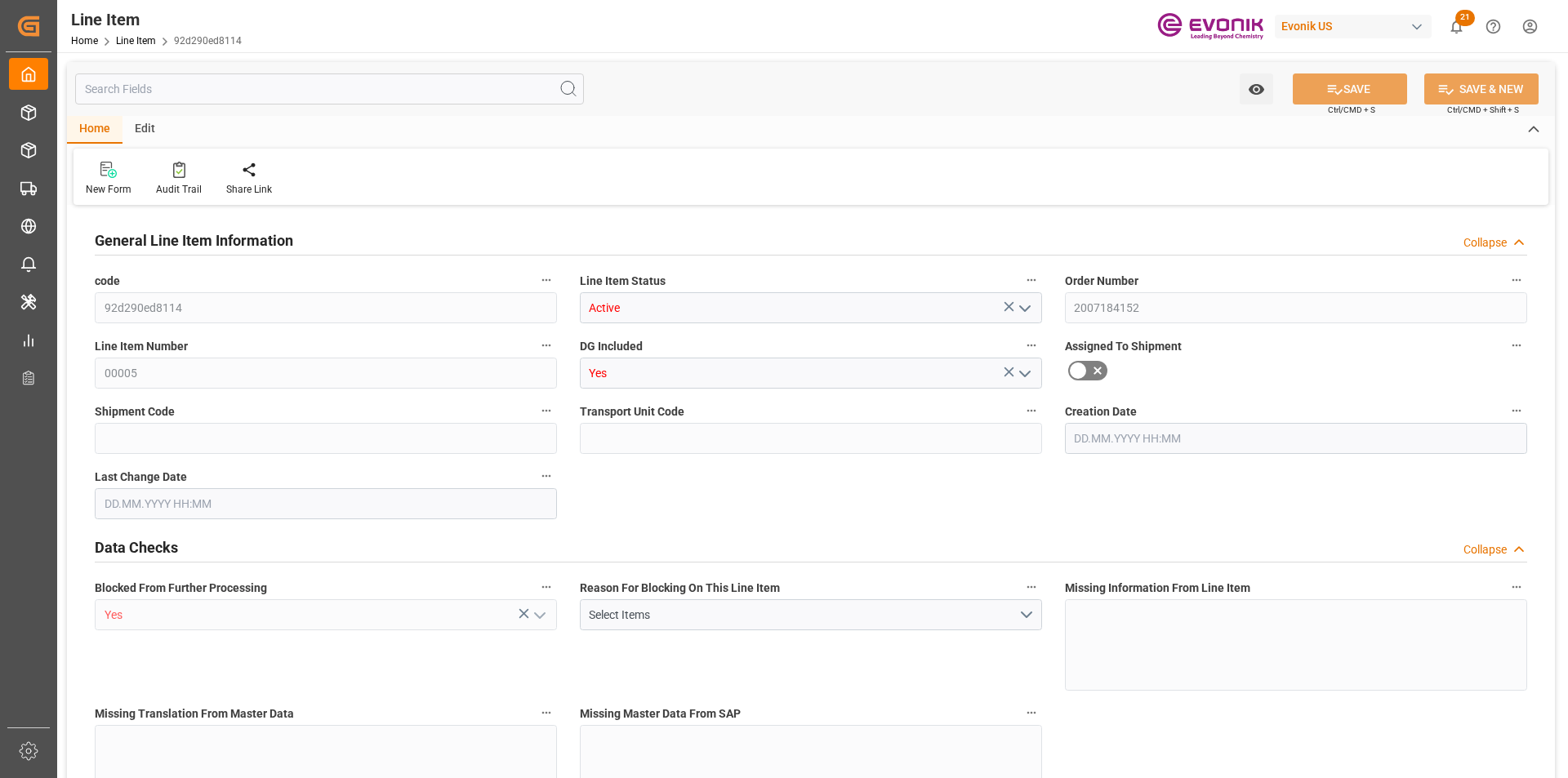
type input "0"
type input "[DATE] 12:32"
type input "[DATE] 11:45"
type input "[DATE]"
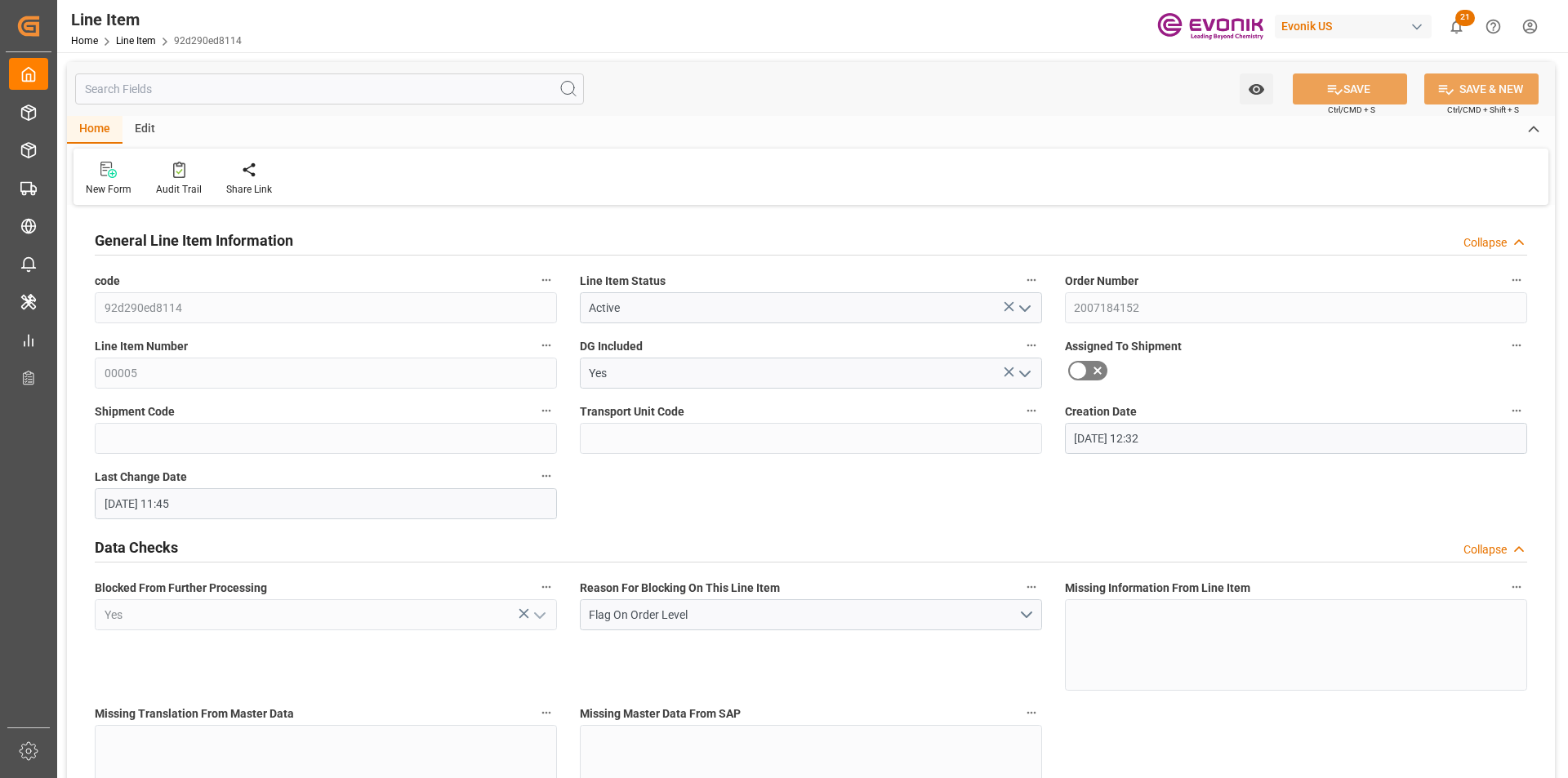
type input "[DATE]"
type input "1"
type input "373.6"
type input "340"
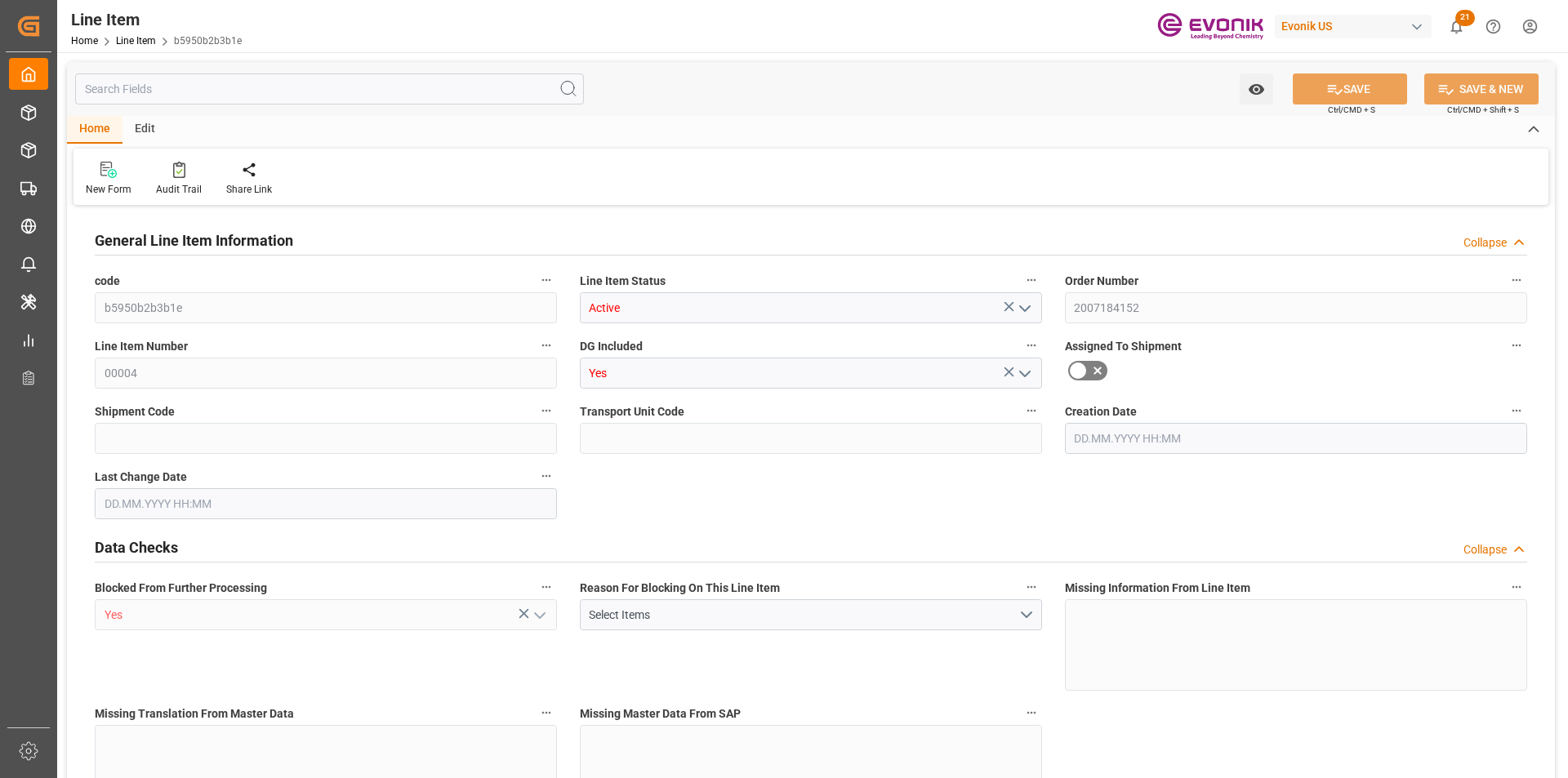
type input "0.5731"
type input "2"
type input "3481.6"
type input "2"
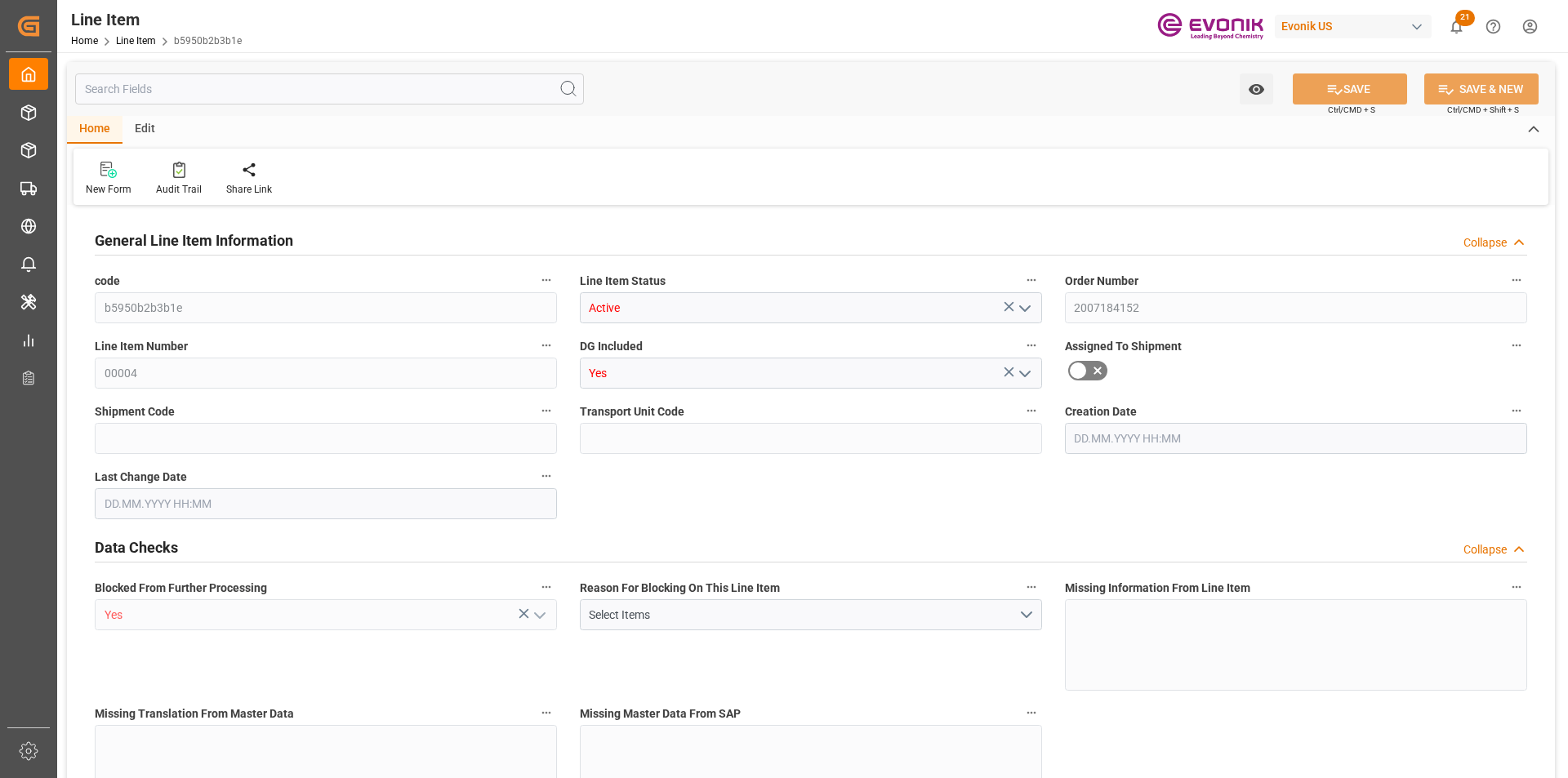
type input "373.6"
type input "393.6"
type input "340"
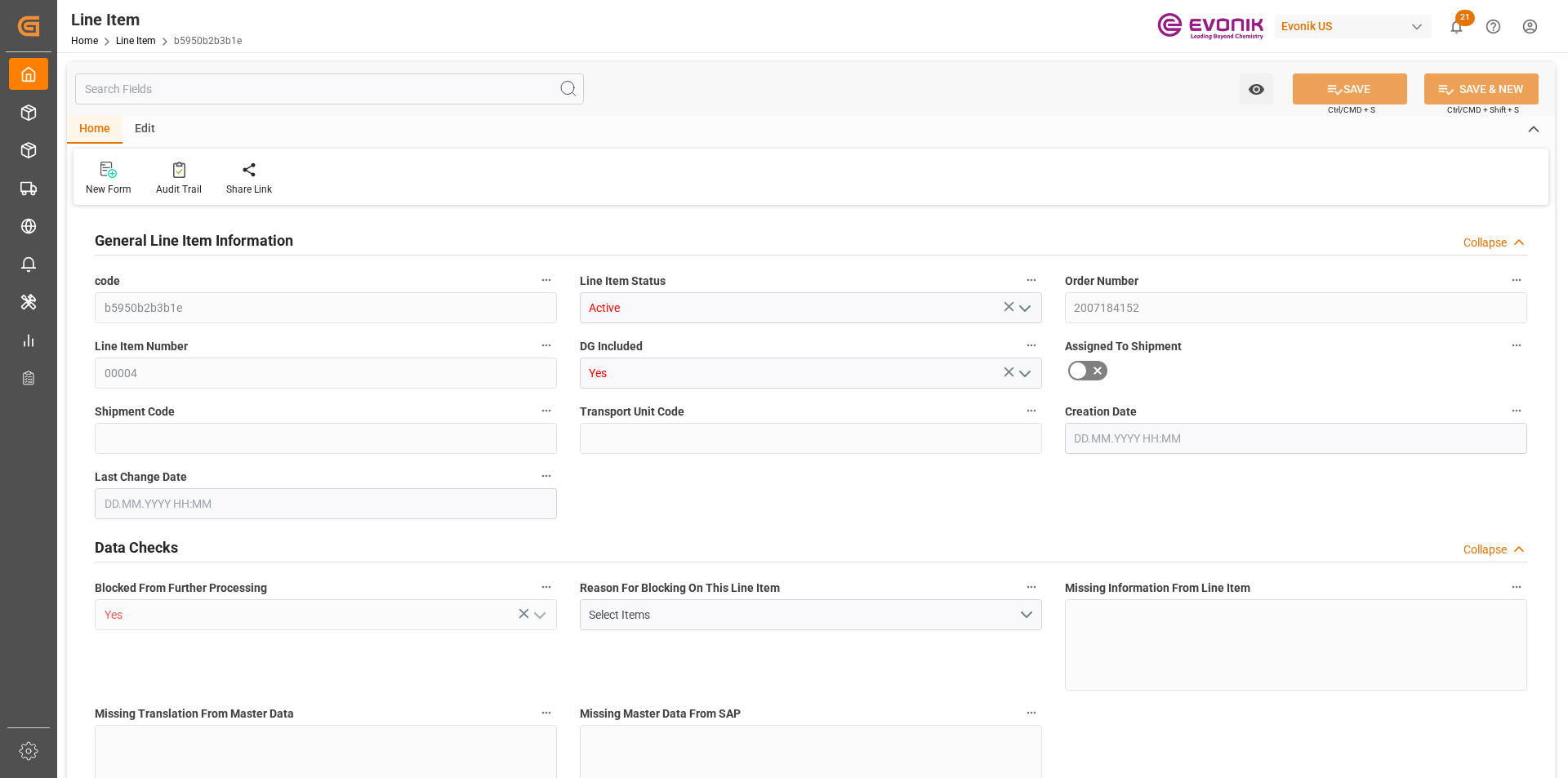
type input "0.5731"
type input "573.124"
type input "0"
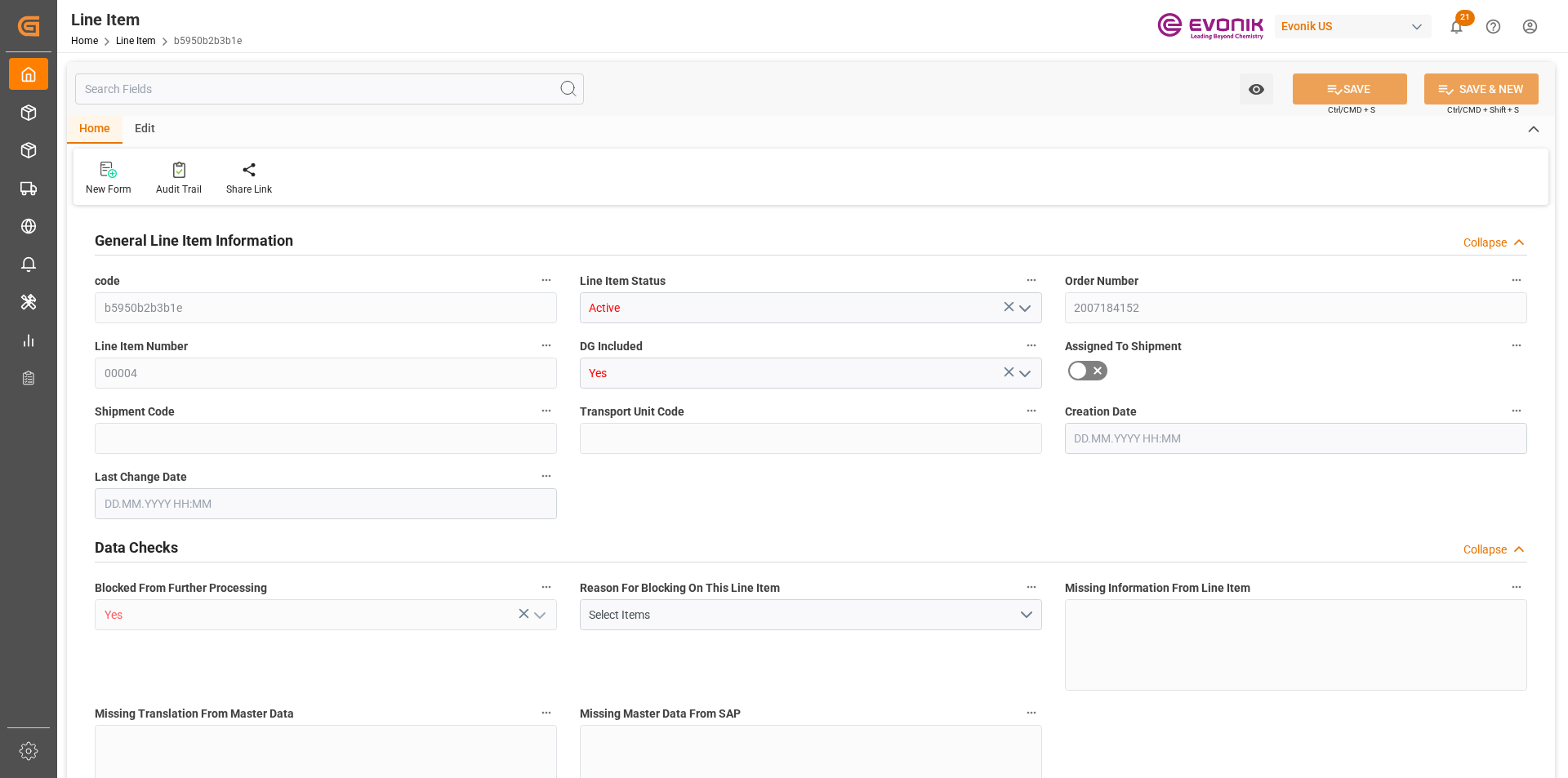
type input "0"
type input "22.09.2025 20:10"
type input "26.09.2025 11:45"
type input "25.11.2025"
type input "01.10.2025"
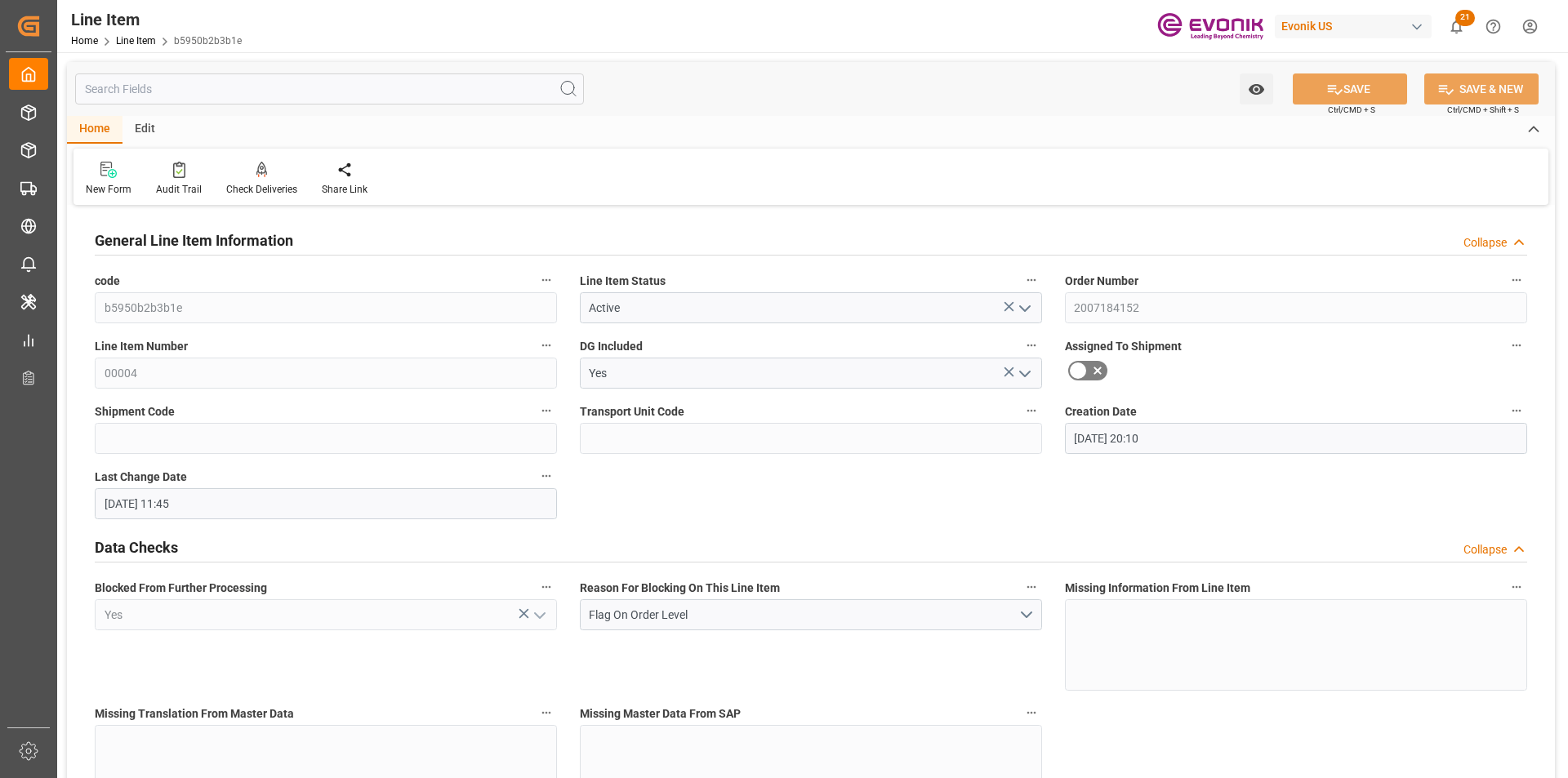
type input "24.09.2025"
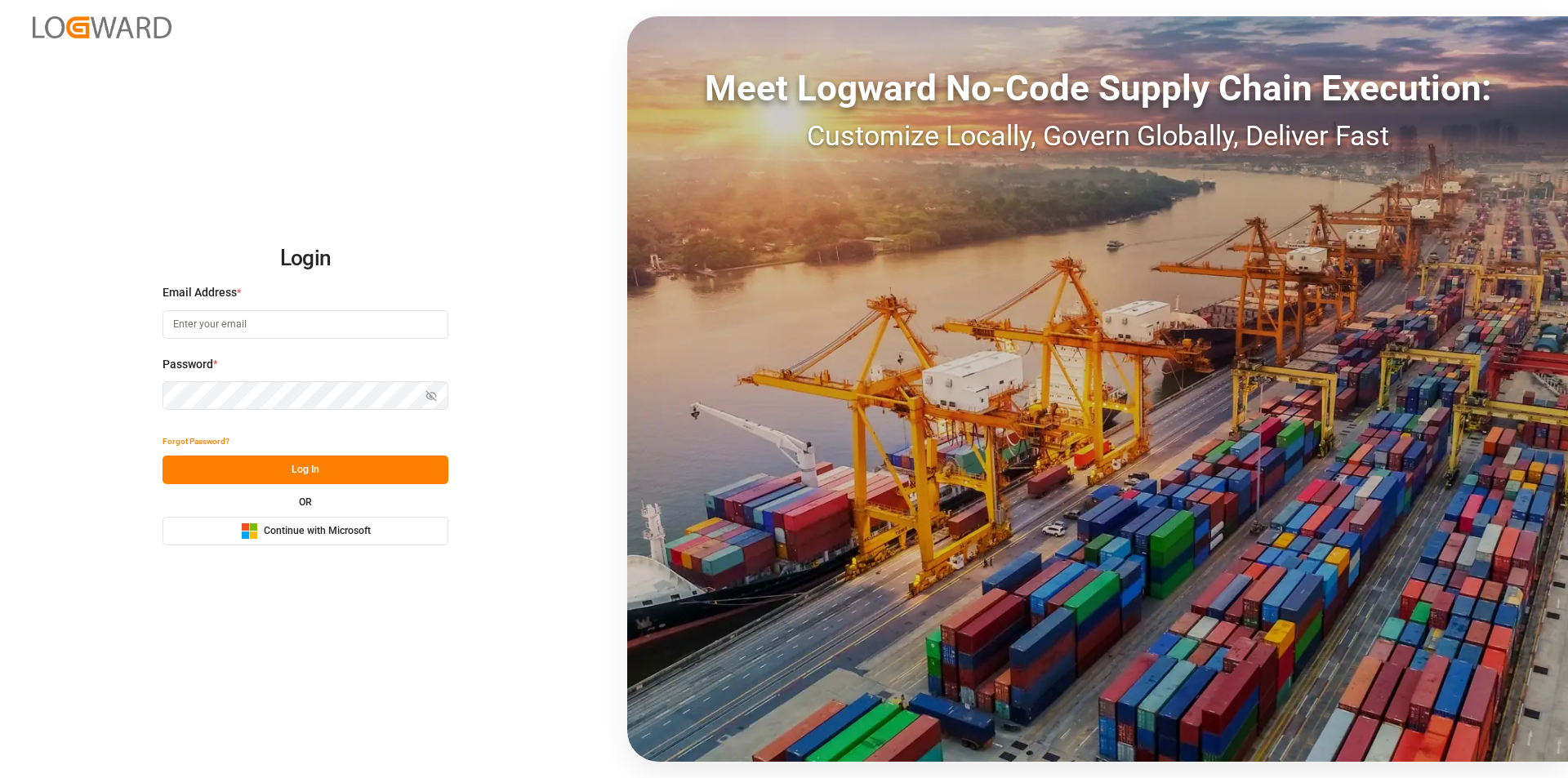
type input "[EMAIL_ADDRESS][PERSON_NAME][DOMAIN_NAME]"
drag, startPoint x: 315, startPoint y: 463, endPoint x: 48, endPoint y: 526, distance: 274.3
click at [311, 266] on button "Log In" at bounding box center [305, 469] width 286 height 29
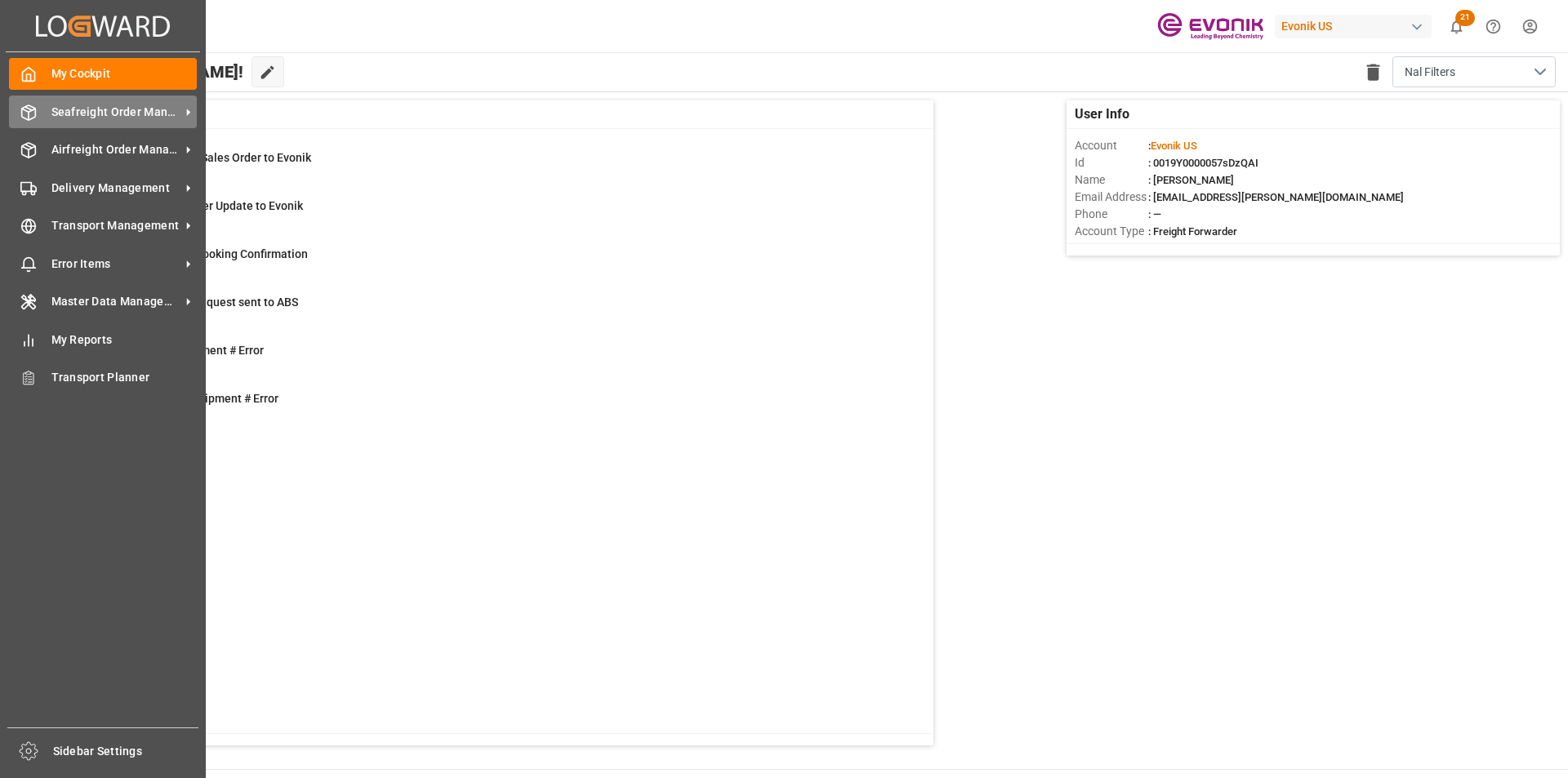
click at [53, 97] on div "Seafreight Order Management Seafreight Order Management" at bounding box center [103, 111] width 188 height 31
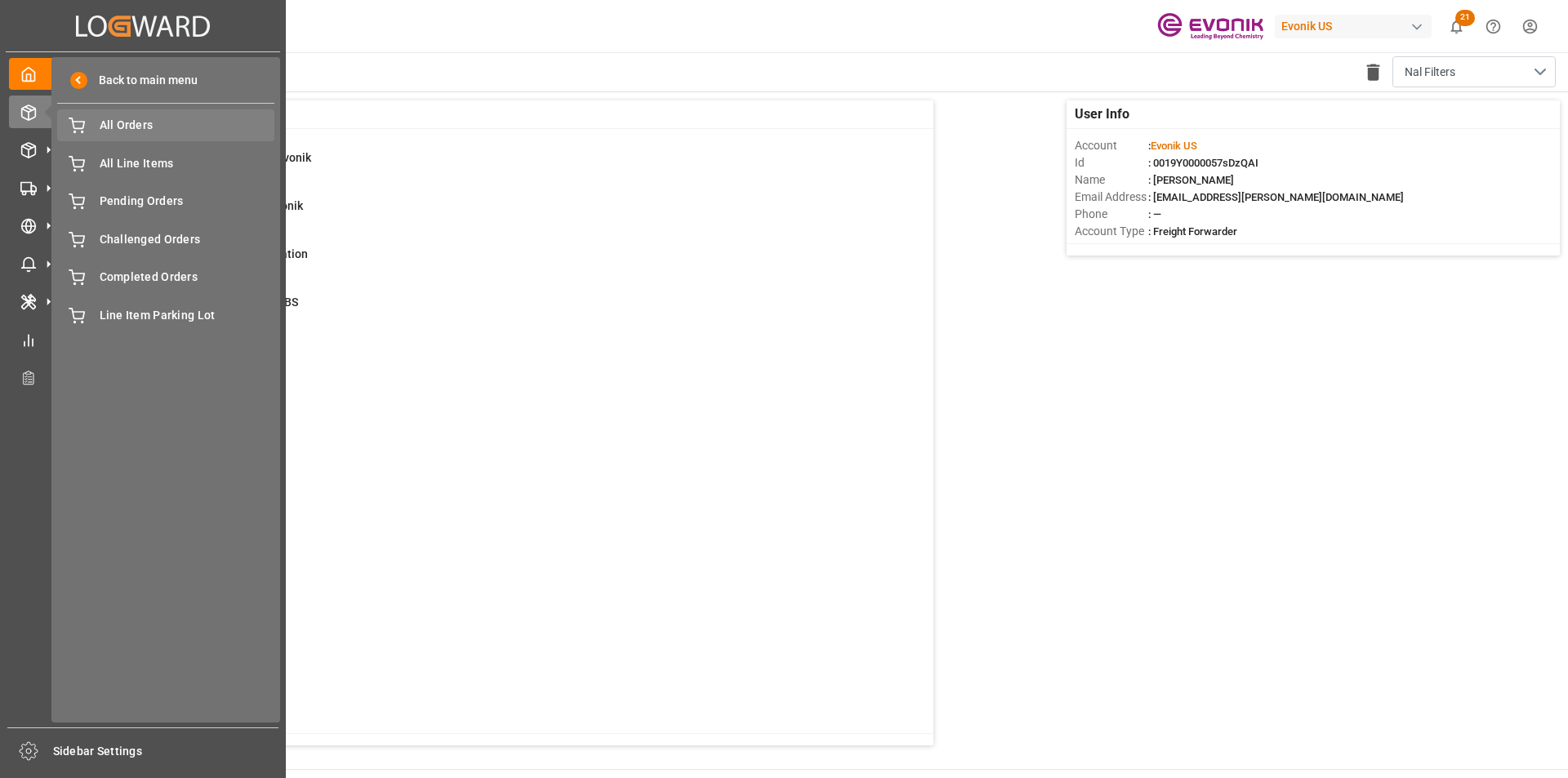
click at [198, 114] on div "All Orders All Orders" at bounding box center [166, 125] width 217 height 31
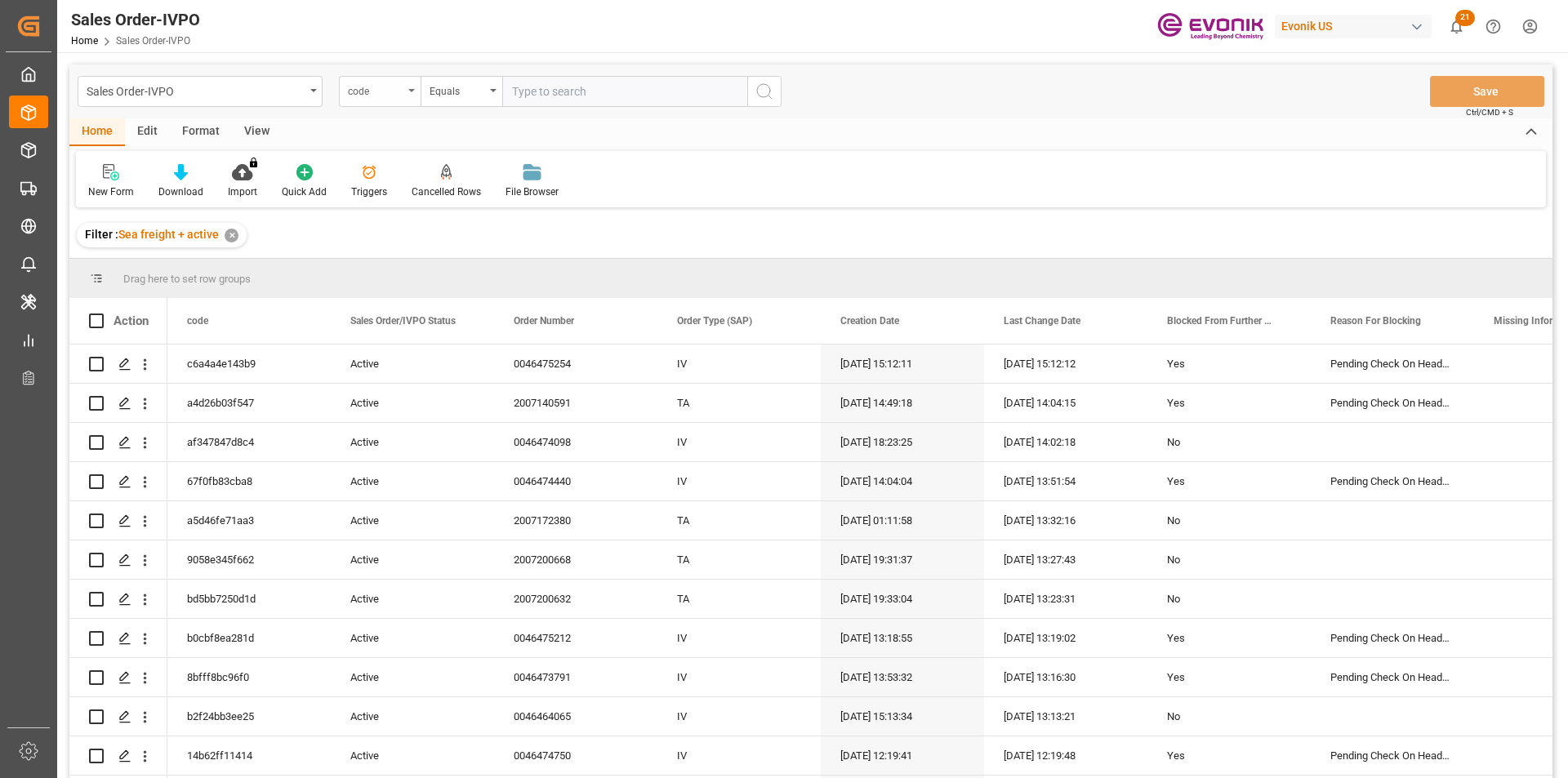
click at [391, 93] on div "code" at bounding box center [376, 89] width 56 height 19
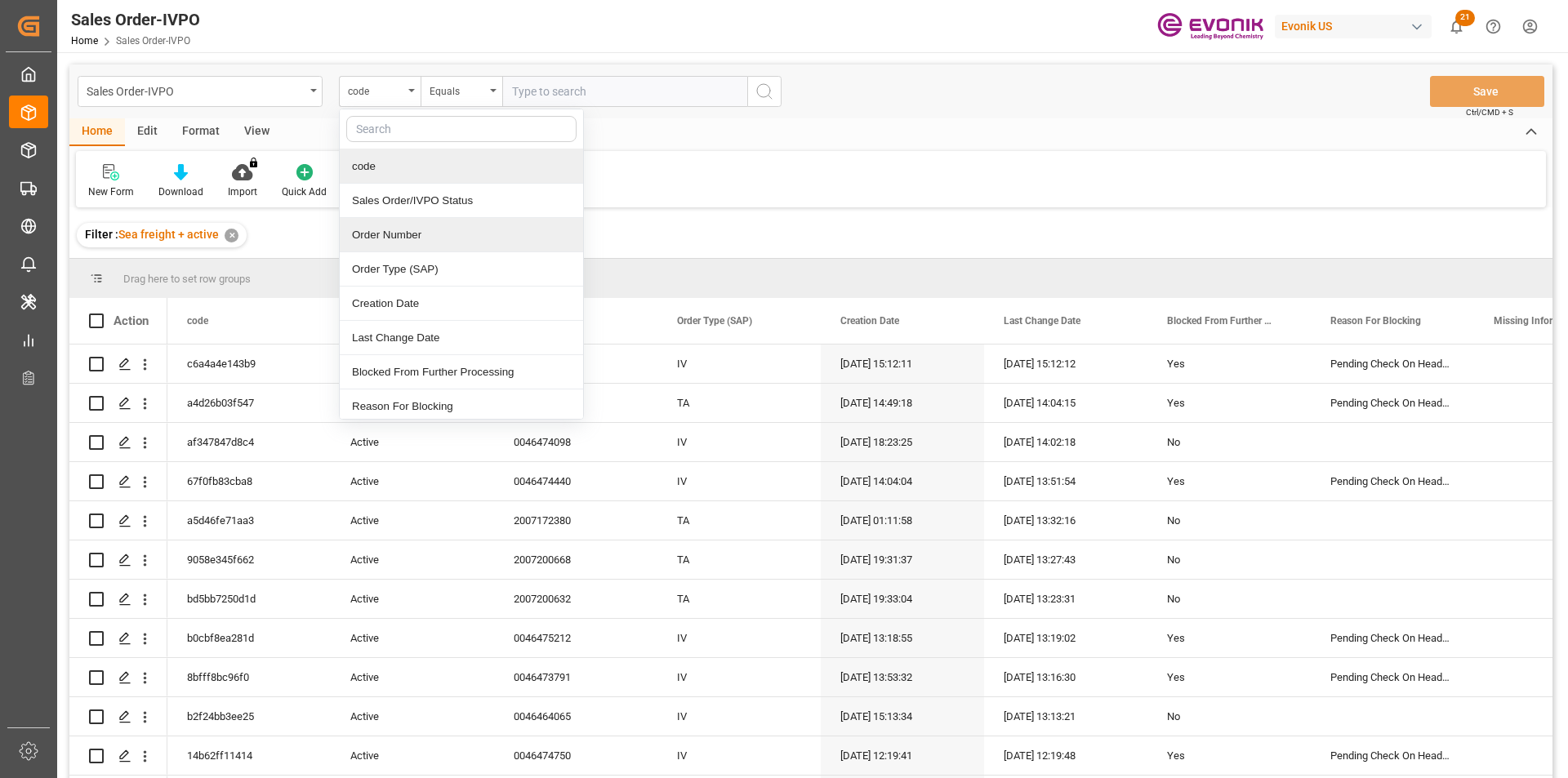
click at [393, 230] on div "Order Number" at bounding box center [461, 235] width 243 height 34
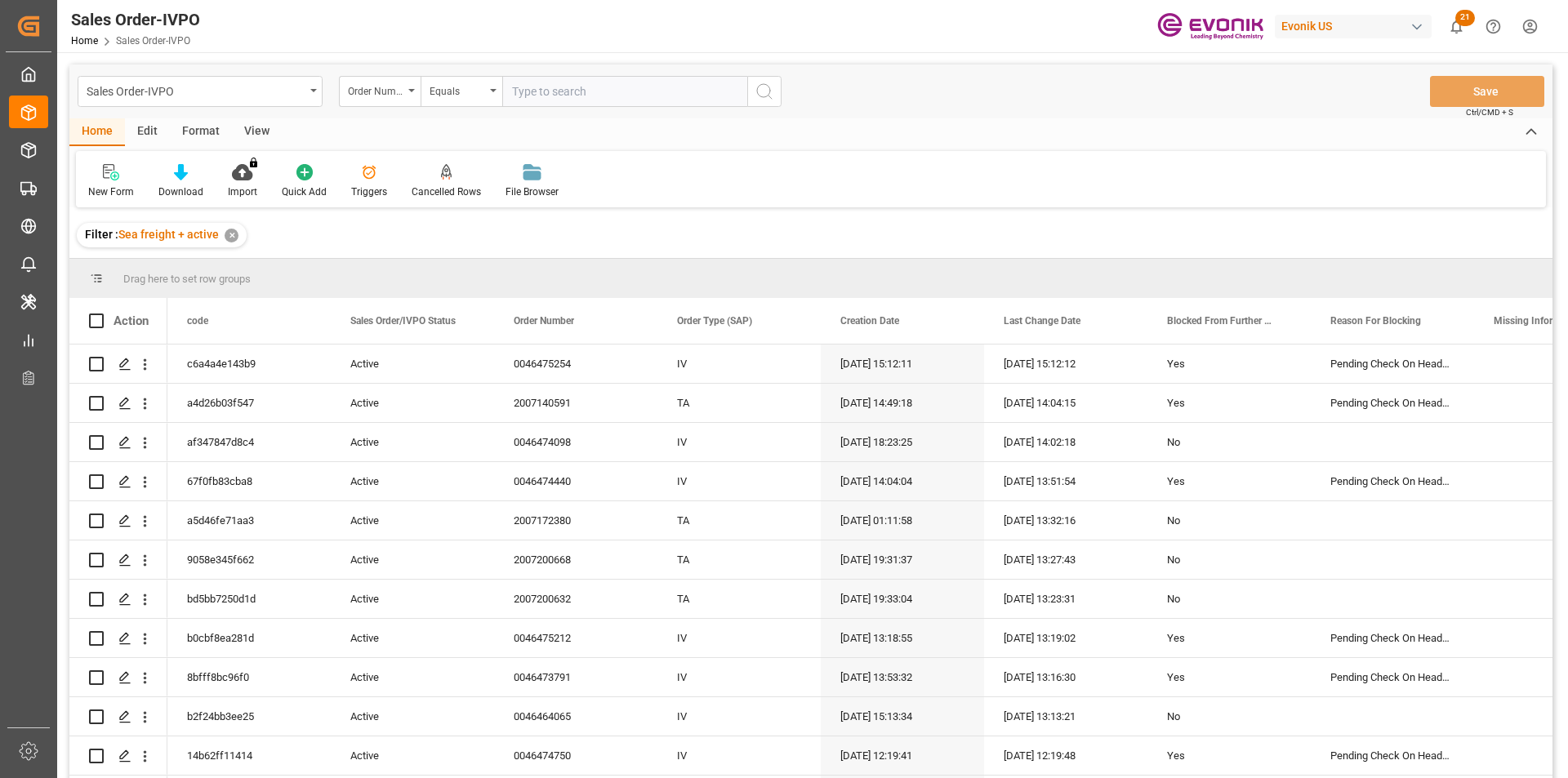
click at [544, 91] on input "text" at bounding box center [624, 92] width 245 height 31
paste input "2007202704"
type input "2007202704"
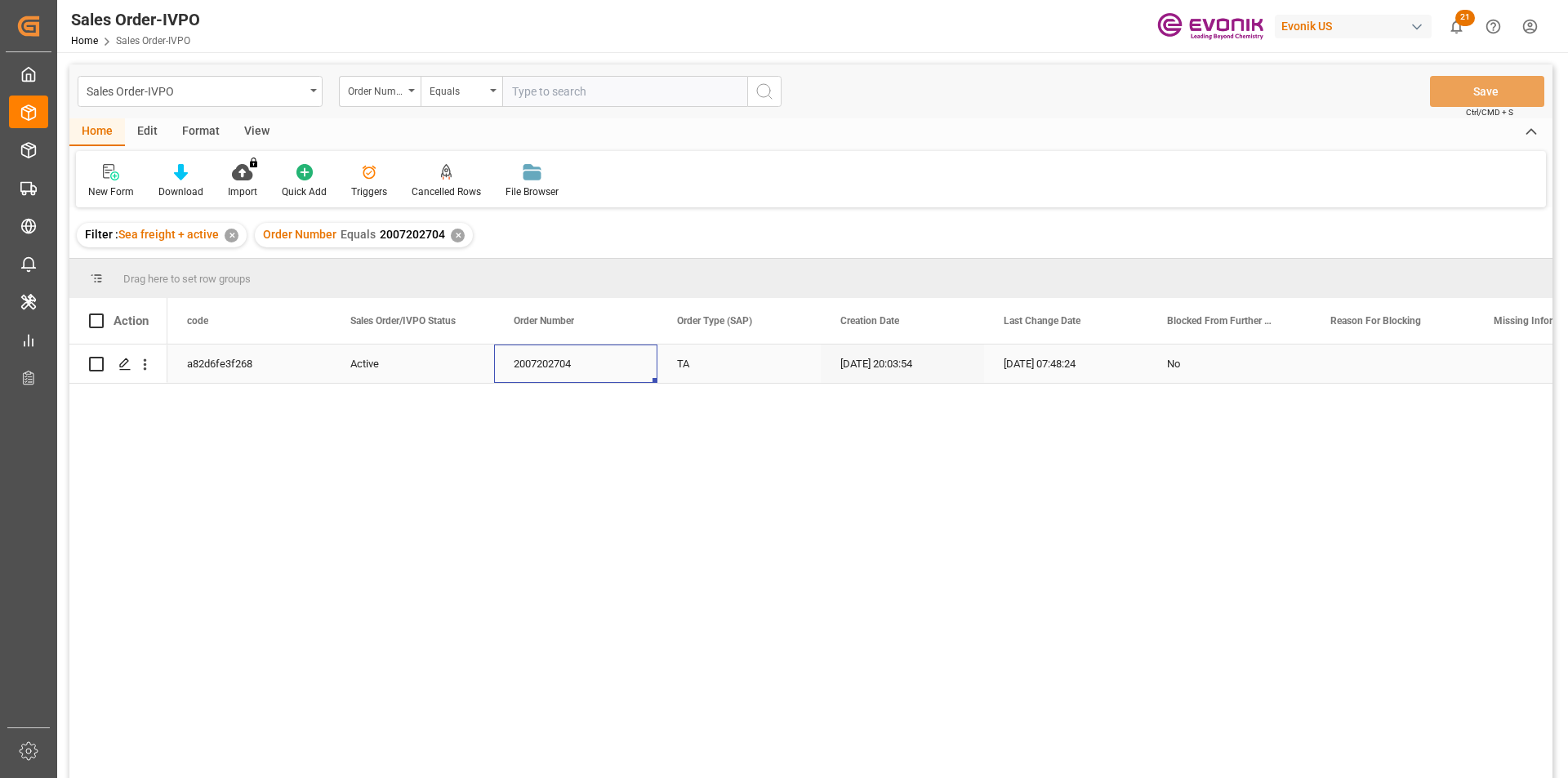
click at [538, 266] on div "2007202704" at bounding box center [575, 363] width 164 height 38
click at [455, 237] on div "✕" at bounding box center [457, 235] width 14 height 14
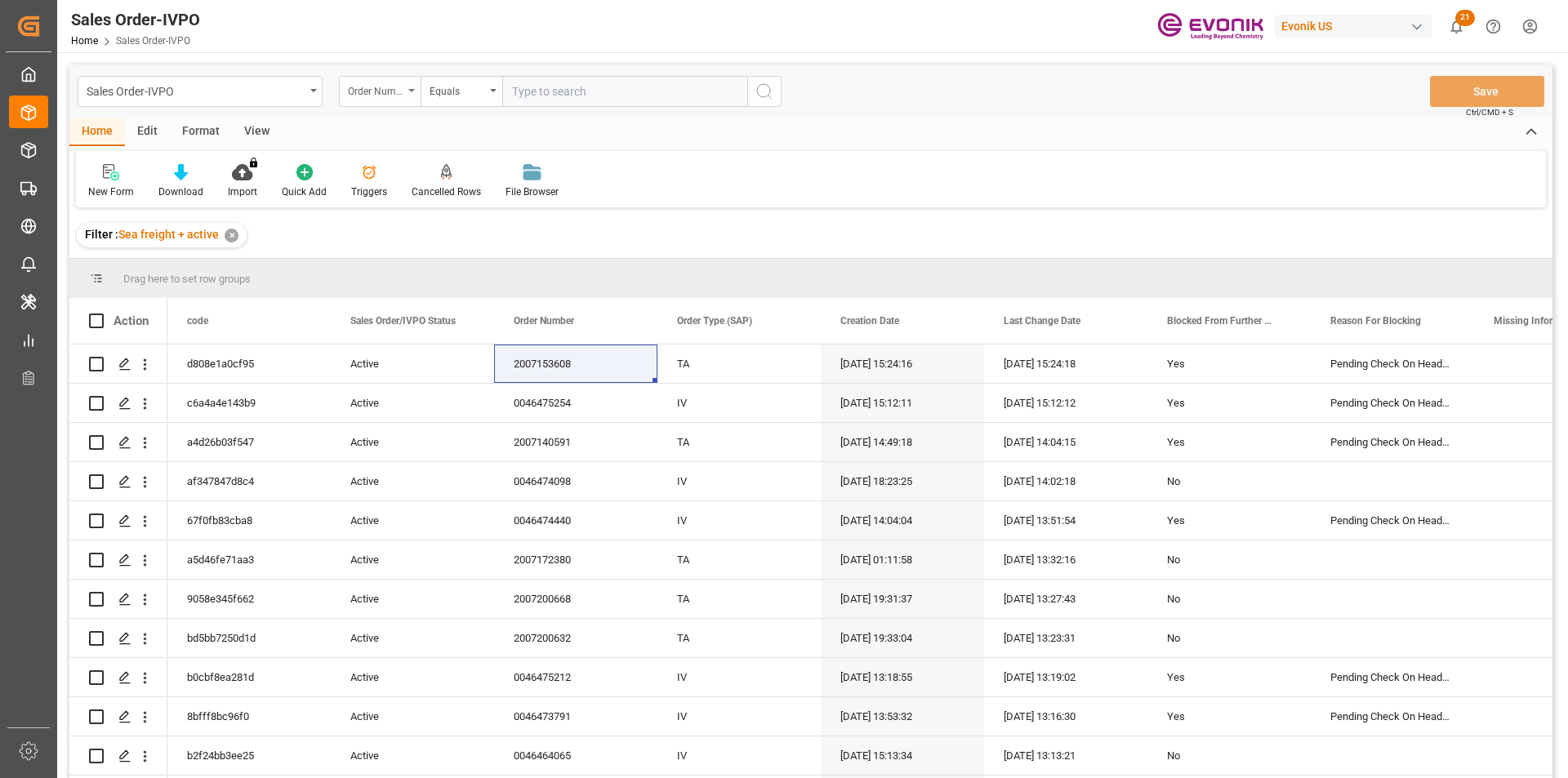
click at [398, 93] on div "Order Number" at bounding box center [376, 89] width 56 height 19
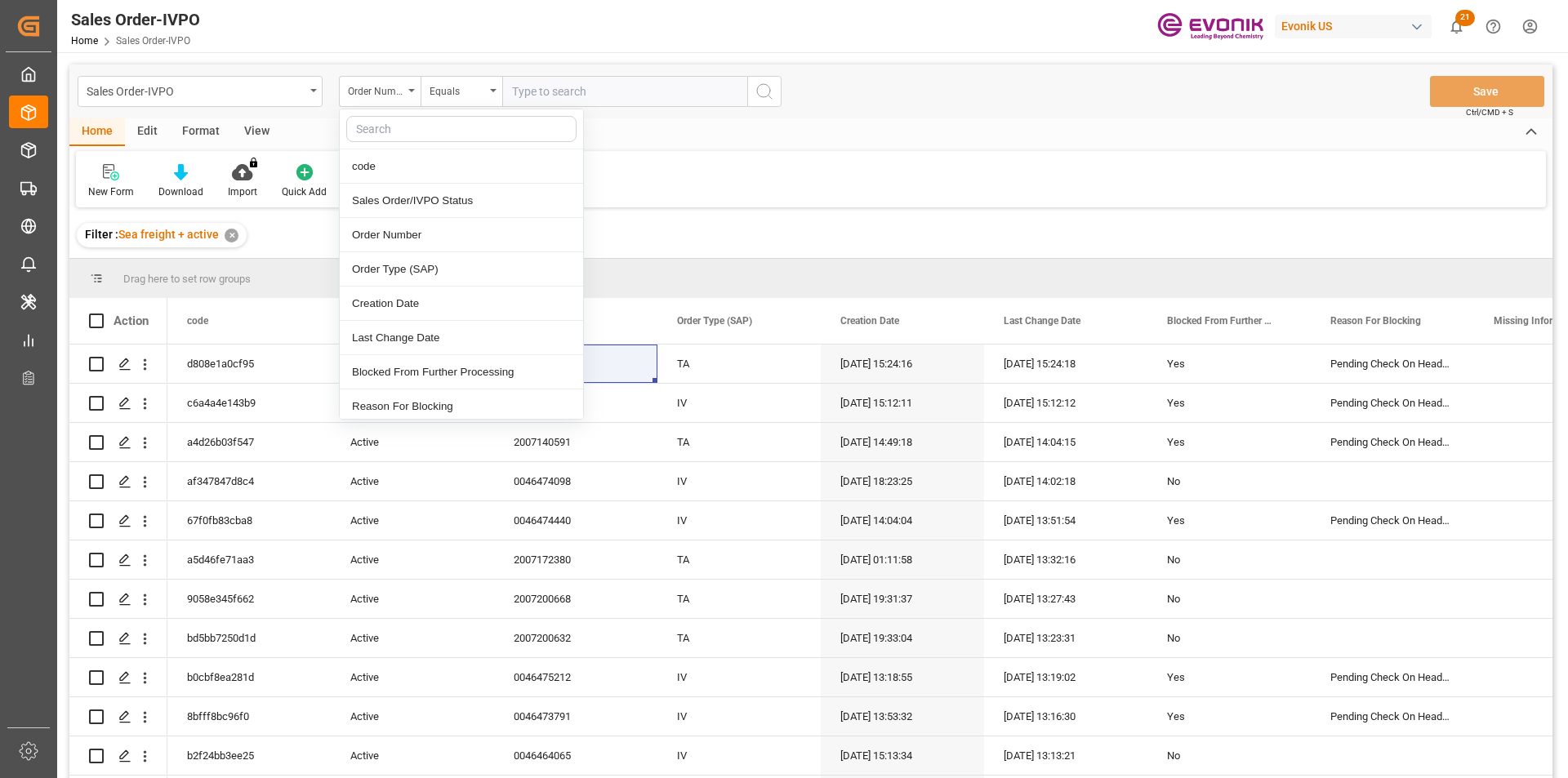
click at [556, 96] on input "text" at bounding box center [624, 92] width 245 height 31
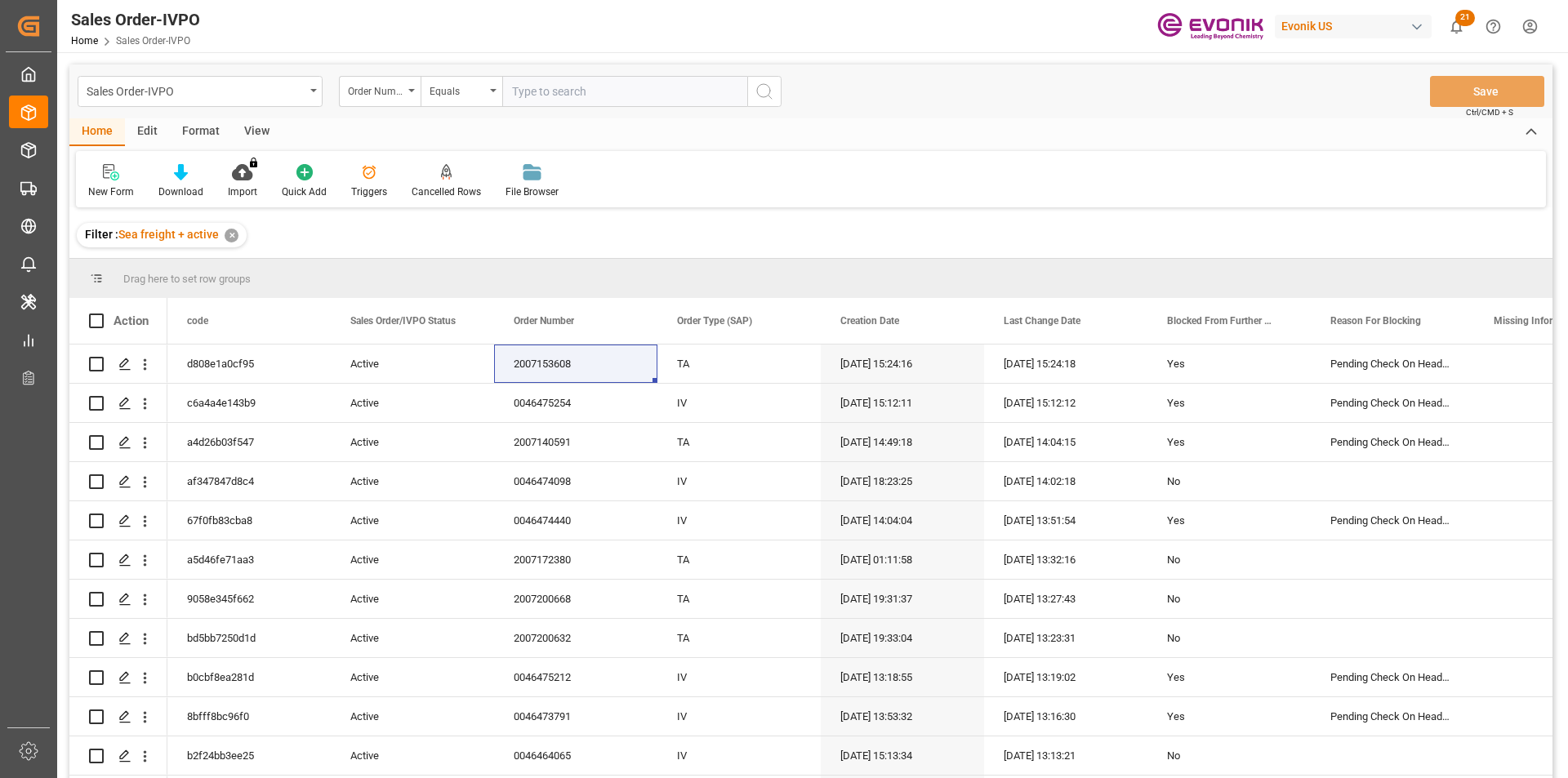
paste input "2007188845"
type input "2007188845"
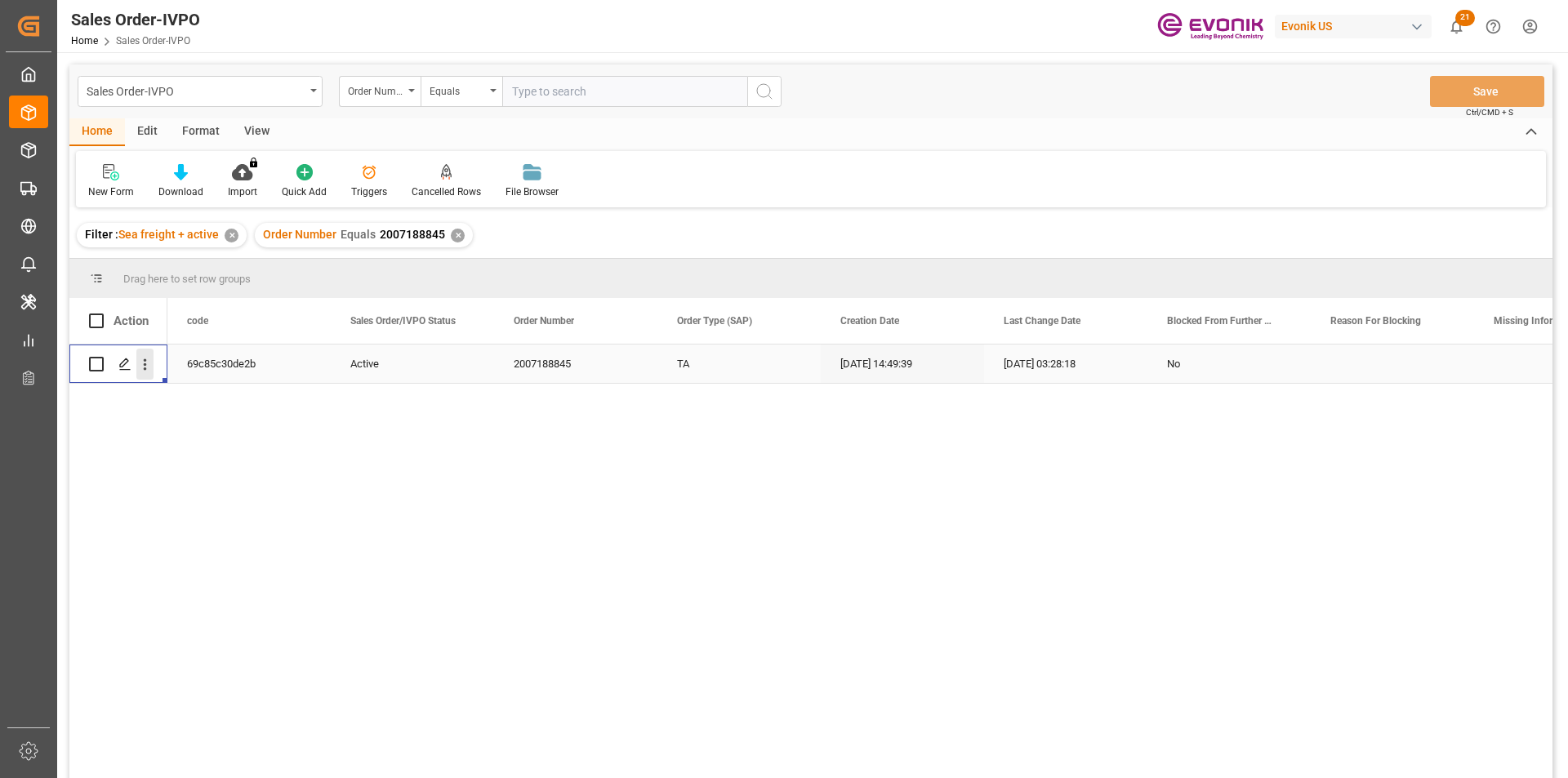
click at [145, 266] on icon "open menu" at bounding box center [145, 364] width 4 height 11
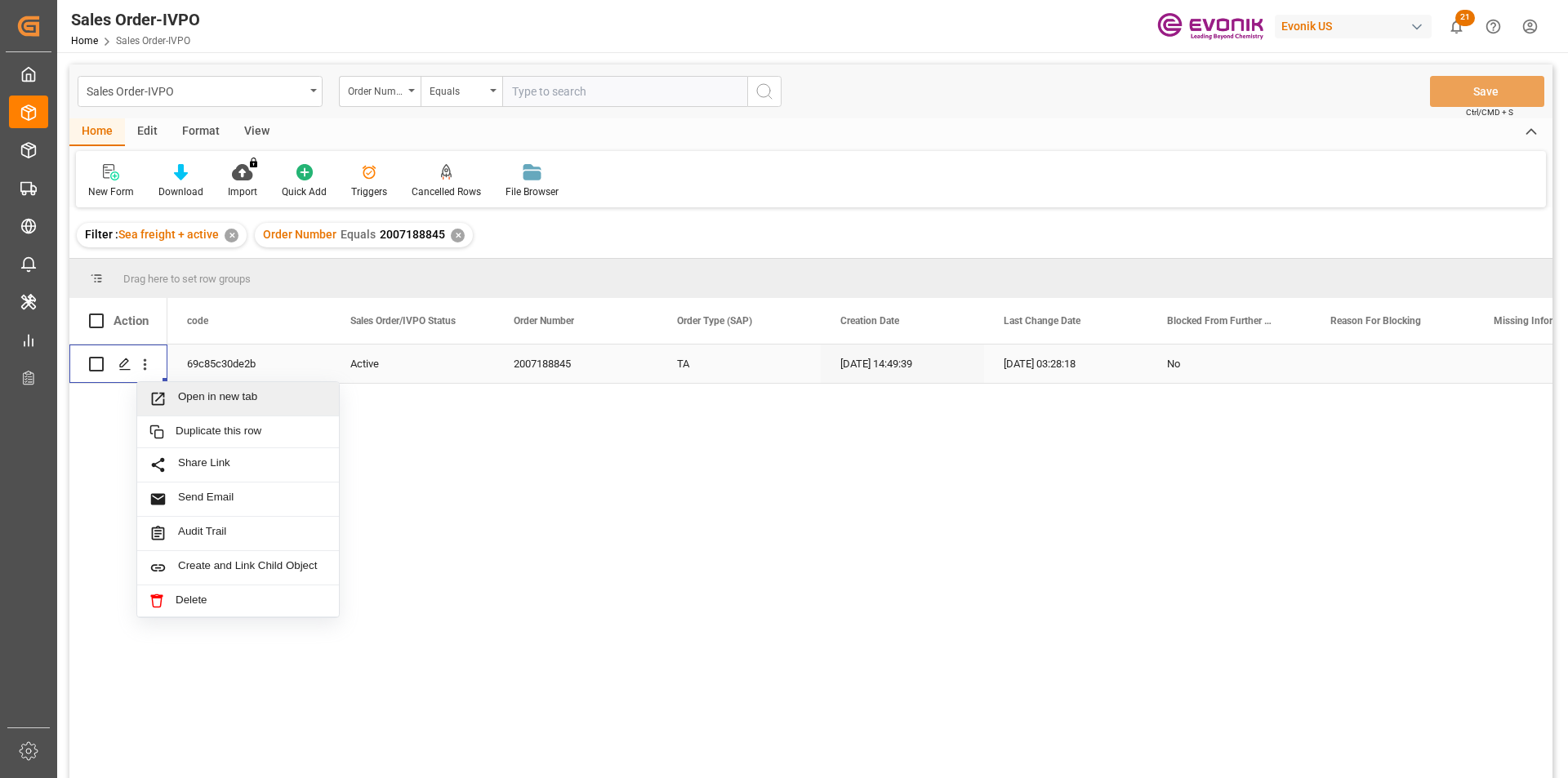
click at [258, 266] on span "Open in new tab" at bounding box center [252, 399] width 149 height 18
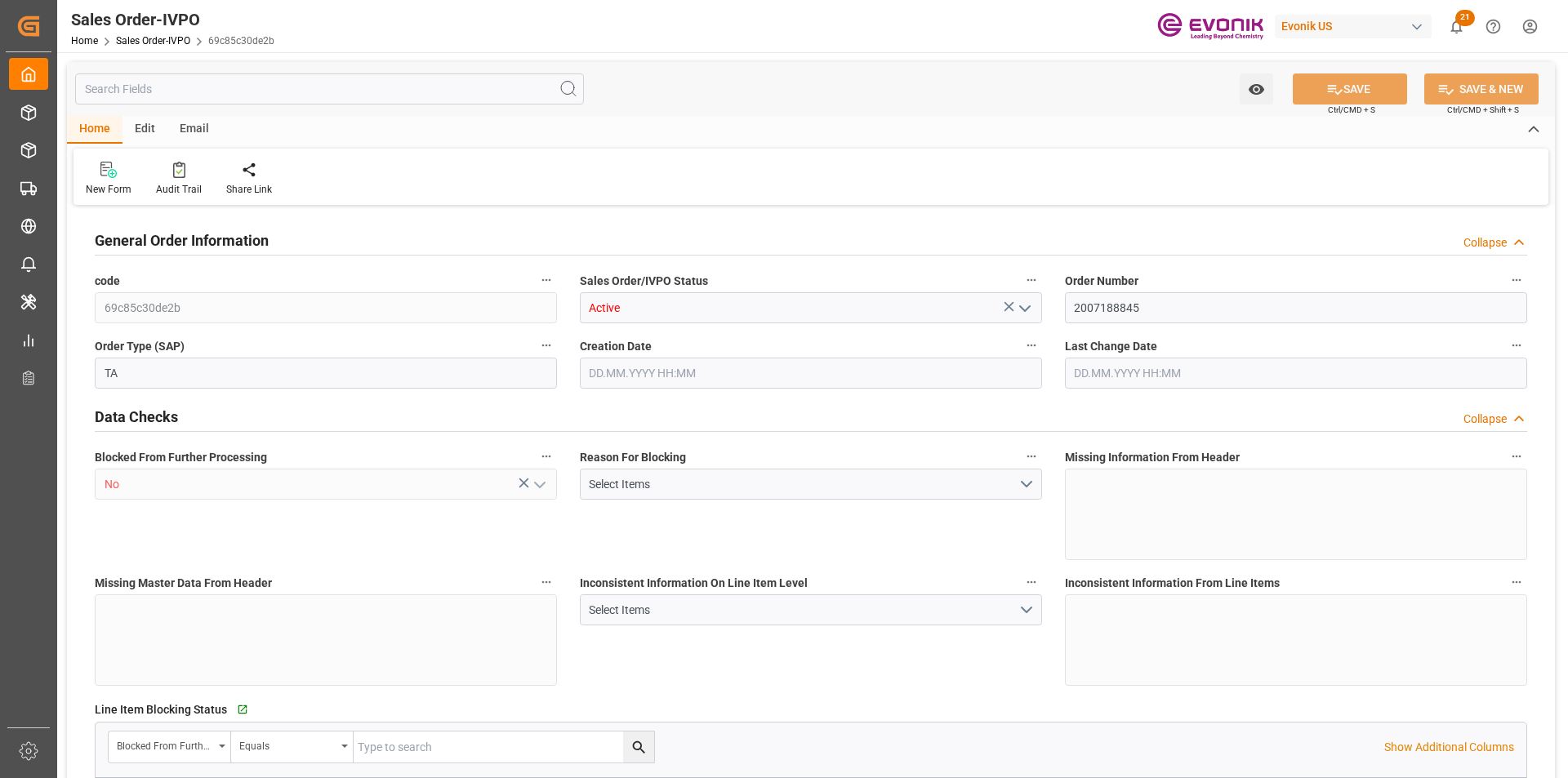
type input "JPYOK"
type input "0"
type input "1"
type input "7075.2"
type input "[DATE] 14:49"
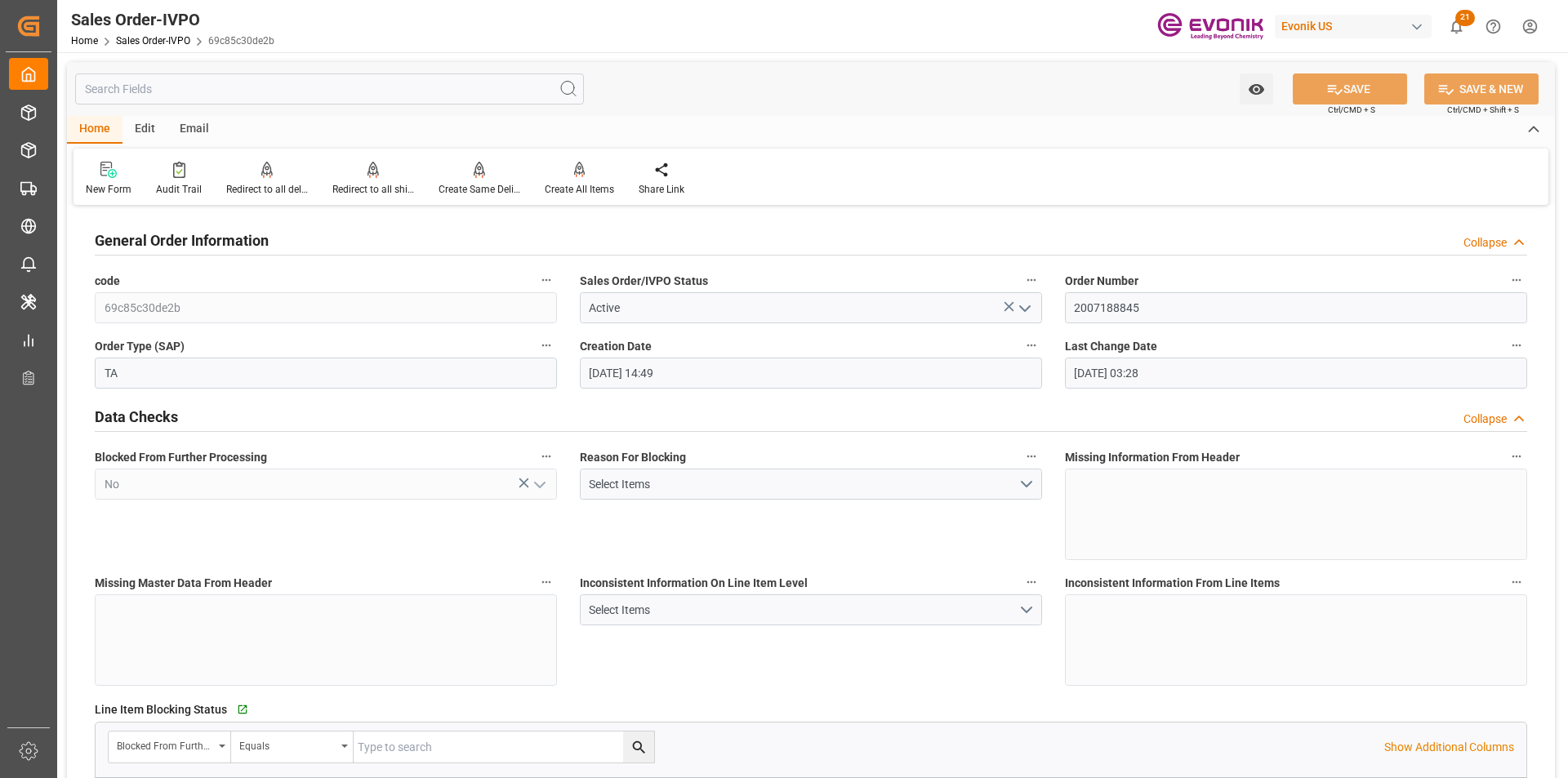
type input "[DATE] 03:28"
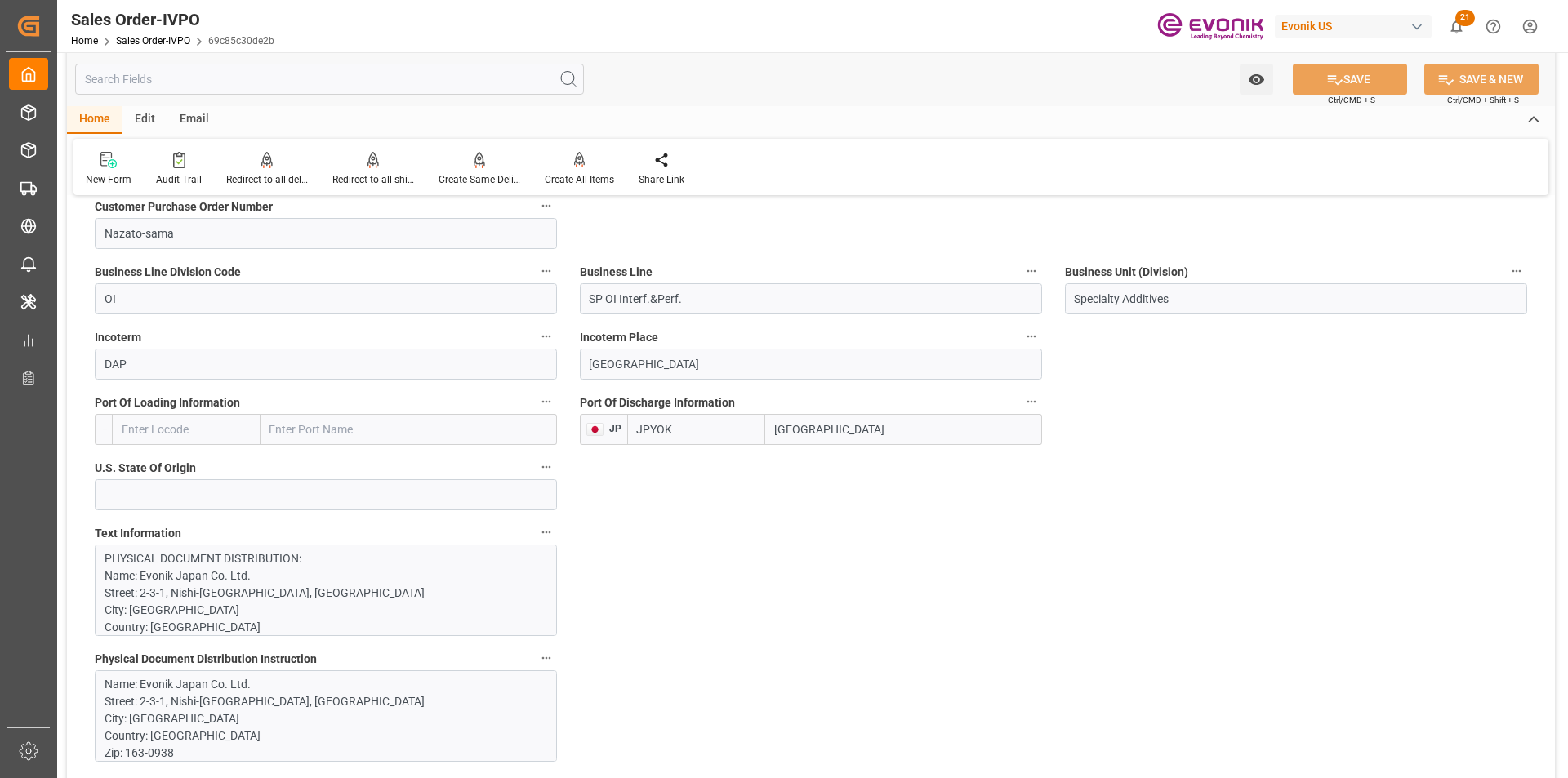
scroll to position [735, 0]
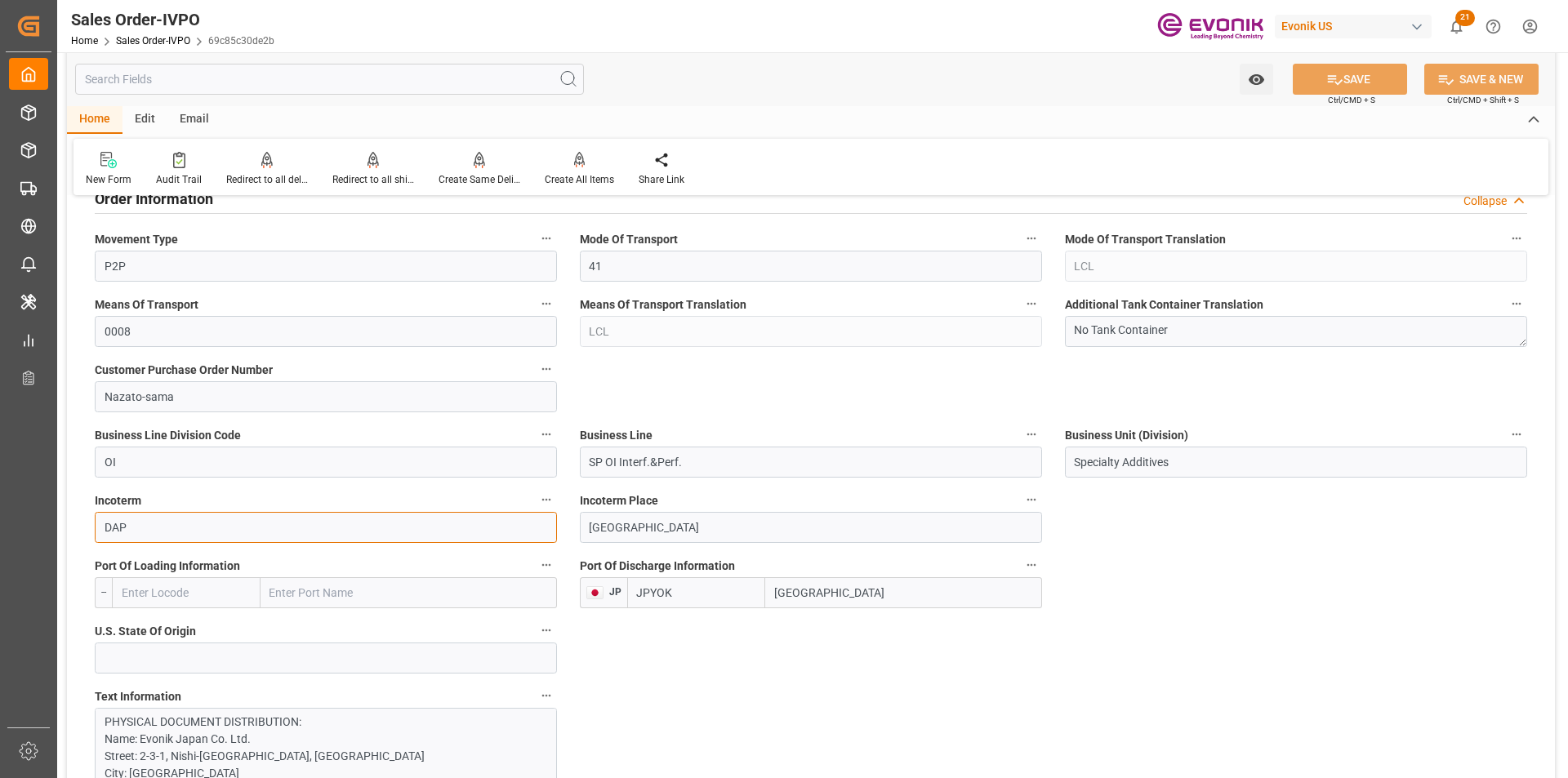
click at [149, 526] on input "DAP" at bounding box center [326, 527] width 463 height 31
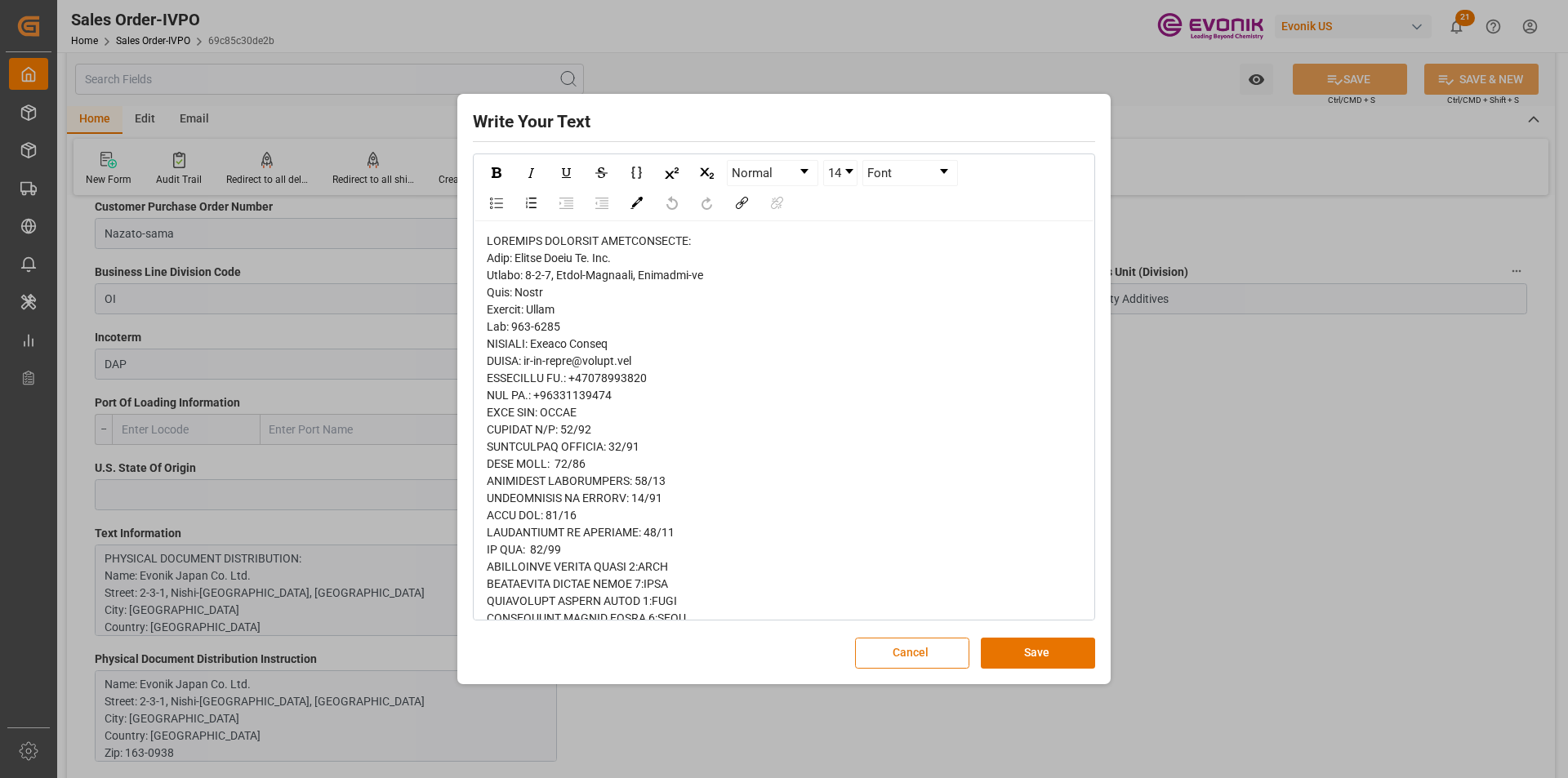
click at [916, 655] on button "Cancel" at bounding box center [912, 653] width 115 height 31
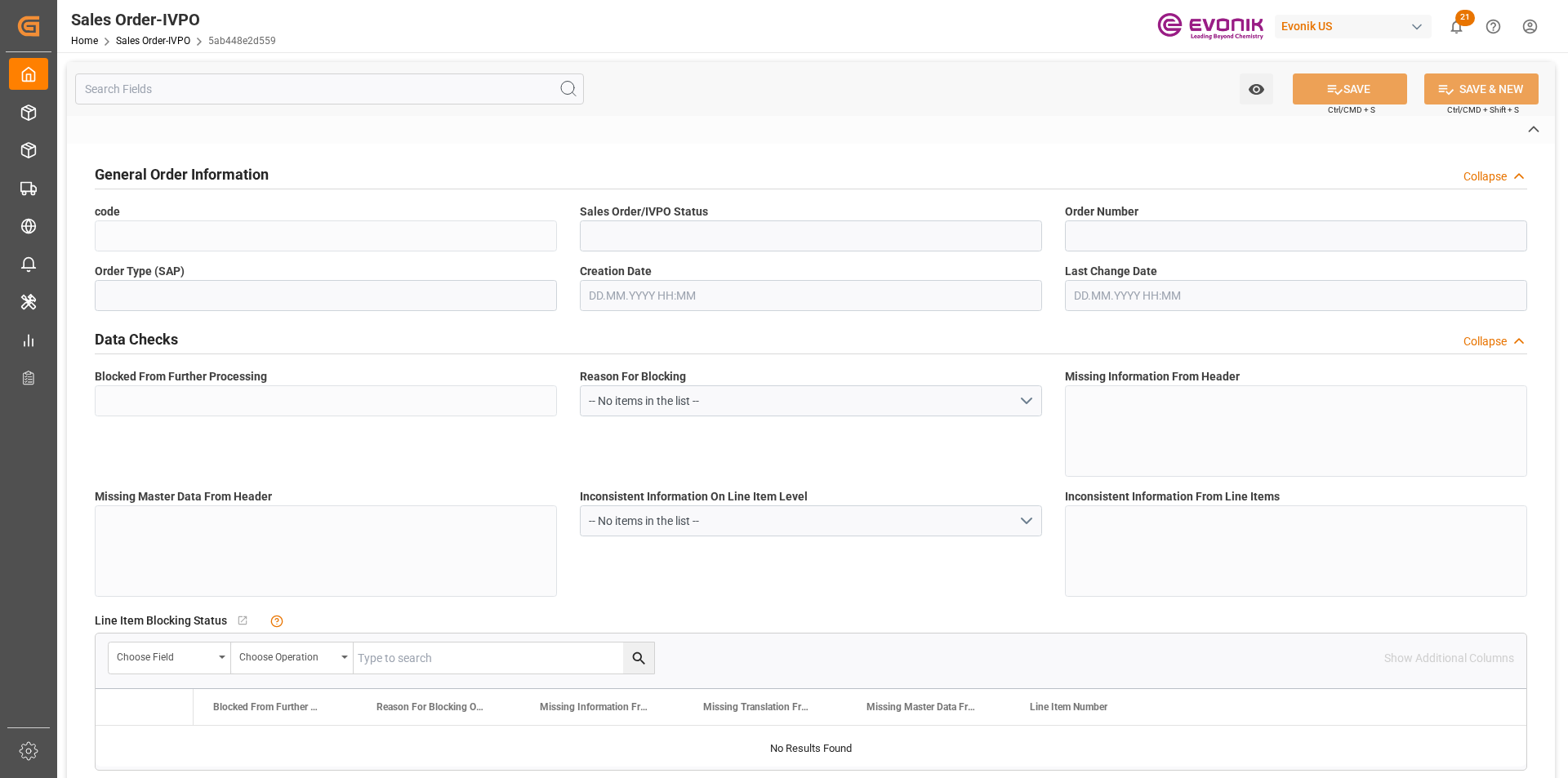
type input "5ab448e2d559"
type input "Active"
type input "0046474118"
type input "IV"
type input "No"
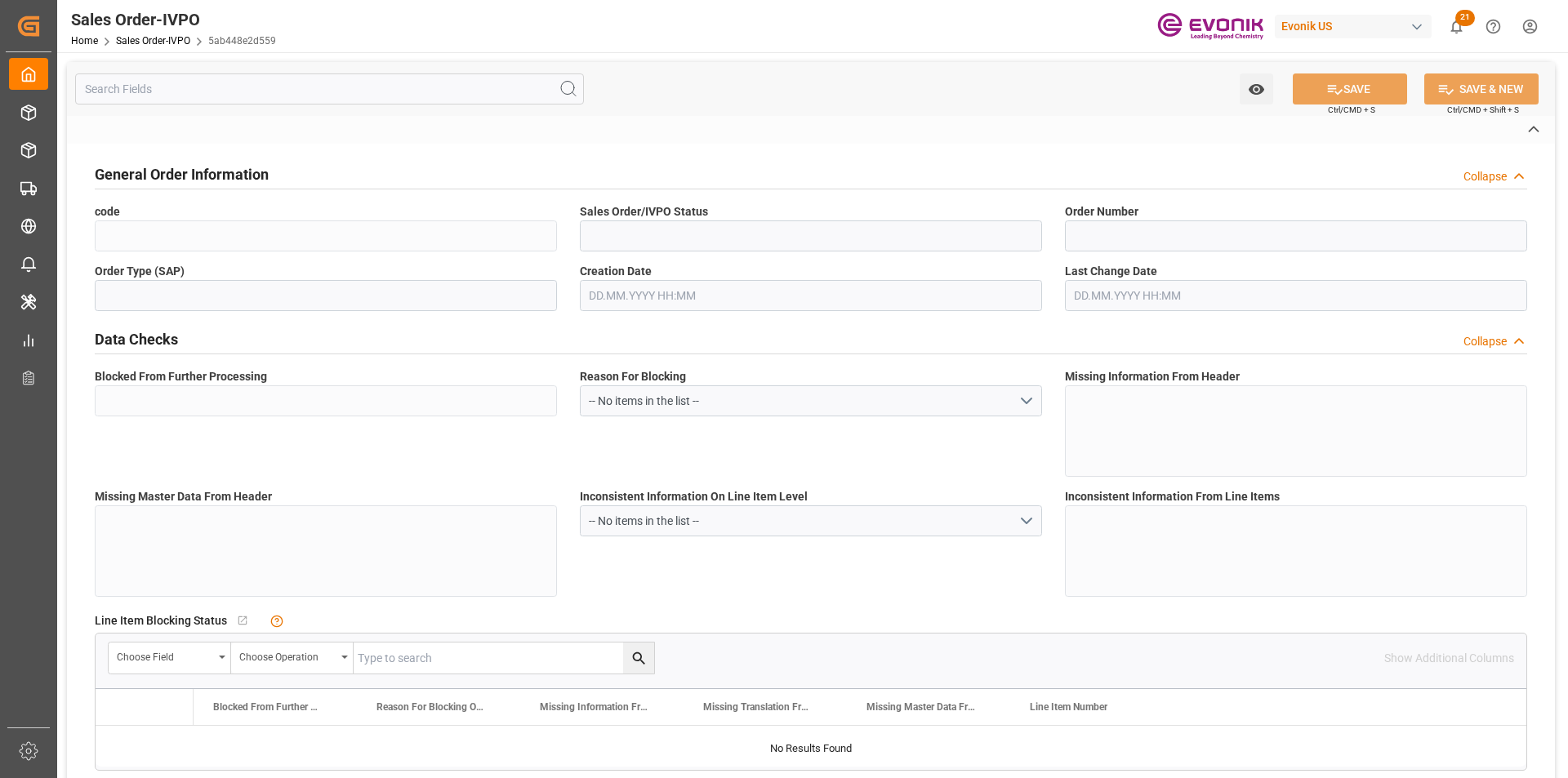
type input "P2P"
type input "41"
type input "LCL"
type input "0008"
type input "LCL"
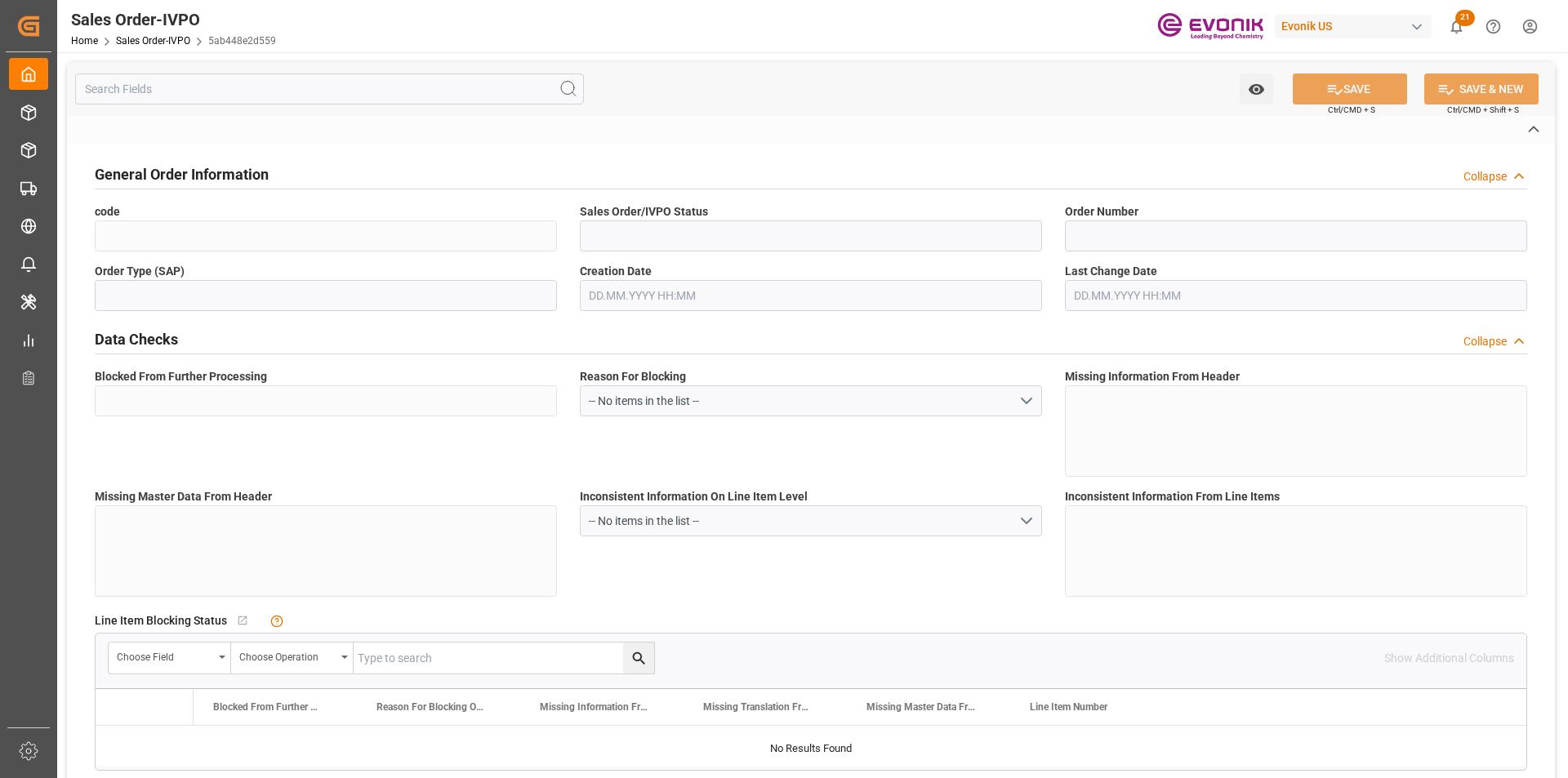
type textarea "No Tank Container"
type input "0046474118"
type input "OI"
type input "SP OI Interf.&Perf."
type input "Specialty Additives"
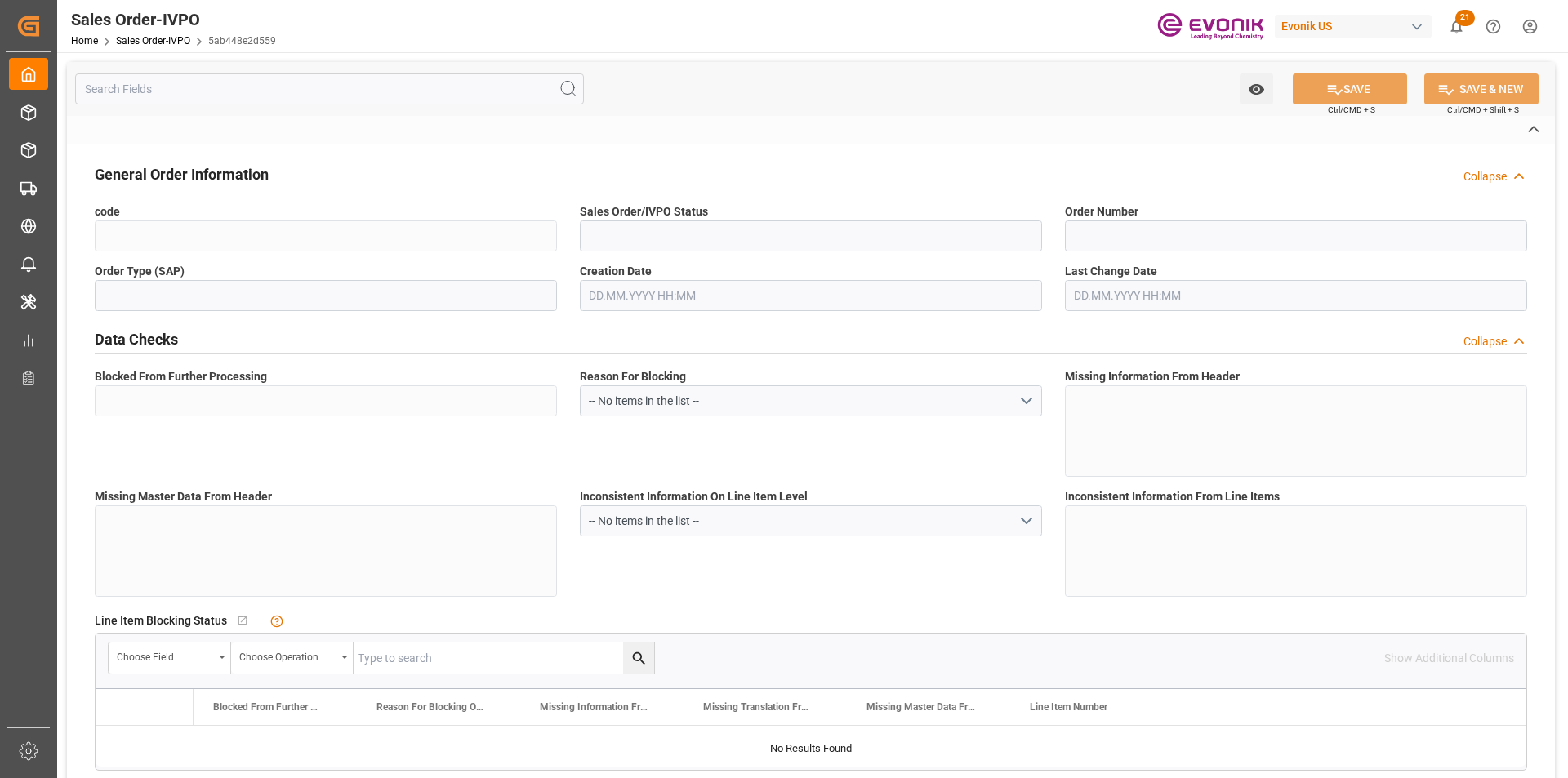
type input "CIF"
type input "[GEOGRAPHIC_DATA], [GEOGRAPHIC_DATA]"
type input "[GEOGRAPHIC_DATA]"
type textarea "Not required"
type textarea "RESELLER"
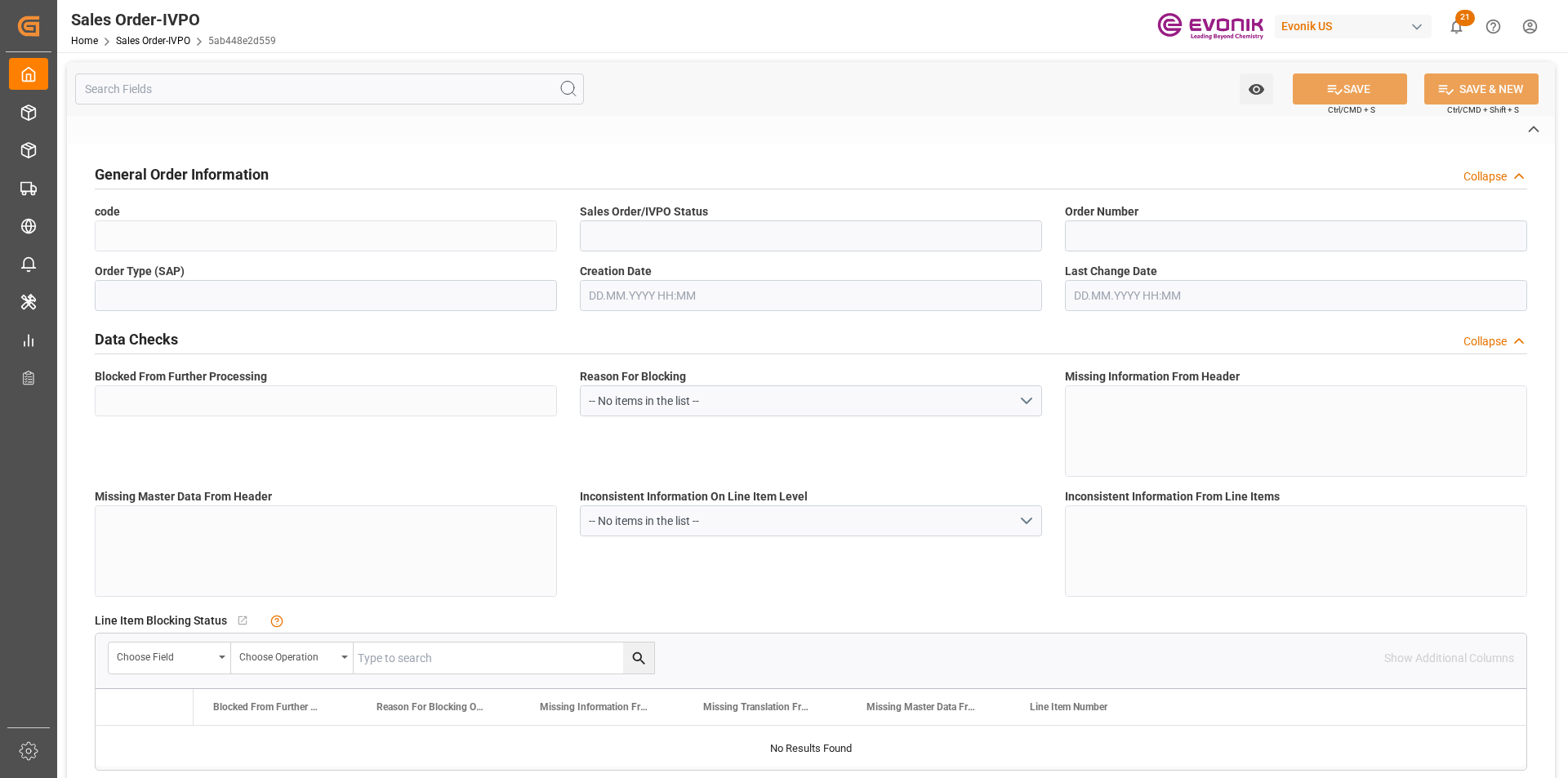
type textarea "CUIT NR (TAX ID) MUST BE INFORMED IN CONSIGNEE AS FOLLOW: Evonik Argentina SA C…"
type textarea "Argentina require Import license for all products, we must receive som details,…"
type input "AR"
type input "Done"
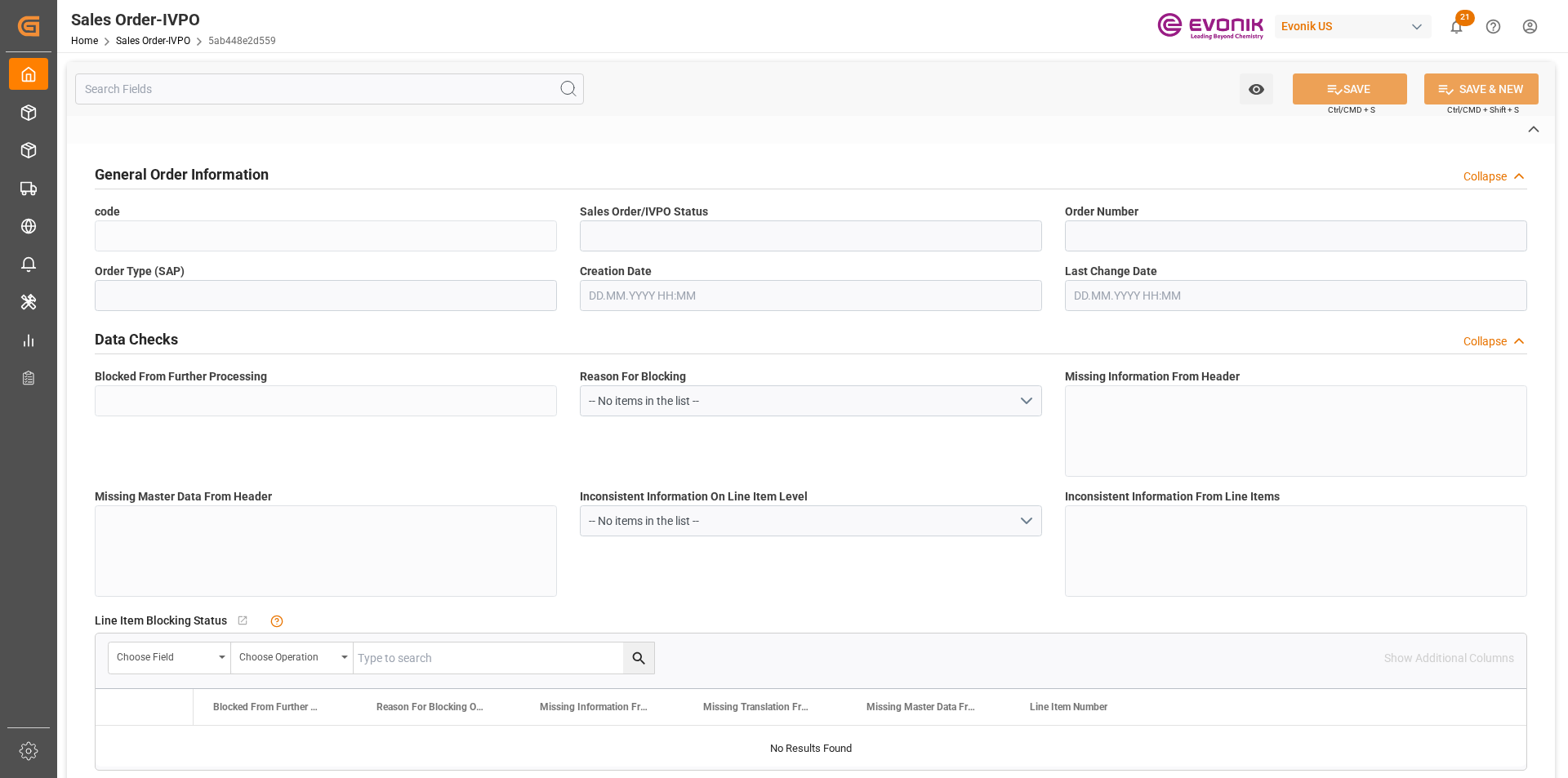
type input "LCL"
type input "Done"
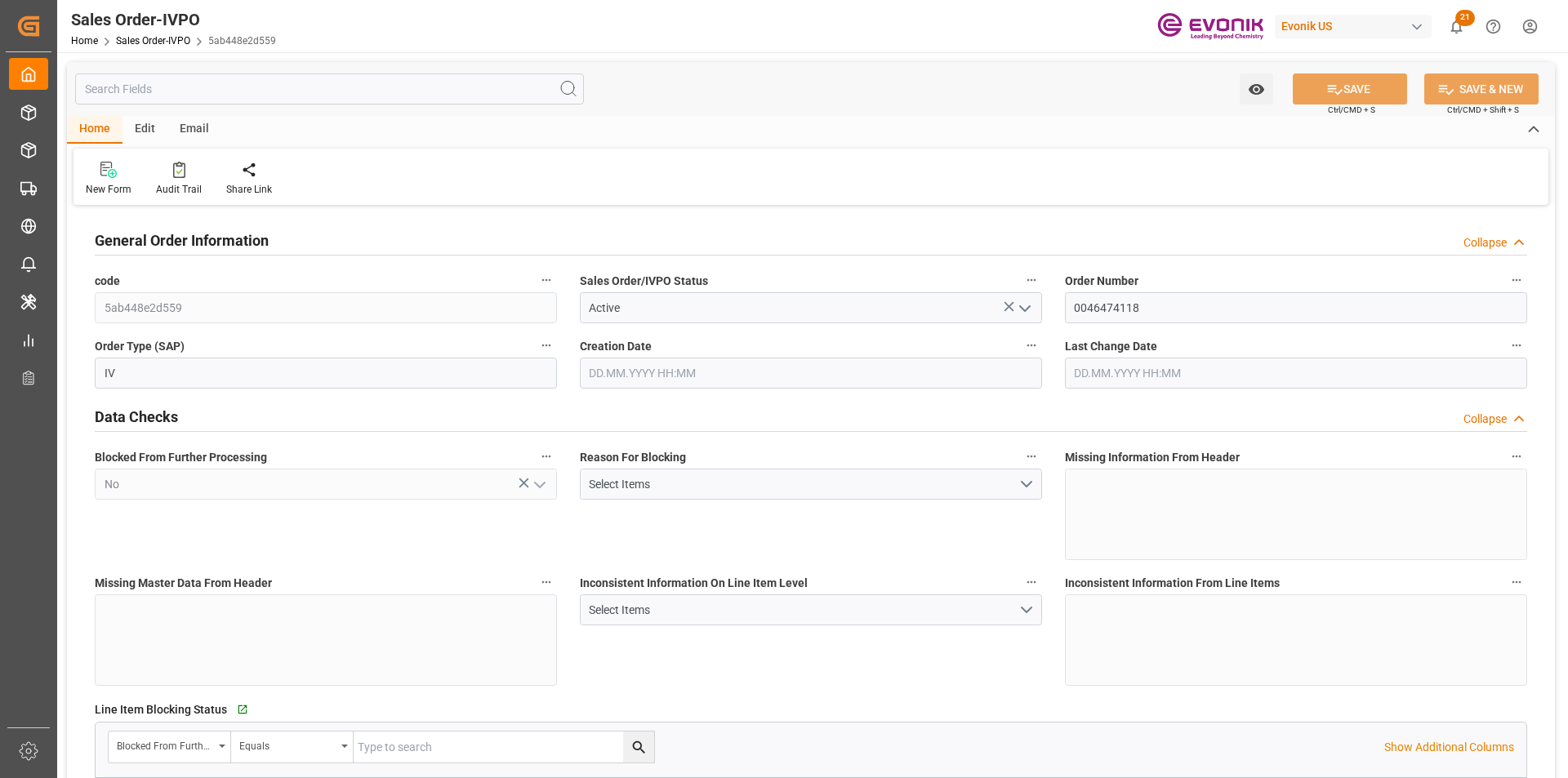
type input "ARBUE"
type input "0"
type input "1"
type input "736.548"
type input "24.09.2025 18:42"
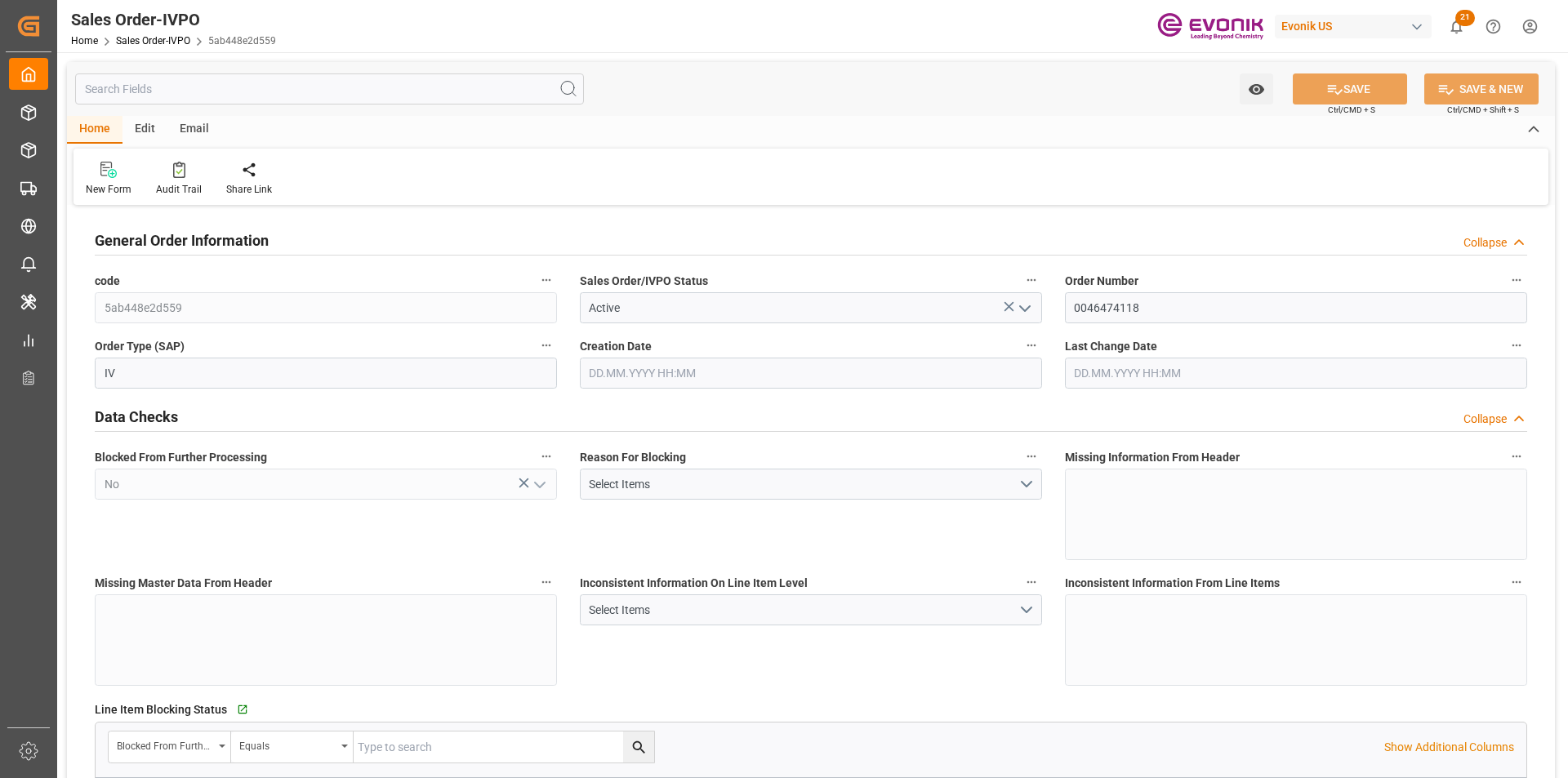
type input "25.09.2025 04:23"
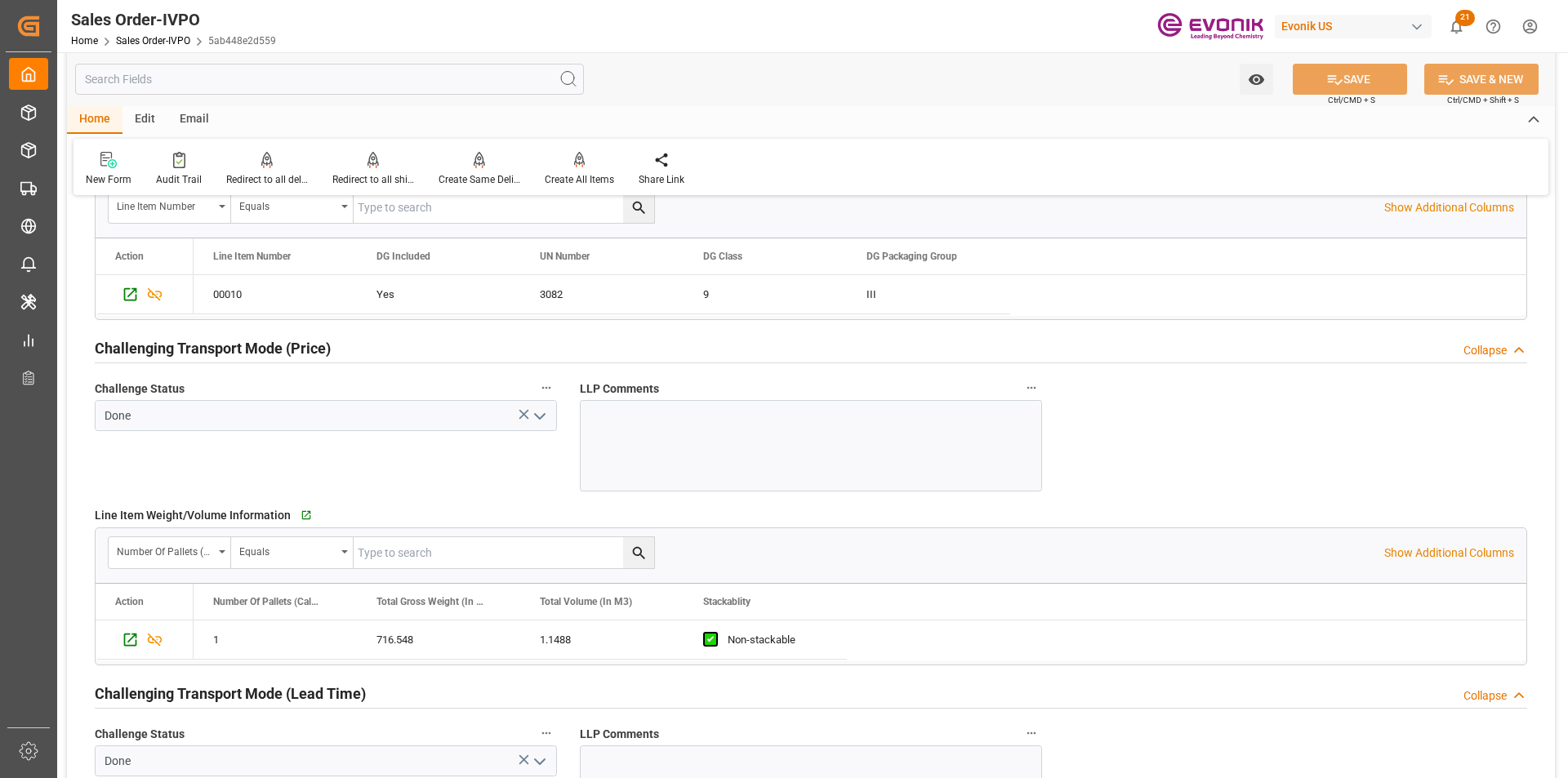
scroll to position [2612, 0]
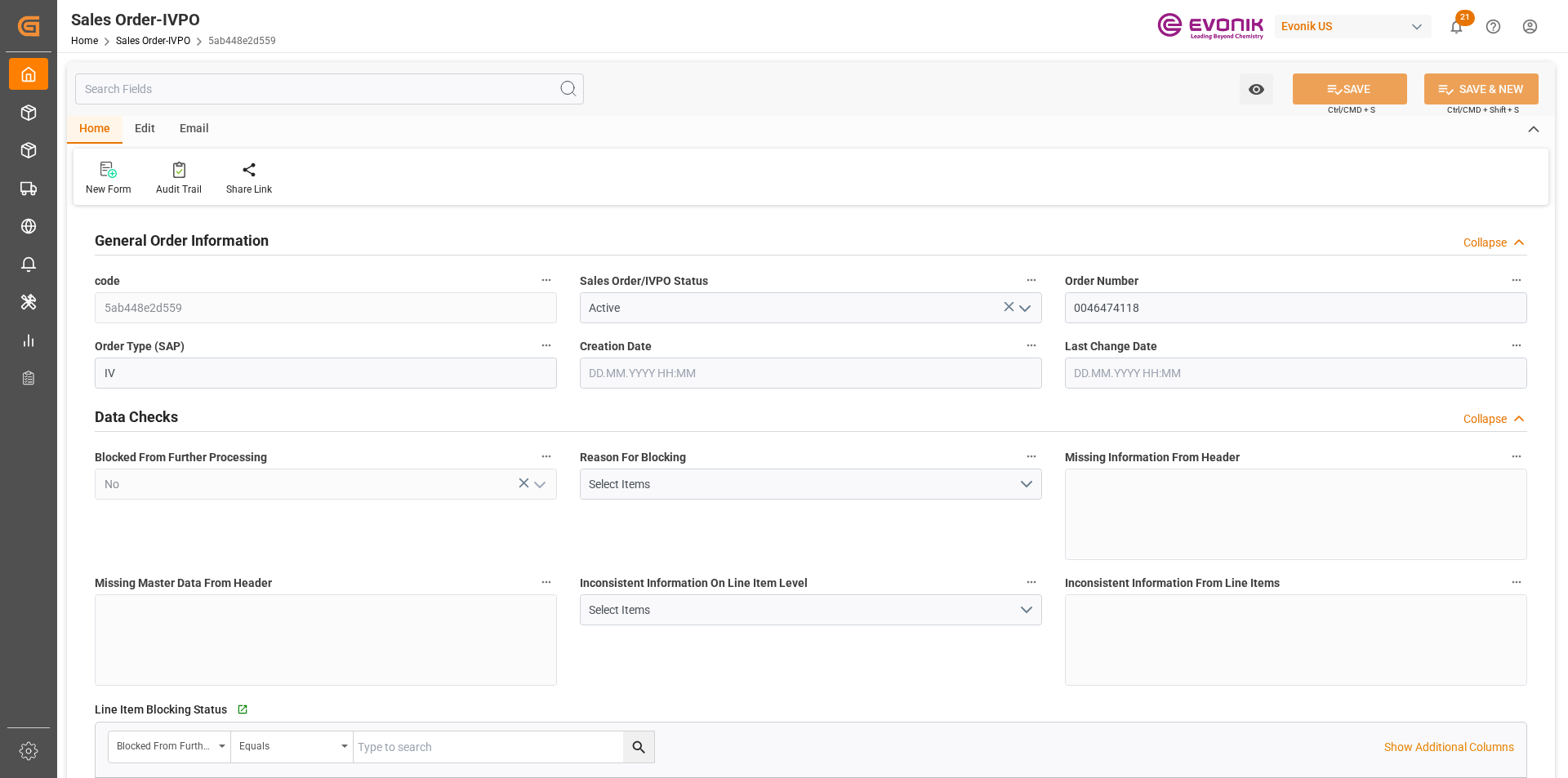
type input "ARBUE"
type input "0"
type input "1"
type input "736.548"
type input "24.09.2025 18:42"
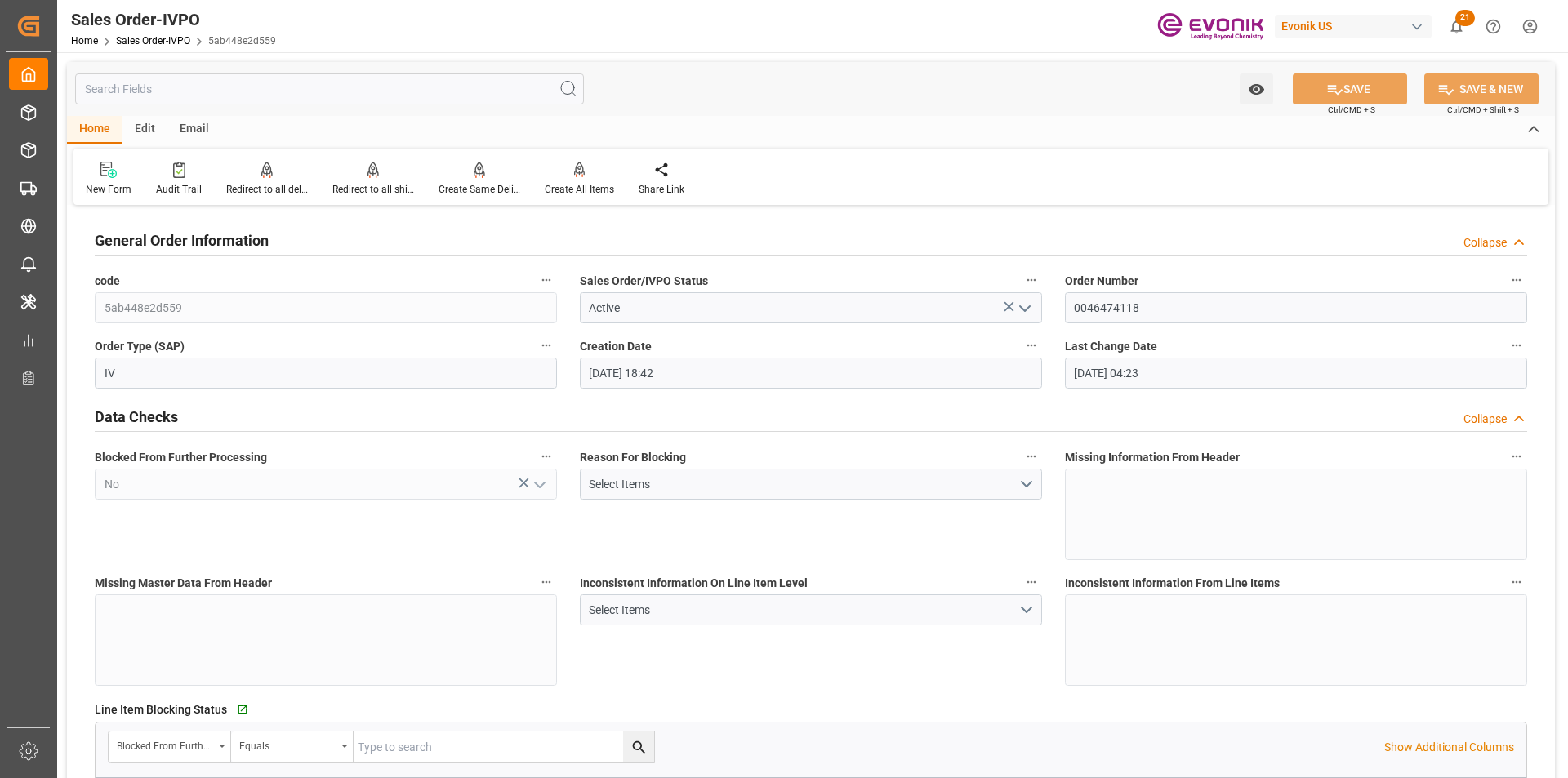
type input "25.09.2025 04:23"
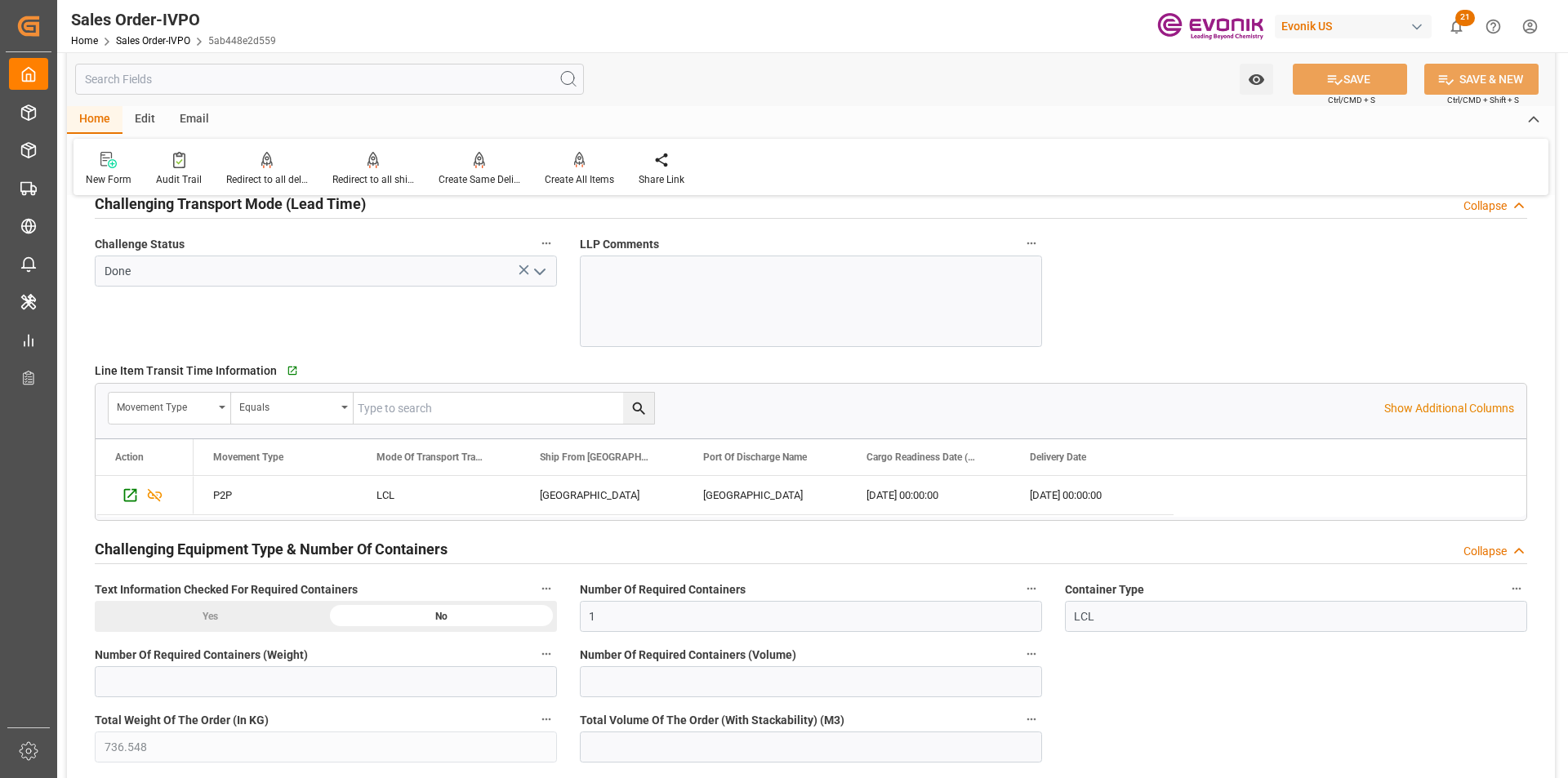
scroll to position [2694, 0]
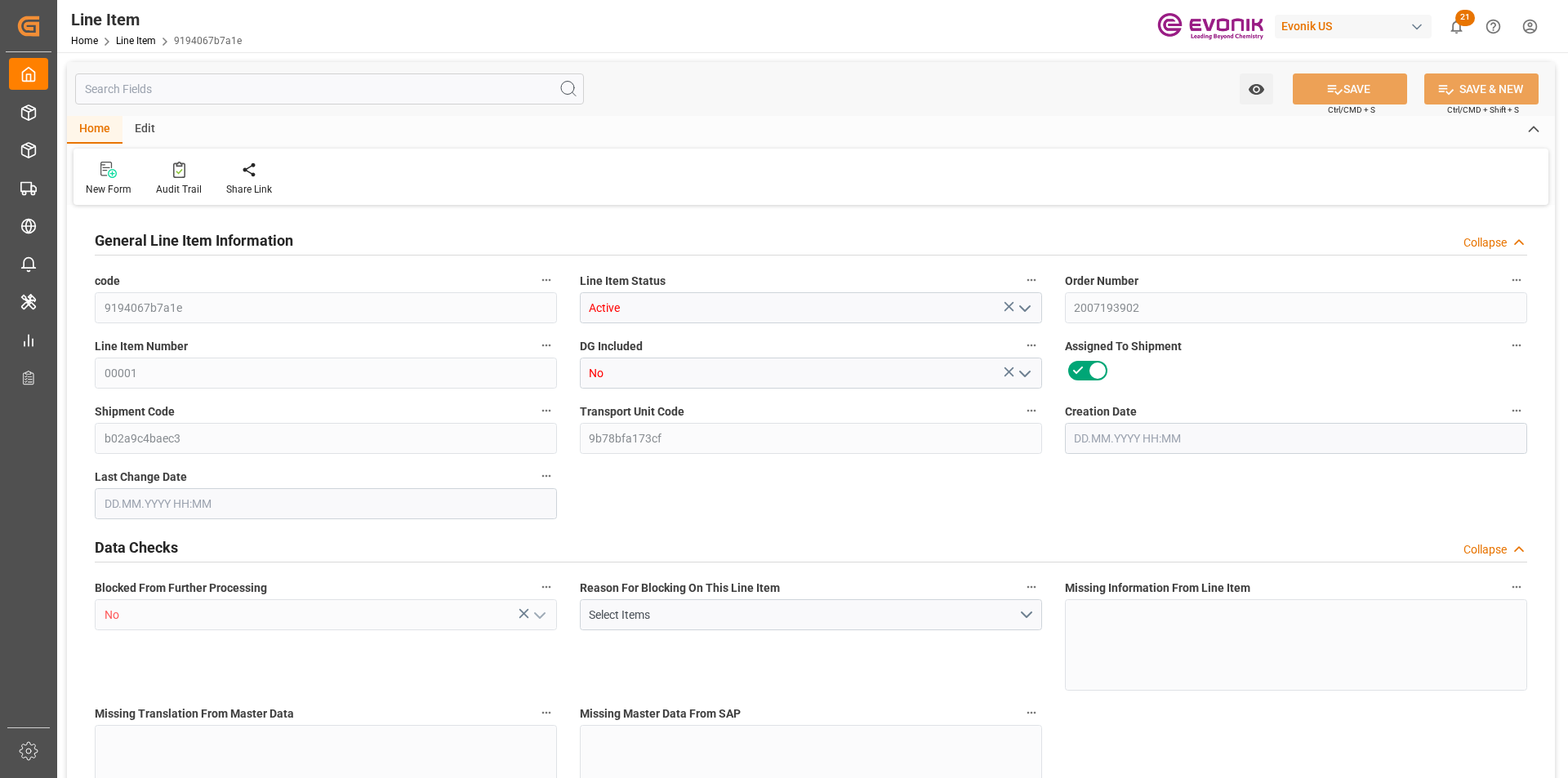
type input "2"
type input "2116"
type input "2000"
type input "2.8931"
type input "2"
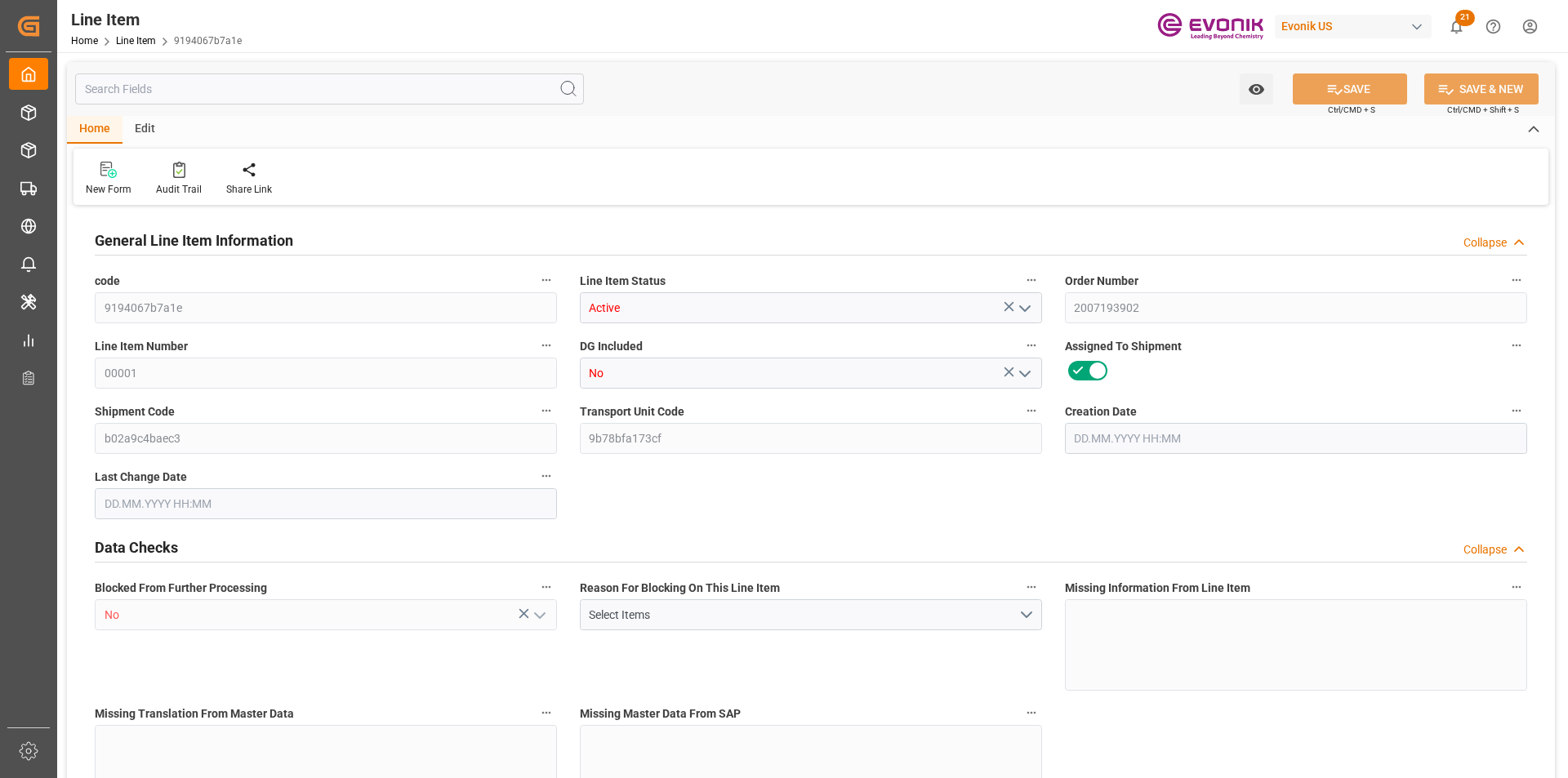
type input "24160"
type input "2"
type input "2116"
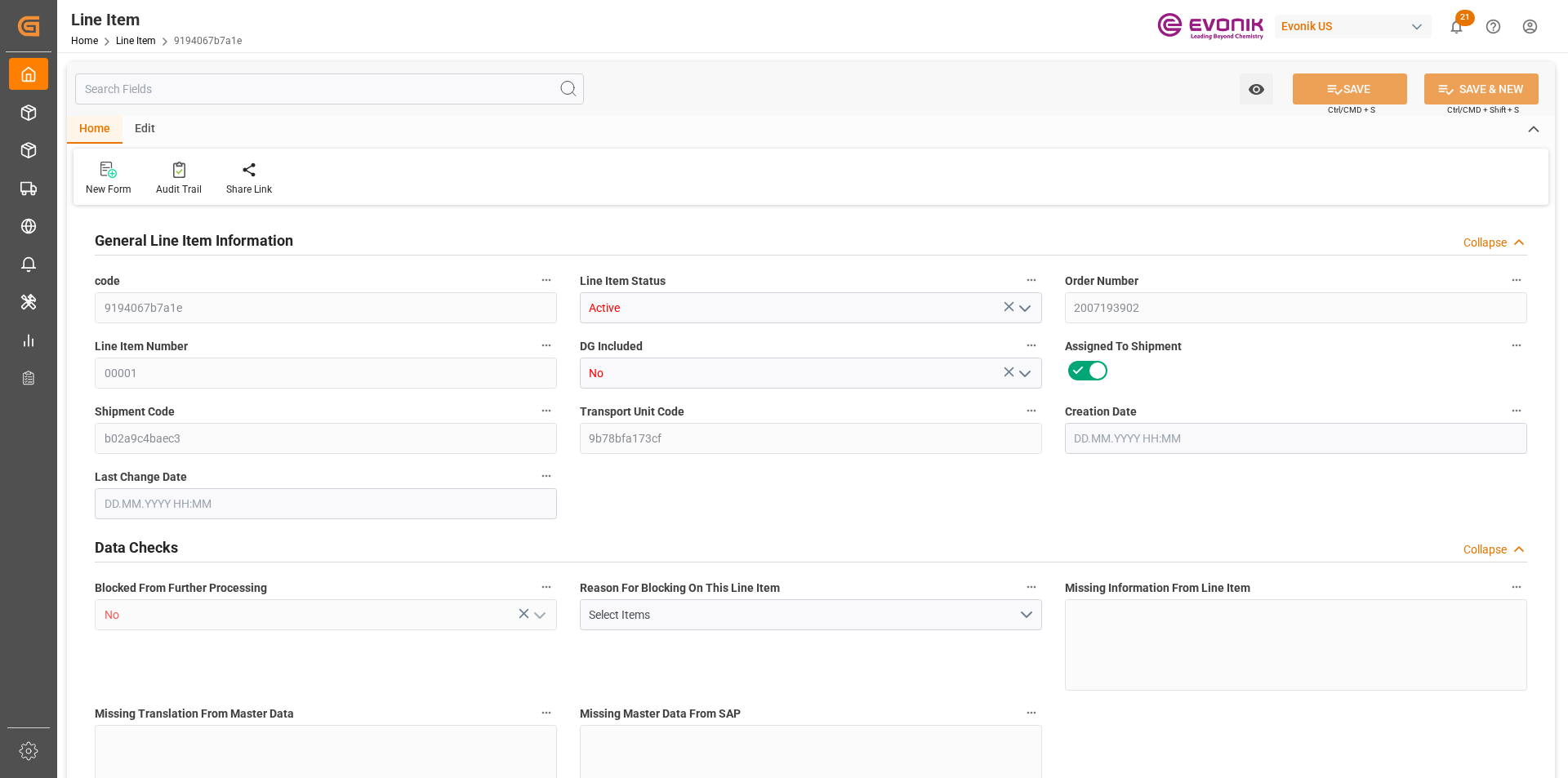
type input "2116"
type input "2000"
type input "2.8931"
type input "2893.146"
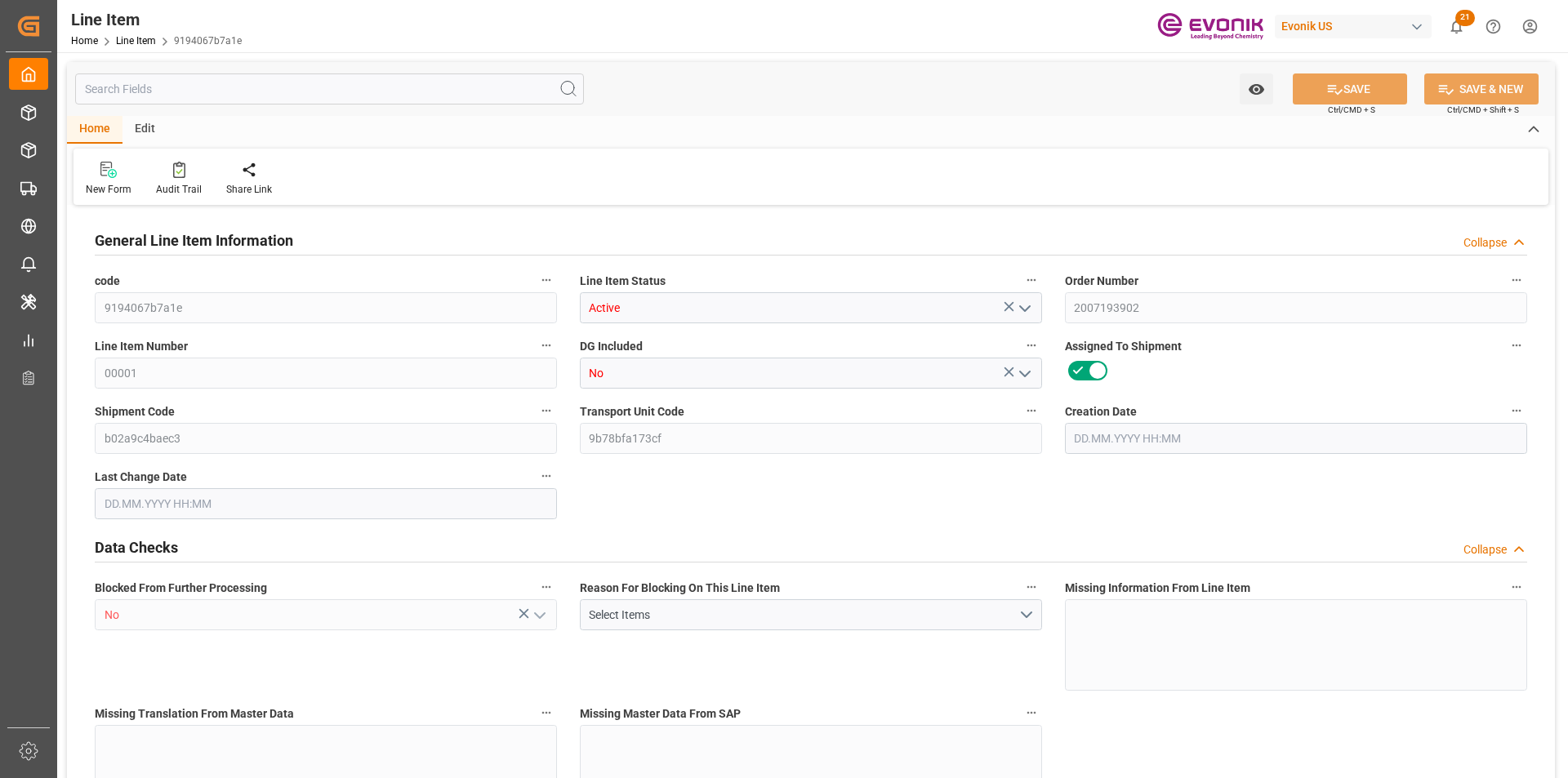
type input "2"
type input "2116"
type input "2000"
type input "2.8931"
type input "[DATE] 17:46"
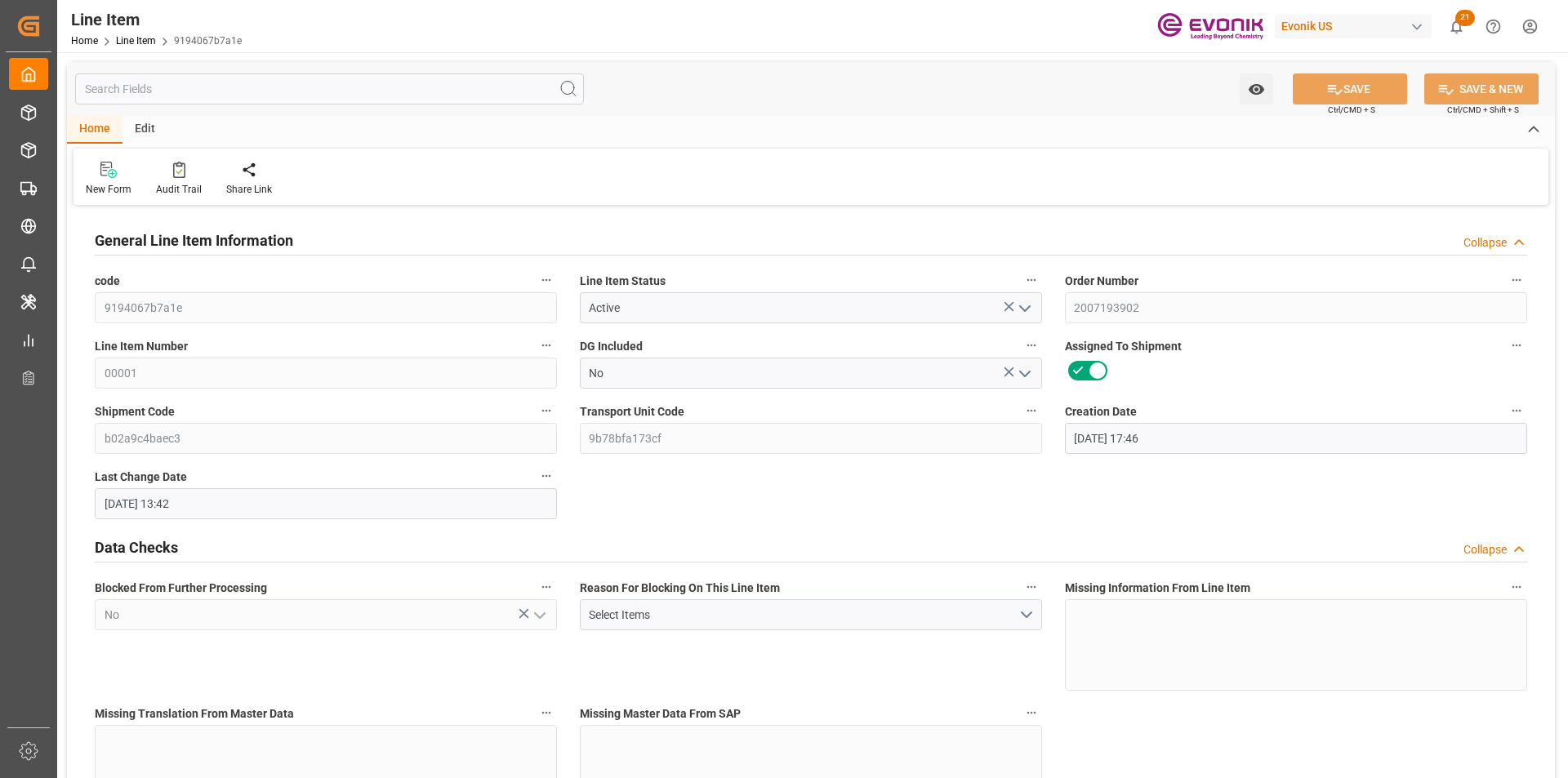
type input "[DATE] 13:42"
type input "01.11.2025"
type input "01.10.2025"
click at [149, 88] on input "text" at bounding box center [329, 89] width 509 height 31
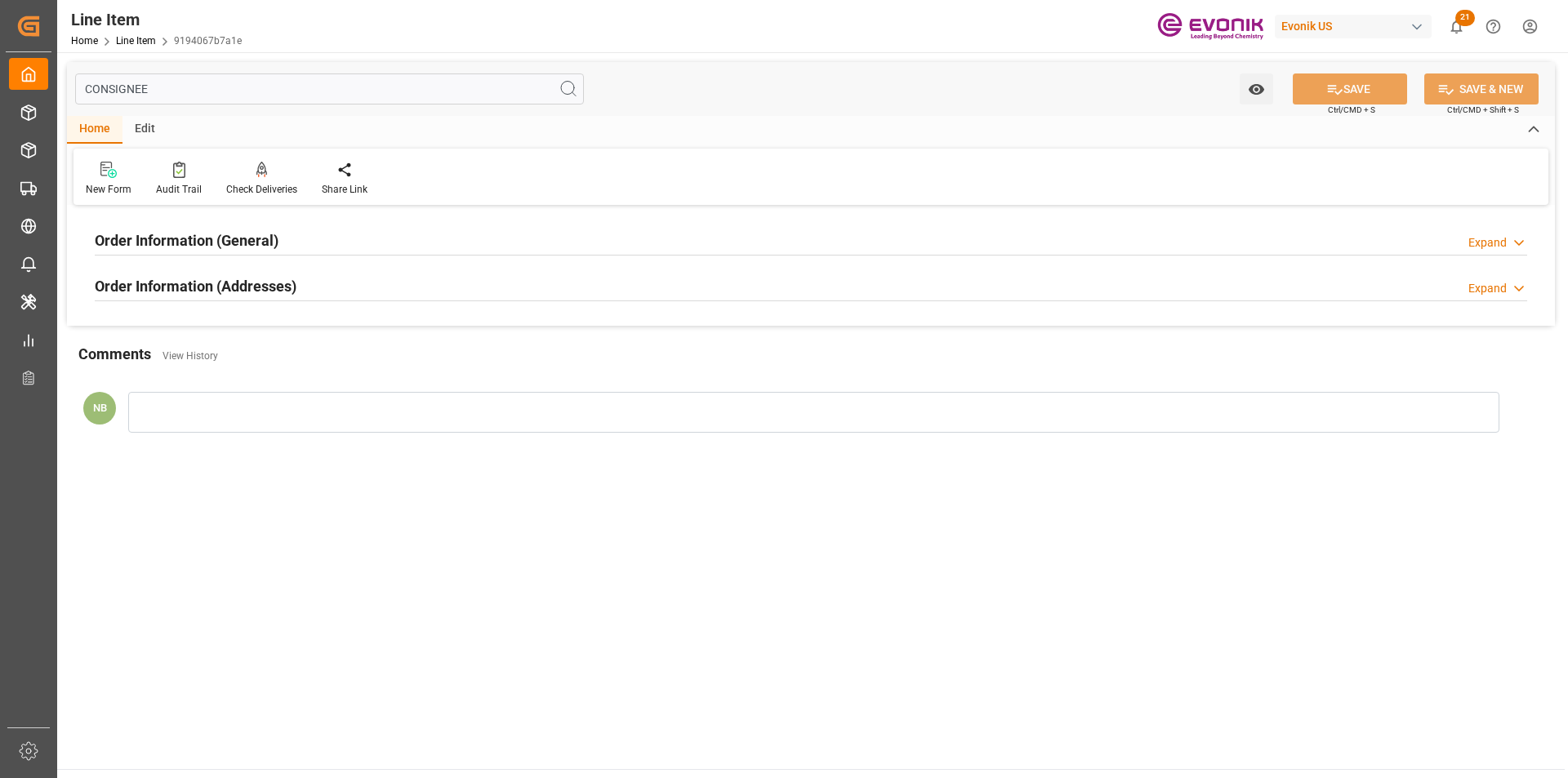
type input "CONSIGNEE"
click at [256, 288] on h2 "Order Information (Addresses)" at bounding box center [195, 286] width 202 height 22
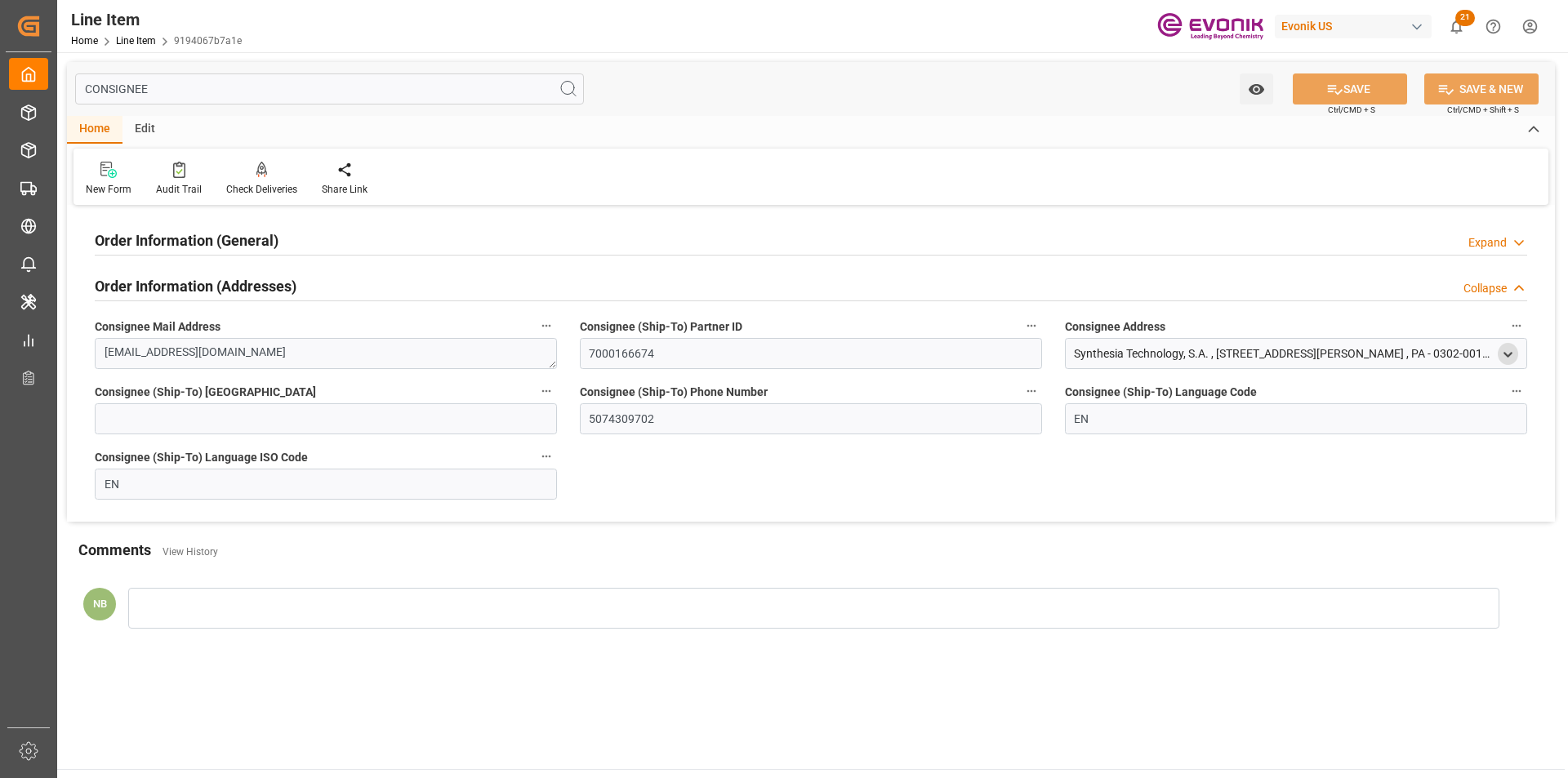
click at [1512, 353] on icon "open menu" at bounding box center [1507, 354] width 14 height 14
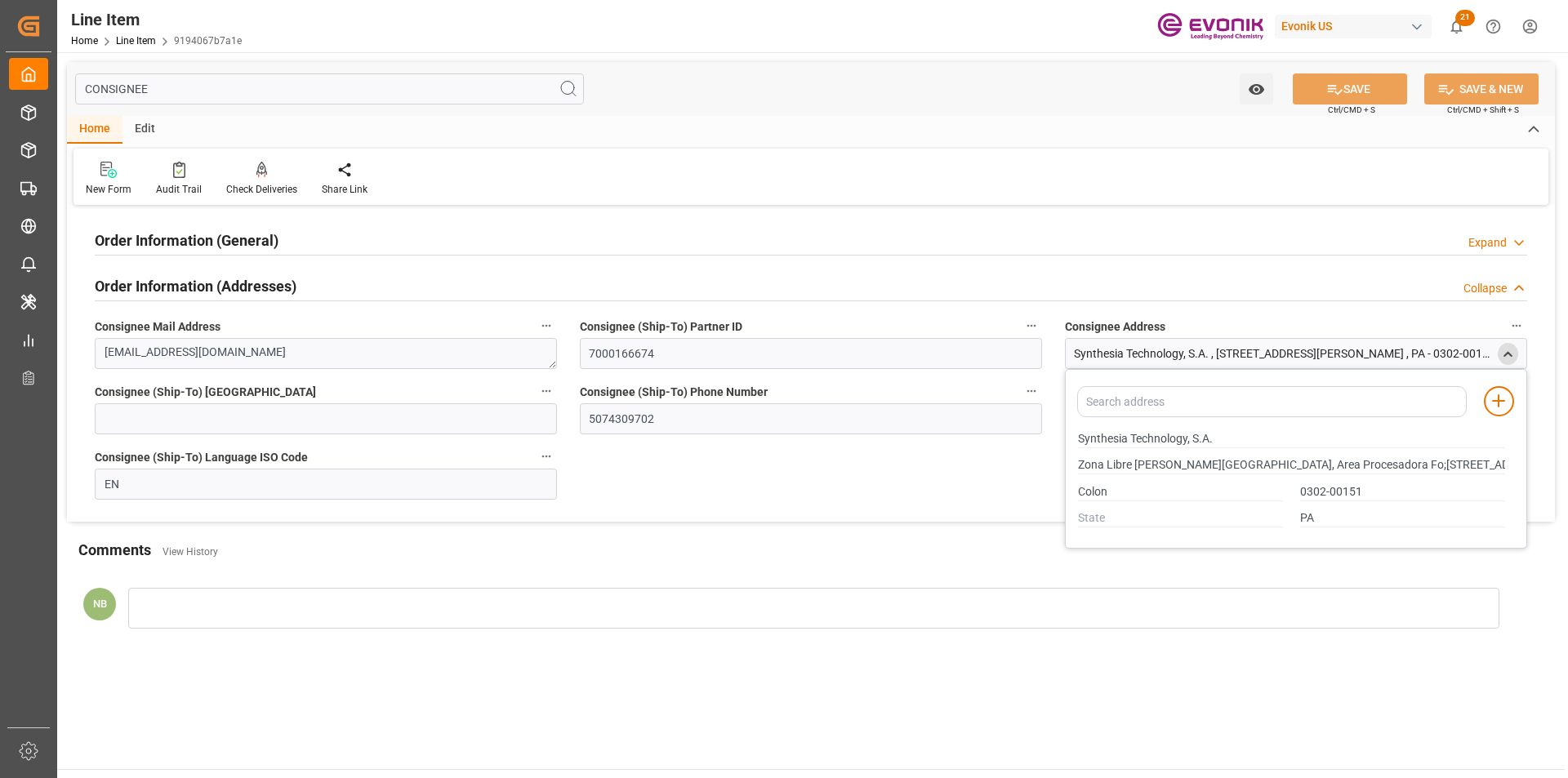
click at [298, 241] on div "Order Information (General) Expand" at bounding box center [810, 240] width 1432 height 31
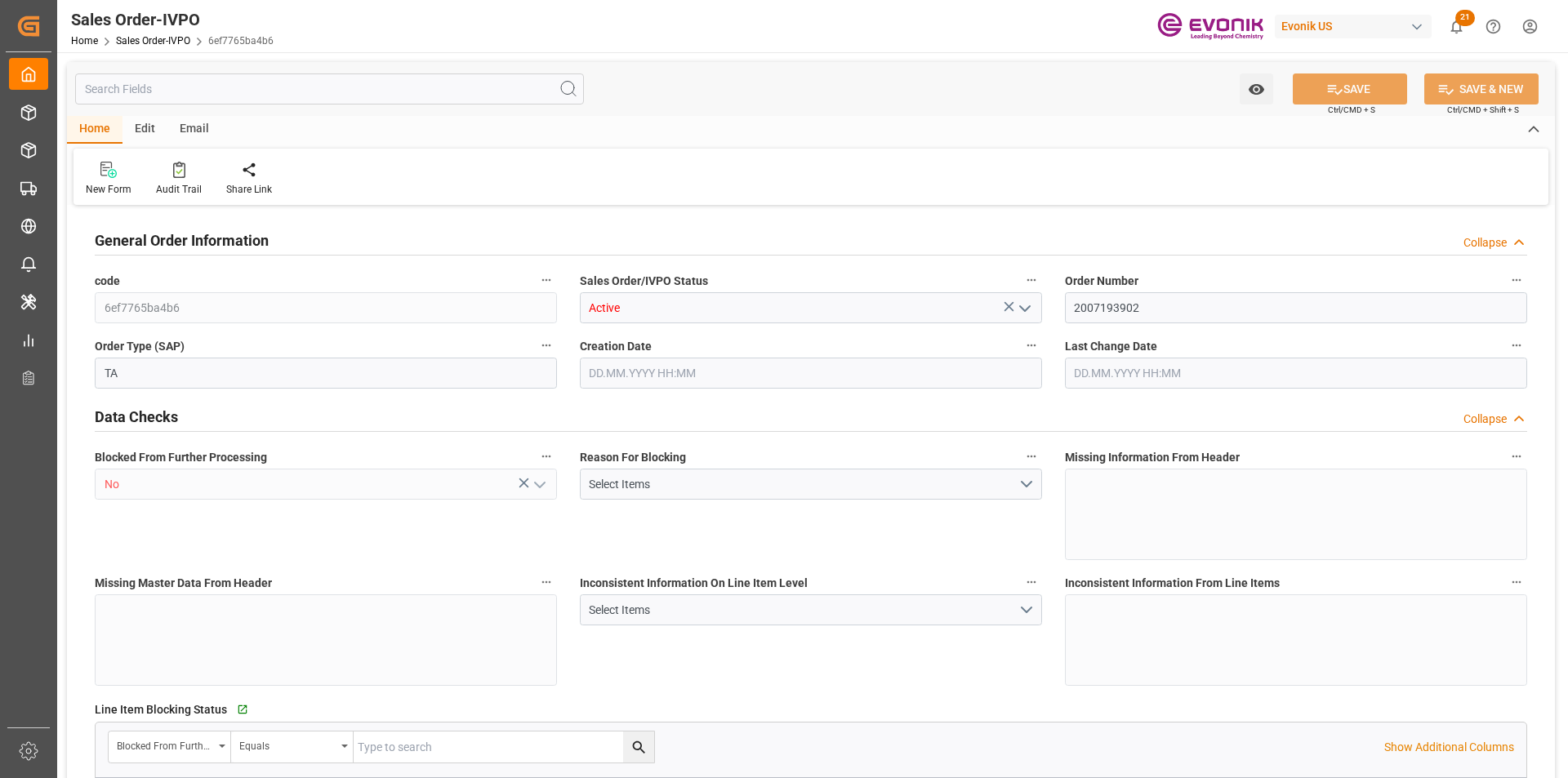
type input "PAONX"
type input "0"
type input "1"
type input "2116"
type input "[DATE] 17:46"
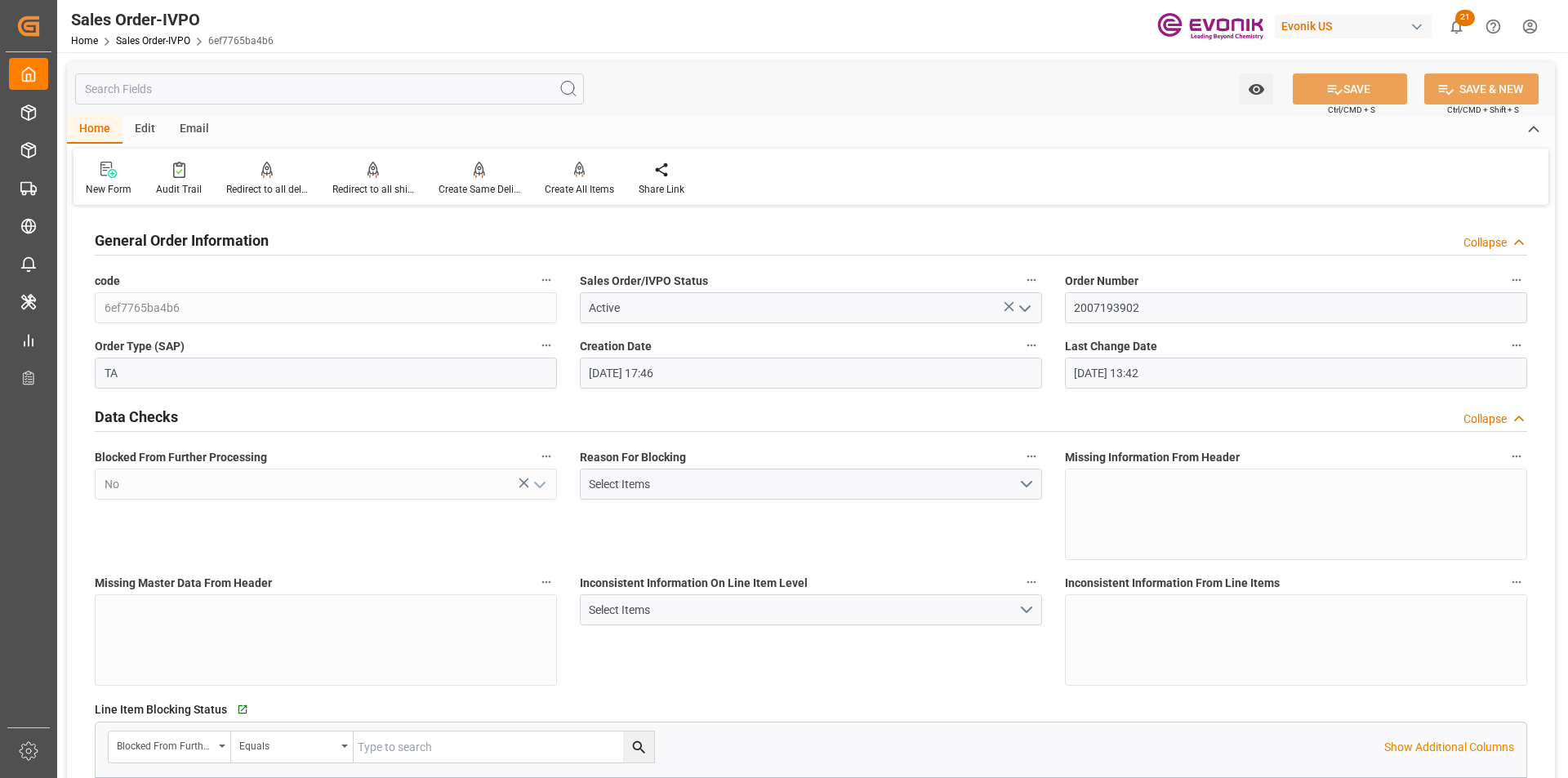
type input "[DATE] 13:42"
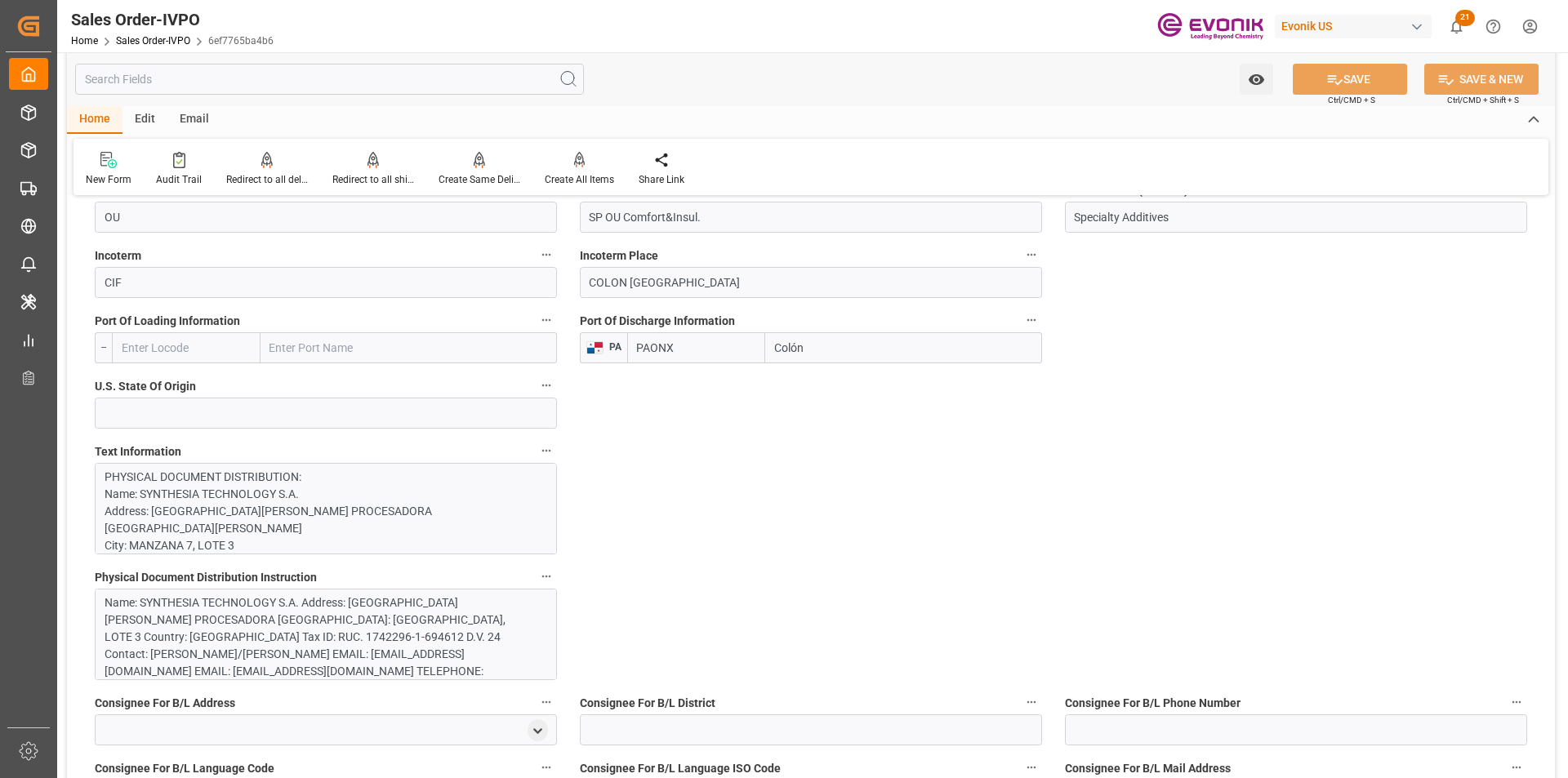
scroll to position [1225, 0]
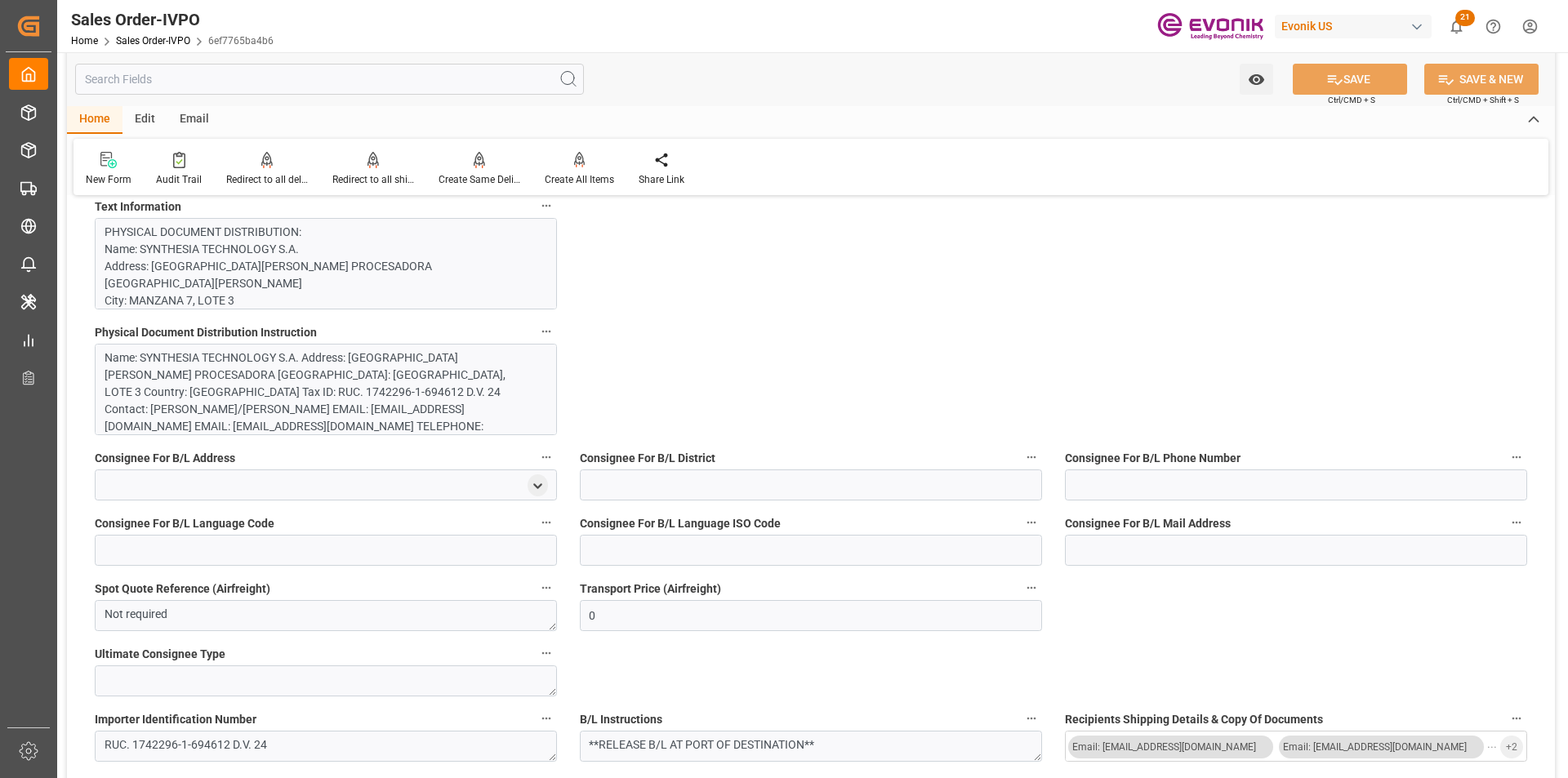
click at [377, 276] on p "PHYSICAL DOCUMENT DISTRIBUTION: Name: SYNTHESIA TECHNOLOGY S.A. Address: ZONA L…" at bounding box center [319, 747] width 430 height 1046
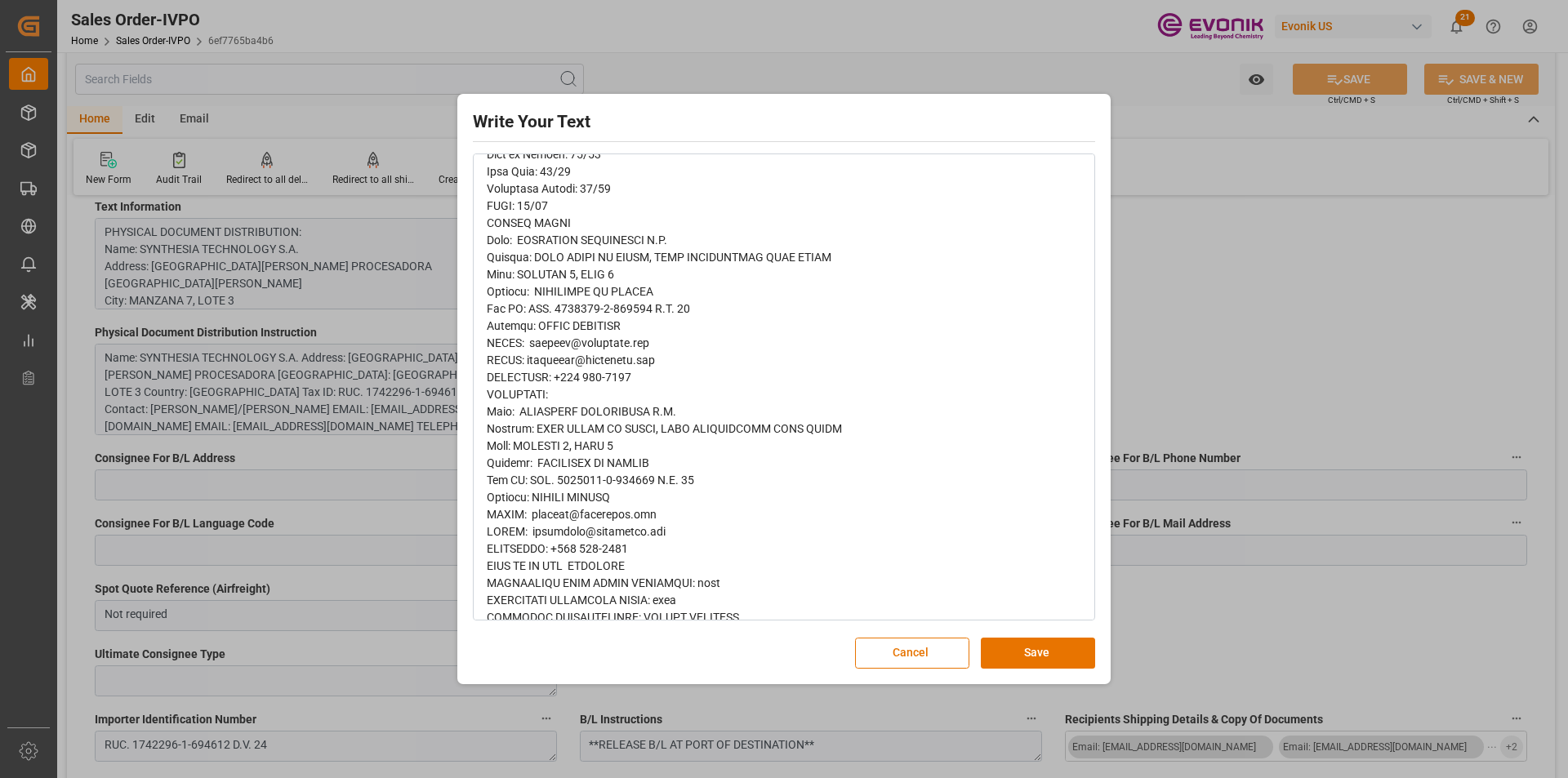
scroll to position [408, 0]
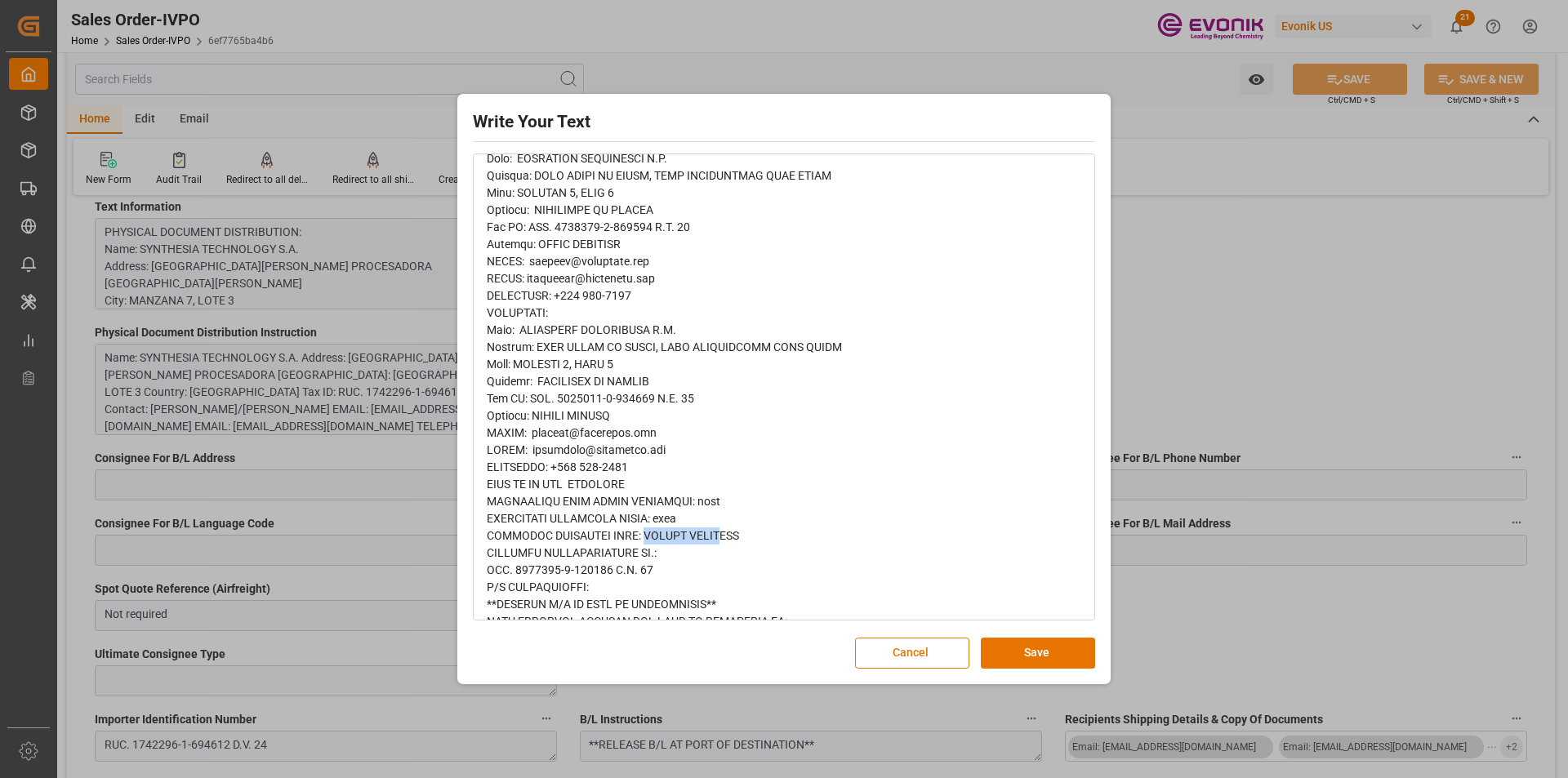
drag, startPoint x: 640, startPoint y: 537, endPoint x: 887, endPoint y: 537, distance: 247.0
click at [723, 537] on span "rdw-editor" at bounding box center [695, 313] width 417 height 973
click at [914, 657] on button "Cancel" at bounding box center [912, 653] width 115 height 31
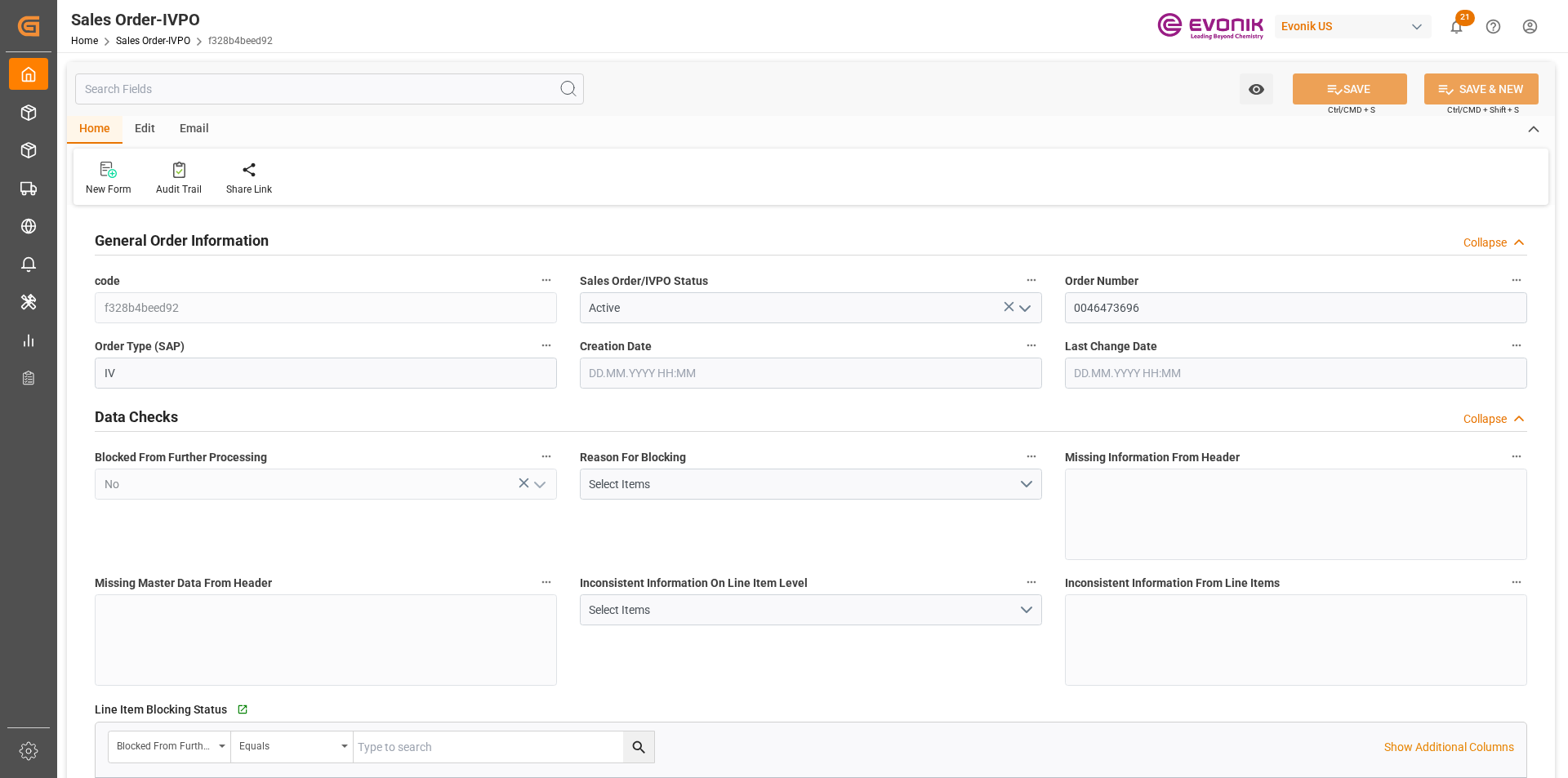
type input "BRSSZ"
type input "livia.leone@evonik.comTelephone No: 55 19 3475-3130"
type input "0"
type input "1"
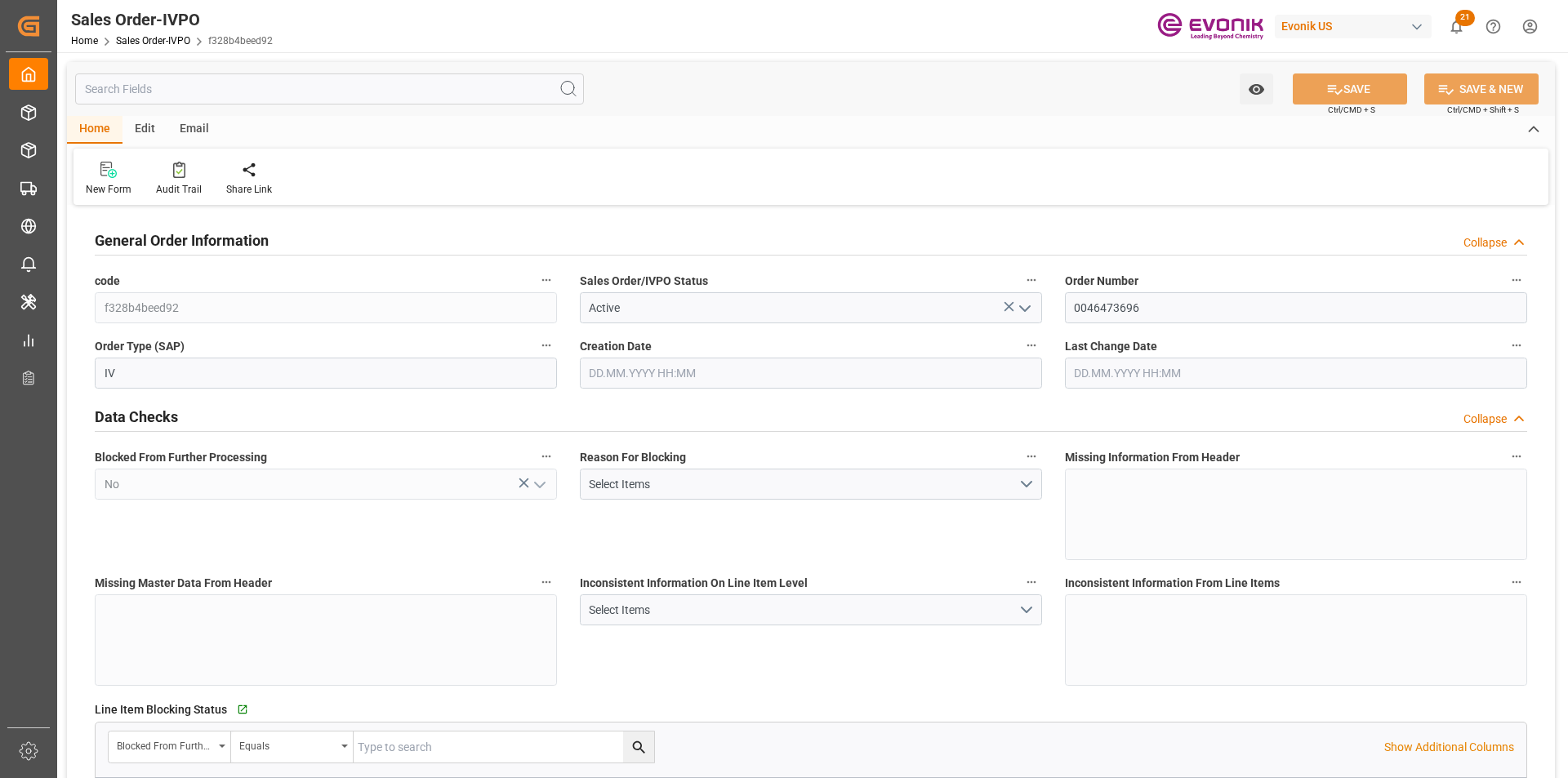
type input "1"
type input "9932.776"
type input "12.6175"
type input "17000"
type input "30"
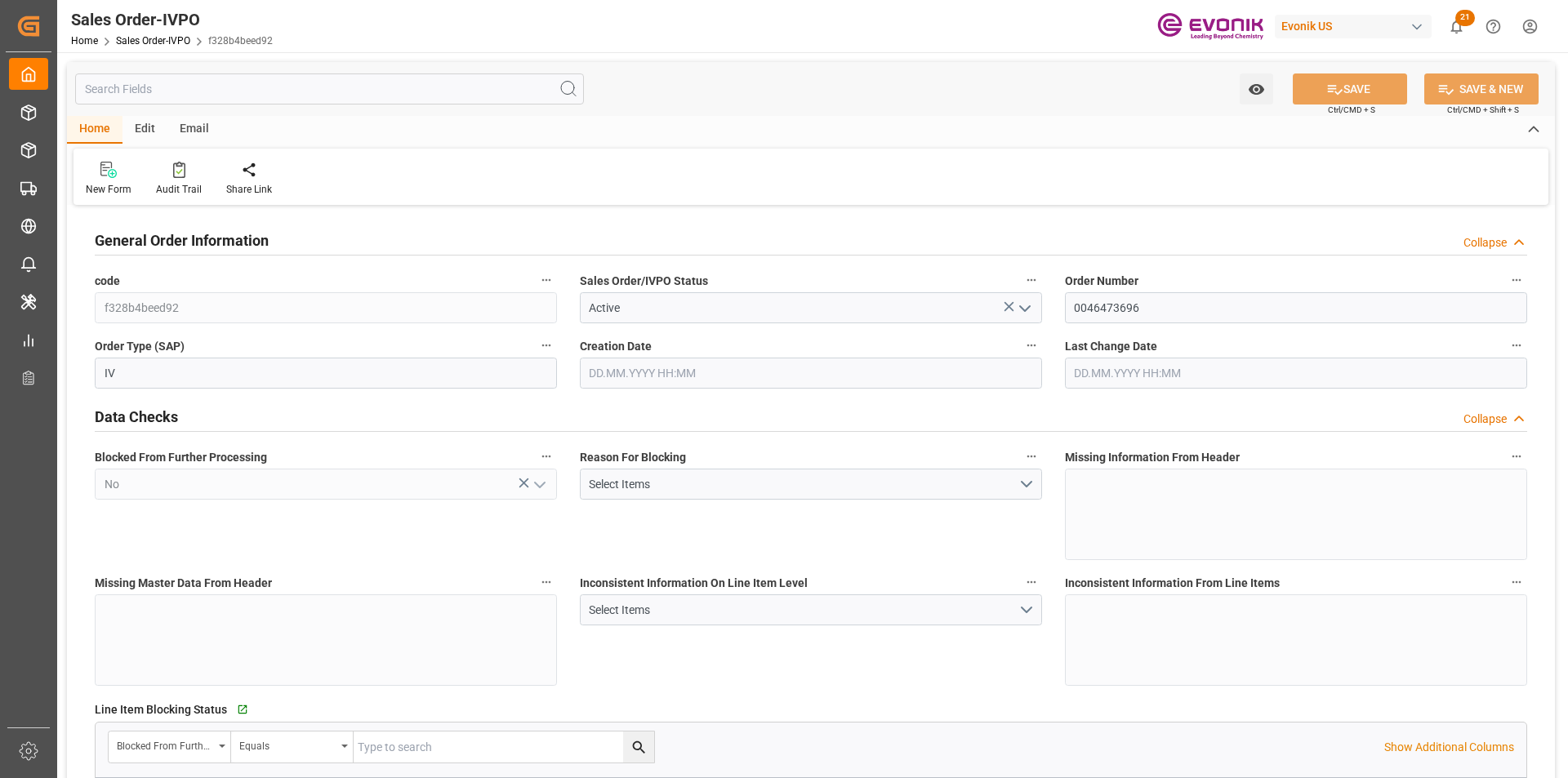
type input "17.09.2025 14:17"
type input "23.09.2025 14:05"
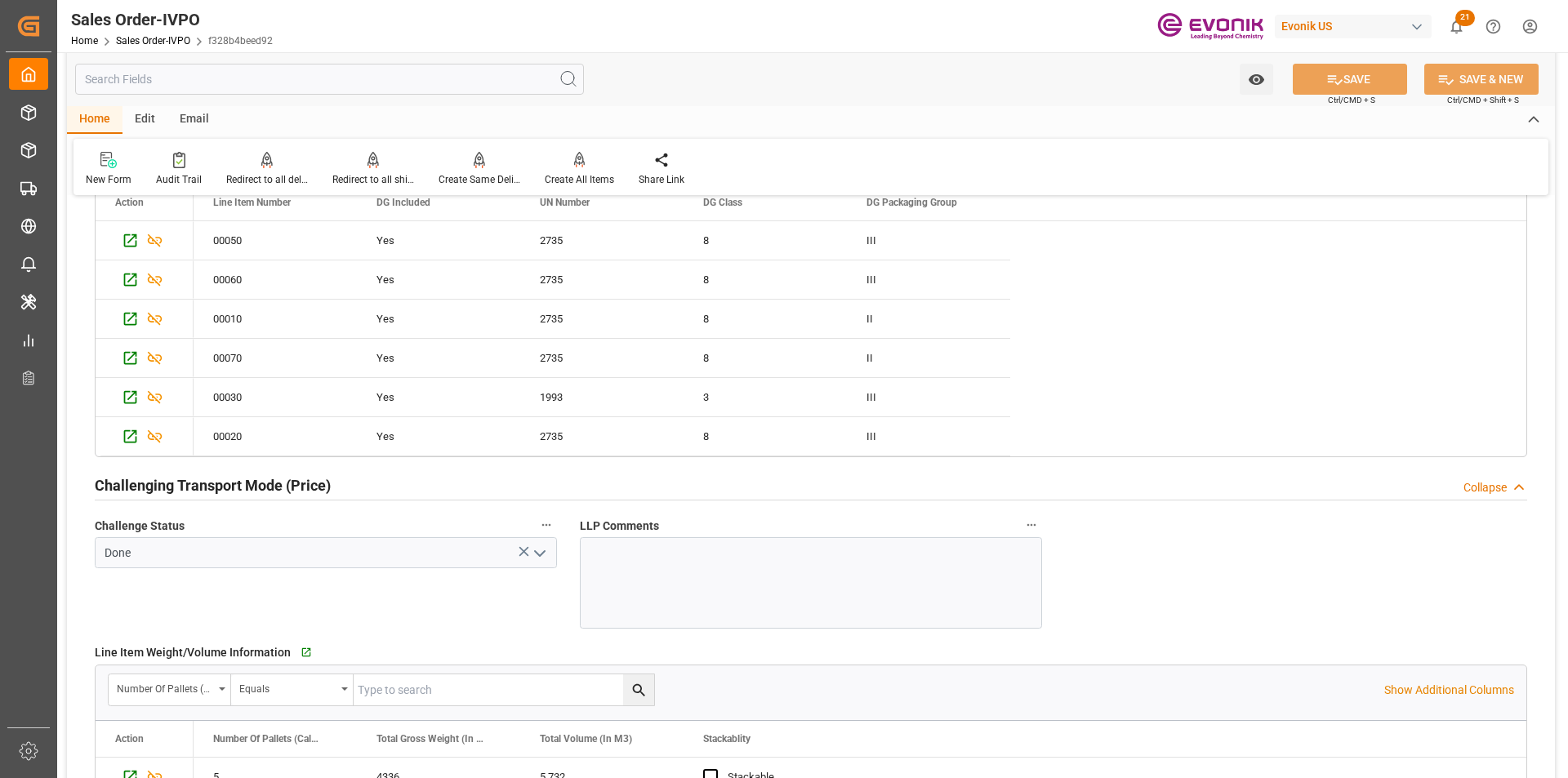
scroll to position [2204, 0]
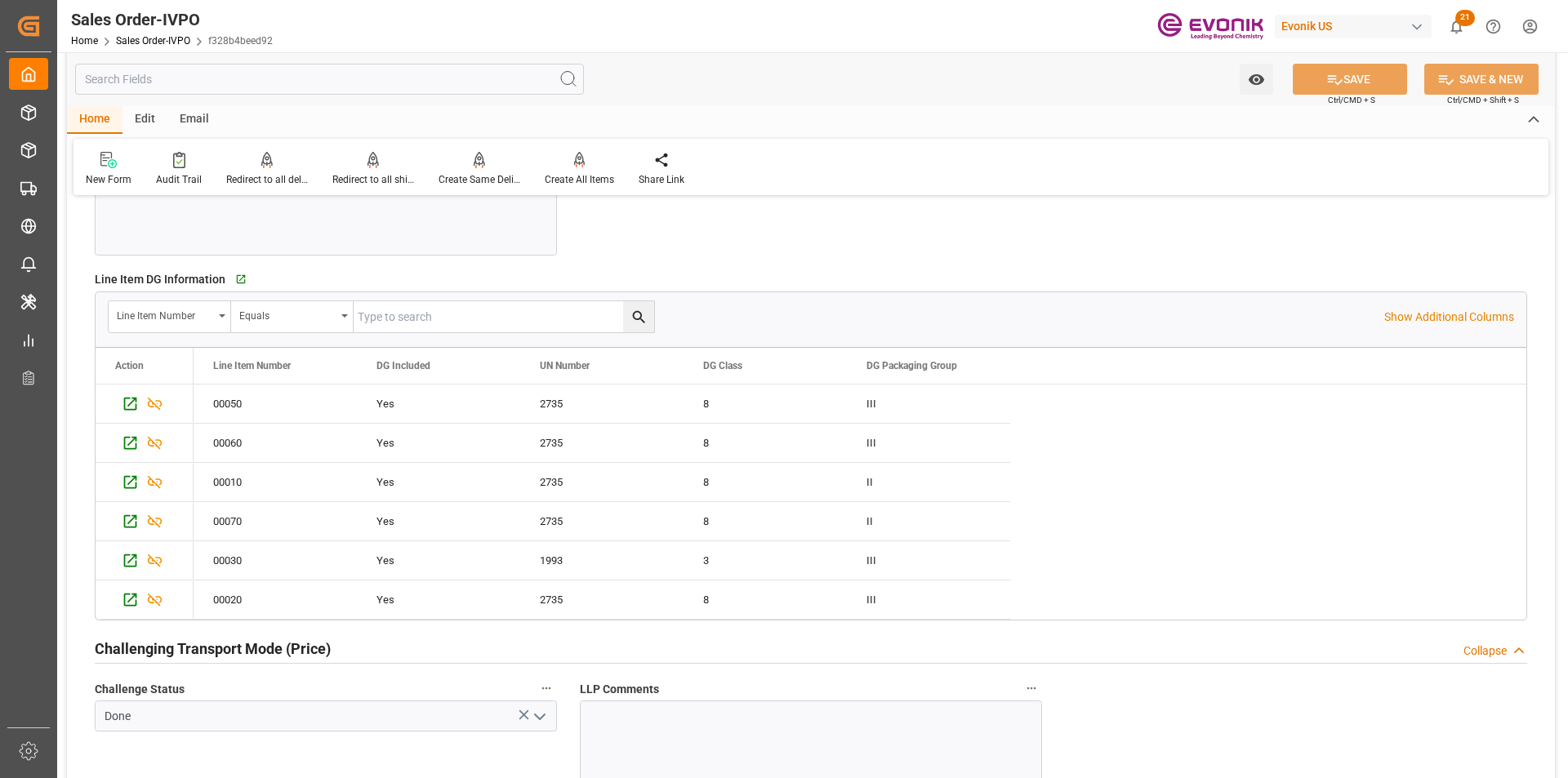
type input "livia.leone@evonik.comTelephone No: 55 19 3475-3130"
click at [359, 167] on div at bounding box center [373, 159] width 81 height 18
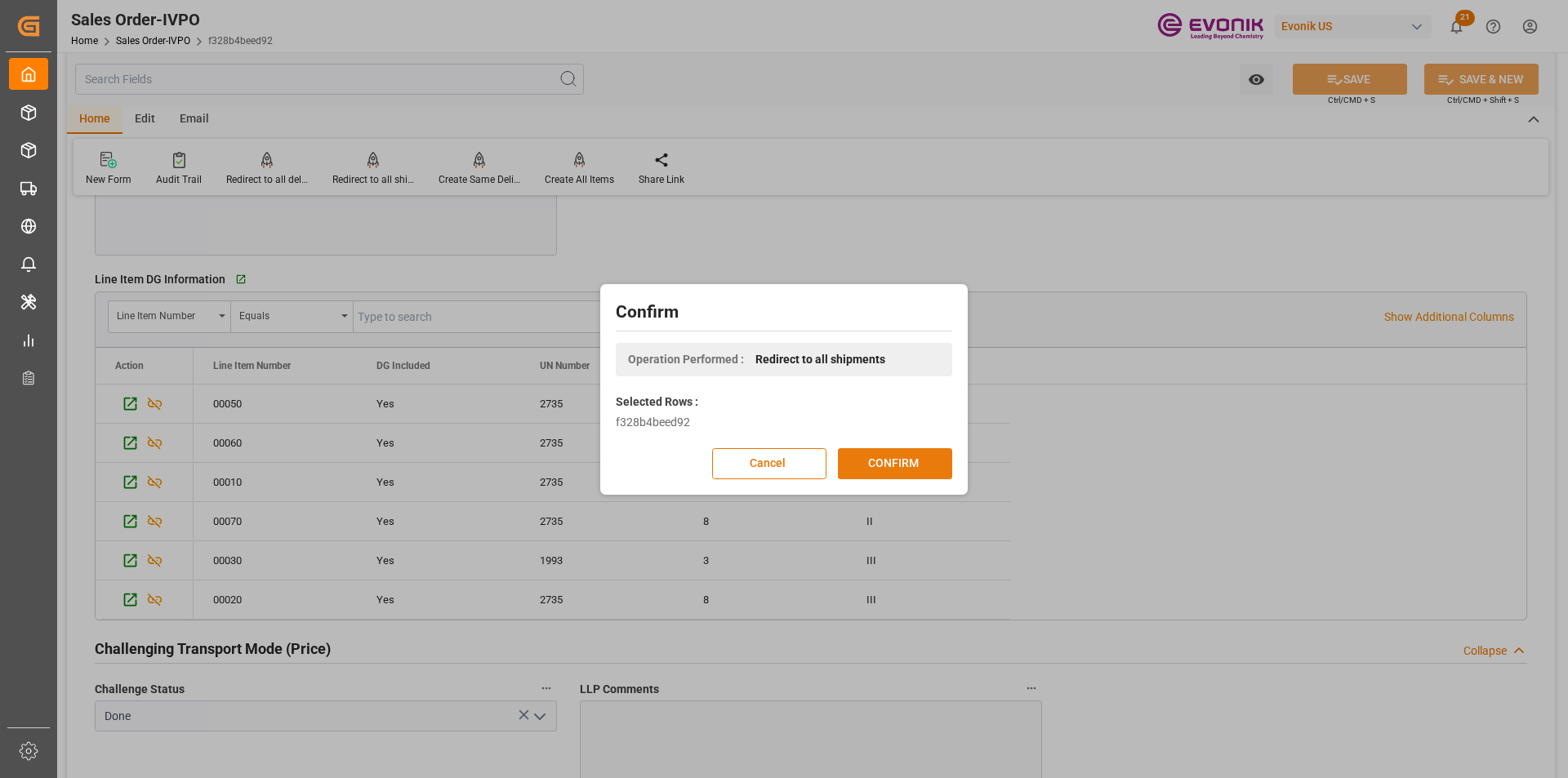
click at [914, 461] on button "CONFIRM" at bounding box center [895, 464] width 115 height 31
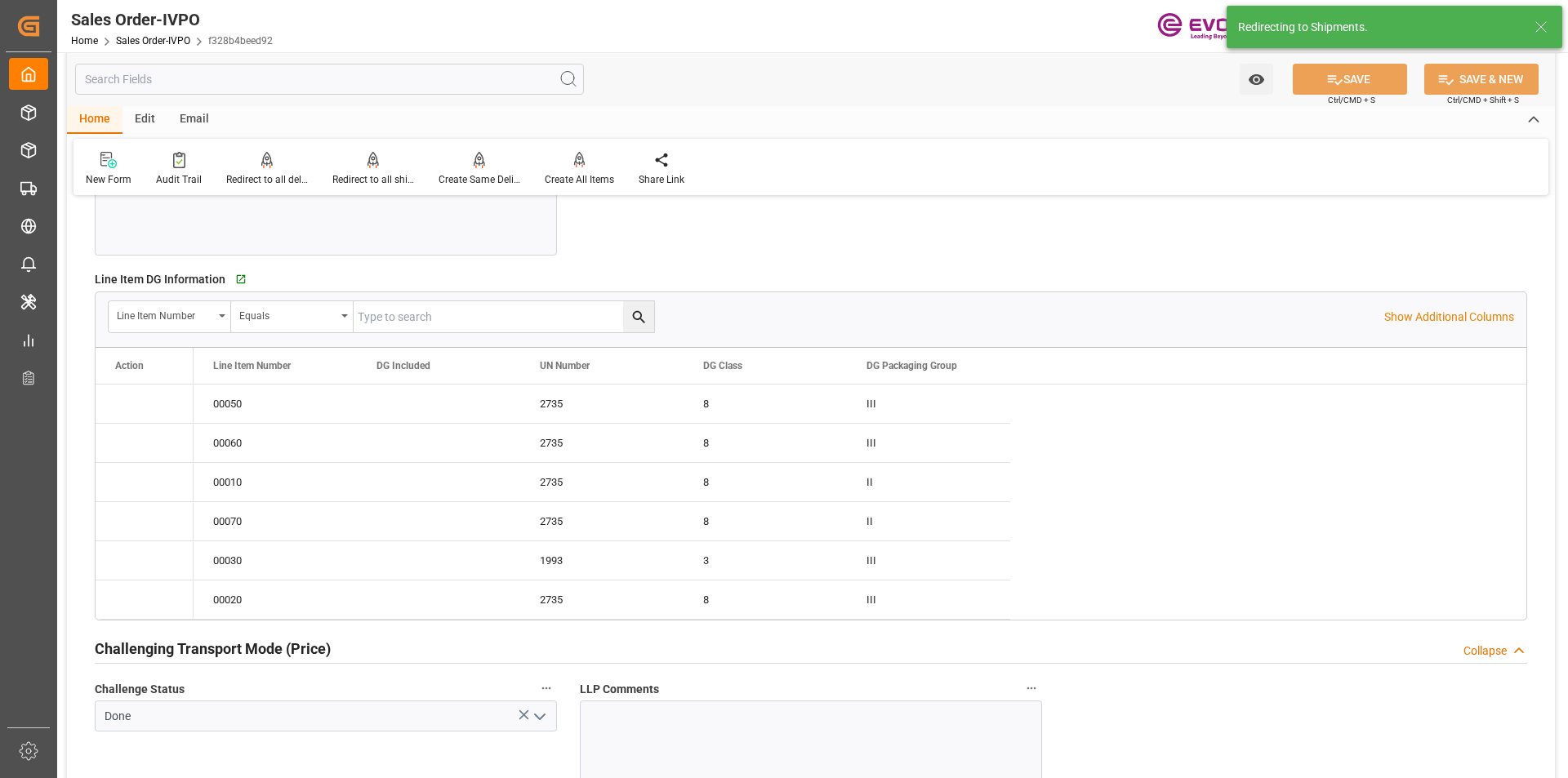
type input "17.09.2025 14:17"
type input "23.09.2025 14:05"
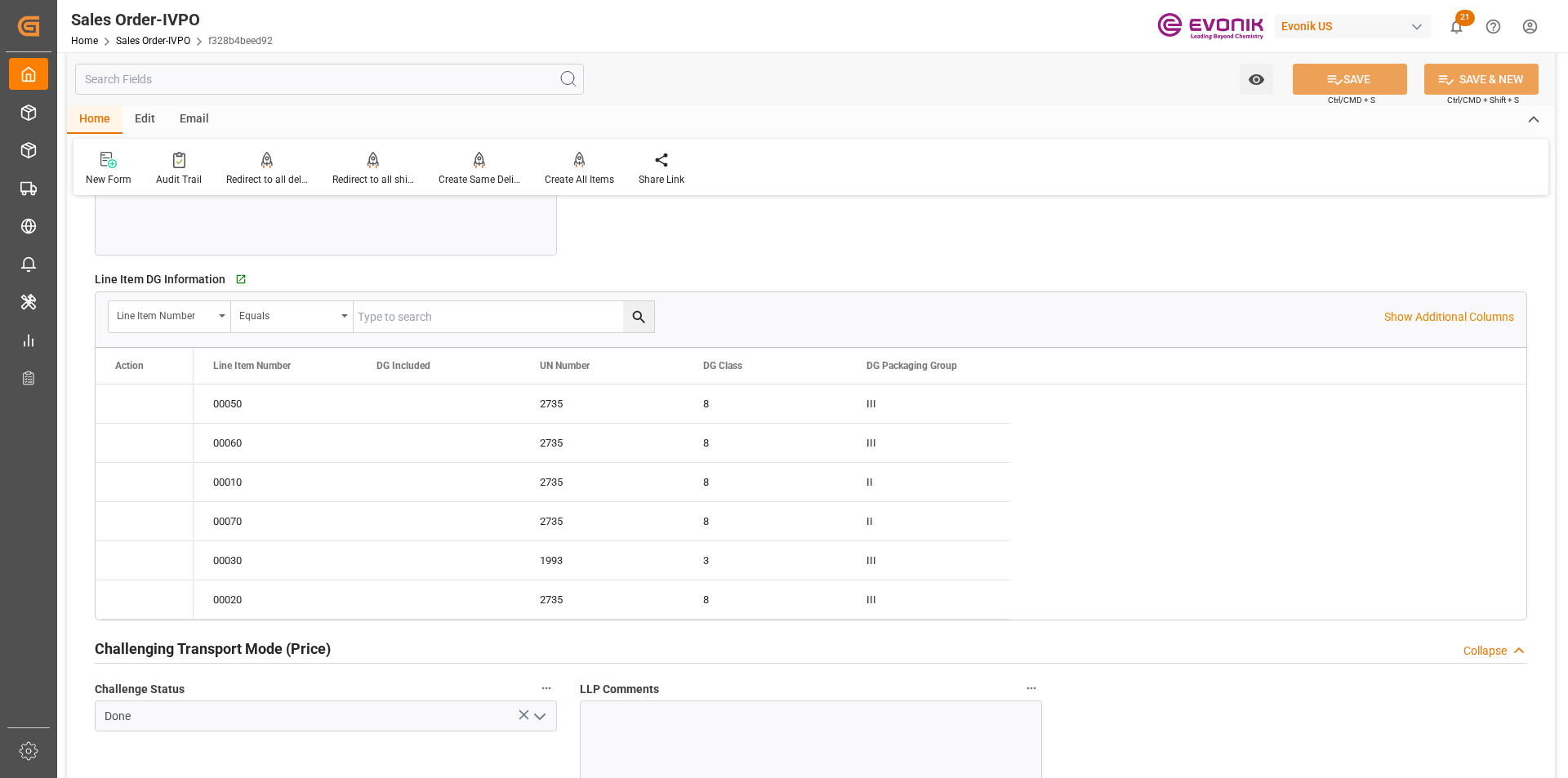
type input "livia.leone@evonik.comTelephone No: 55 19 3475-3130"
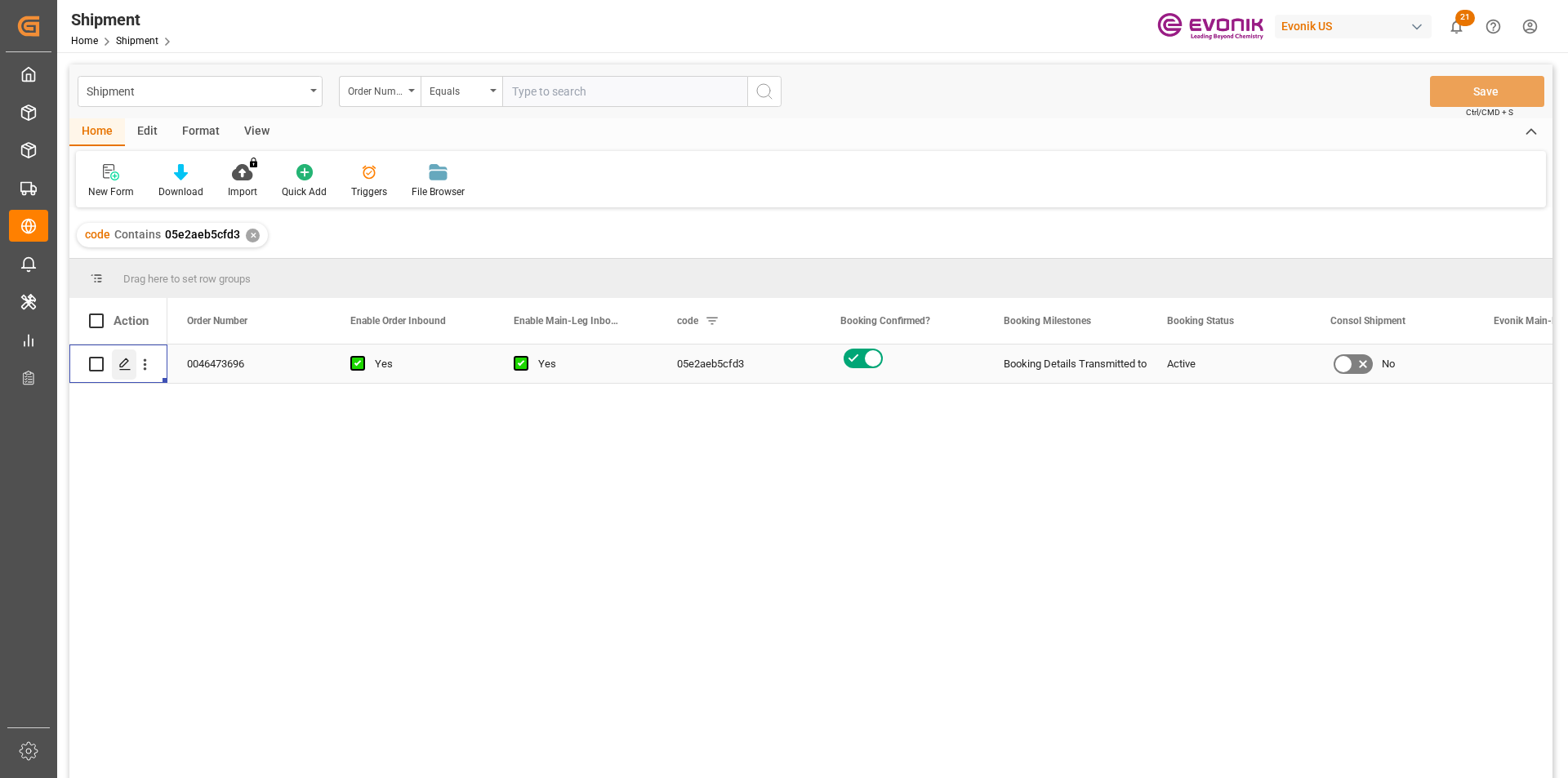
click at [120, 361] on icon "Press SPACE to select this row." at bounding box center [125, 364] width 13 height 13
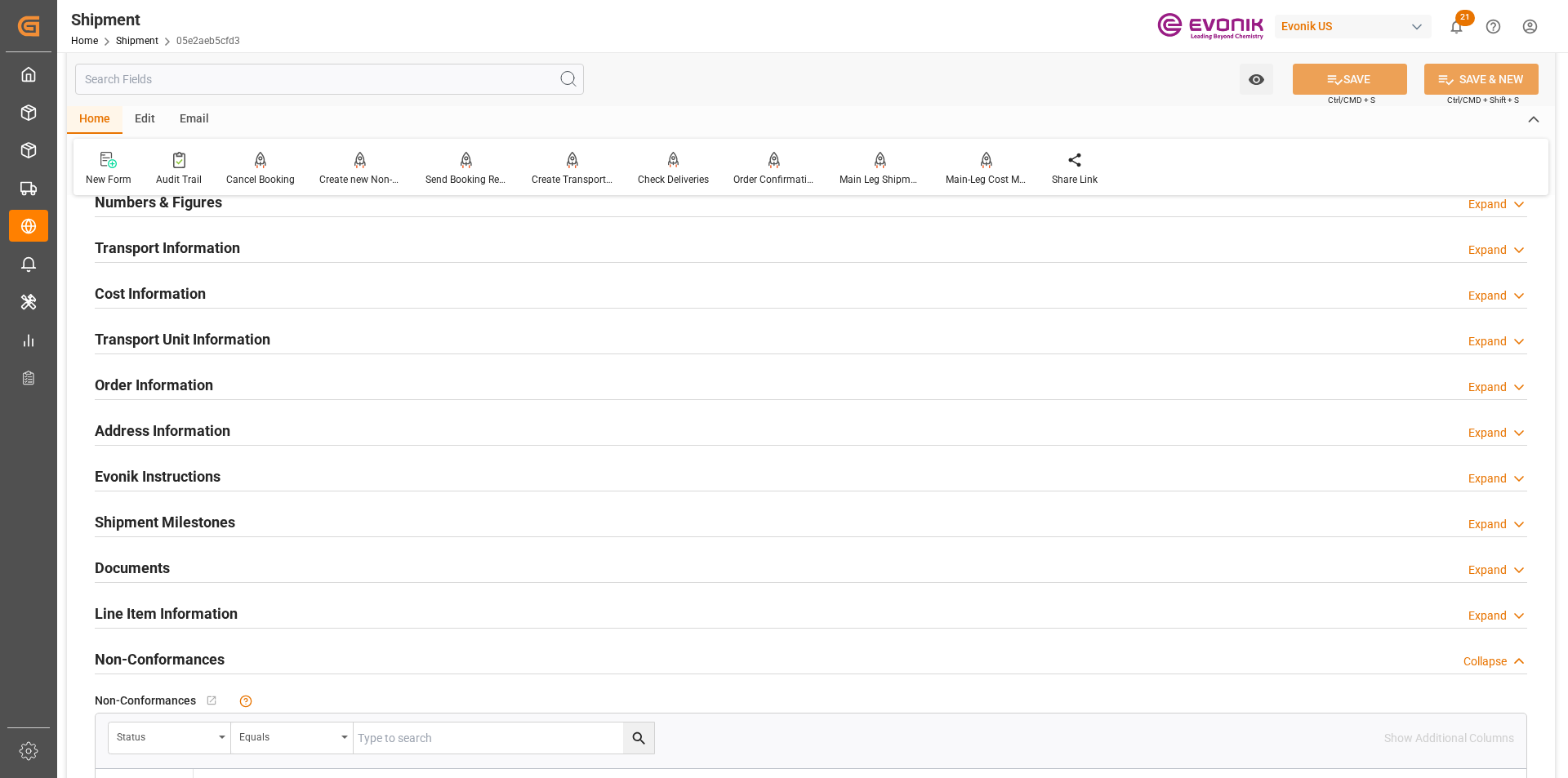
scroll to position [1143, 0]
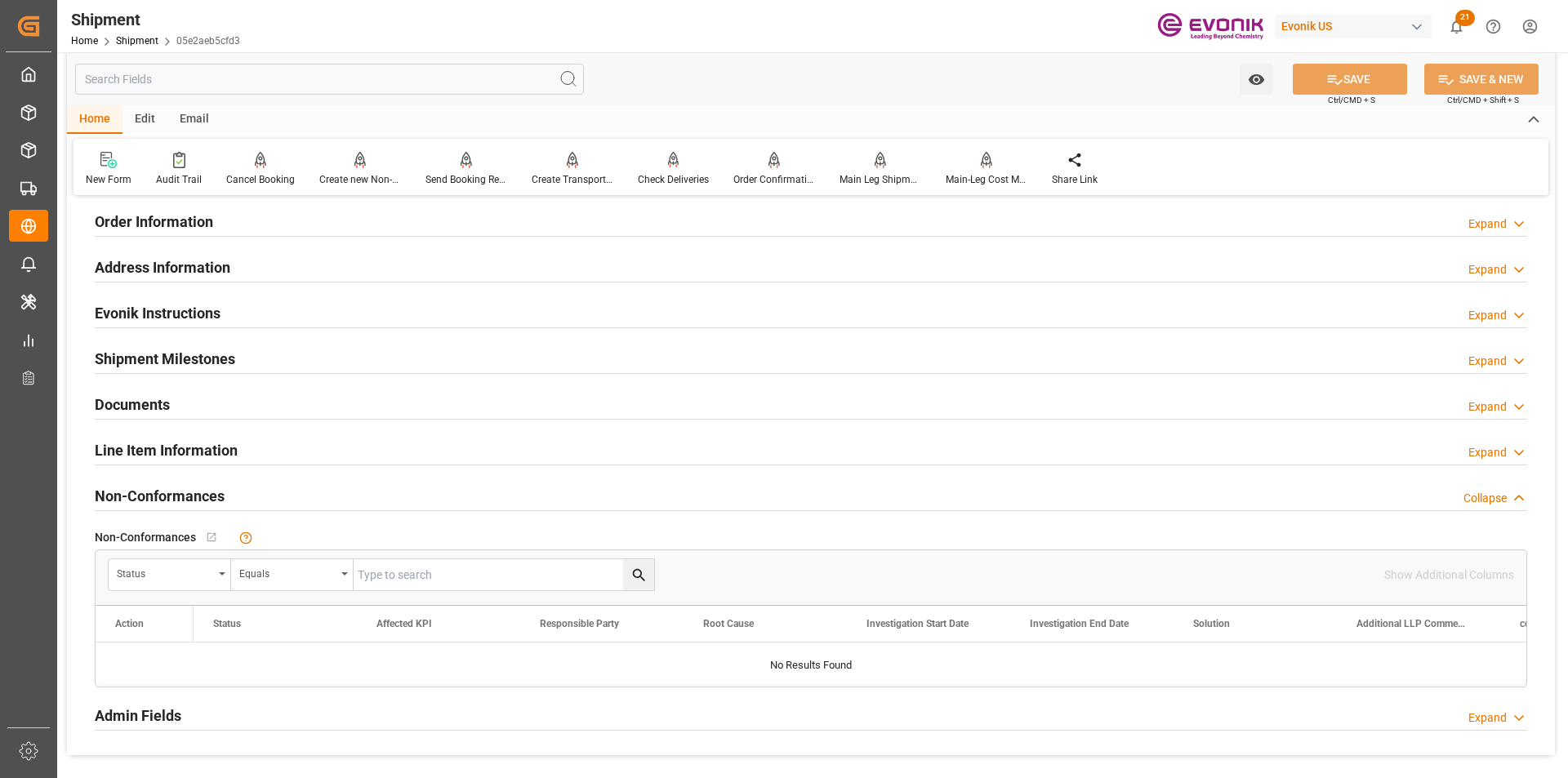
click at [327, 444] on div "Line Item Information Expand" at bounding box center [810, 450] width 1432 height 31
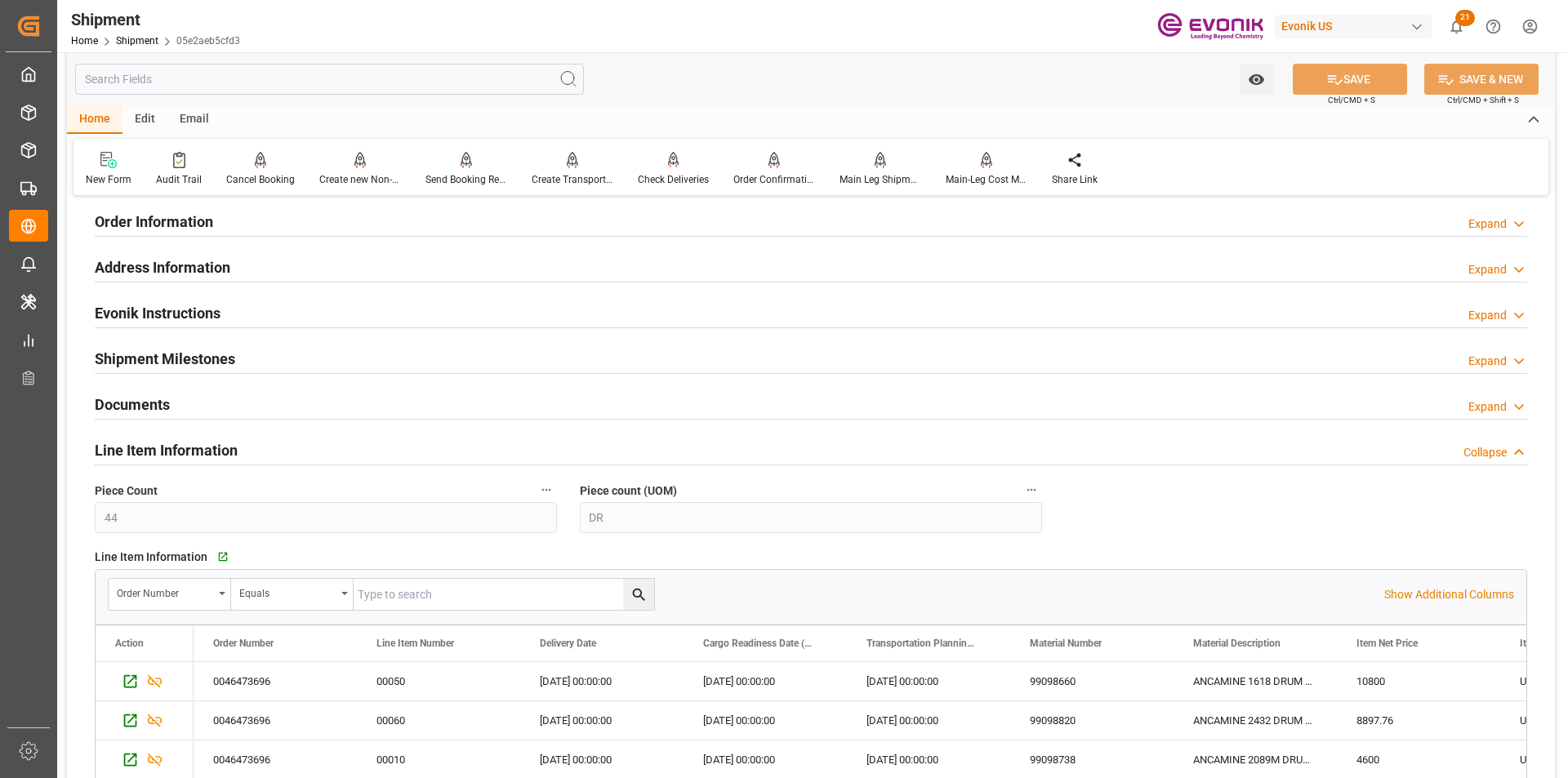
scroll to position [1306, 0]
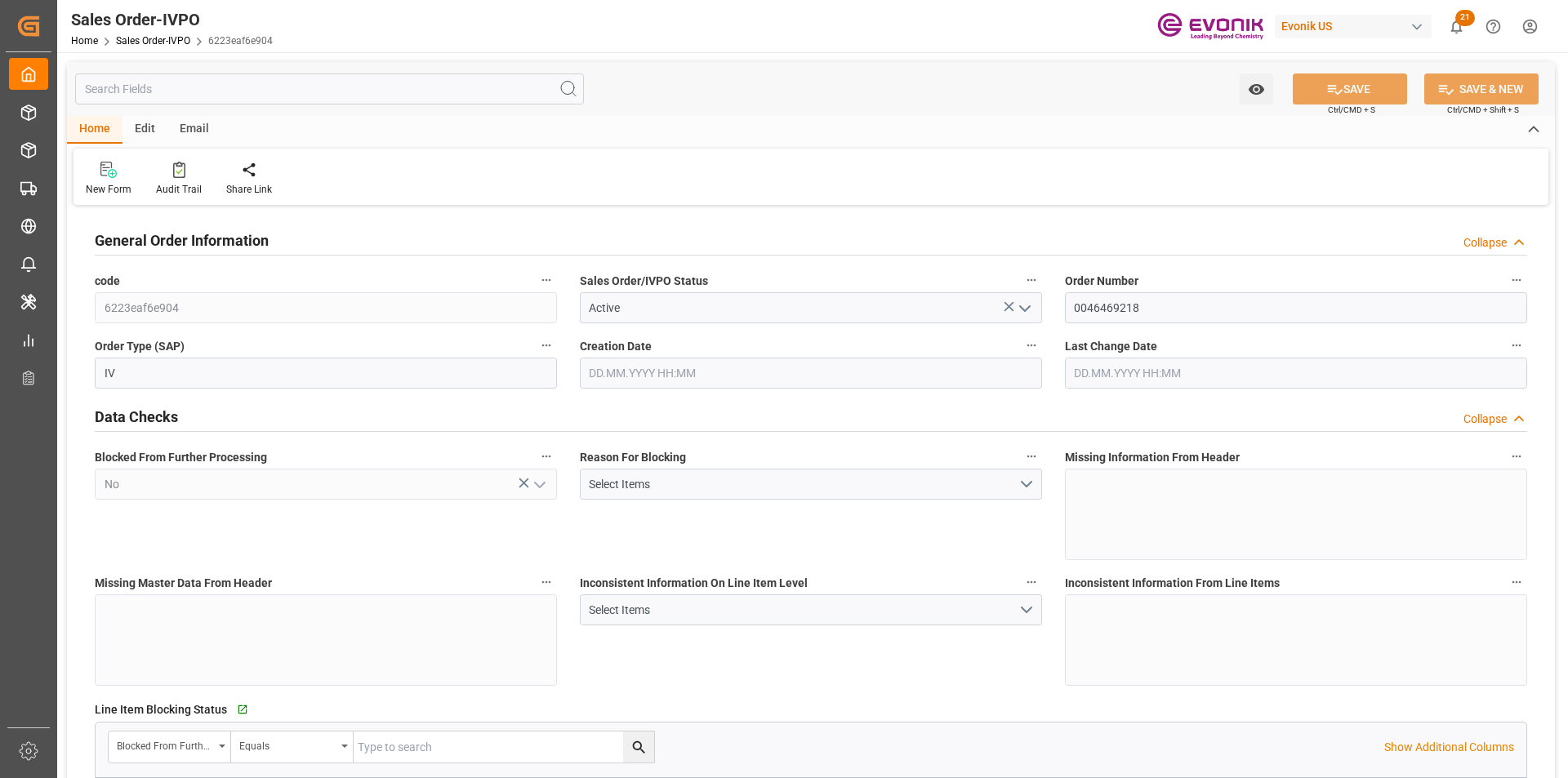
type input "SGSIN"
type input "0"
type input "1"
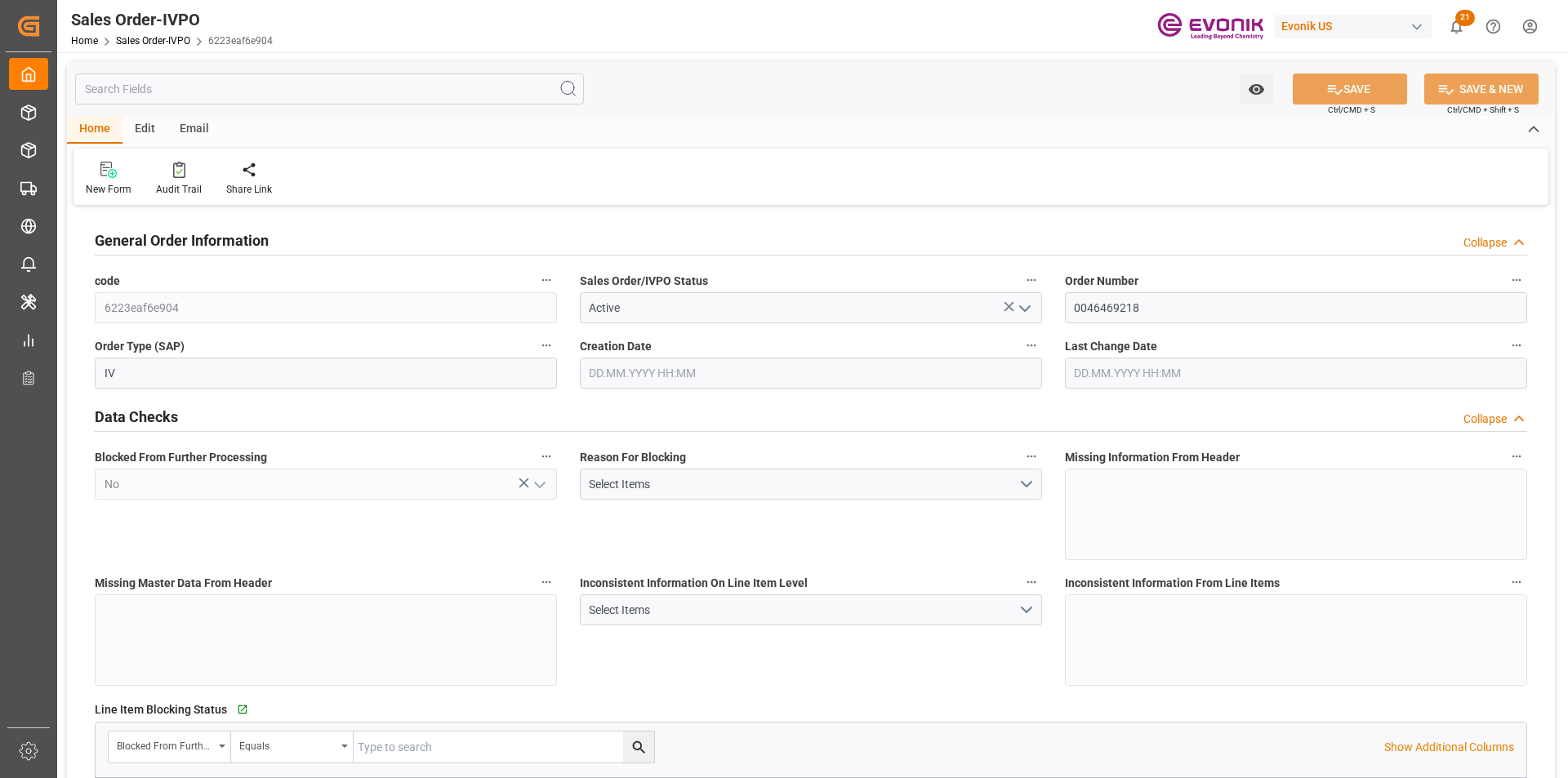
type input "7910.28"
type input "23.444"
type input "17000"
type input "30"
type input "19.08.2025 12:52"
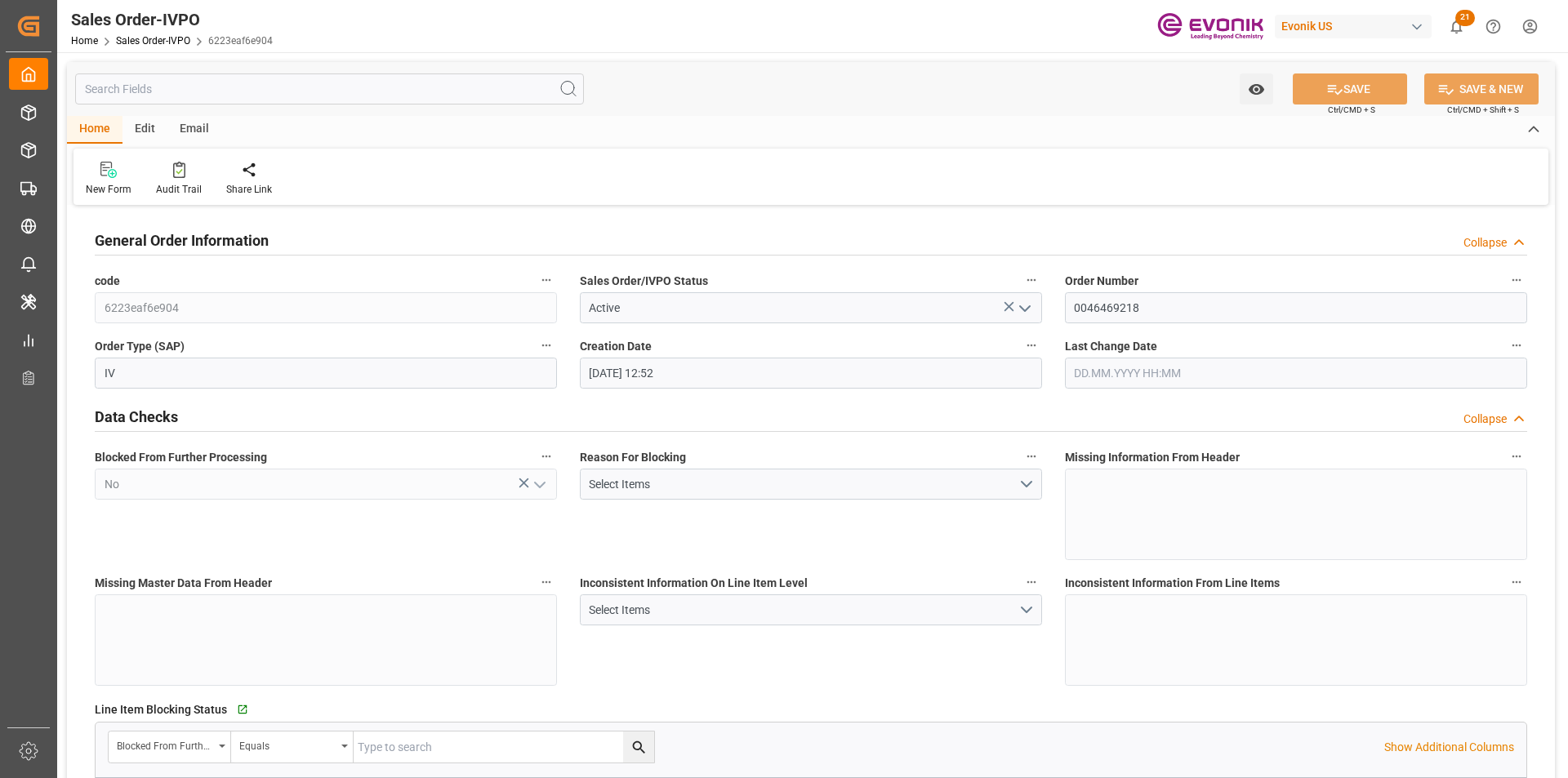
type input "26.09.2025 14:05"
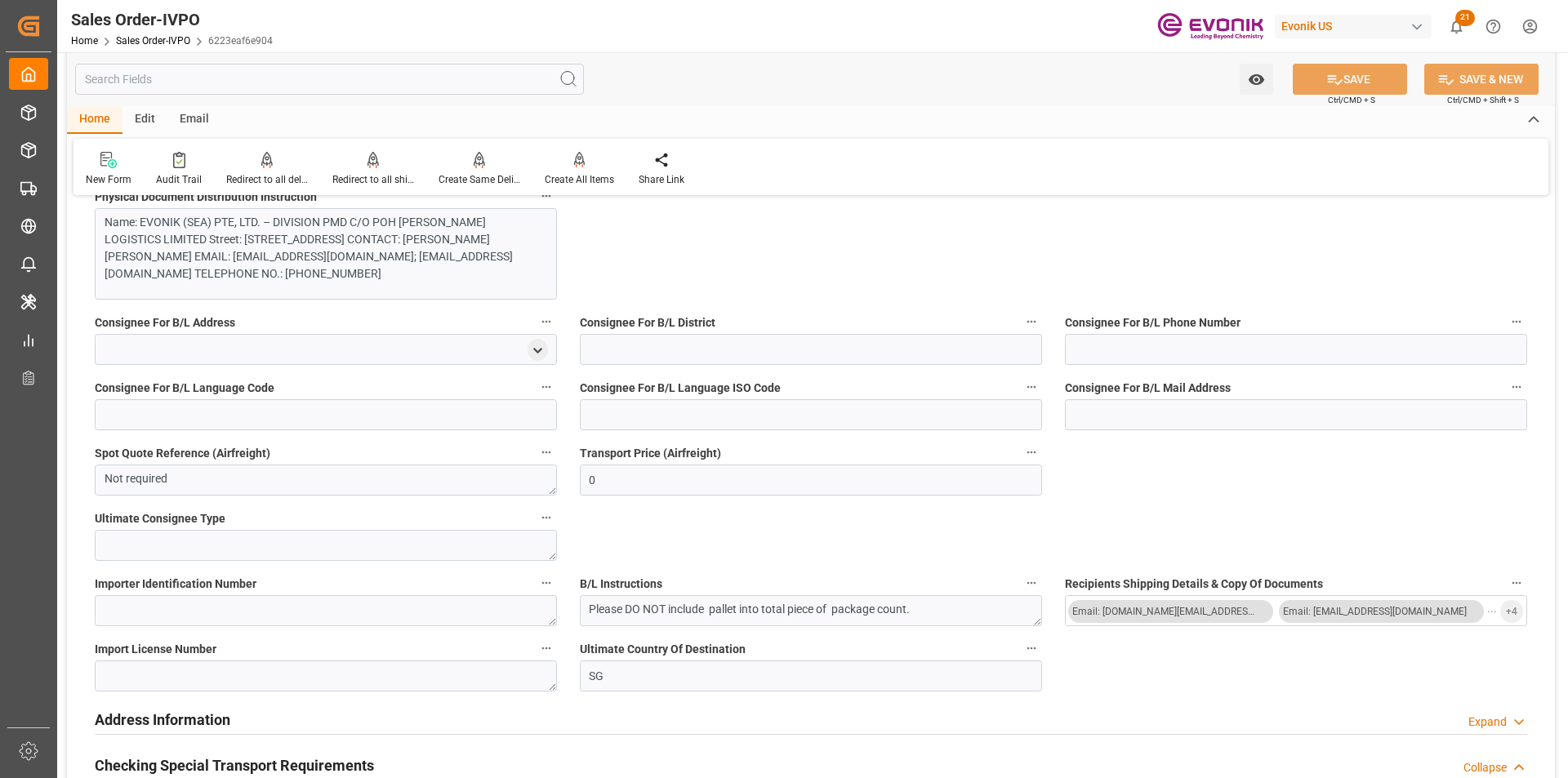
scroll to position [1306, 0]
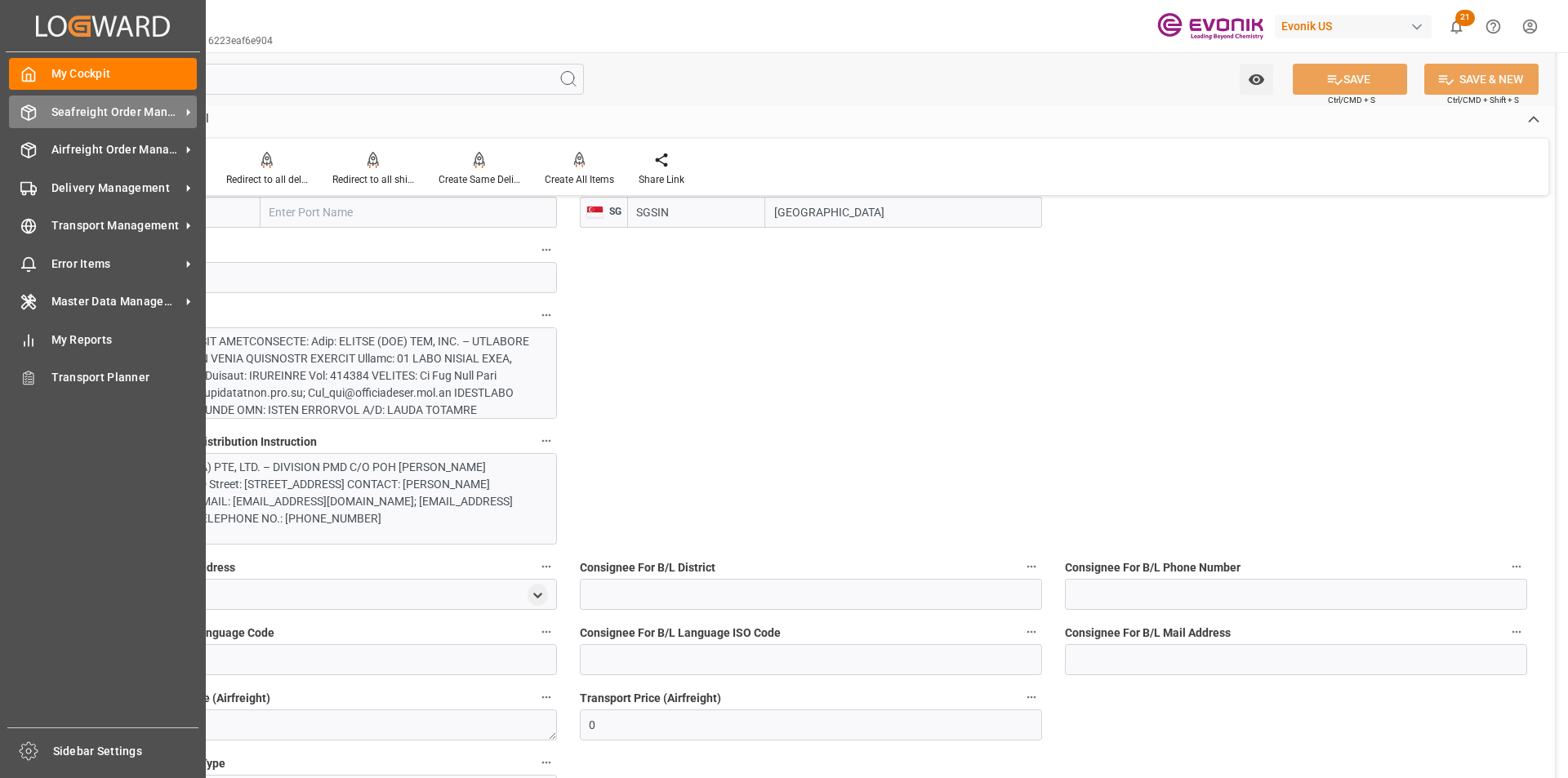
click at [122, 112] on span "Seafreight Order Management" at bounding box center [116, 112] width 129 height 18
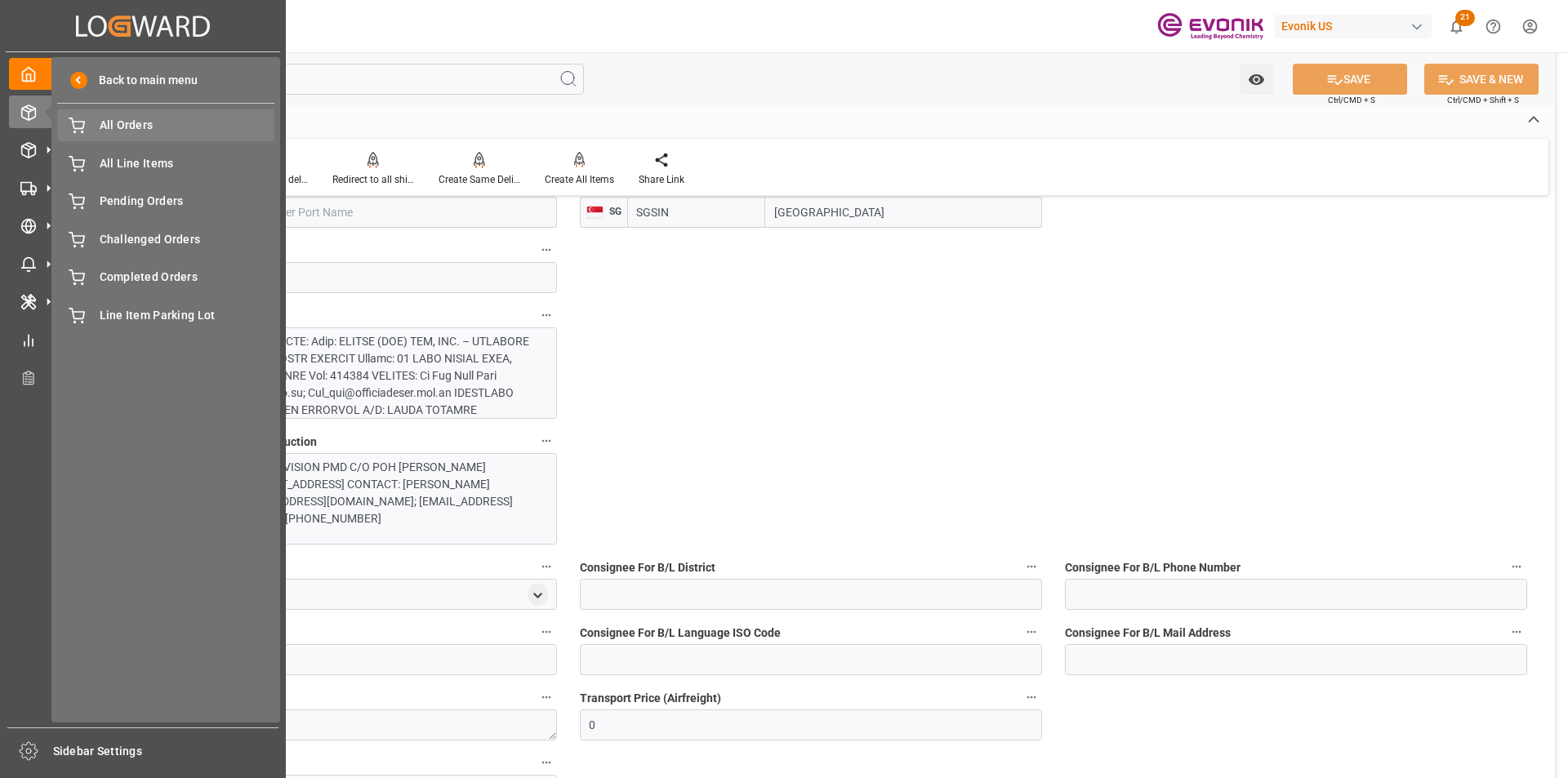
click at [122, 129] on span "All Orders" at bounding box center [188, 125] width 176 height 18
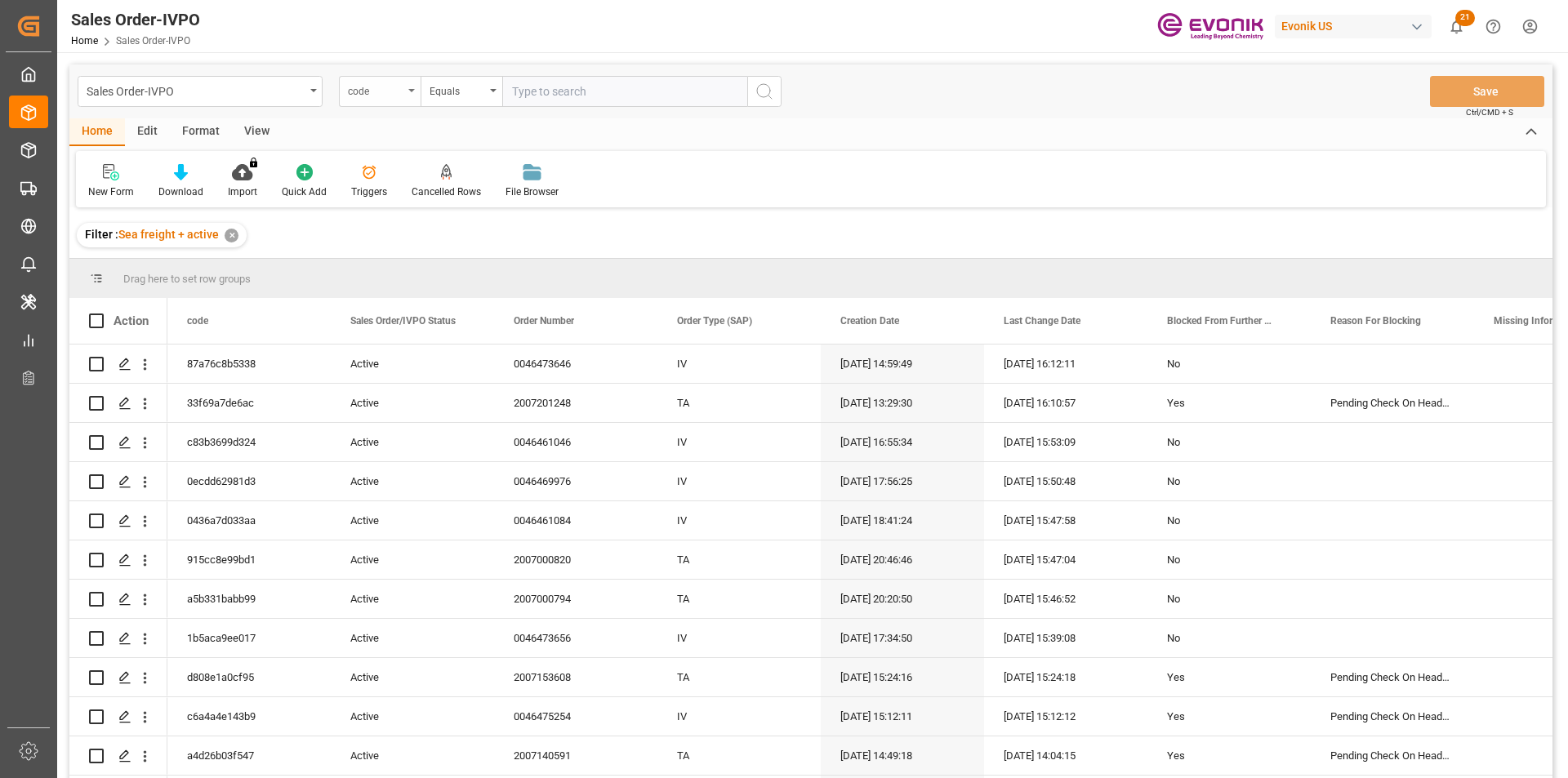
click at [406, 93] on div "code" at bounding box center [379, 92] width 81 height 31
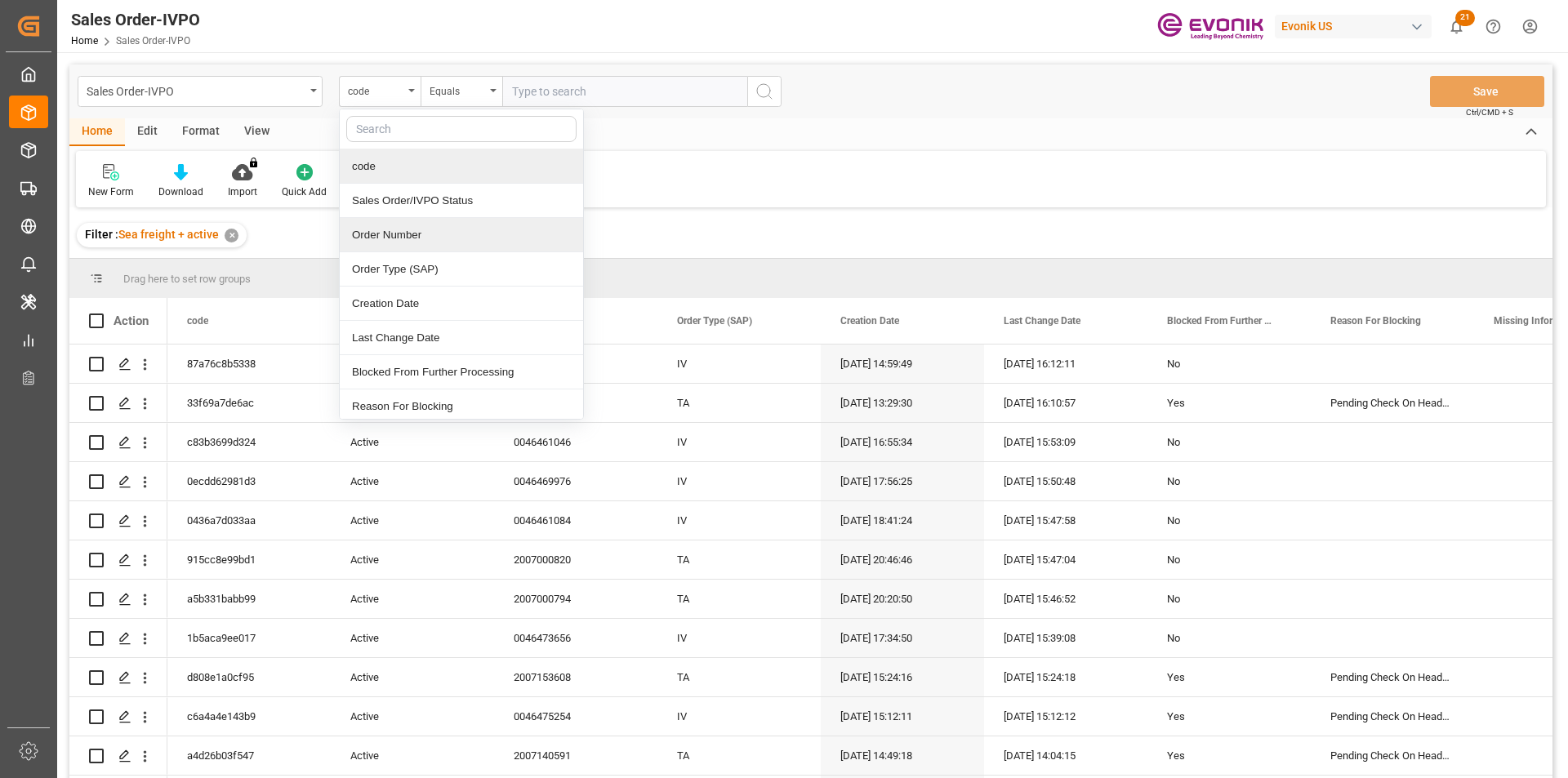
click at [401, 233] on div "Order Number" at bounding box center [461, 235] width 243 height 34
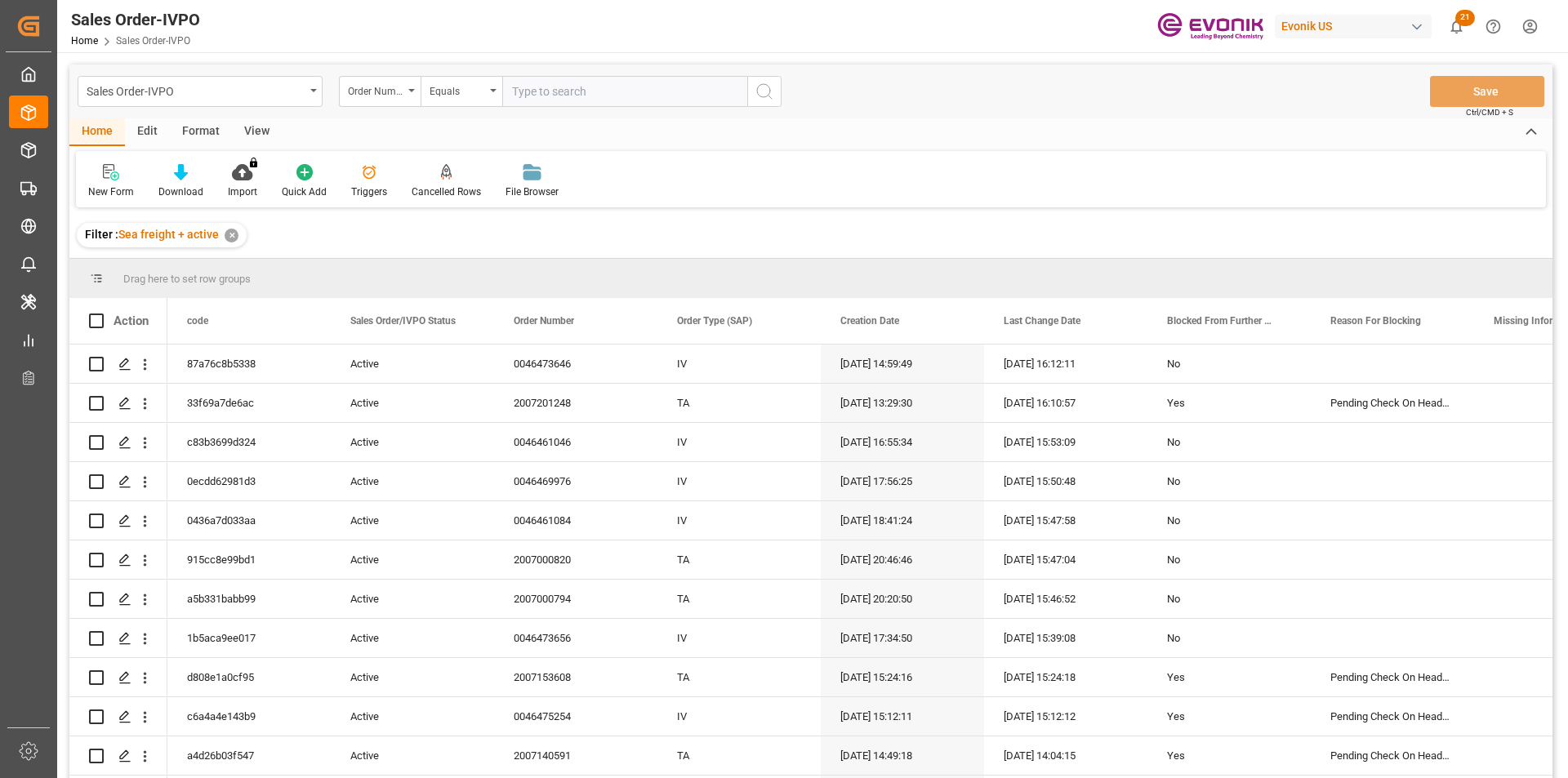
click at [534, 97] on input "text" at bounding box center [624, 92] width 245 height 31
paste input "2007142022"
type input "2007142022"
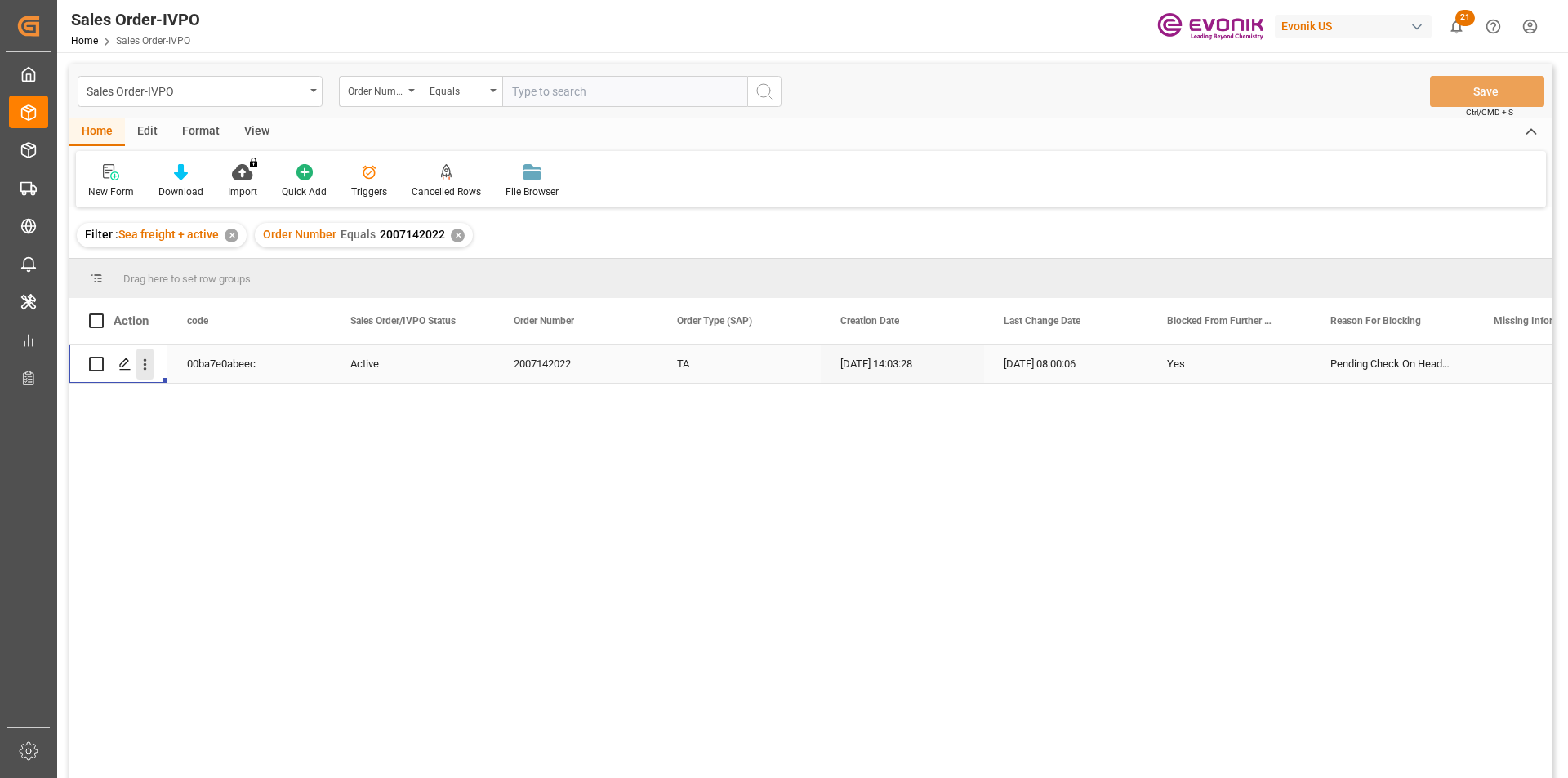
click at [153, 369] on icon "open menu" at bounding box center [144, 364] width 18 height 18
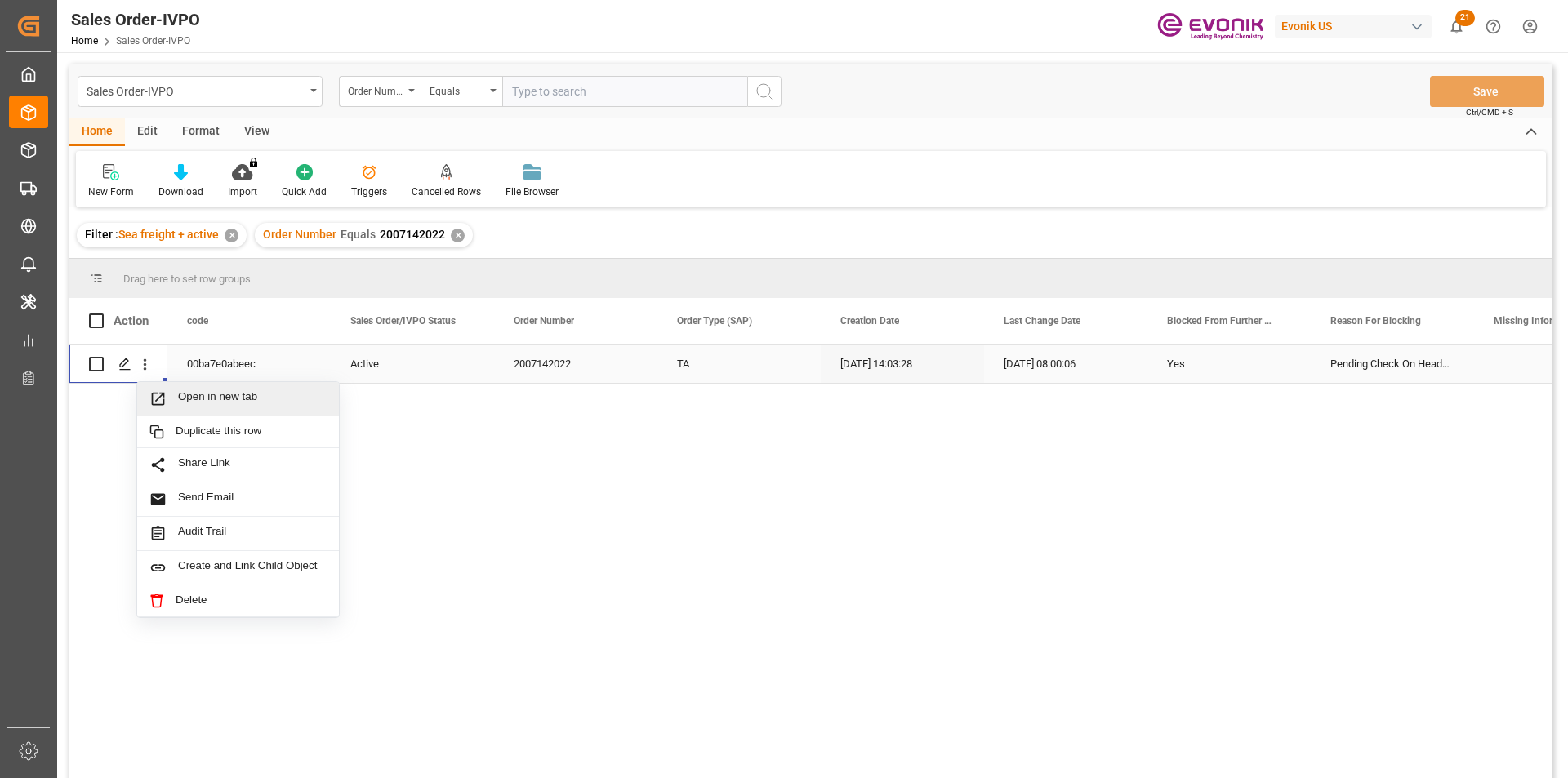
click at [192, 389] on div "Open in new tab" at bounding box center [238, 399] width 202 height 34
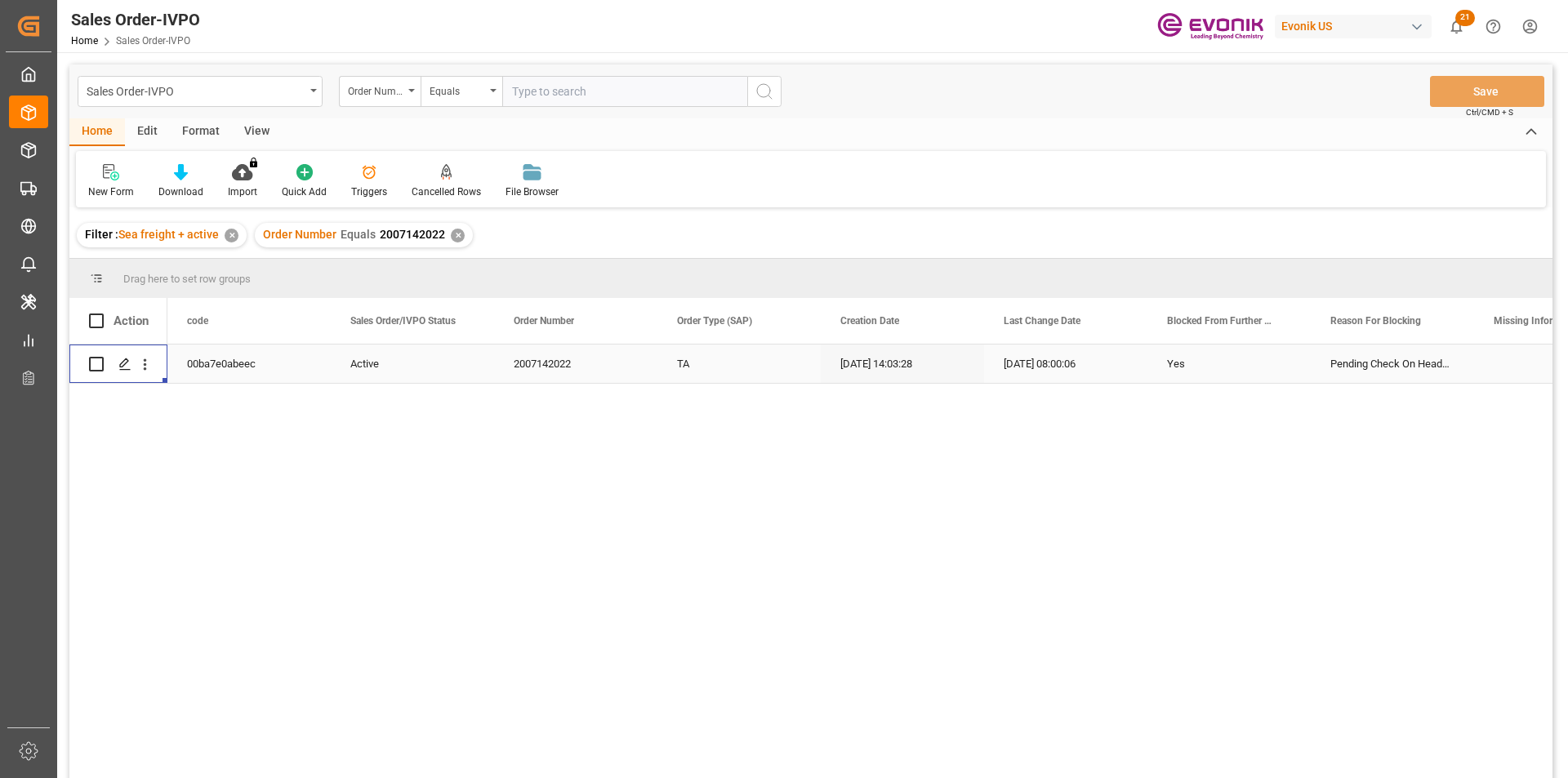
click at [456, 236] on div "✕" at bounding box center [457, 235] width 14 height 14
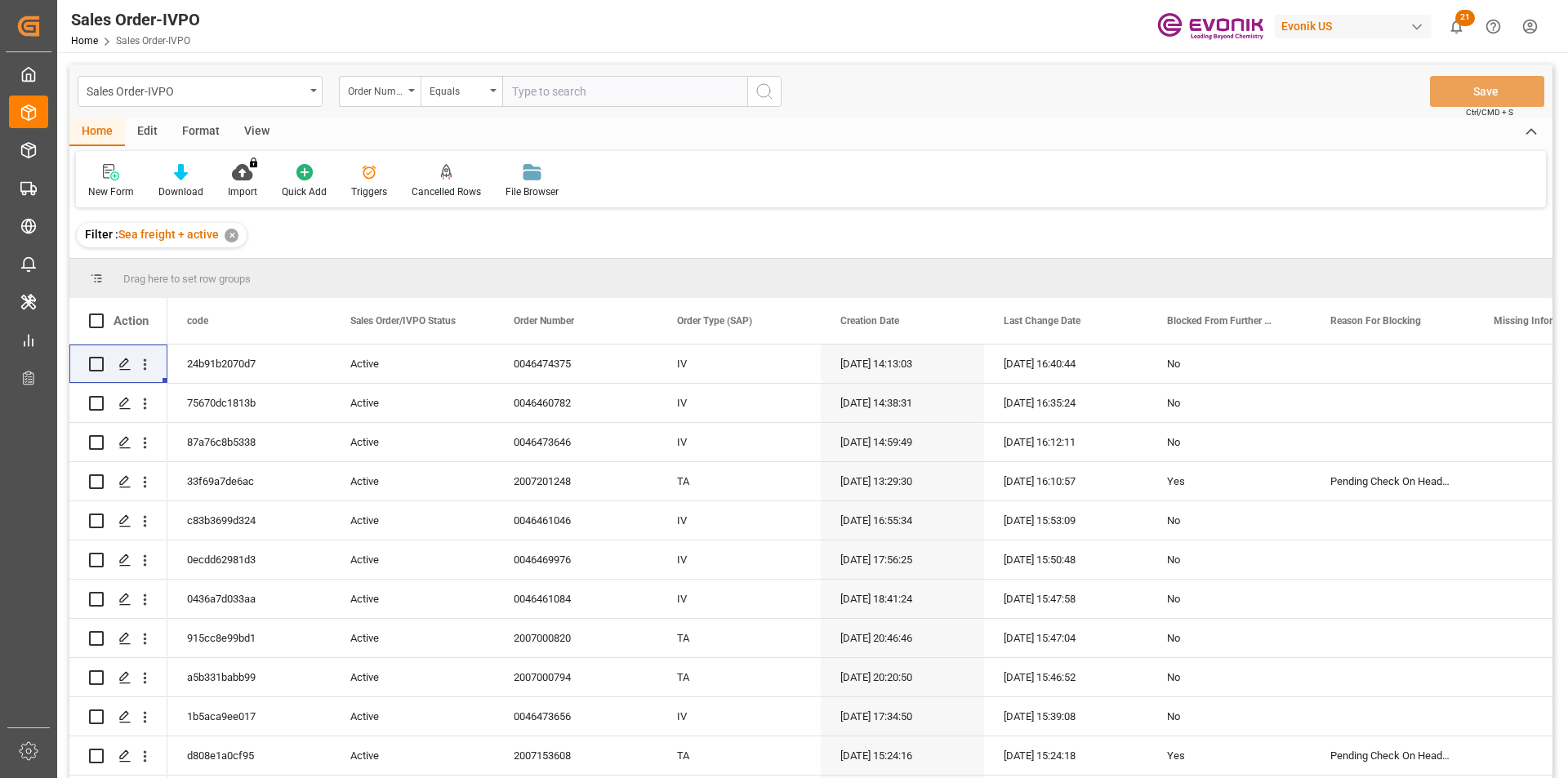
click at [582, 96] on input "text" at bounding box center [624, 92] width 245 height 31
paste input "2007202704"
type input "2007202704"
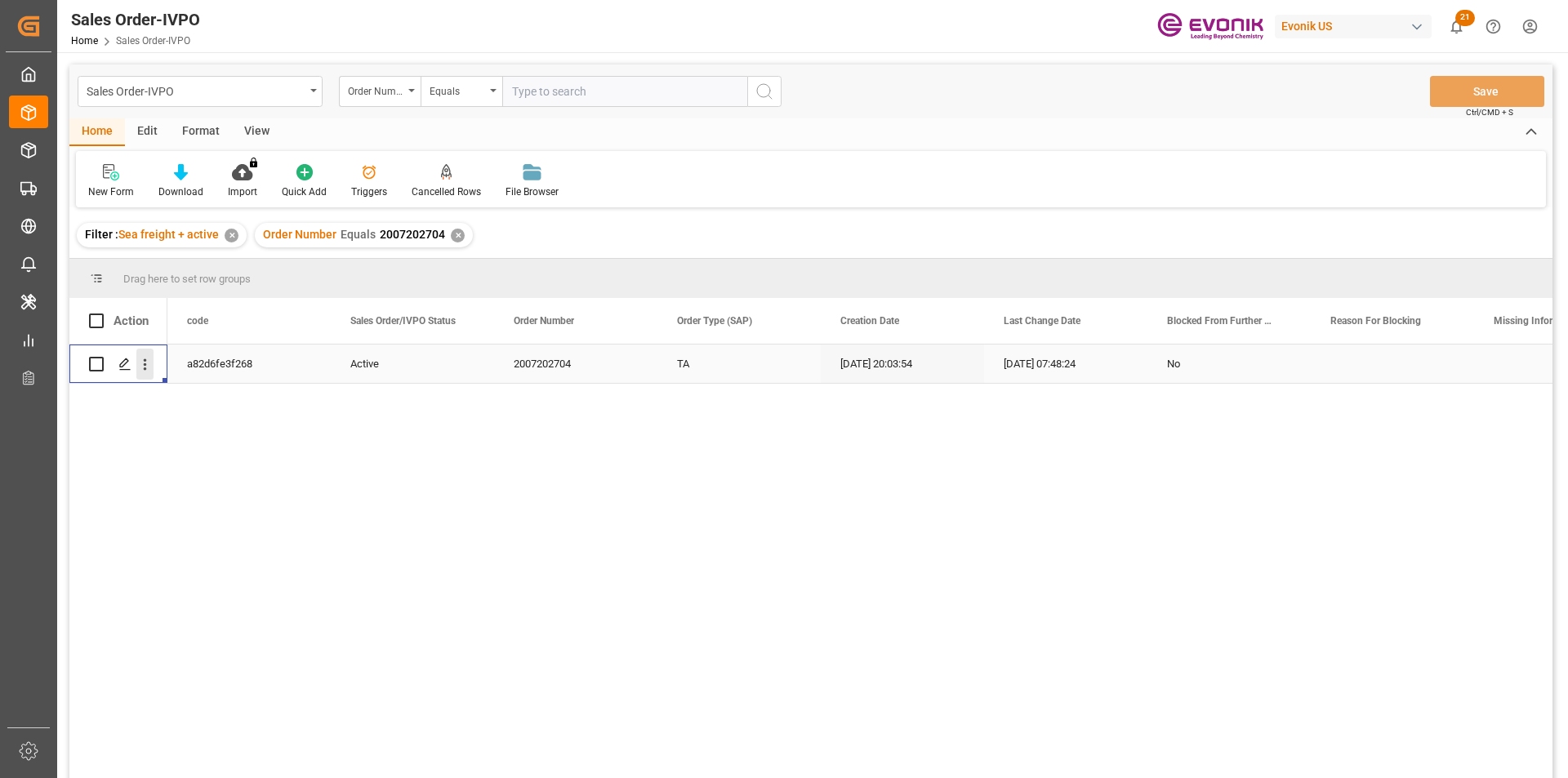
click at [151, 367] on icon "open menu" at bounding box center [144, 364] width 18 height 18
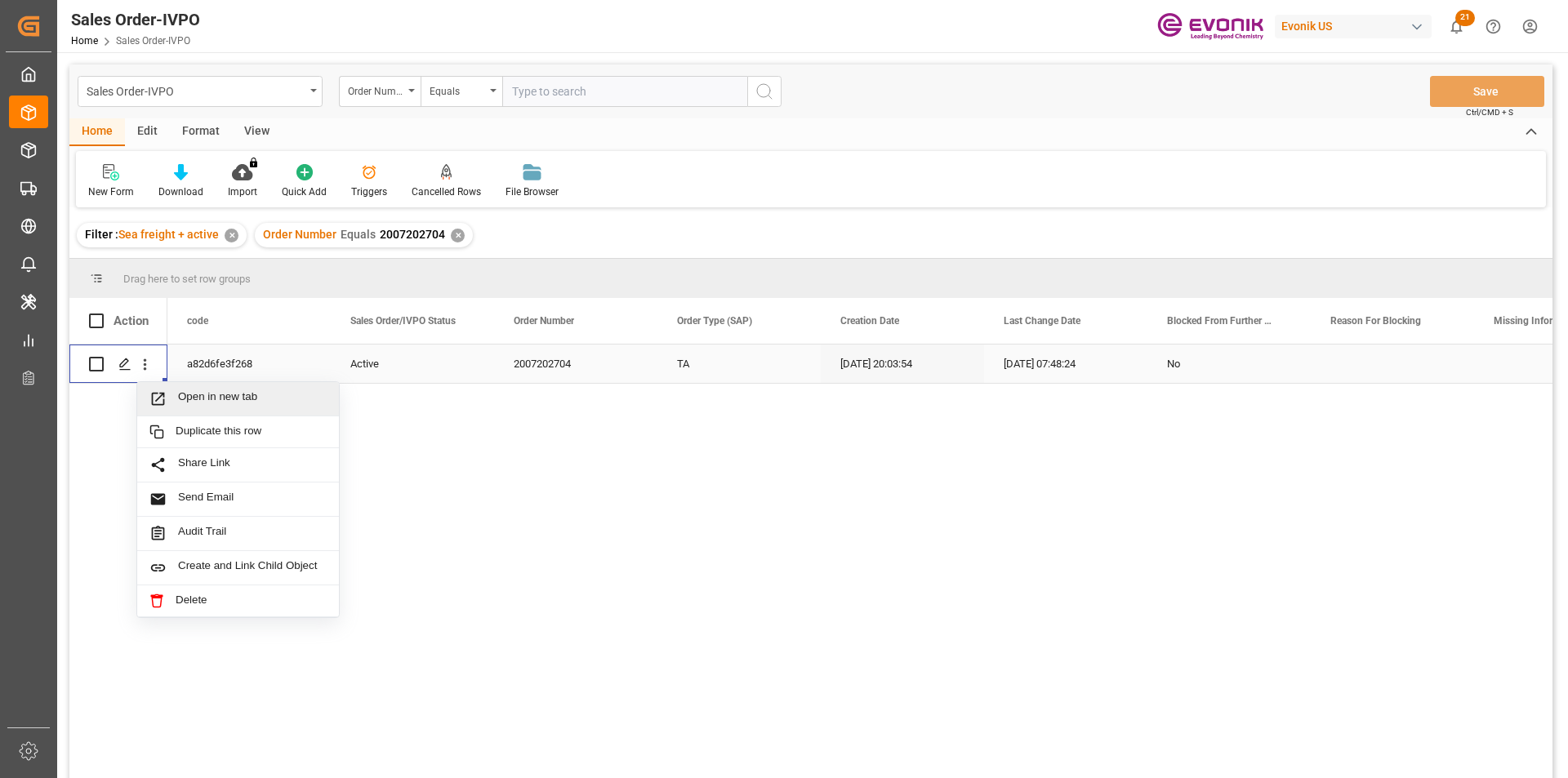
click at [250, 400] on span "Open in new tab" at bounding box center [252, 399] width 149 height 18
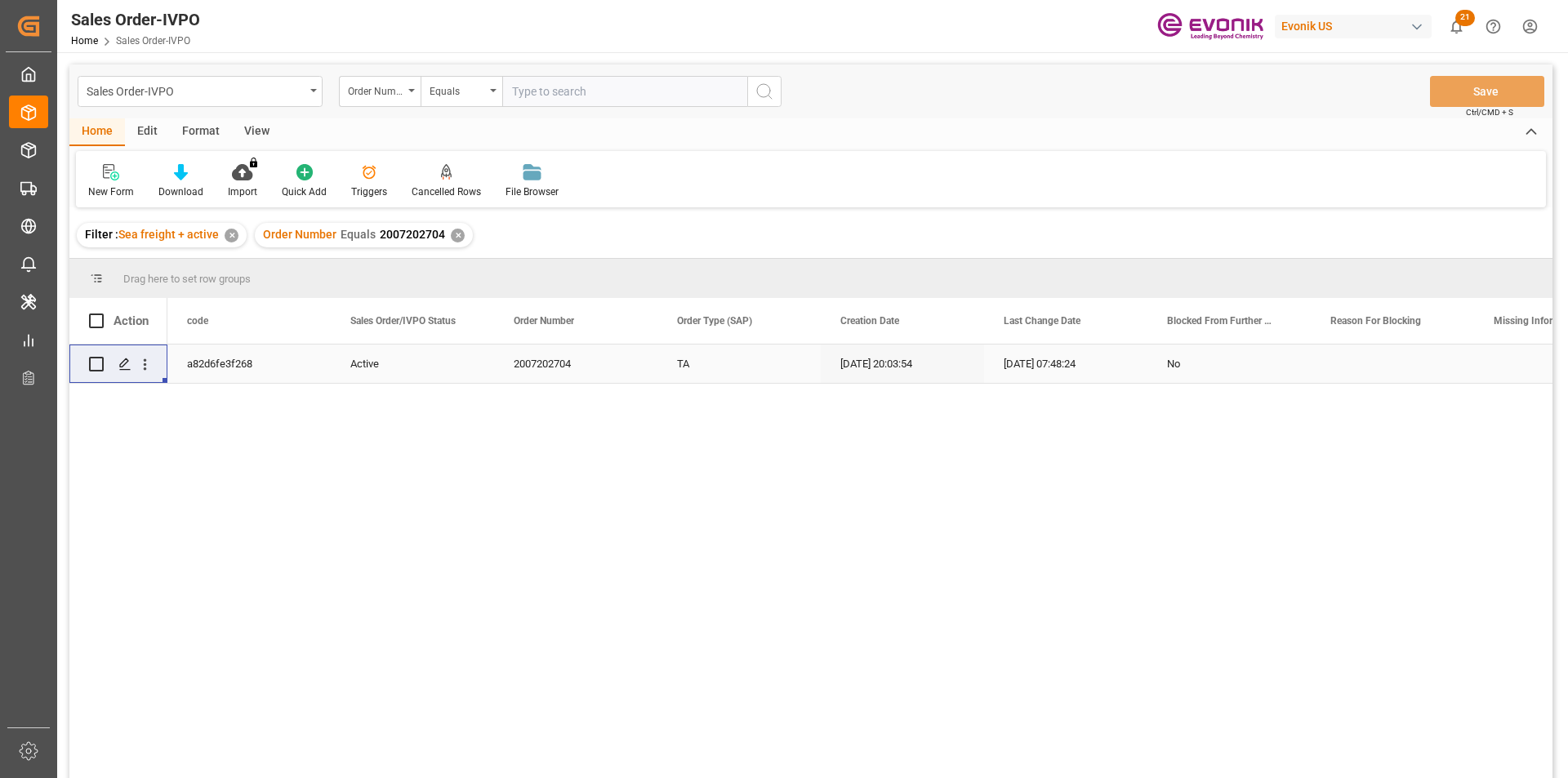
click at [460, 239] on div "✕" at bounding box center [457, 235] width 14 height 14
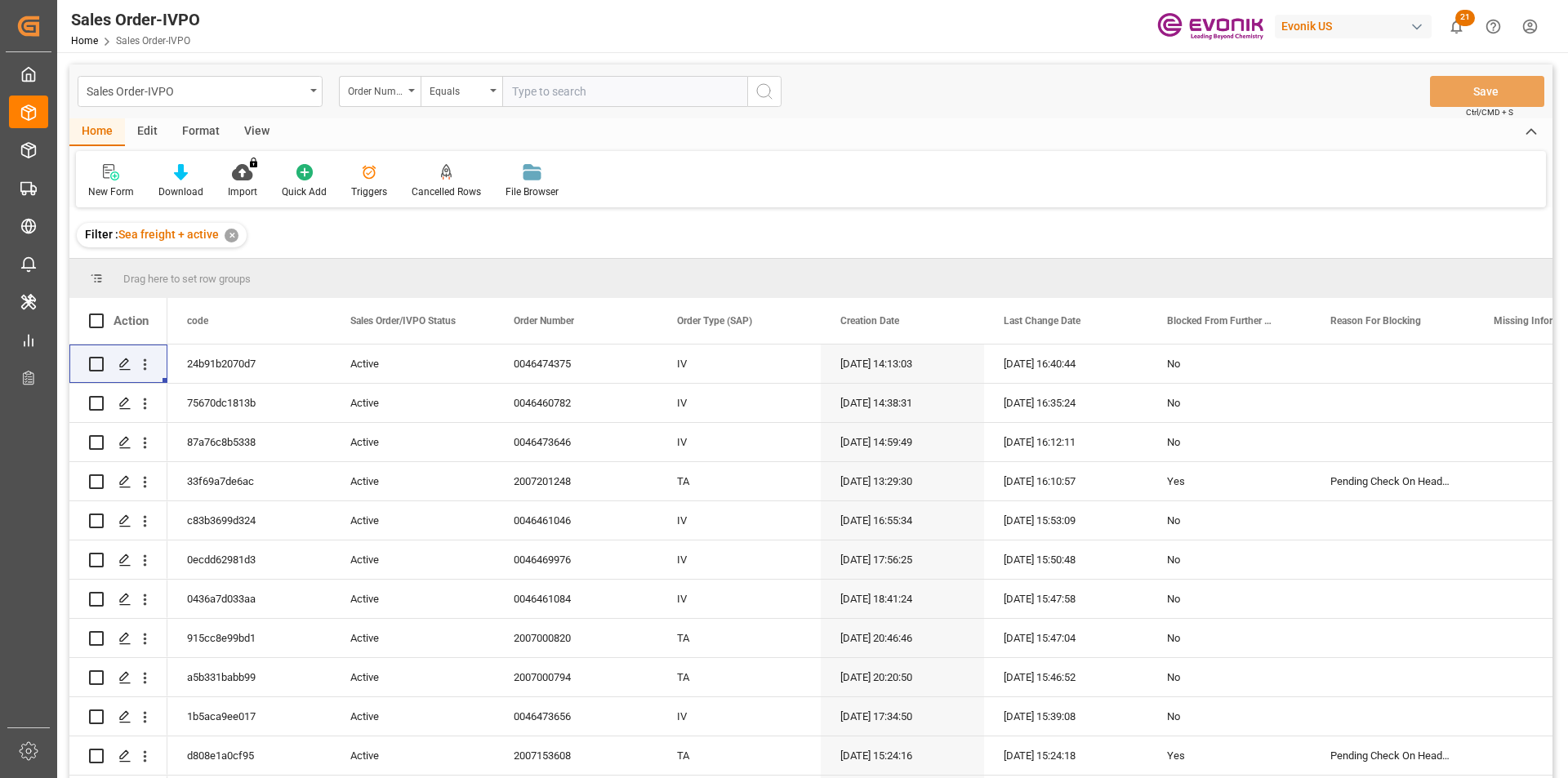
click at [577, 102] on input "text" at bounding box center [624, 92] width 245 height 31
paste input "0046434113"
type input "0046434113"
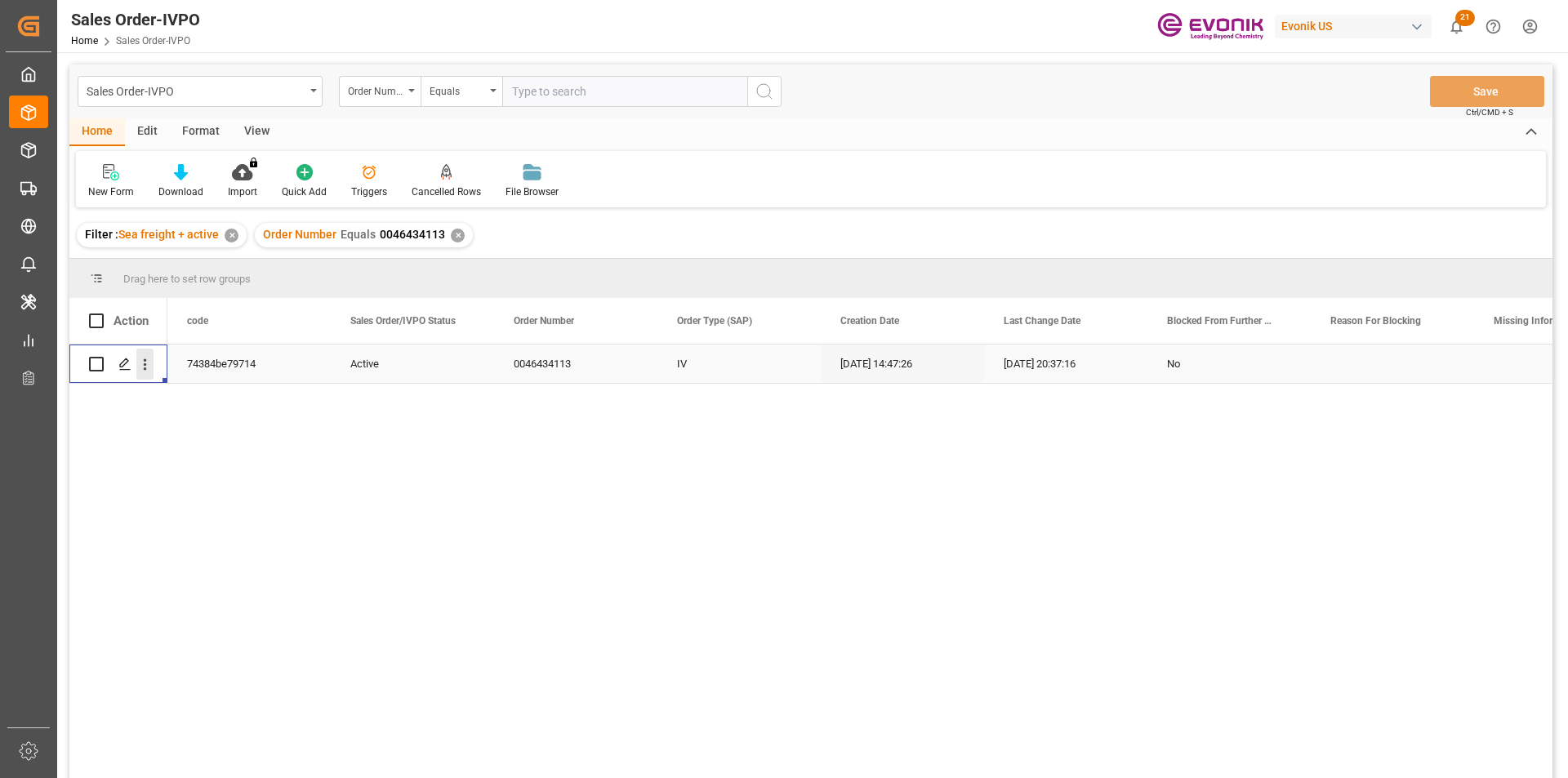
click at [147, 360] on icon "open menu" at bounding box center [144, 364] width 18 height 18
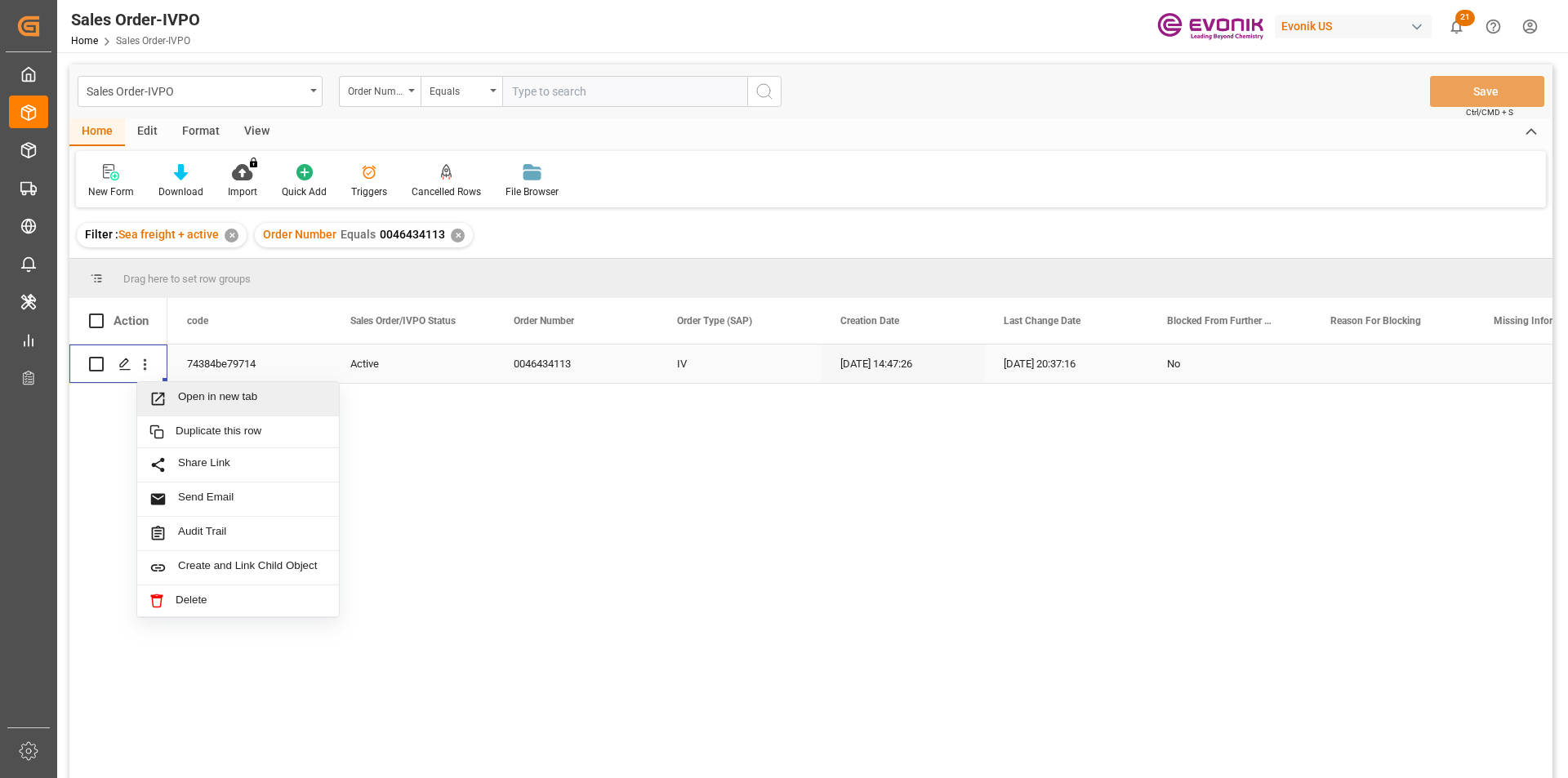
click at [163, 401] on icon "Press SPACE to select this row." at bounding box center [158, 399] width 18 height 18
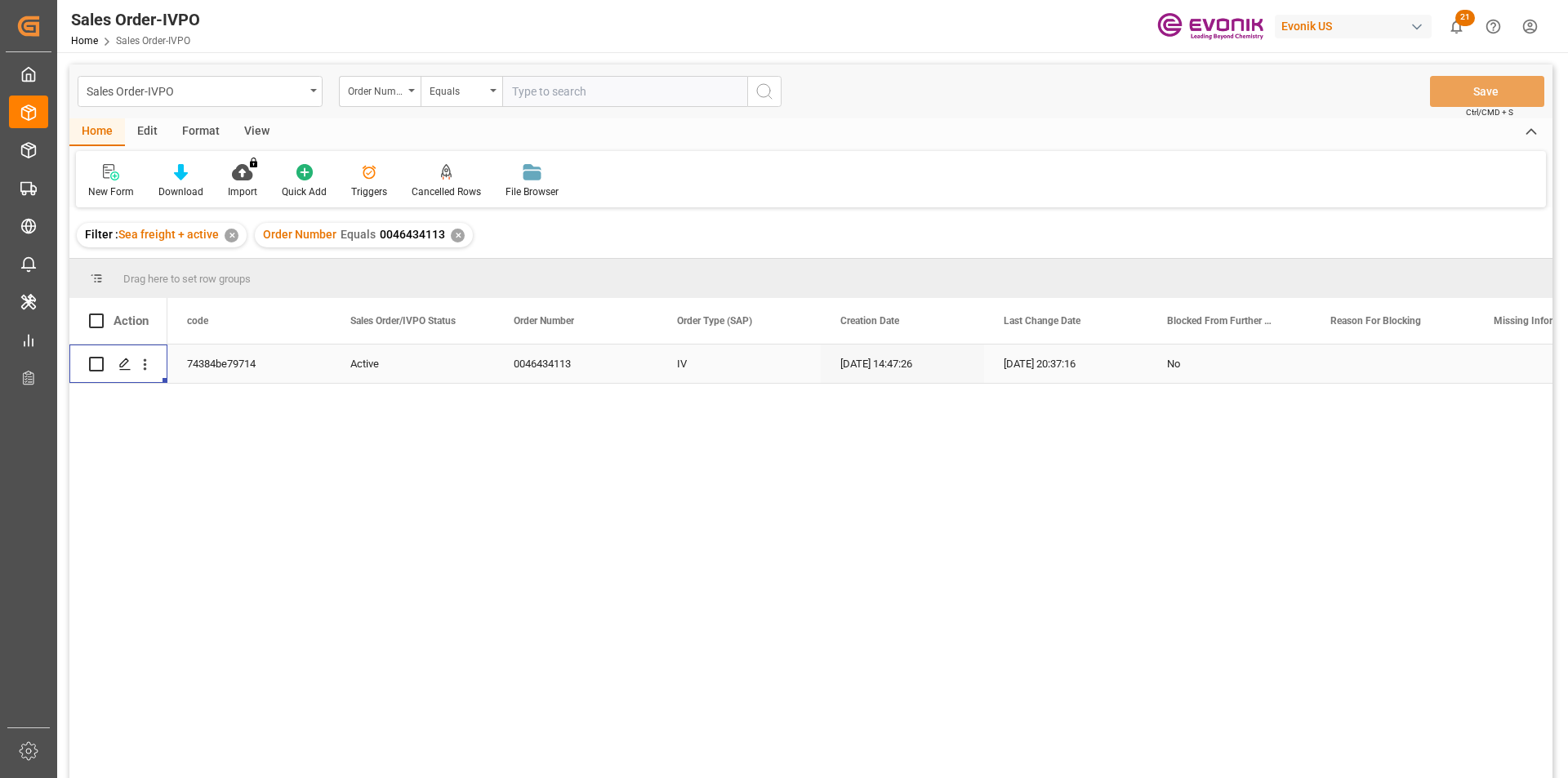
click at [566, 93] on input "text" at bounding box center [624, 92] width 245 height 31
paste input "2007022978"
type input "2007022978"
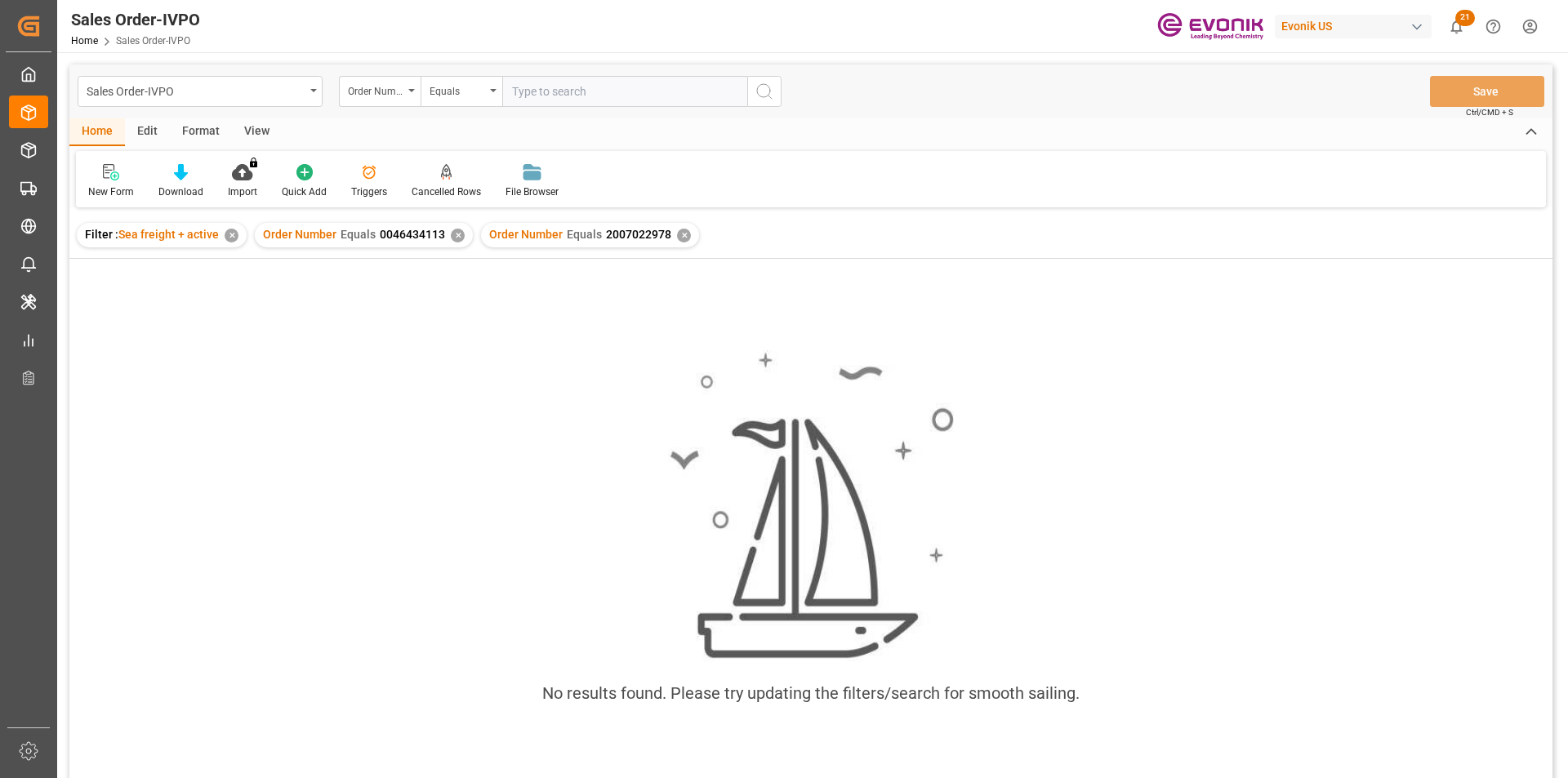
click at [457, 237] on div "✕" at bounding box center [457, 235] width 14 height 14
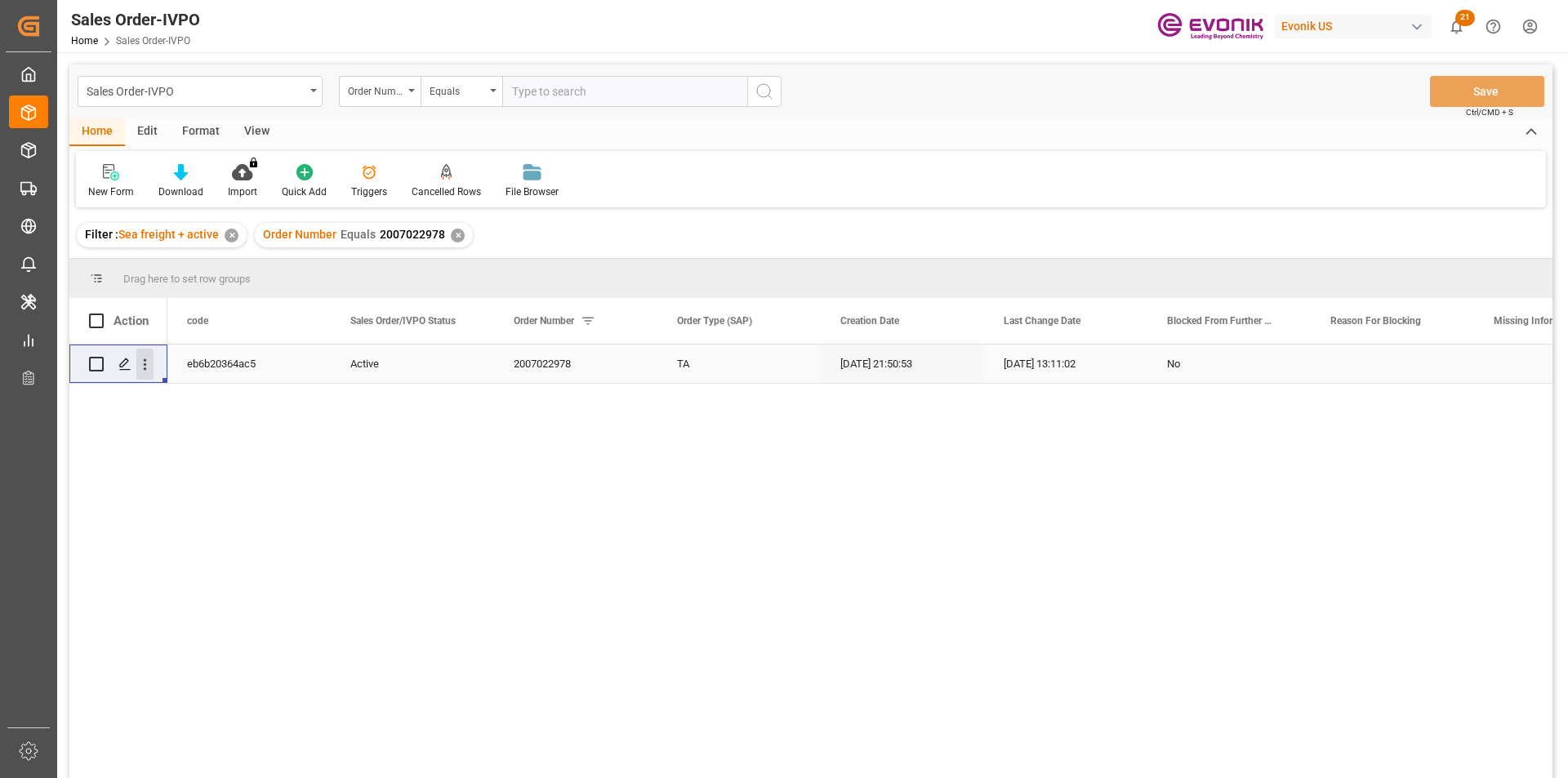
click at [136, 364] on icon "open menu" at bounding box center [144, 364] width 18 height 18
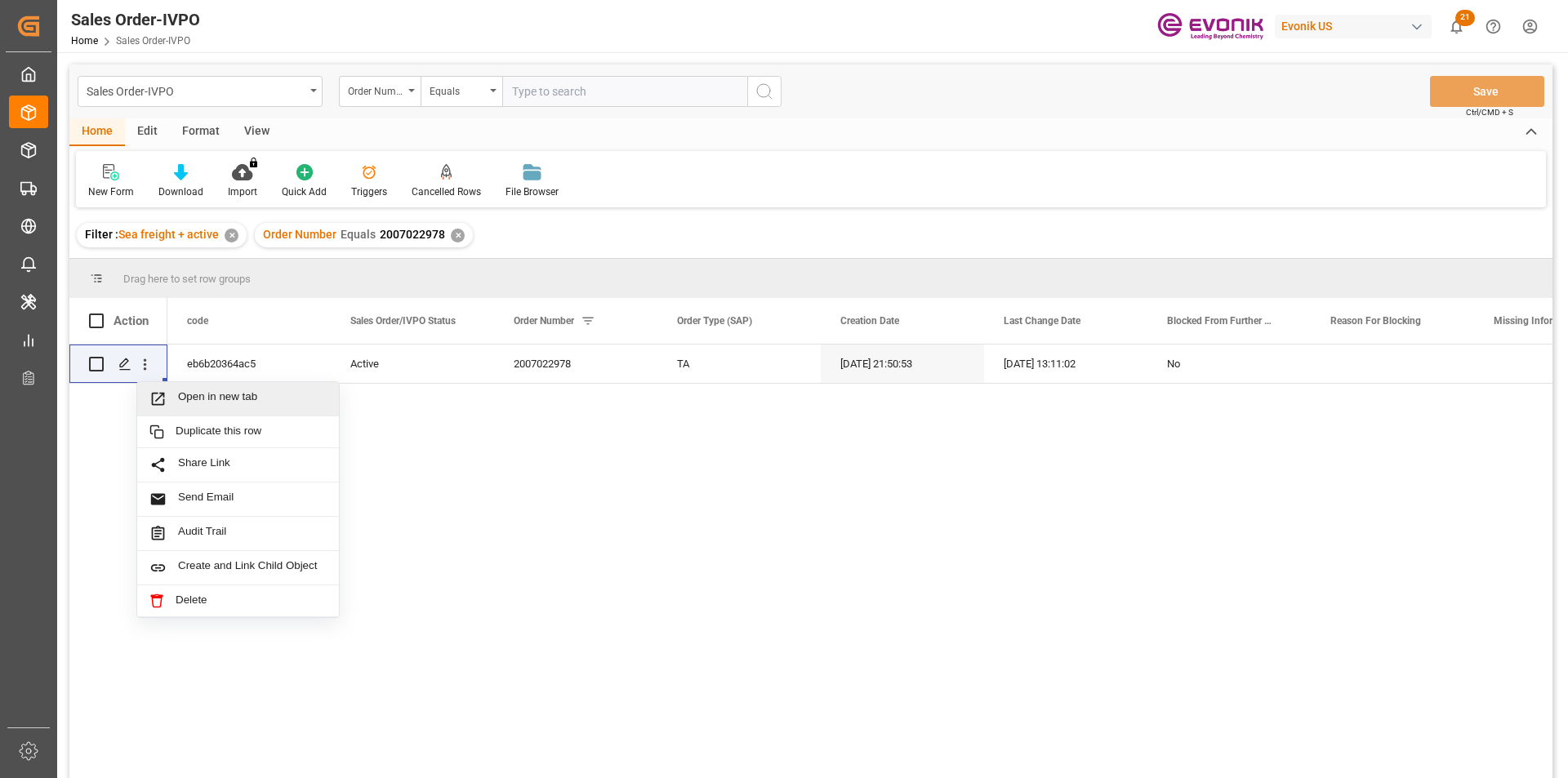
click at [587, 96] on input "text" at bounding box center [624, 92] width 245 height 31
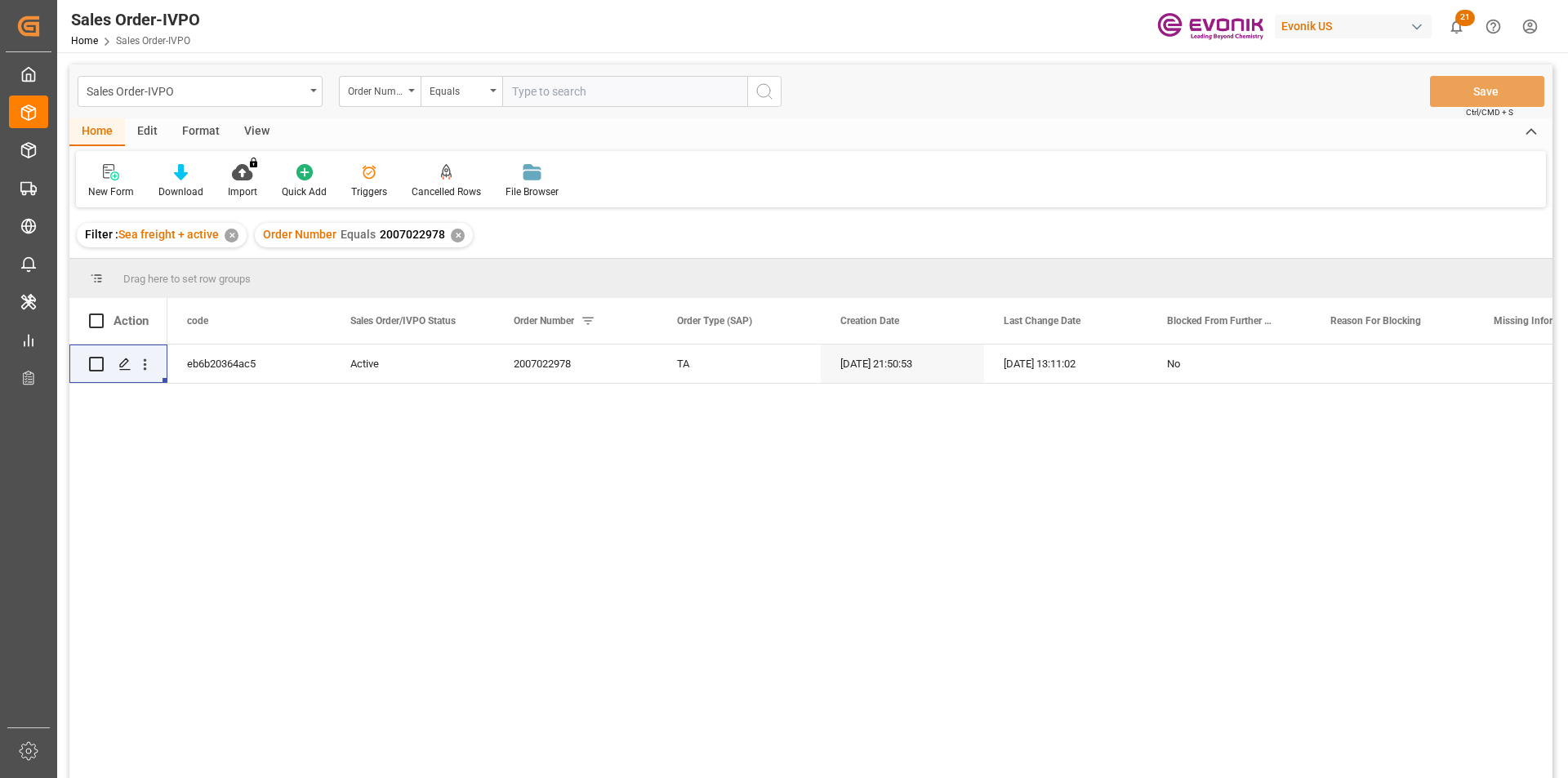
paste input "2007022978"
type input "2007022978"
click at [456, 238] on div "✕" at bounding box center [457, 235] width 14 height 14
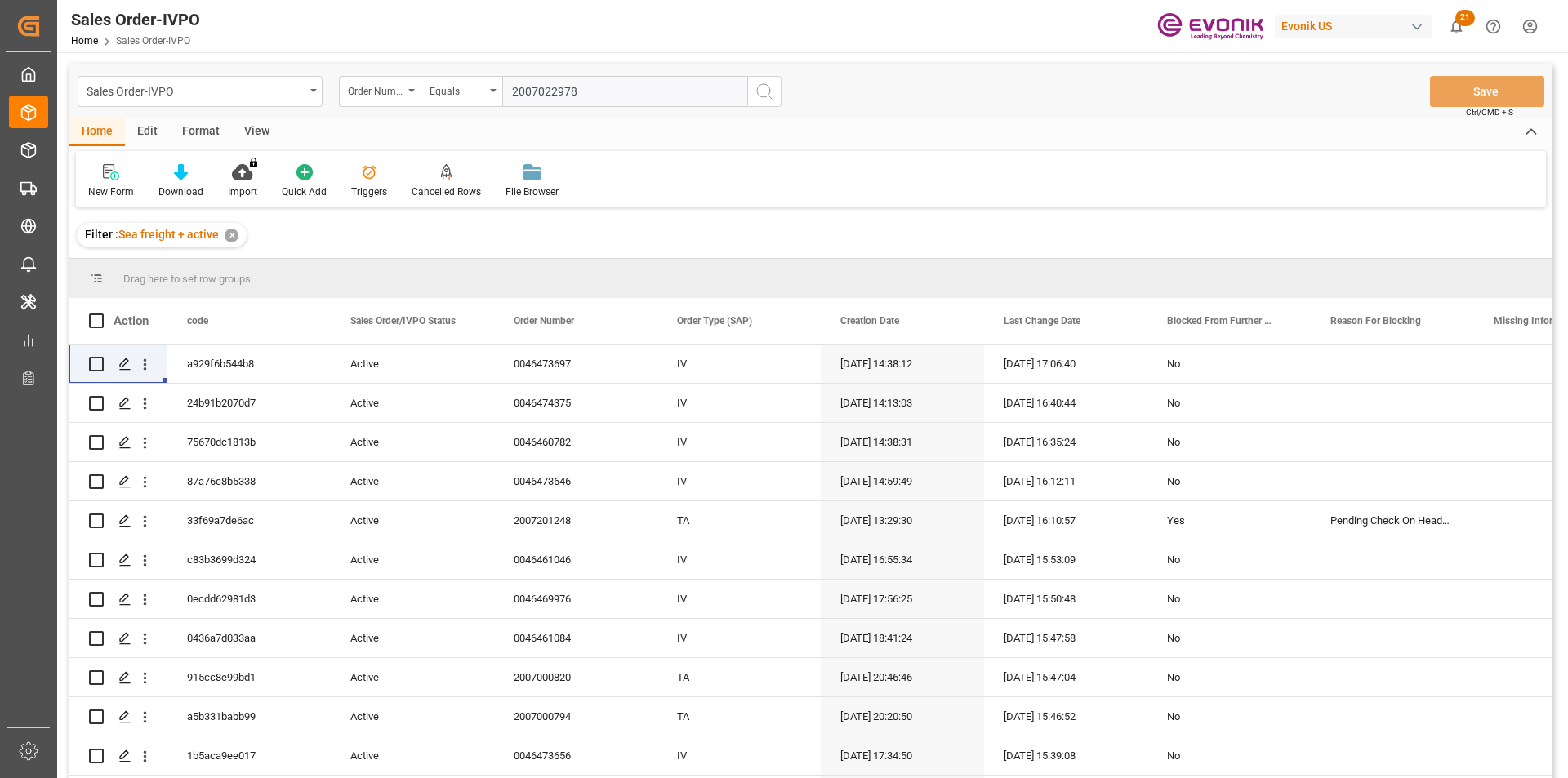
click at [599, 90] on input "2007022978" at bounding box center [624, 92] width 245 height 31
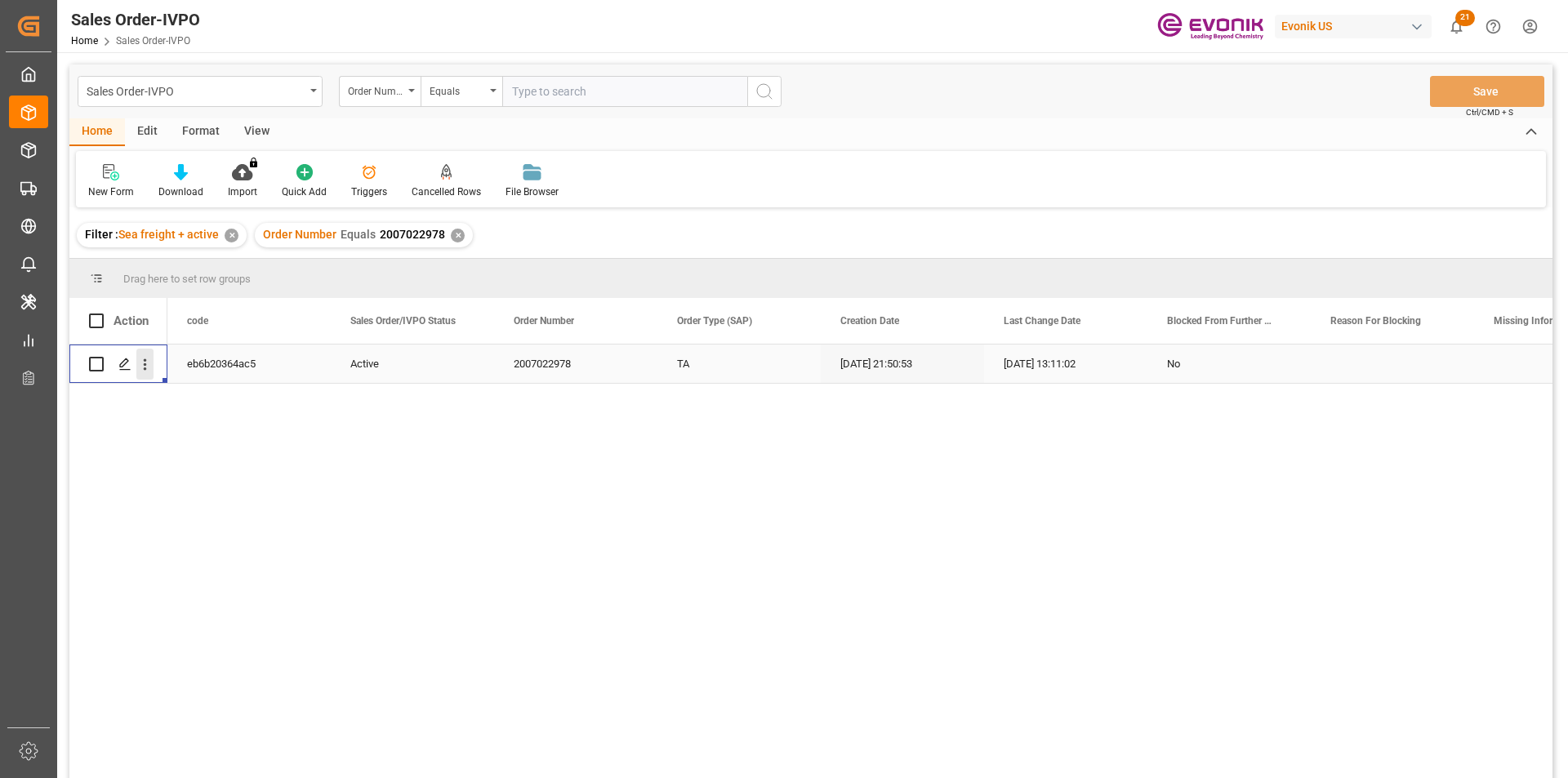
click at [147, 360] on icon "open menu" at bounding box center [144, 364] width 18 height 18
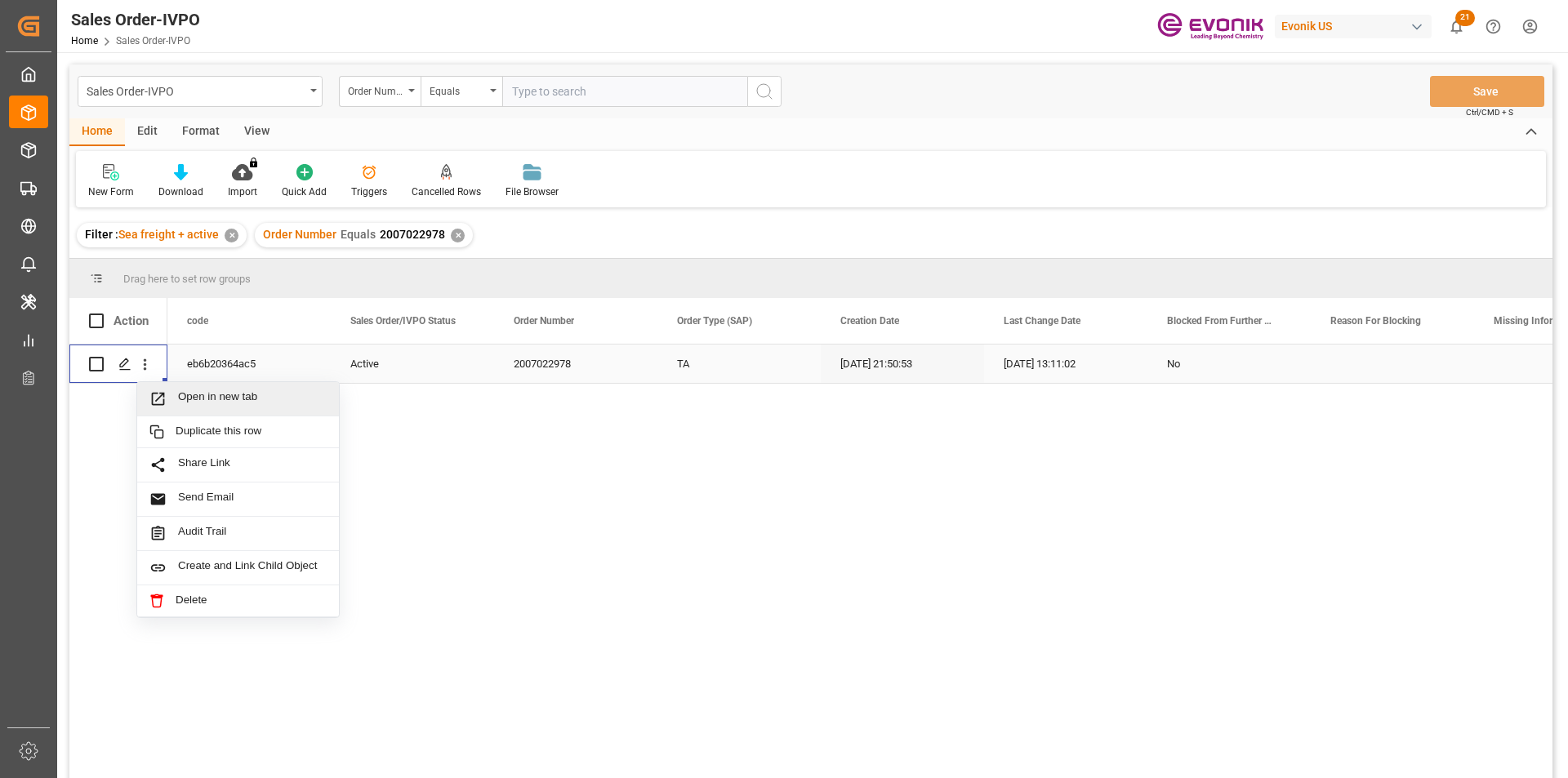
click at [247, 393] on span "Open in new tab" at bounding box center [252, 399] width 149 height 18
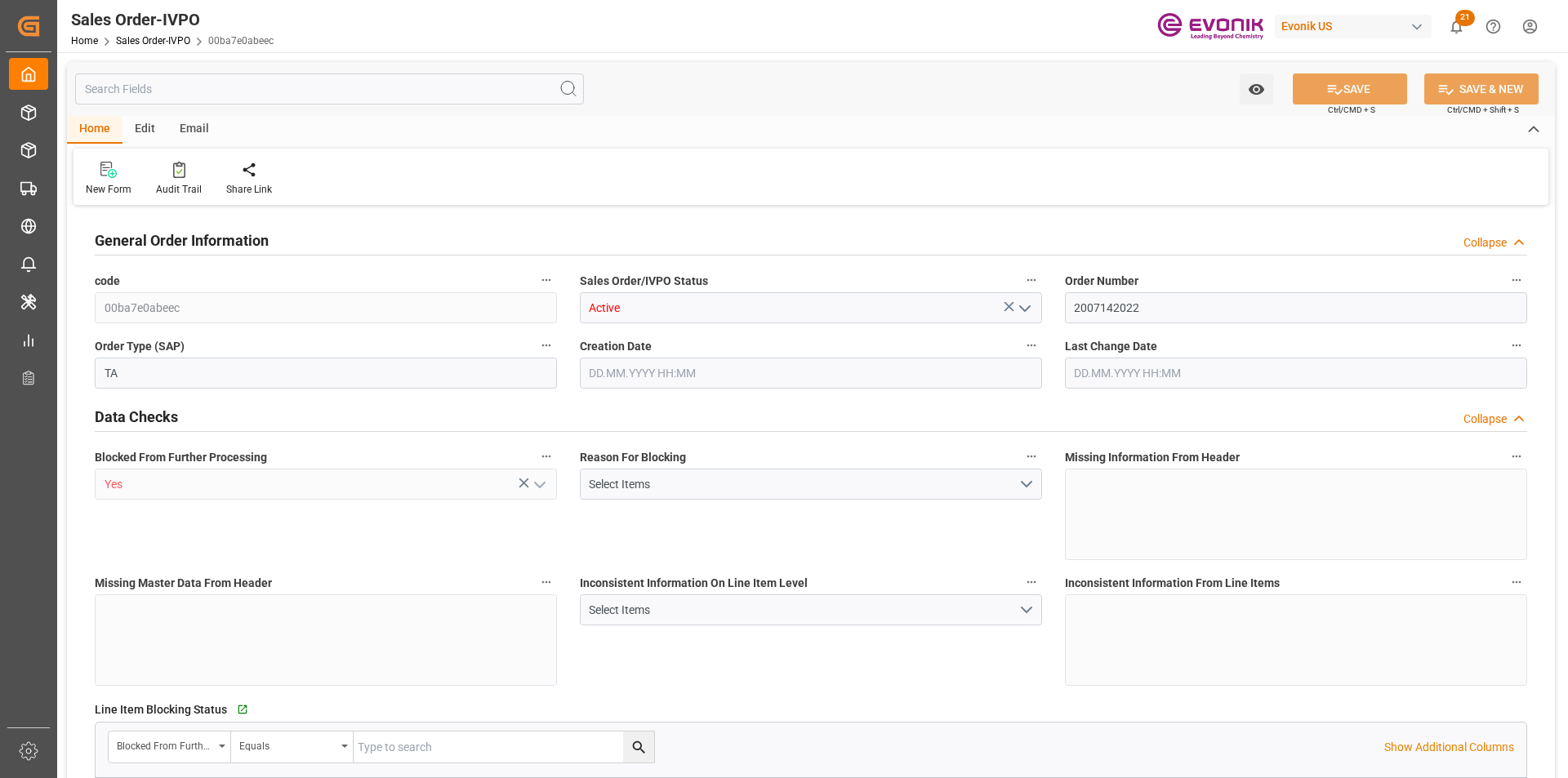
type input "PECLL"
type input "0"
type input "1"
type input "5290"
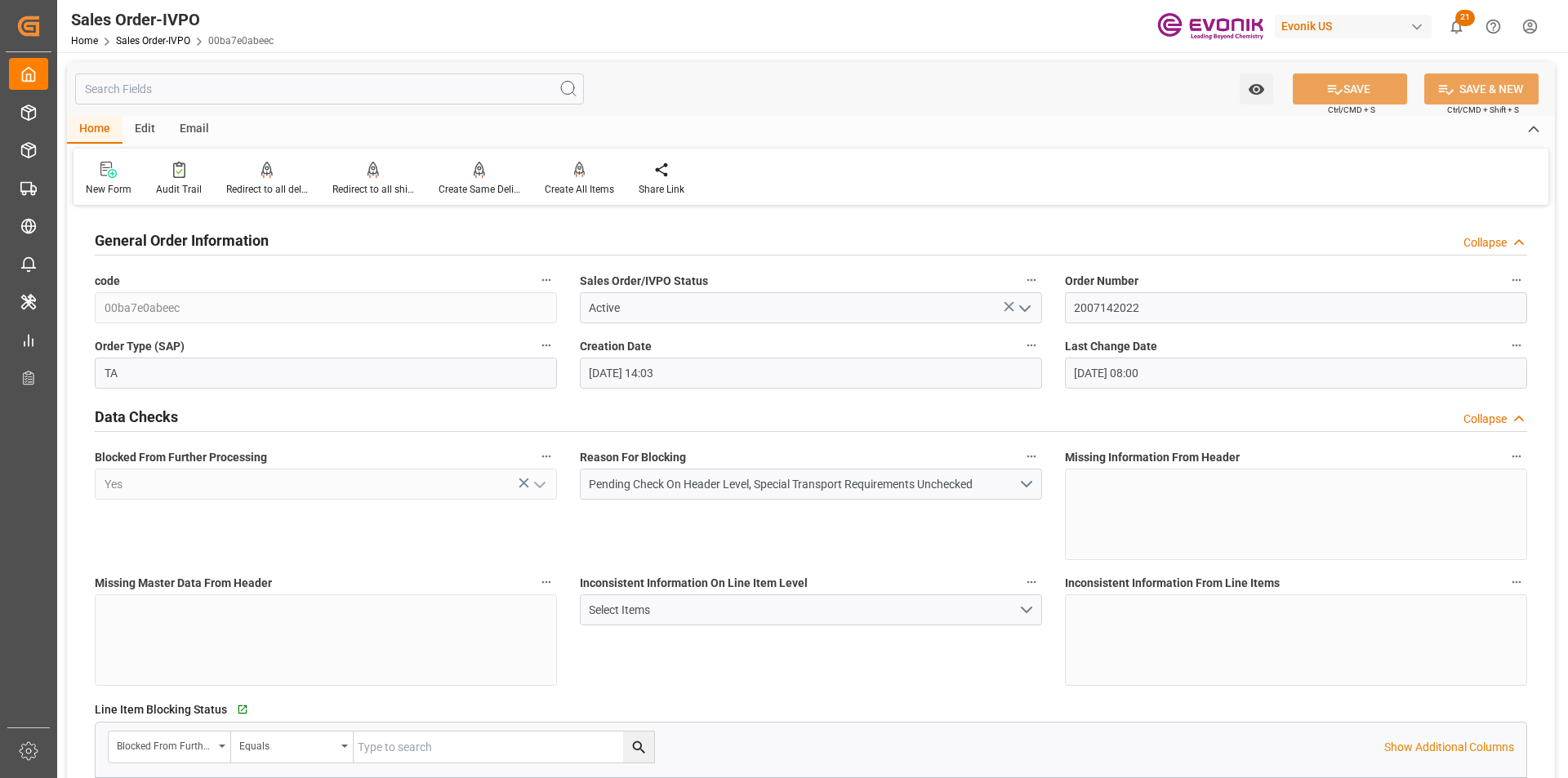
type input "[DATE] 14:03"
type input "[DATE] 08:00"
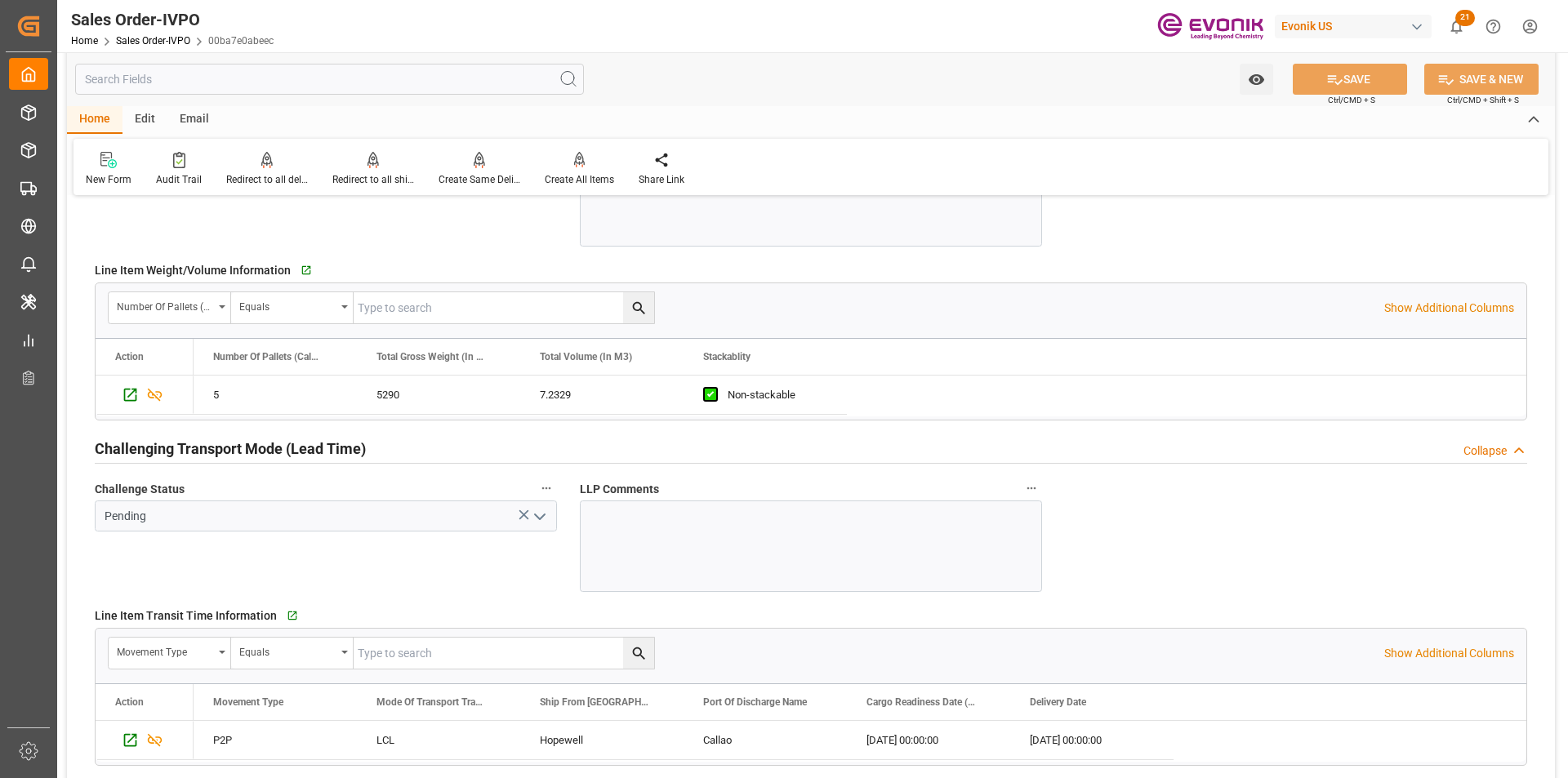
scroll to position [2776, 0]
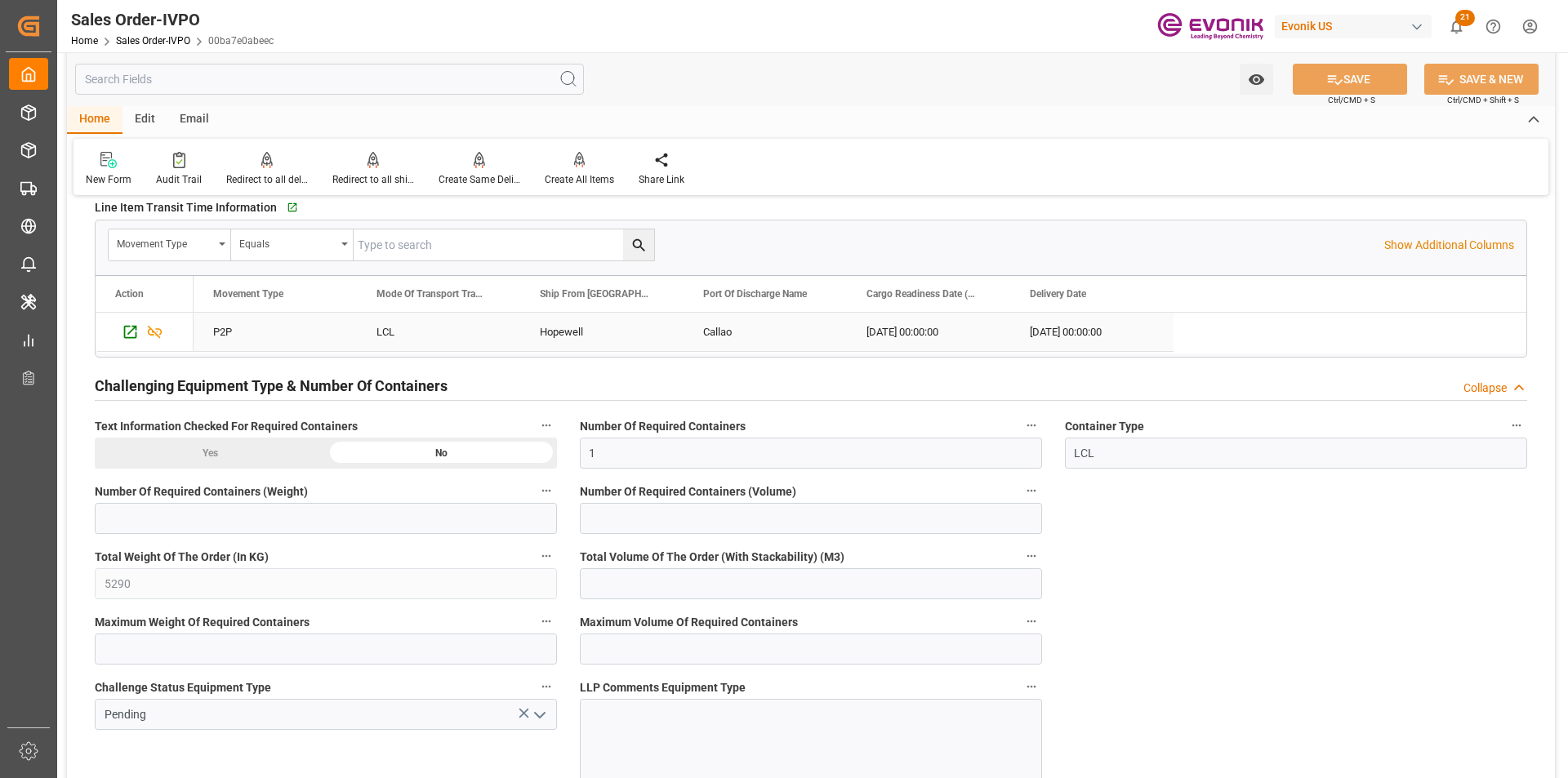
click at [729, 333] on div "Callao" at bounding box center [765, 331] width 164 height 38
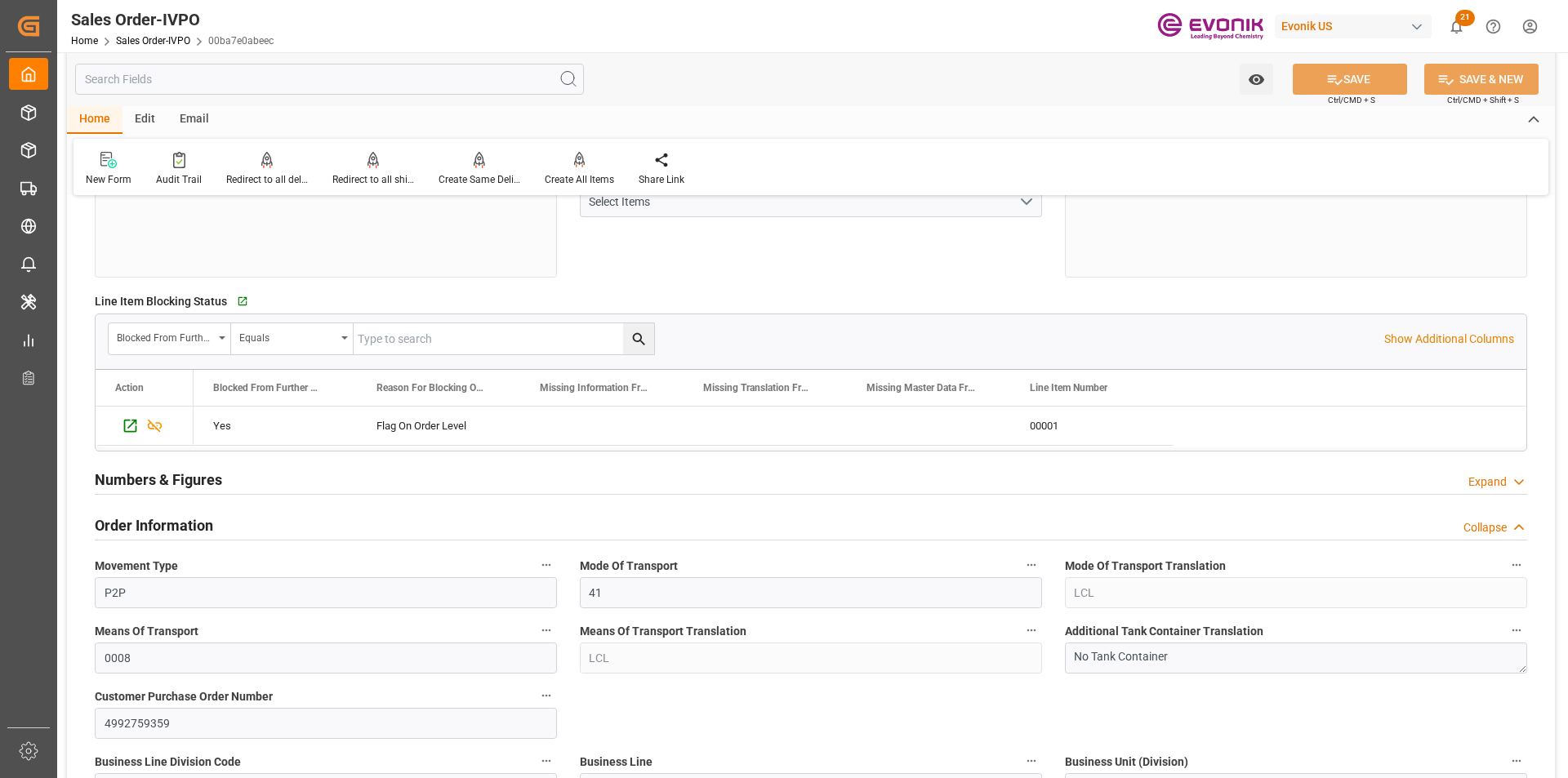
scroll to position [898, 0]
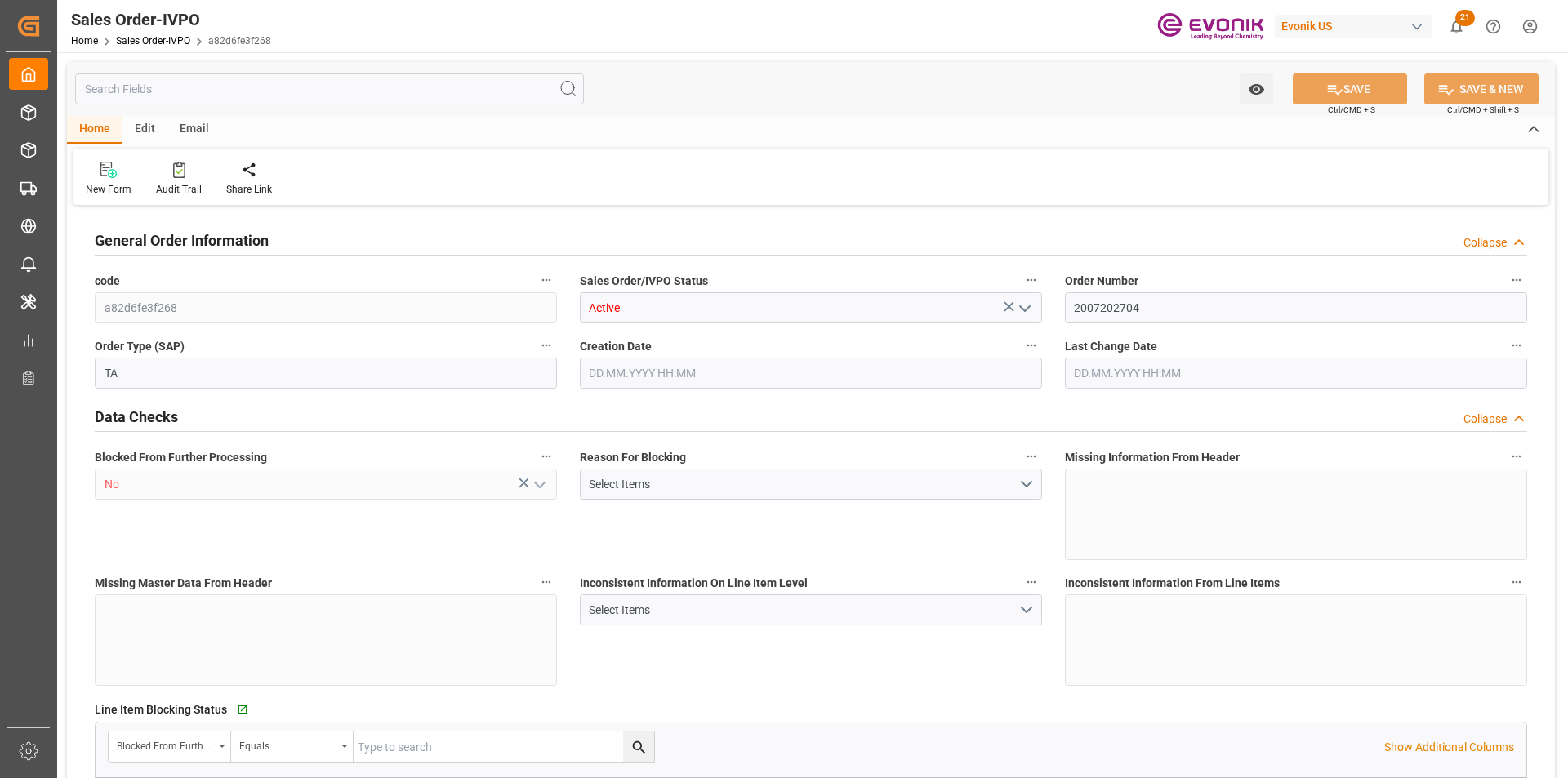
type input "PAPTY"
type input "0"
type input "1"
type input "1319.8"
type input "[DATE] 20:03"
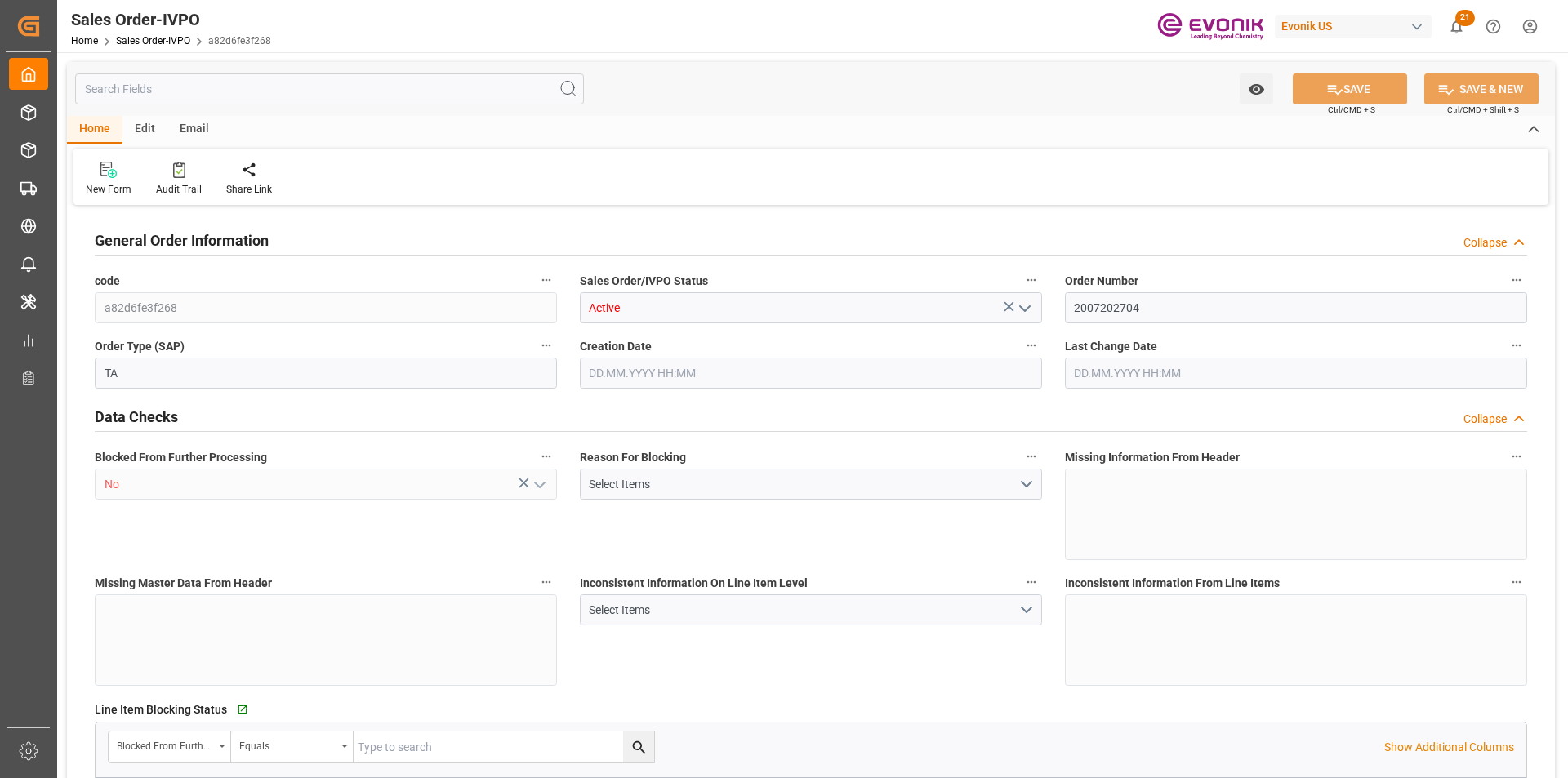
type input "[DATE] 07:48"
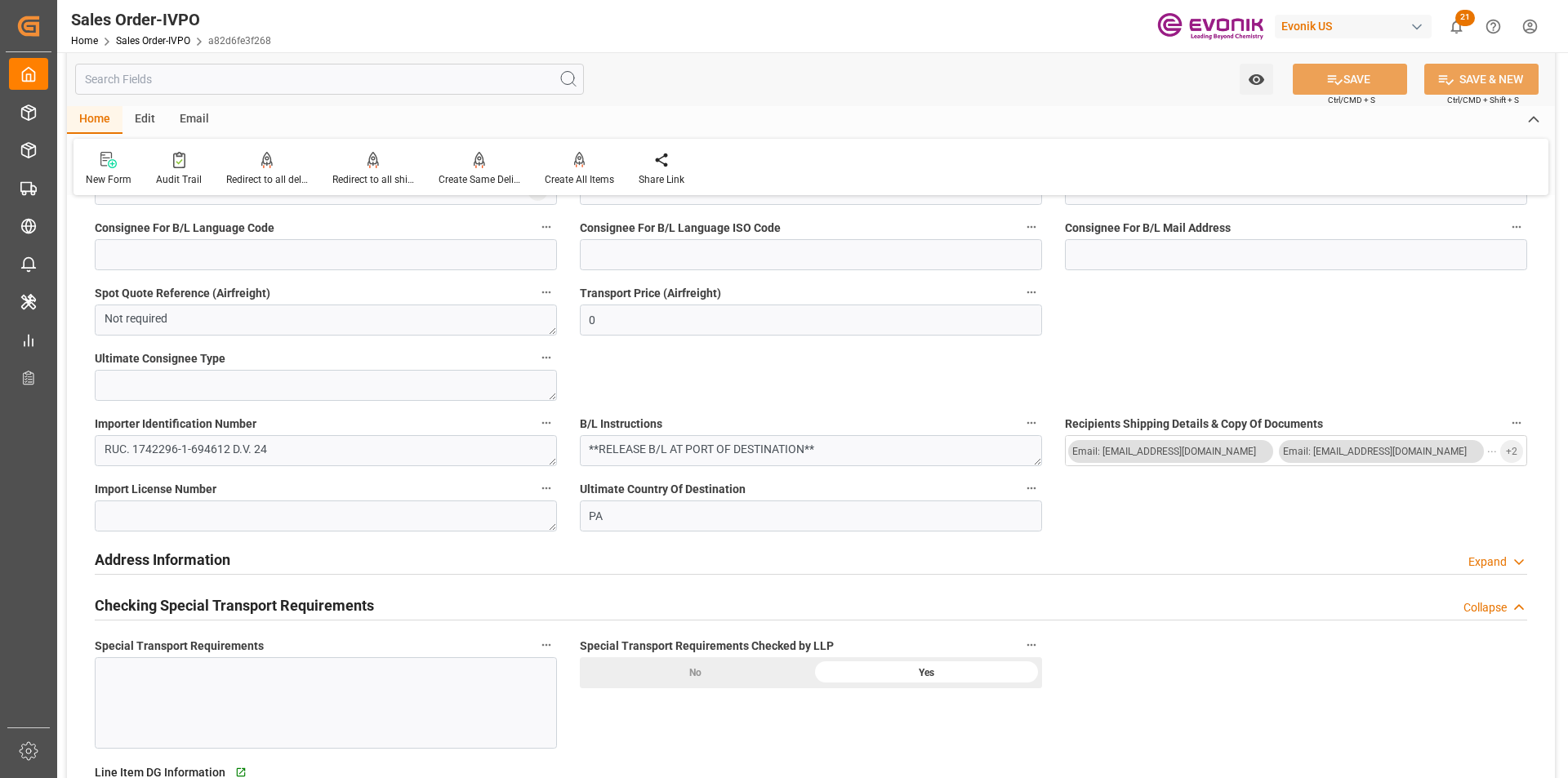
scroll to position [1143, 0]
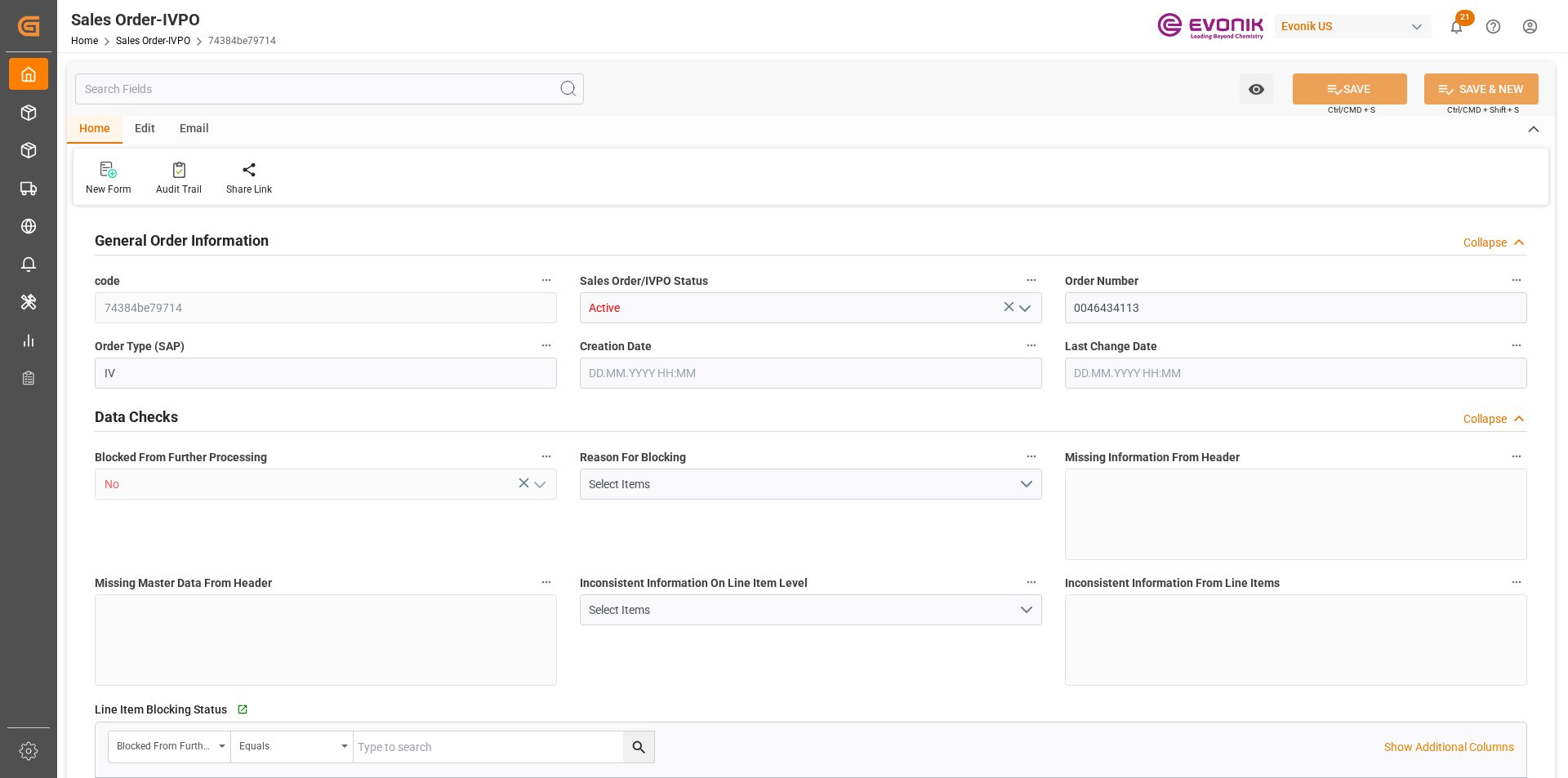
type input "JPYOK"
type input "0"
type input "1"
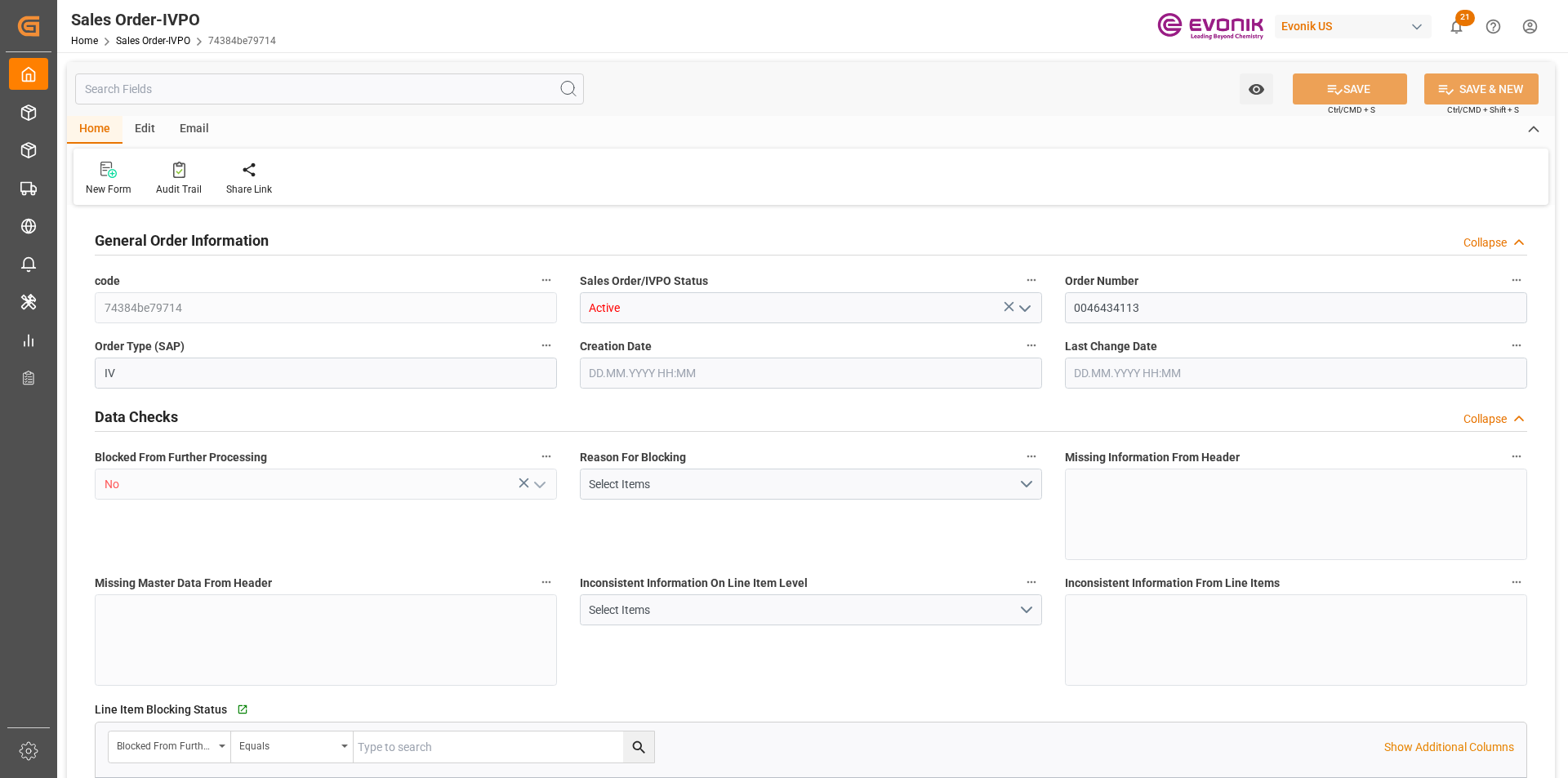
type input "11888"
type input "23.1069"
type input "17000"
type input "30"
type input "18.06.2025 14:47"
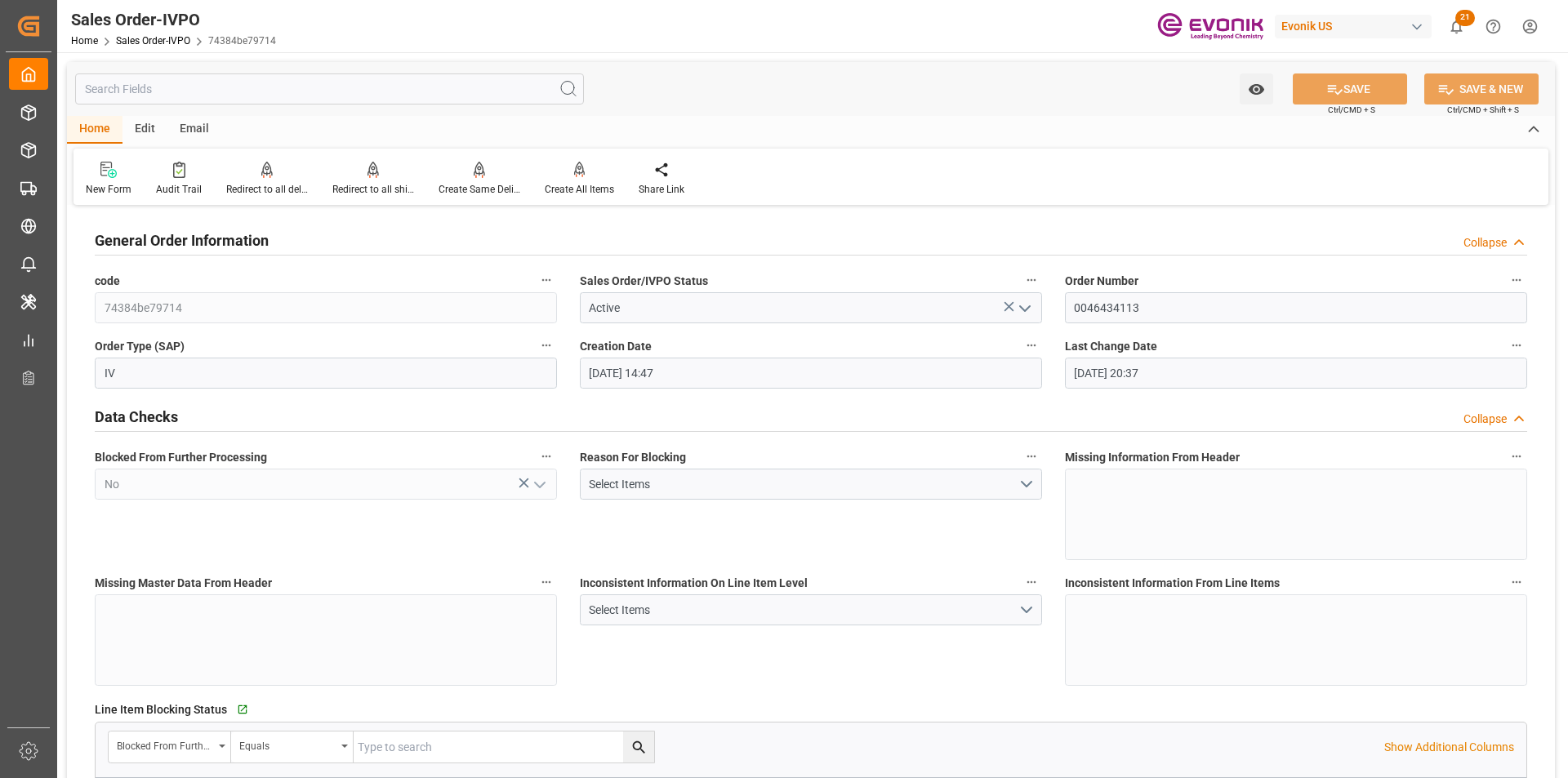
type input "[DATE] 20:37"
click at [368, 174] on icon at bounding box center [373, 168] width 11 height 14
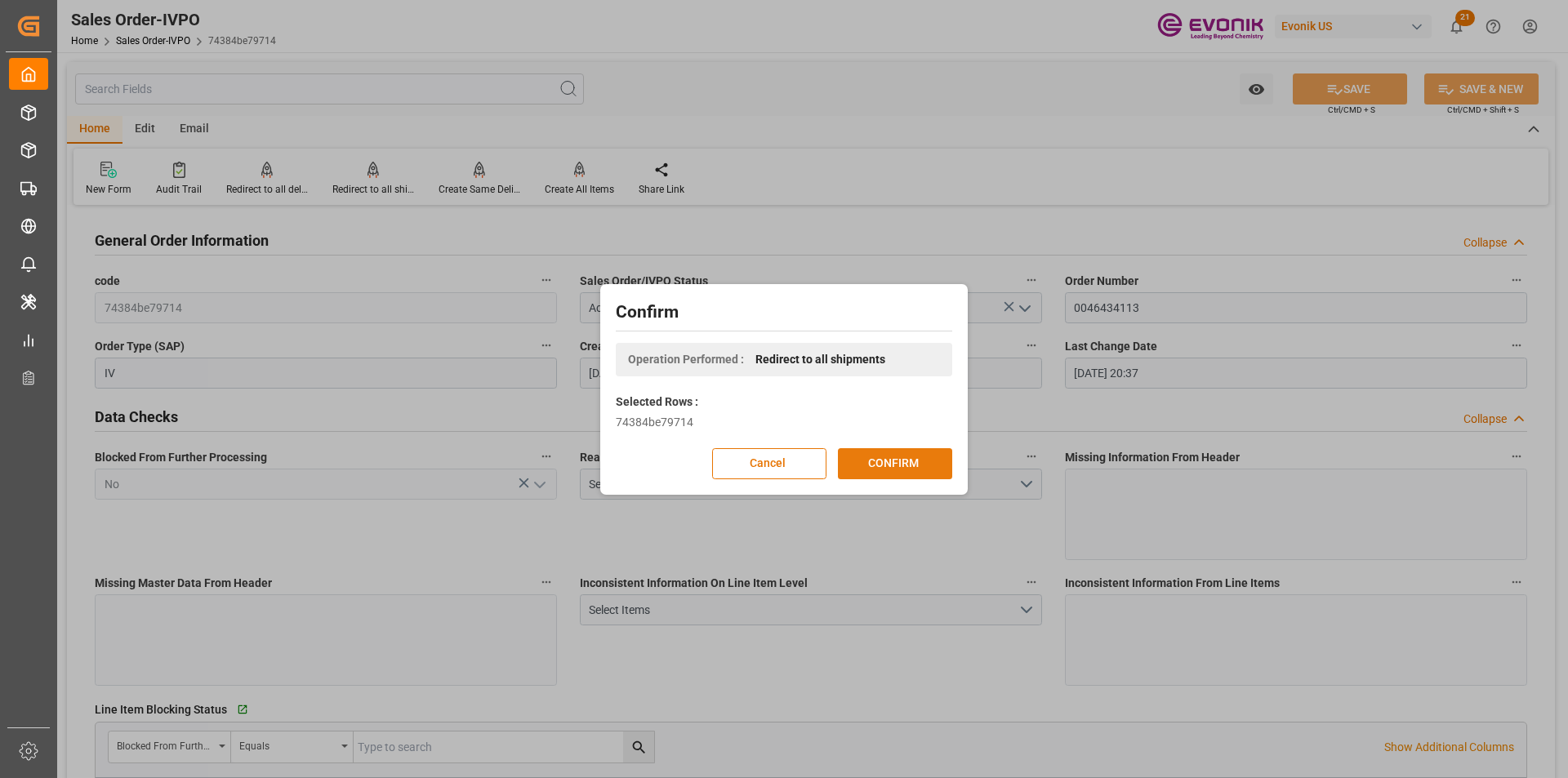
click at [868, 468] on button "CONFIRM" at bounding box center [895, 464] width 115 height 31
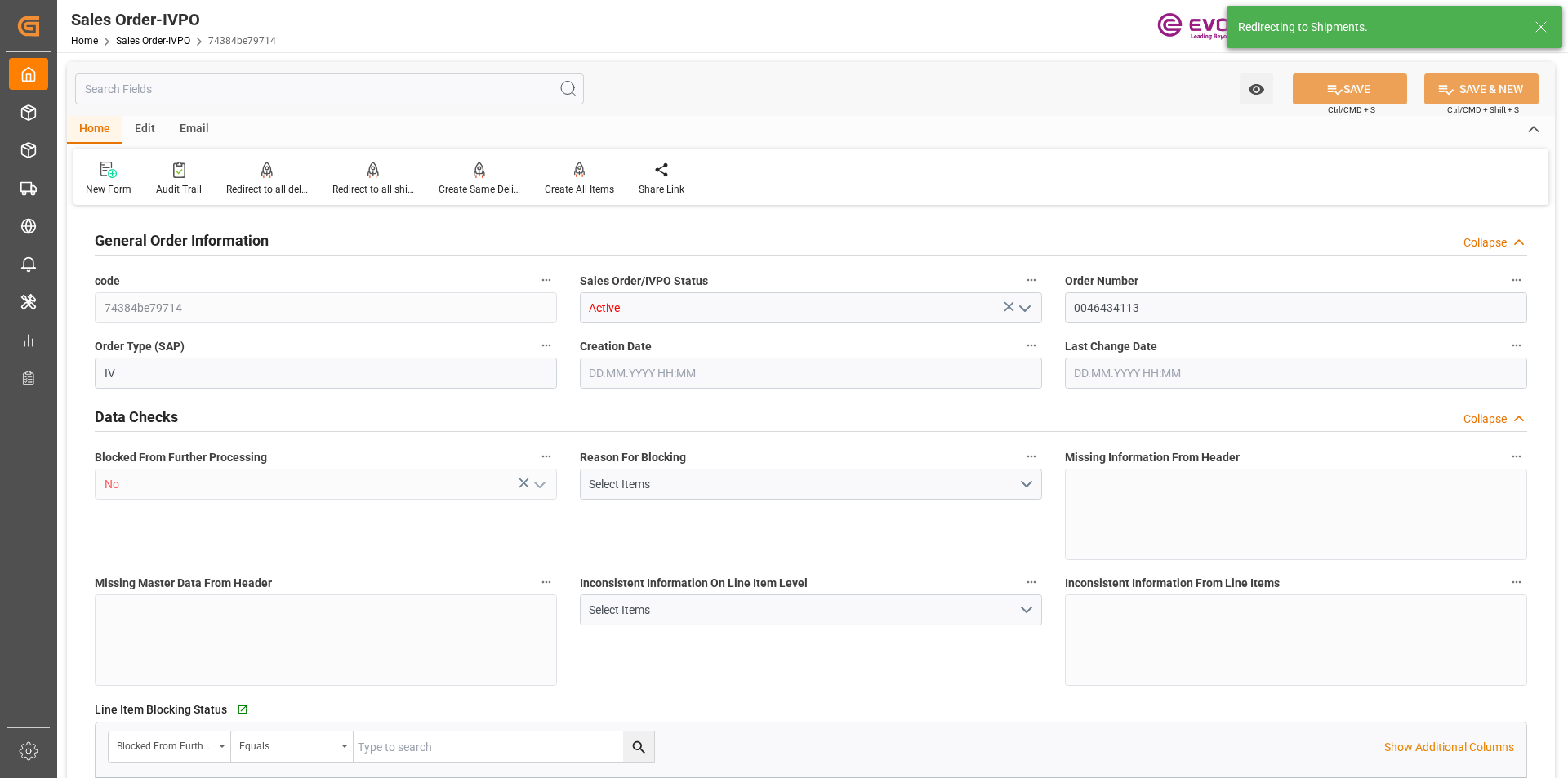
type input "JPYOK"
type input "0"
type input "1"
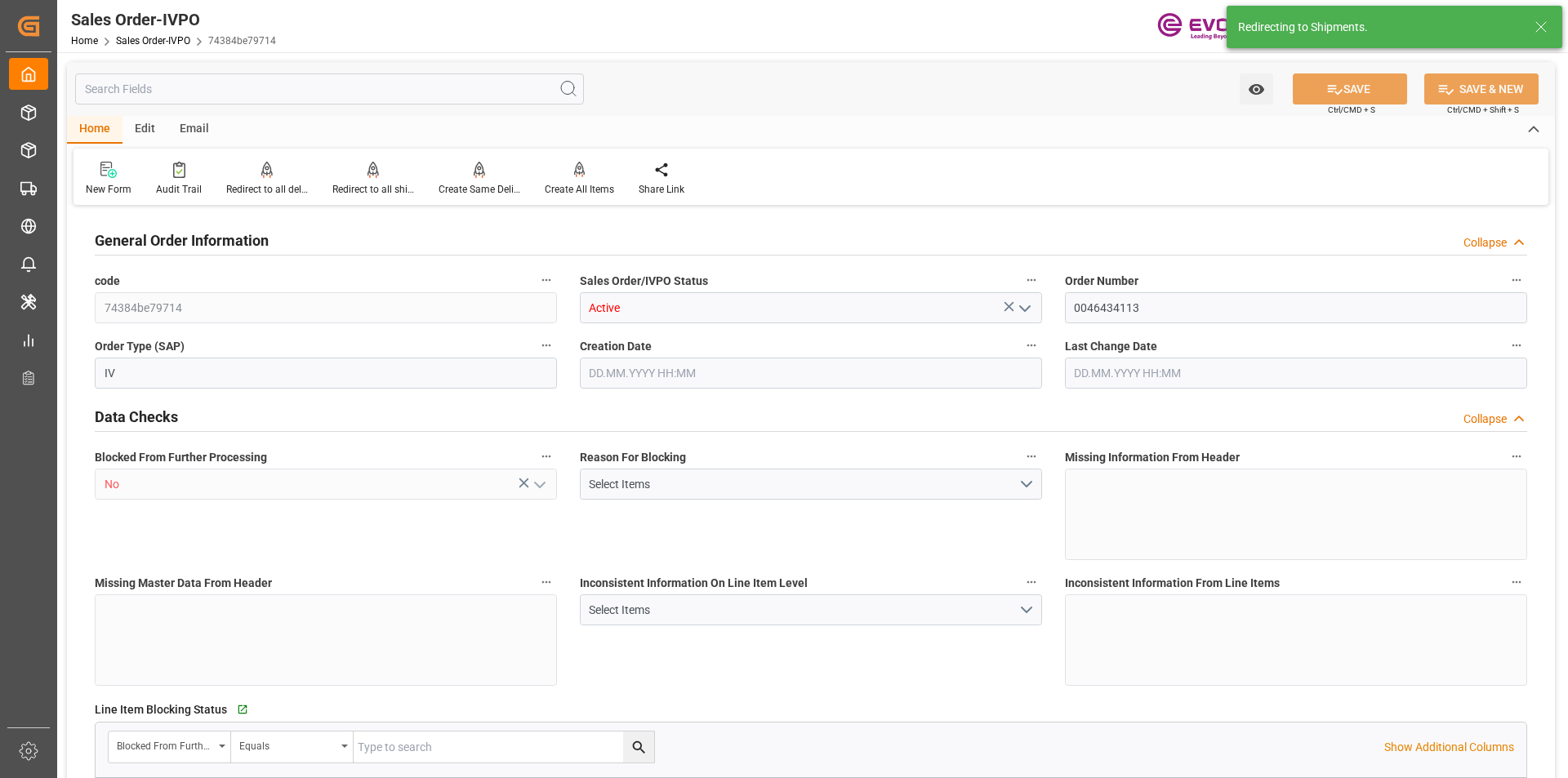
type input "11888"
type input "23.1069"
type input "17000"
type input "30"
type input "18.06.2025 14:47"
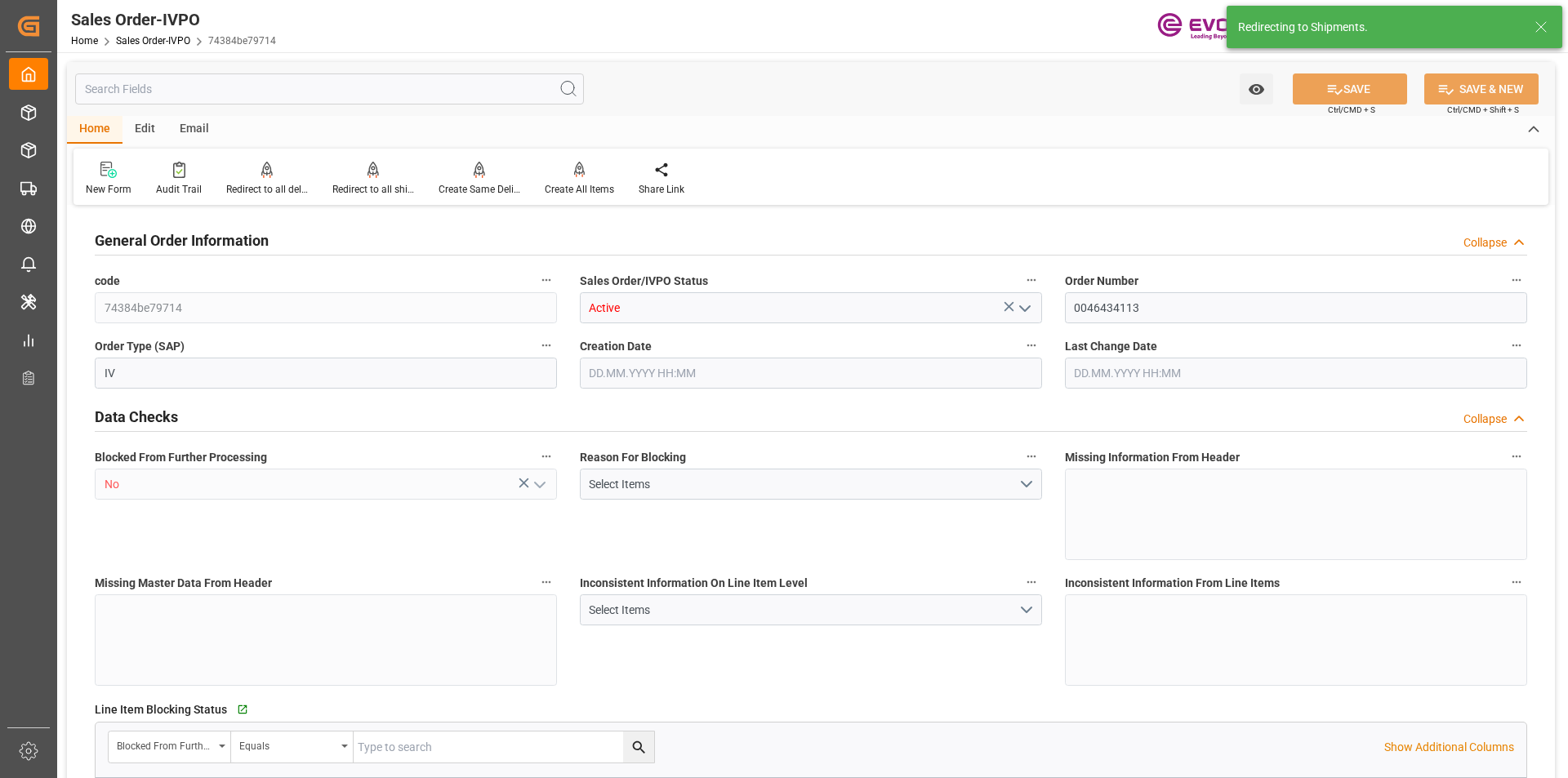
type input "[DATE] 20:37"
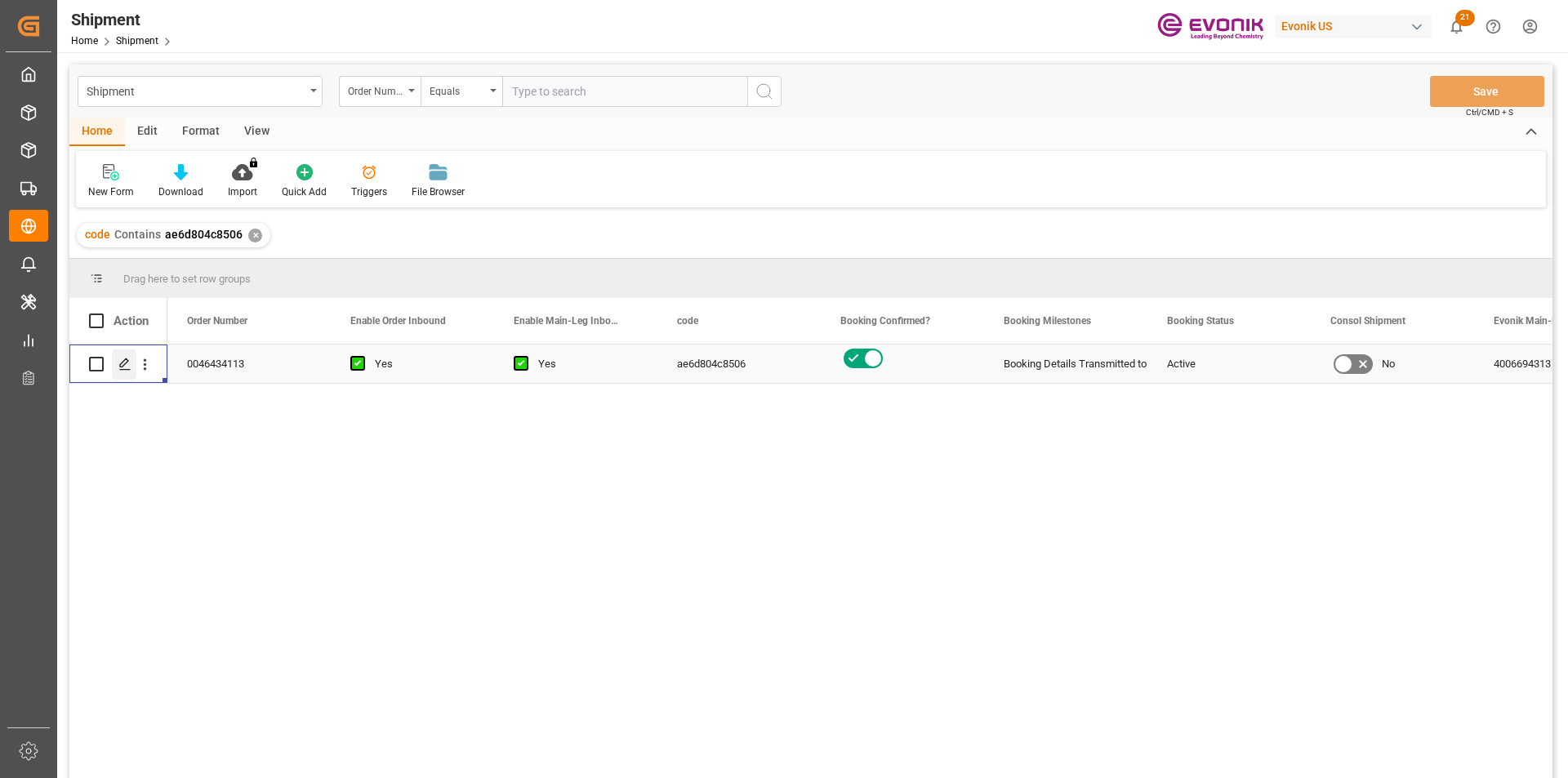
click at [126, 358] on icon "Press SPACE to select this row." at bounding box center [125, 364] width 13 height 13
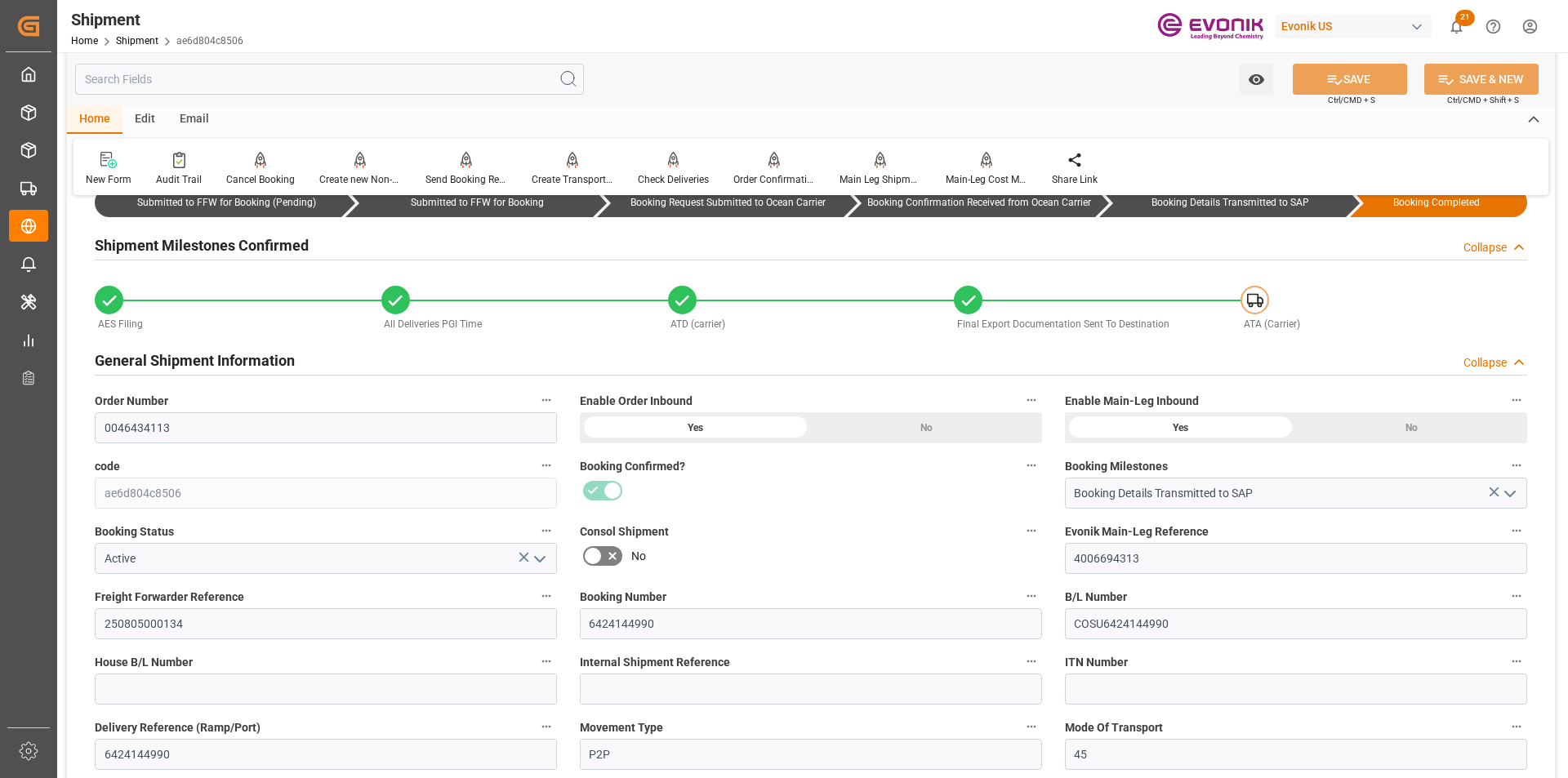
scroll to position [245, 0]
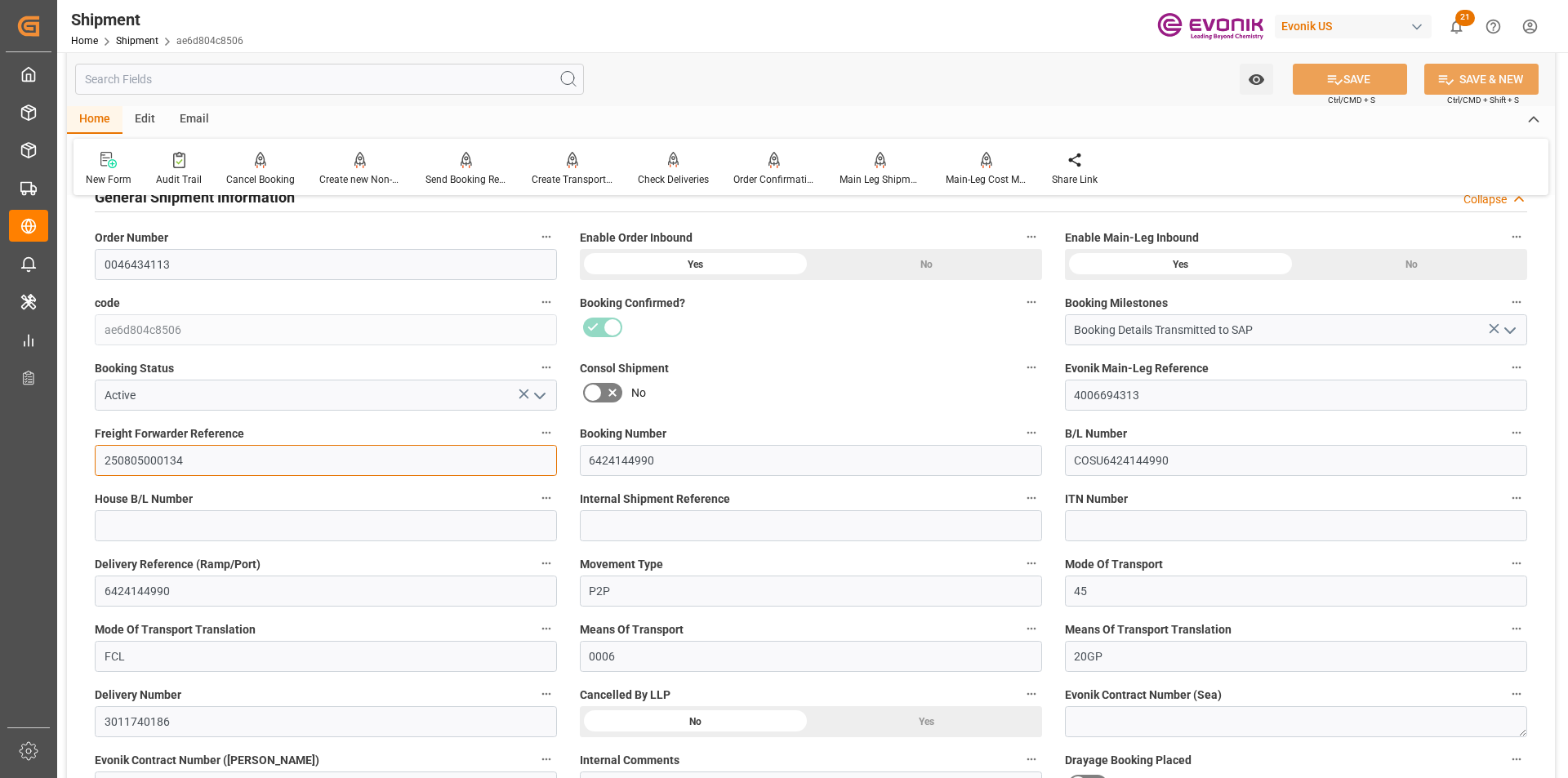
click at [145, 460] on input "250805000134" at bounding box center [326, 461] width 463 height 31
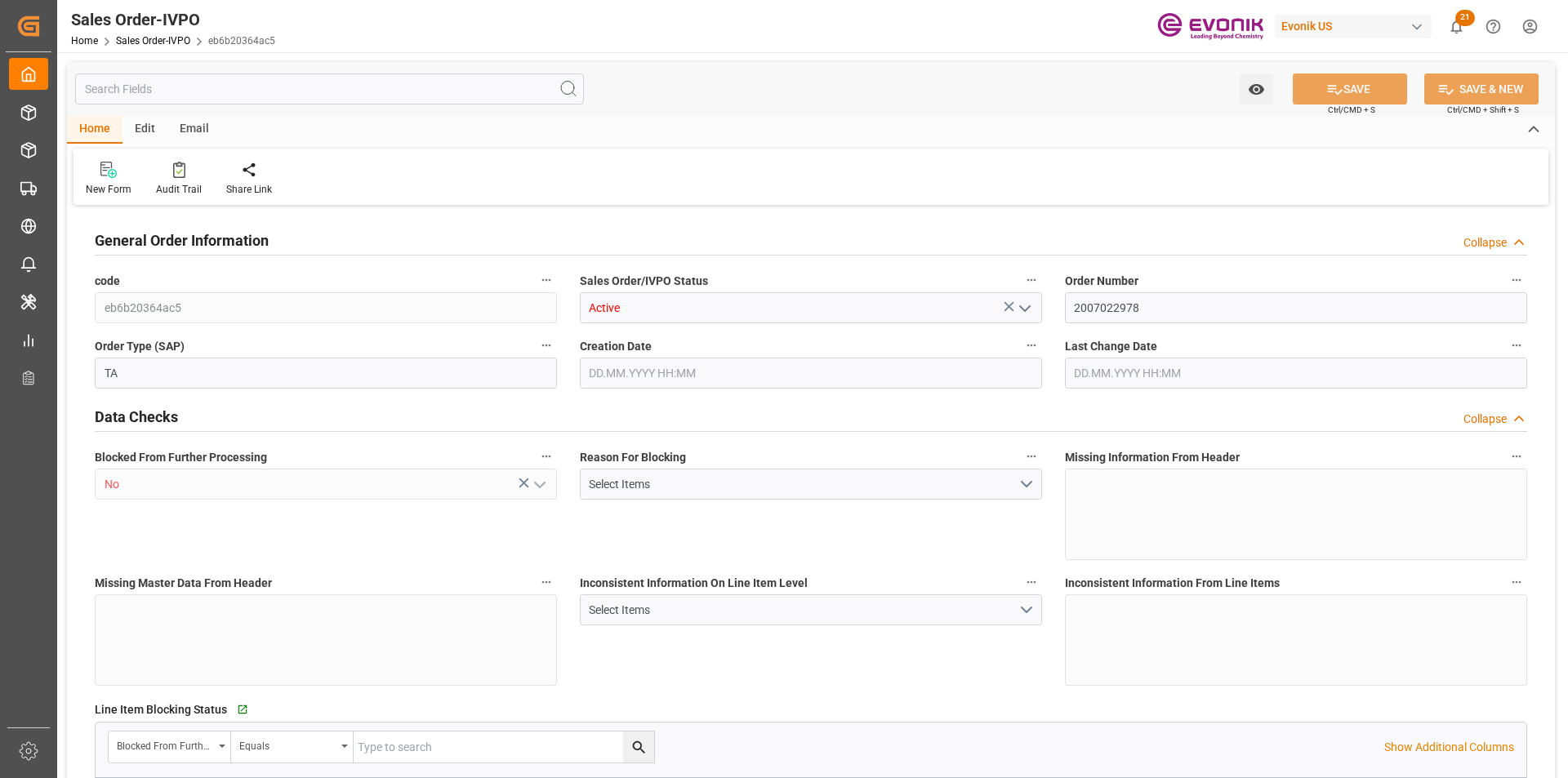
type input "VNCLI"
type input "0"
type input "1"
type input "900.8"
type input "[DATE] 21:50"
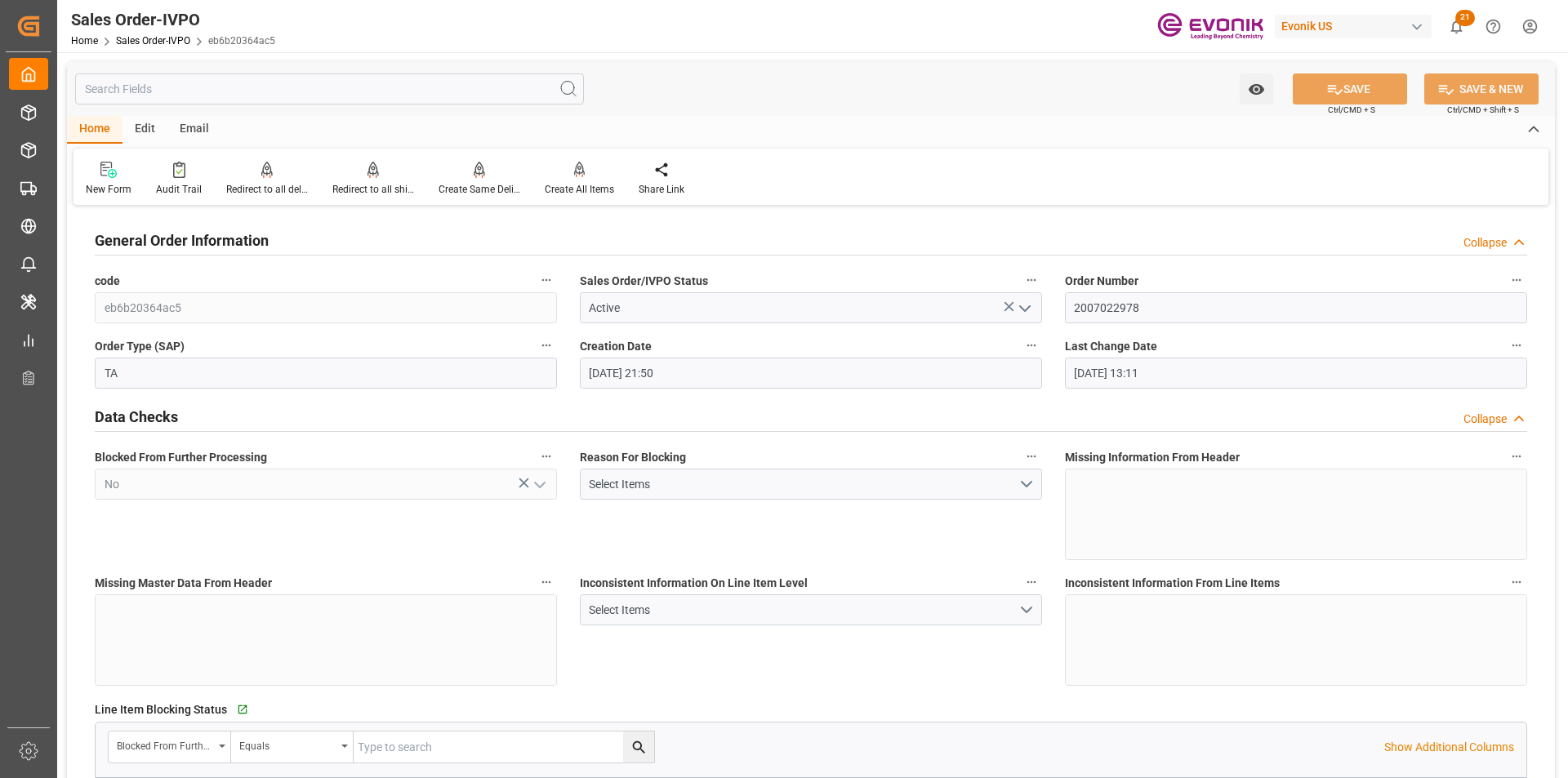
type input "[DATE] 13:11"
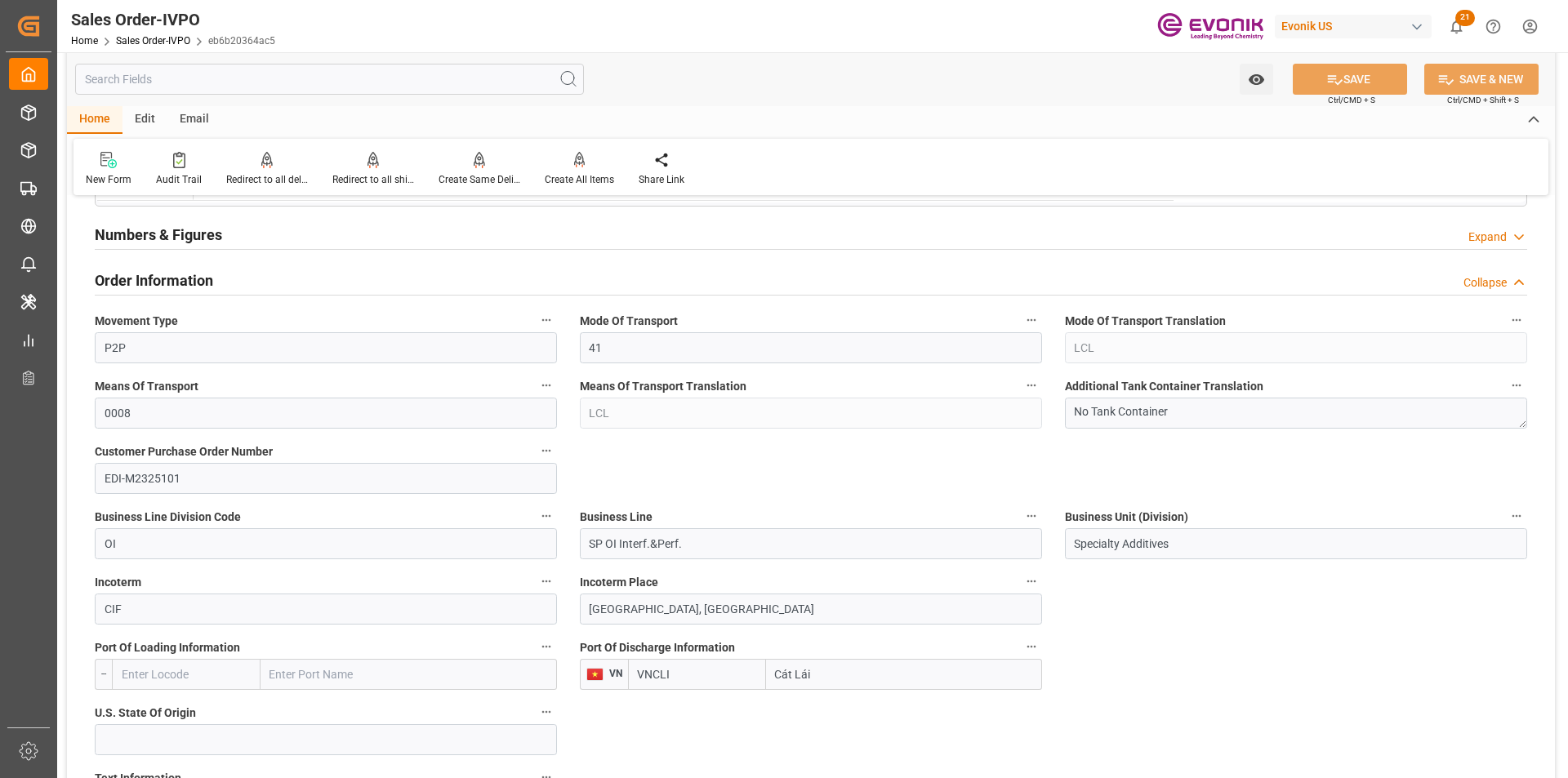
scroll to position [572, 0]
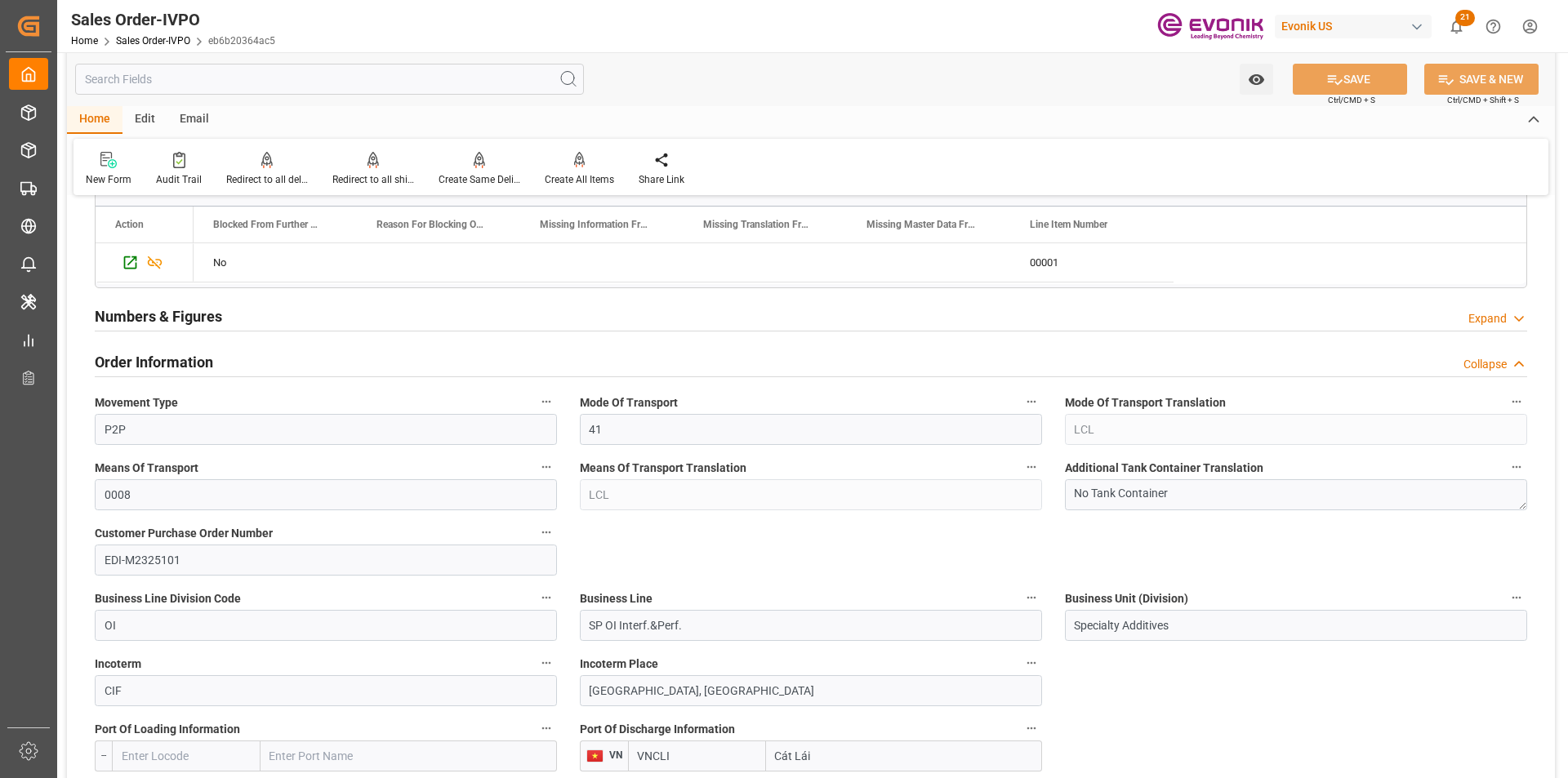
click at [661, 756] on input "VNCLI" at bounding box center [697, 756] width 138 height 31
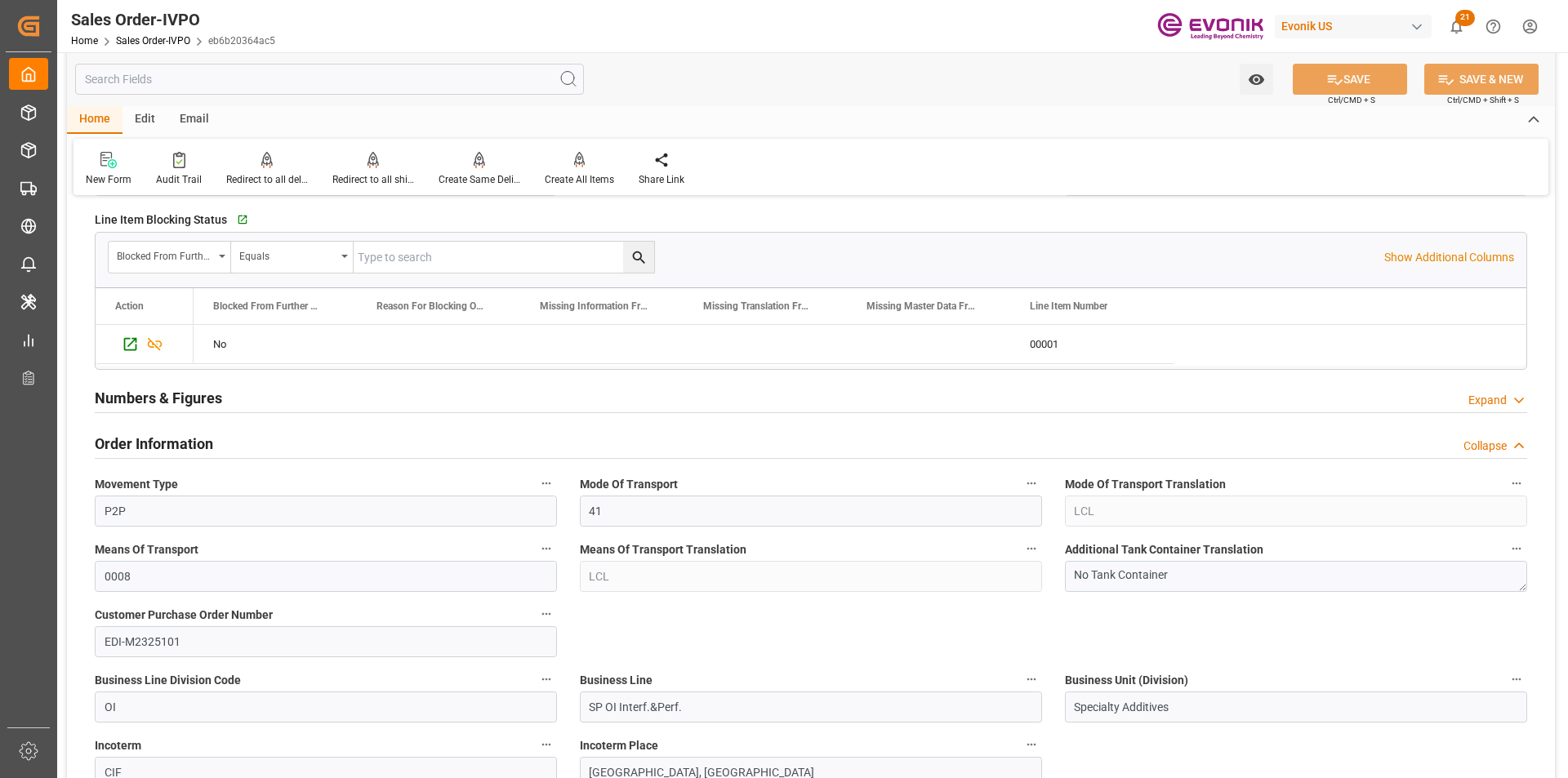
scroll to position [817, 0]
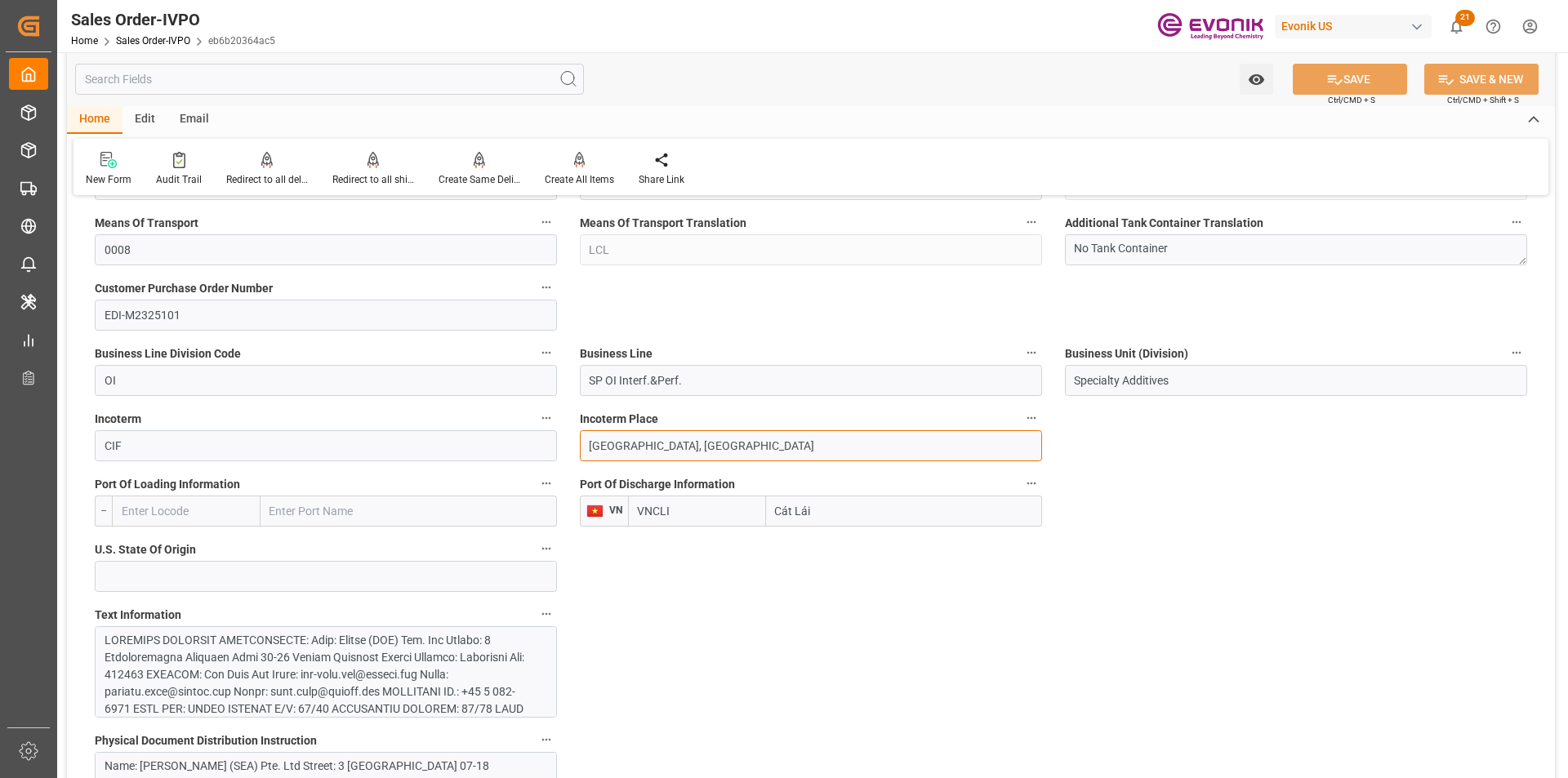
drag, startPoint x: 707, startPoint y: 442, endPoint x: 501, endPoint y: 448, distance: 206.1
click at [666, 449] on input "[GEOGRAPHIC_DATA], [GEOGRAPHIC_DATA]" at bounding box center [811, 446] width 463 height 31
click at [722, 438] on input "[GEOGRAPHIC_DATA], [GEOGRAPHIC_DATA]" at bounding box center [811, 446] width 463 height 31
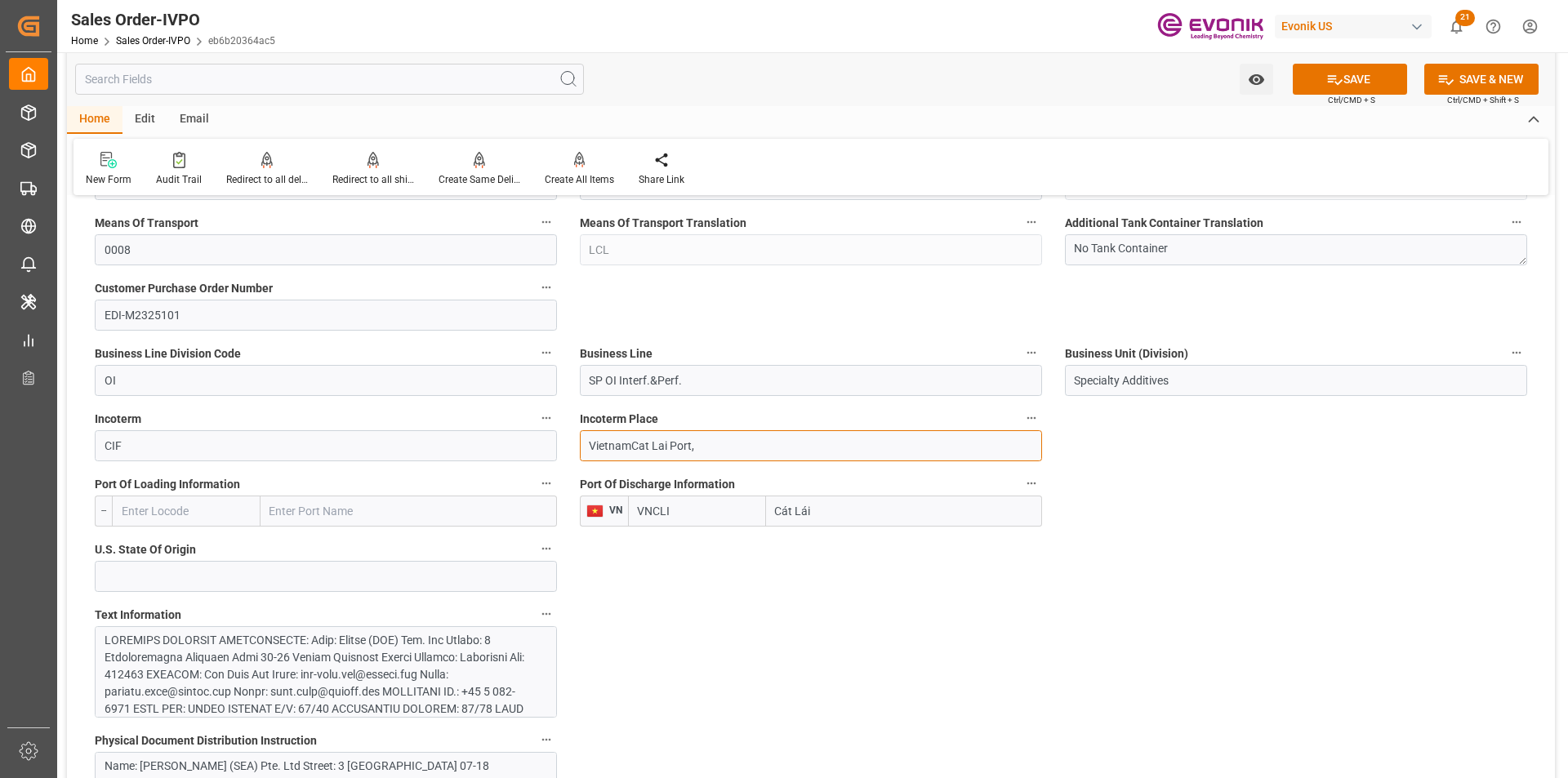
click at [708, 449] on input "VietnamCat Lai Port," at bounding box center [811, 446] width 463 height 31
drag, startPoint x: 628, startPoint y: 445, endPoint x: 546, endPoint y: 446, distance: 82.0
type input "VietnamCat Lai Port,"
